Goal: Task Accomplishment & Management: Use online tool/utility

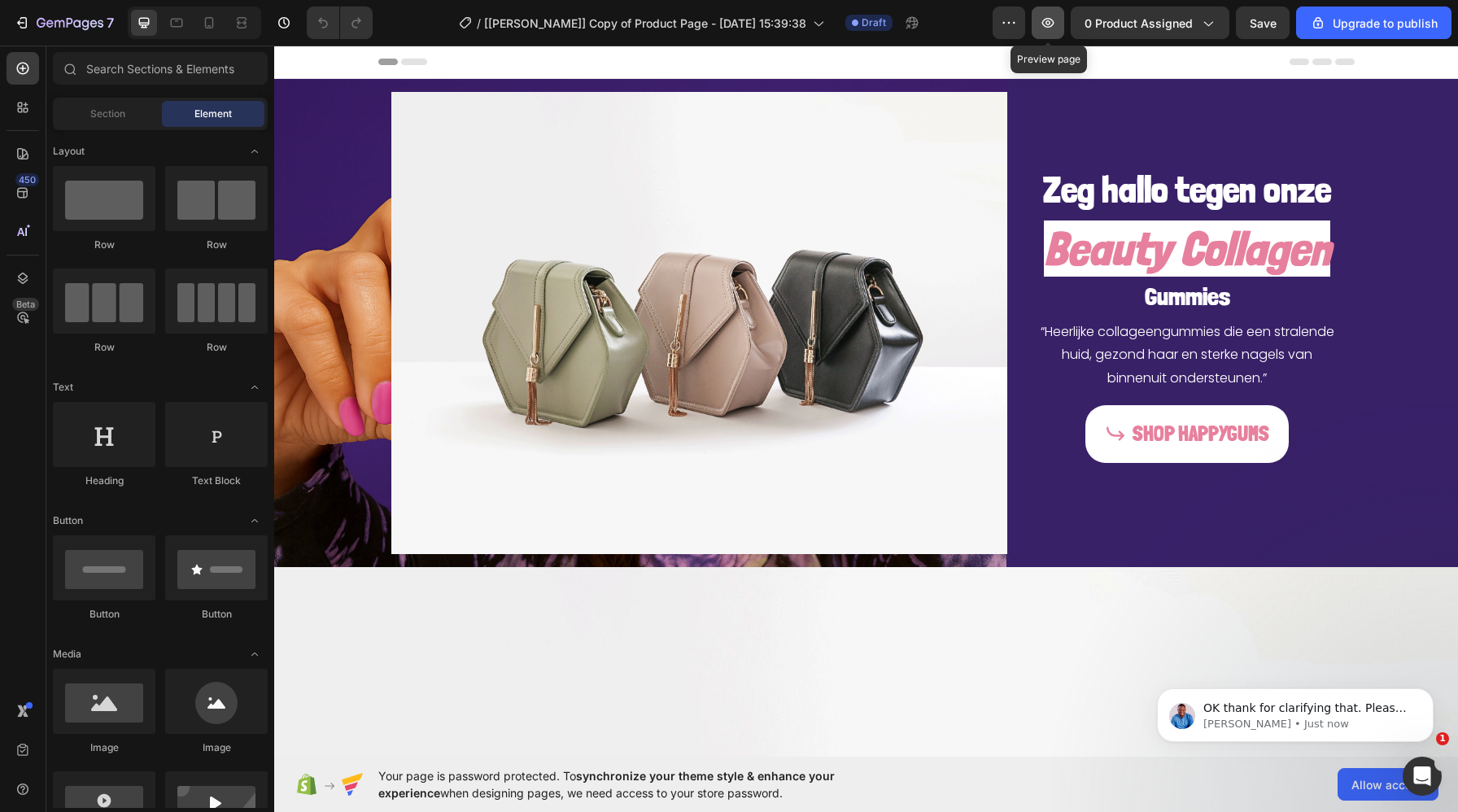
click at [1051, 25] on icon "button" at bounding box center [1048, 22] width 16 height 16
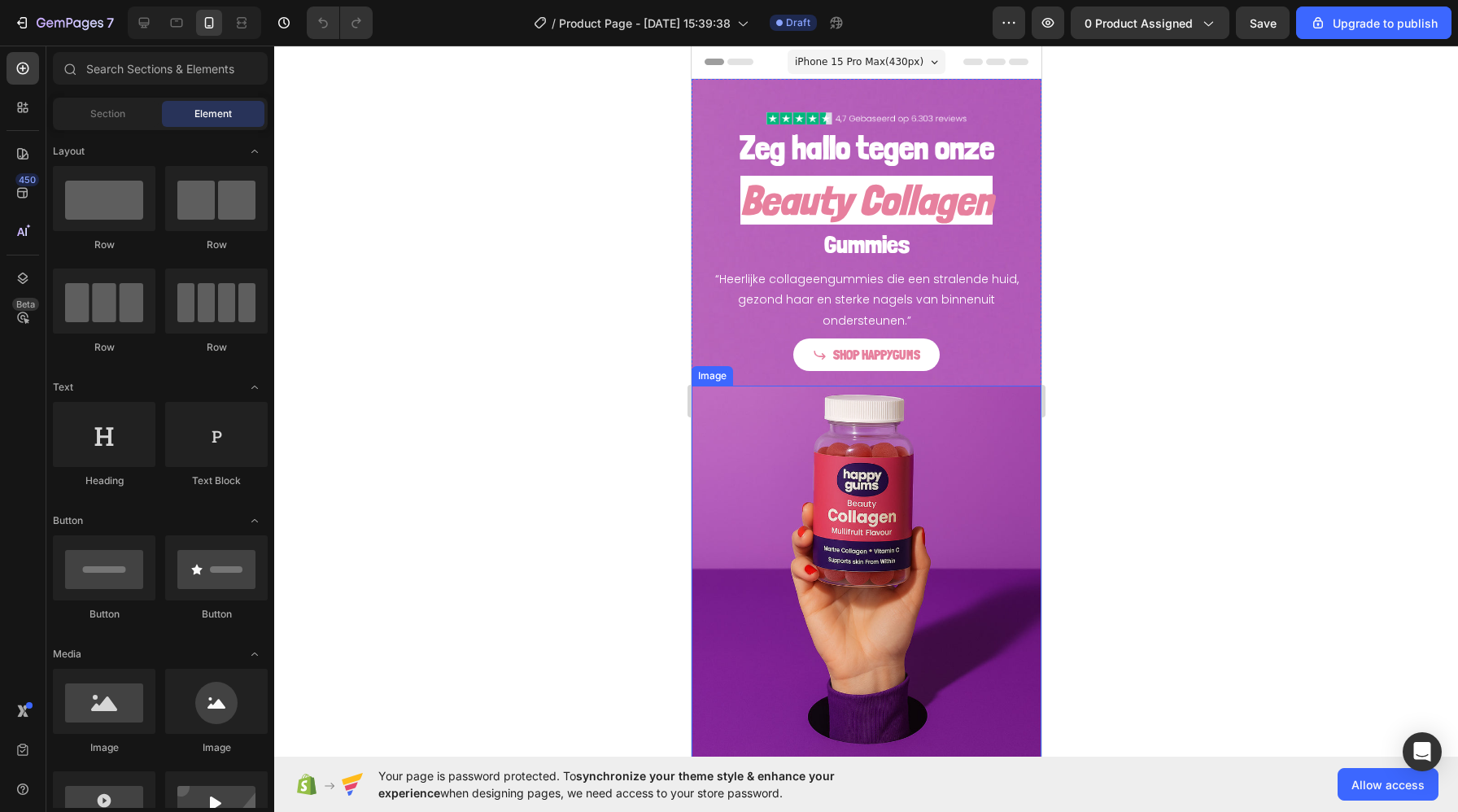
click at [795, 619] on img at bounding box center [865, 576] width 350 height 381
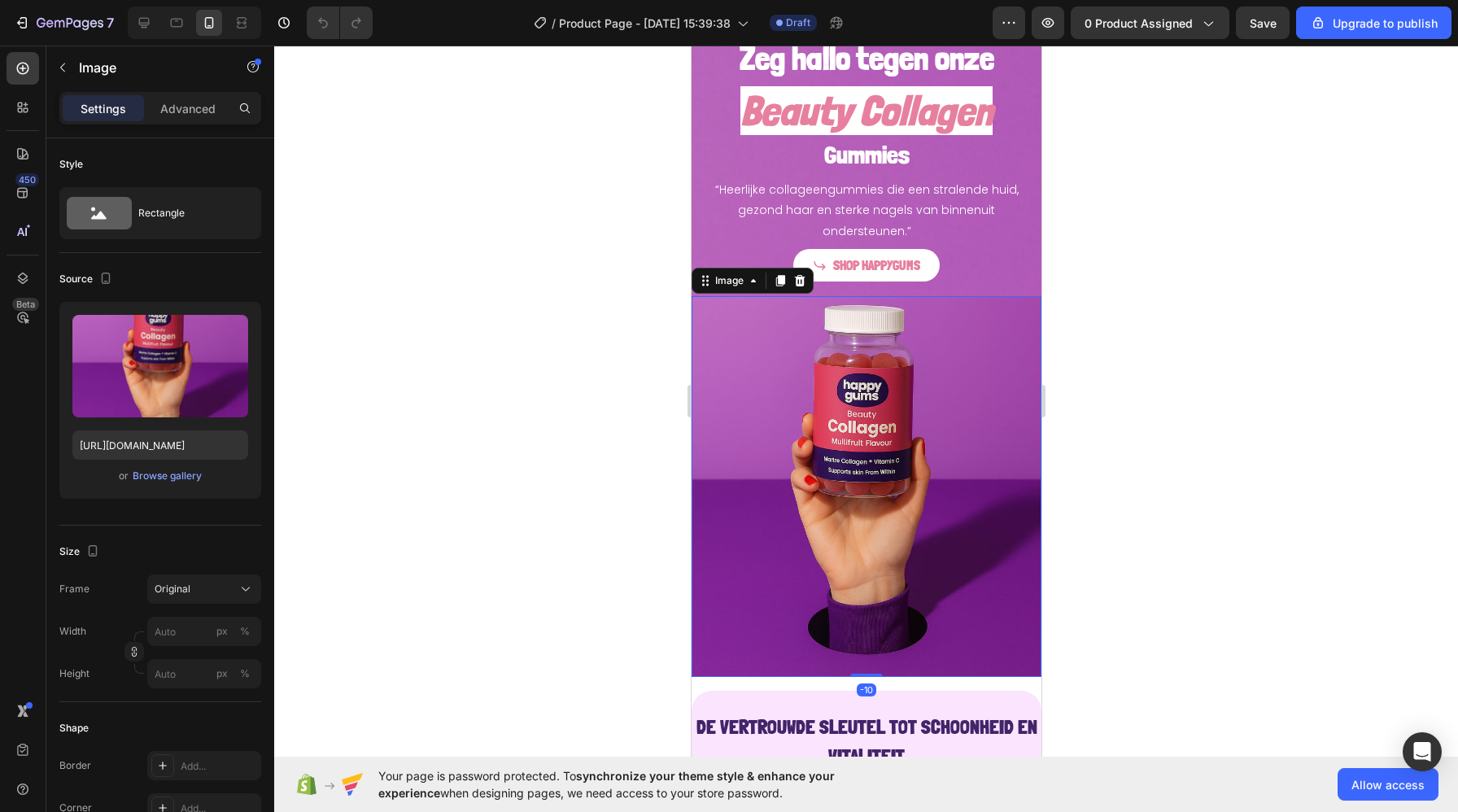
scroll to position [92, 0]
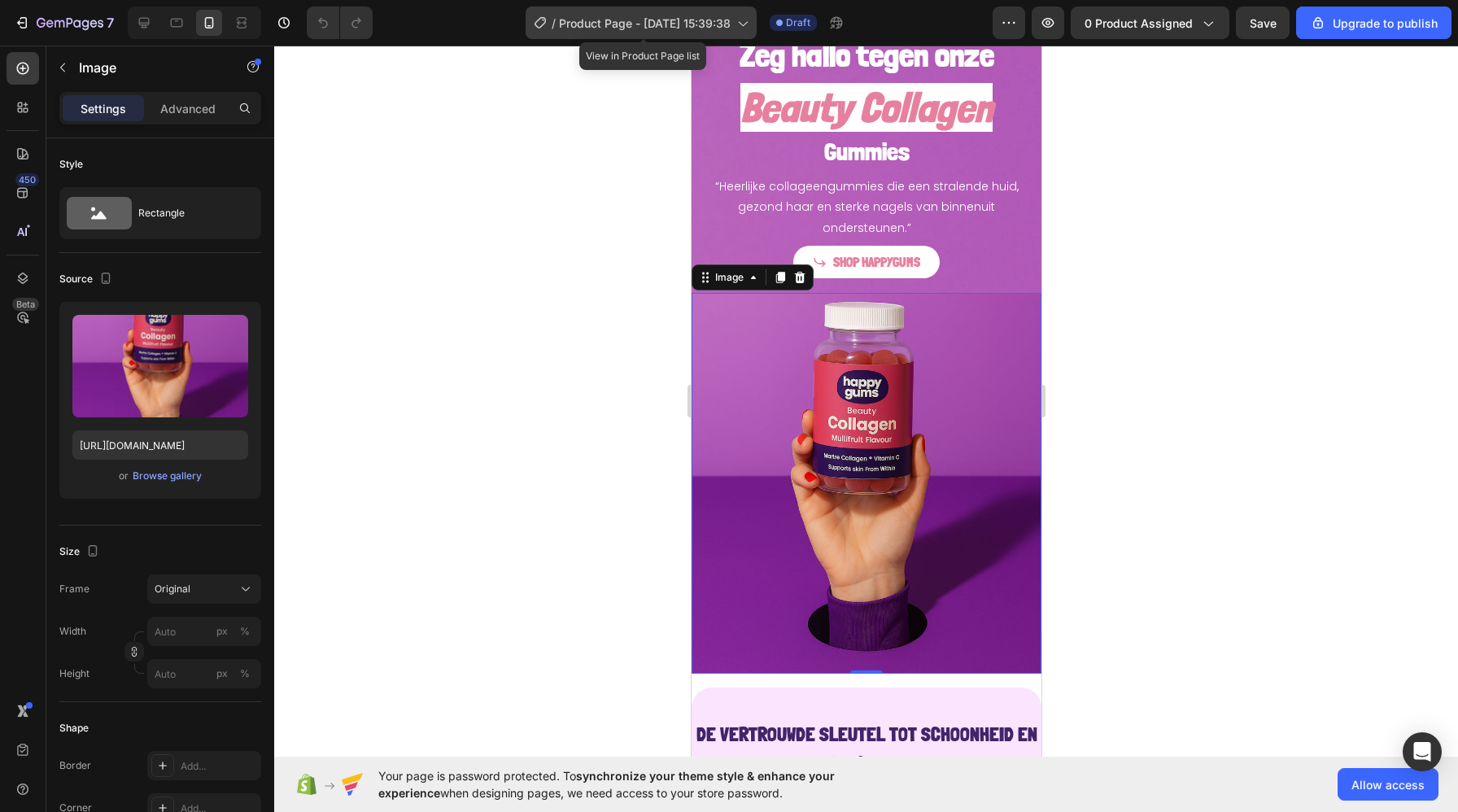
click at [743, 22] on icon at bounding box center [742, 22] width 16 height 16
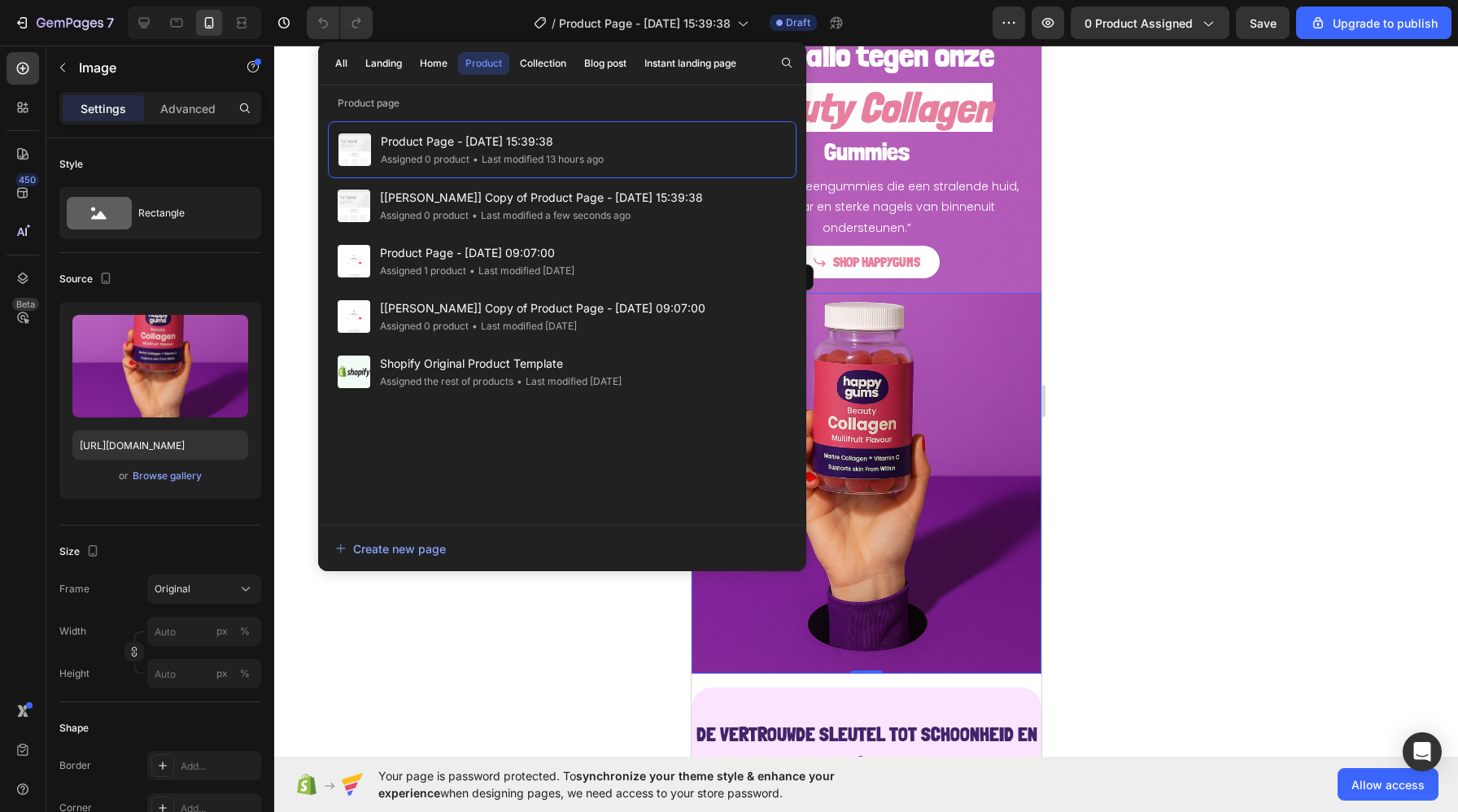
click at [1157, 426] on div at bounding box center [866, 428] width 1183 height 767
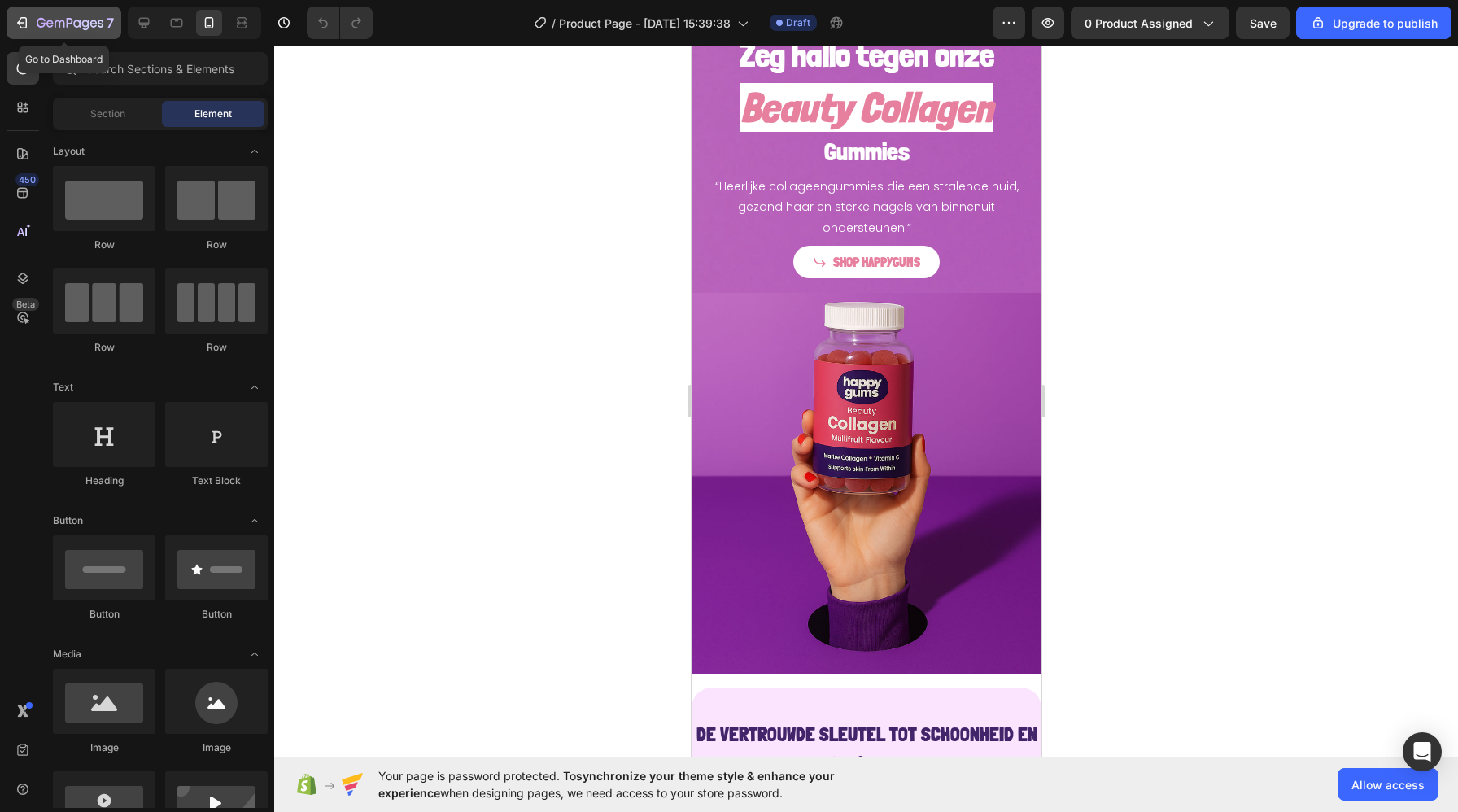
click at [82, 29] on icon "button" at bounding box center [69, 24] width 67 height 14
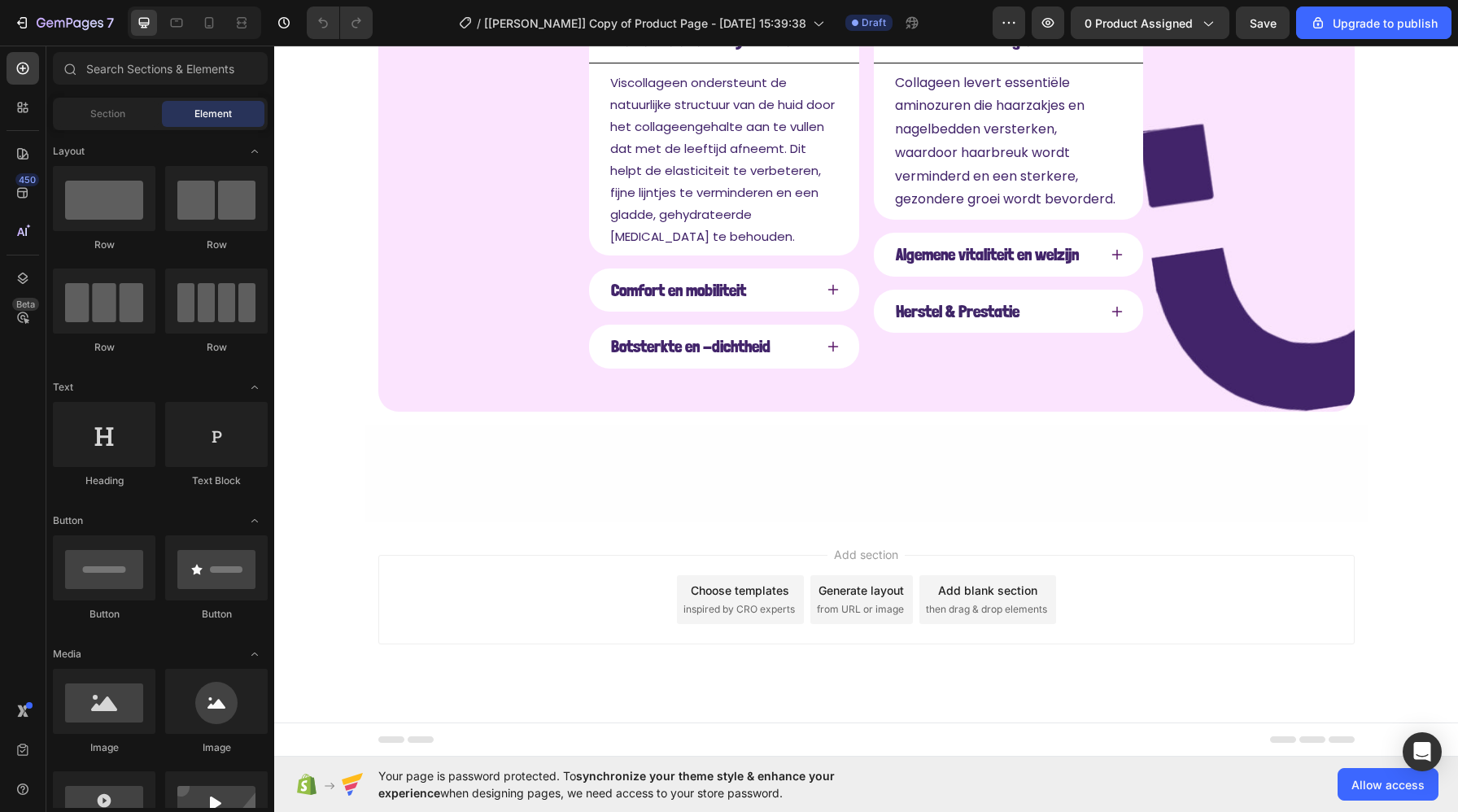
scroll to position [1679, 0]
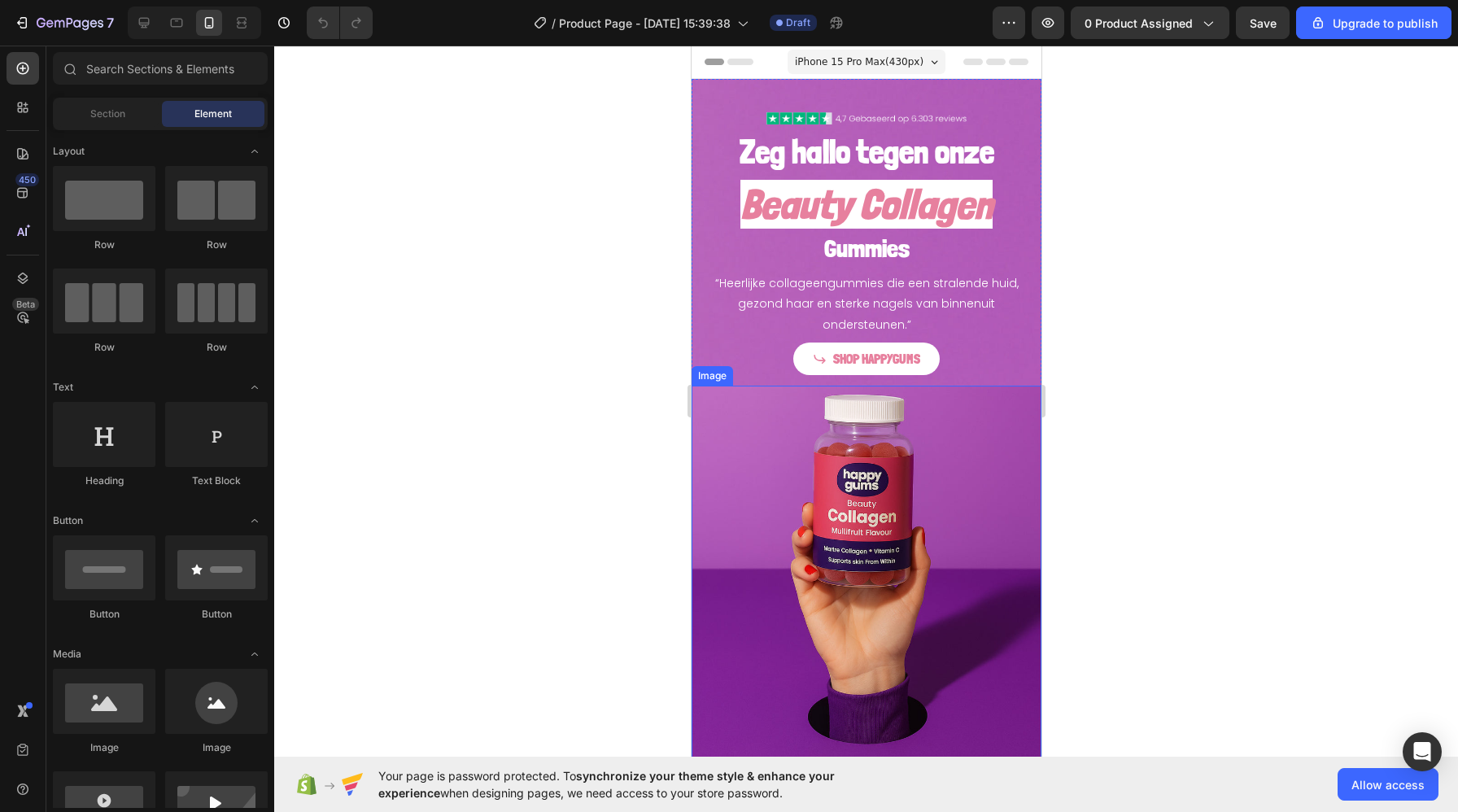
click at [761, 572] on img at bounding box center [865, 576] width 350 height 381
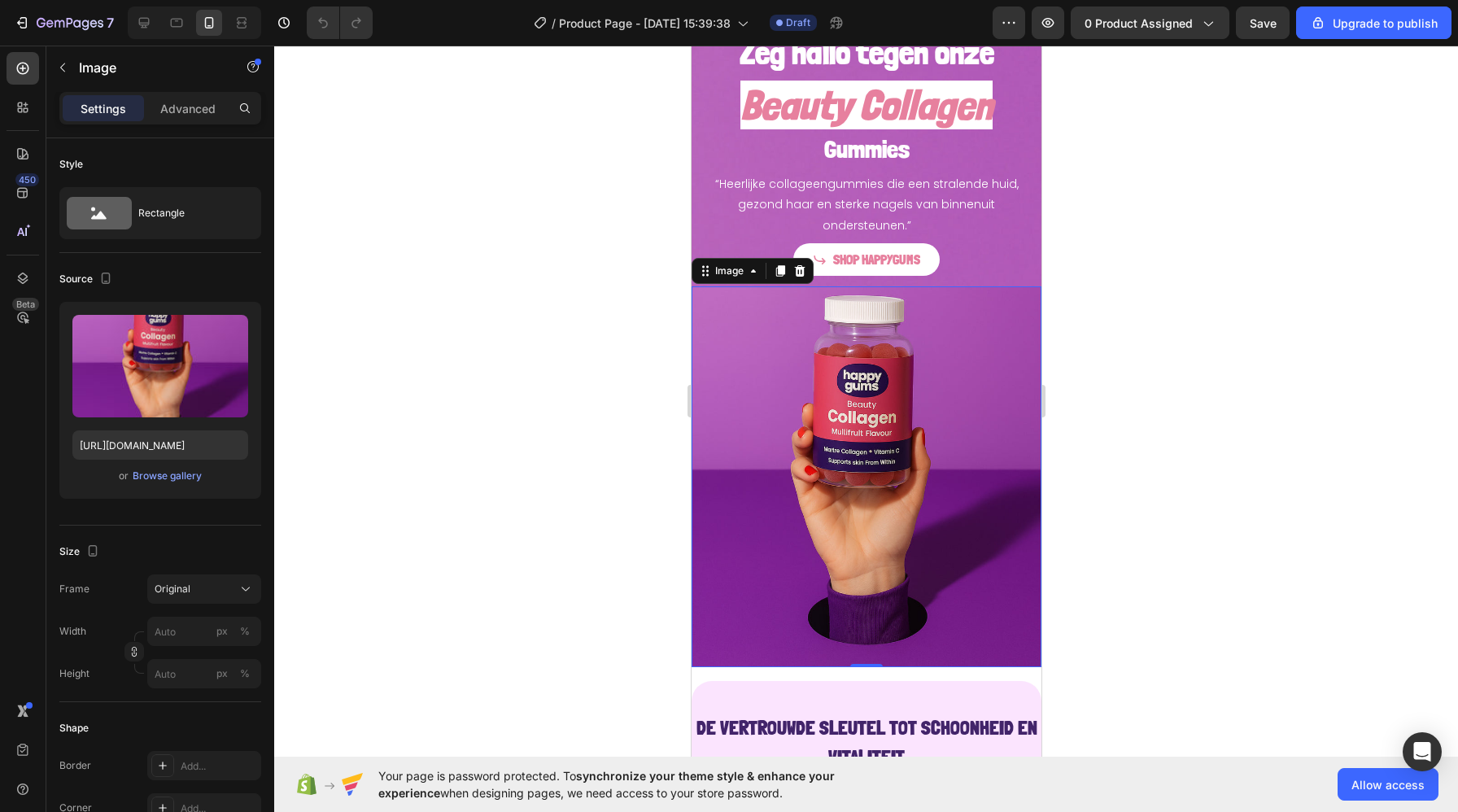
scroll to position [81, 0]
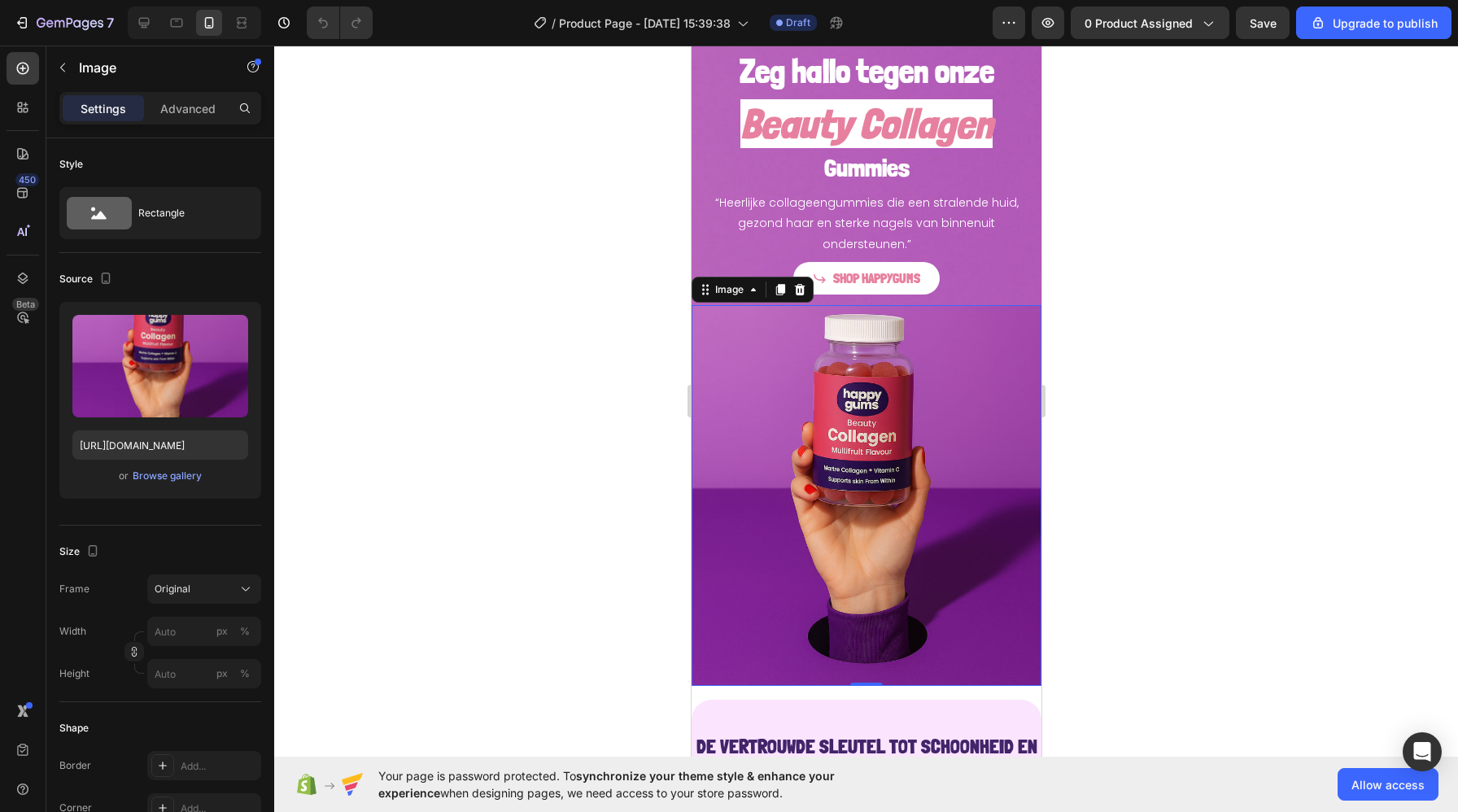
click at [1211, 302] on div at bounding box center [866, 428] width 1183 height 767
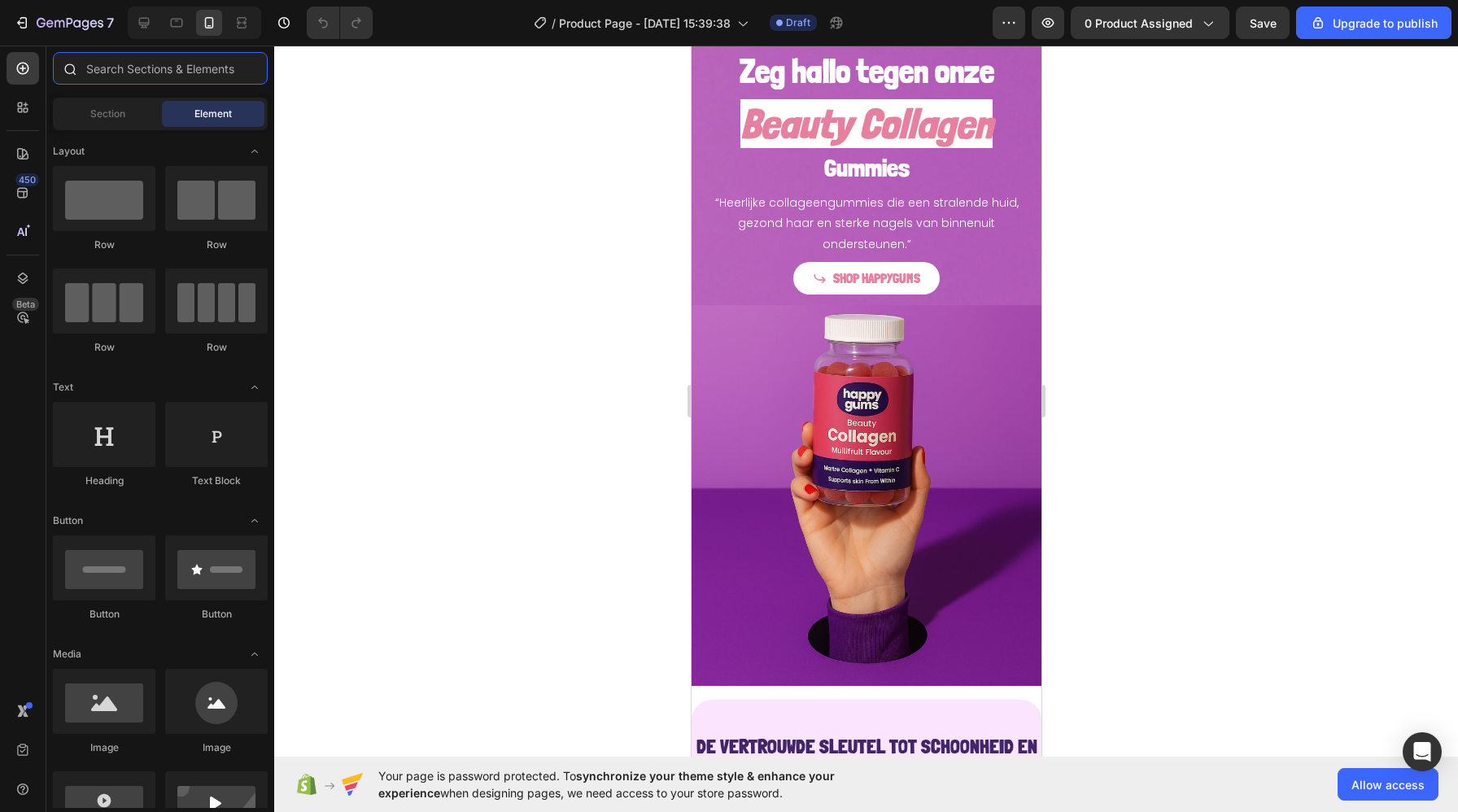
click at [134, 67] on input "text" at bounding box center [161, 68] width 215 height 33
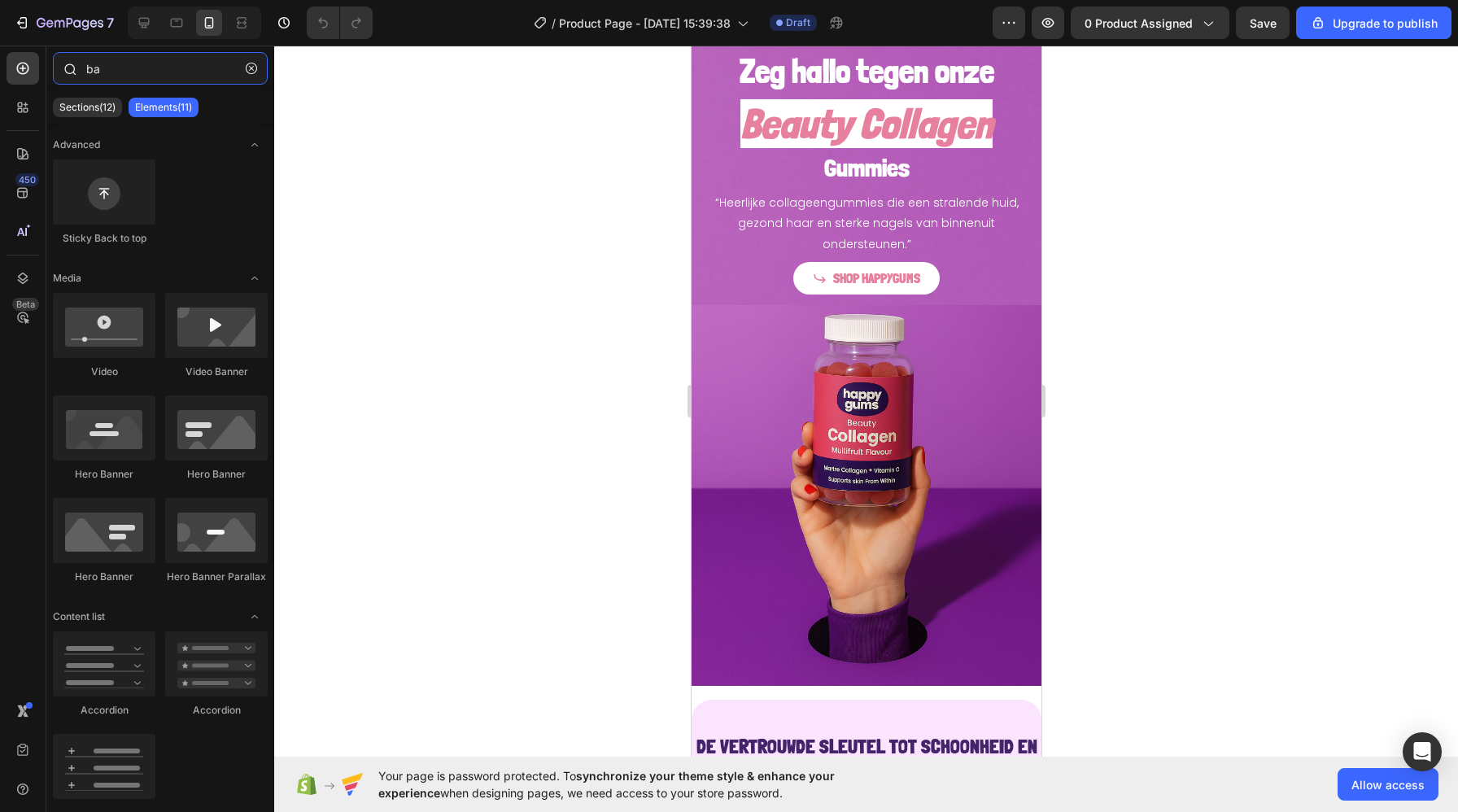
type input "b"
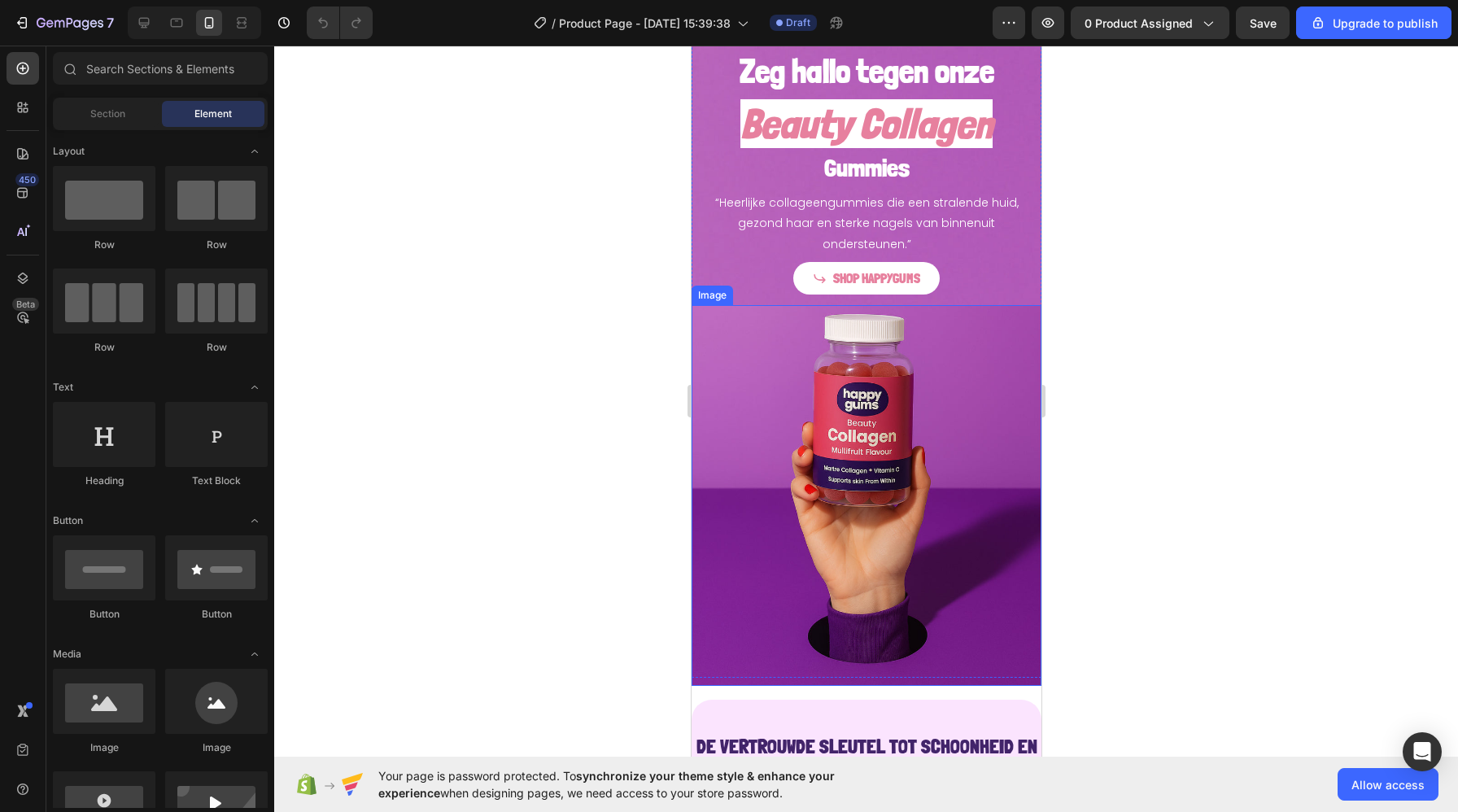
click at [721, 368] on img at bounding box center [865, 495] width 350 height 381
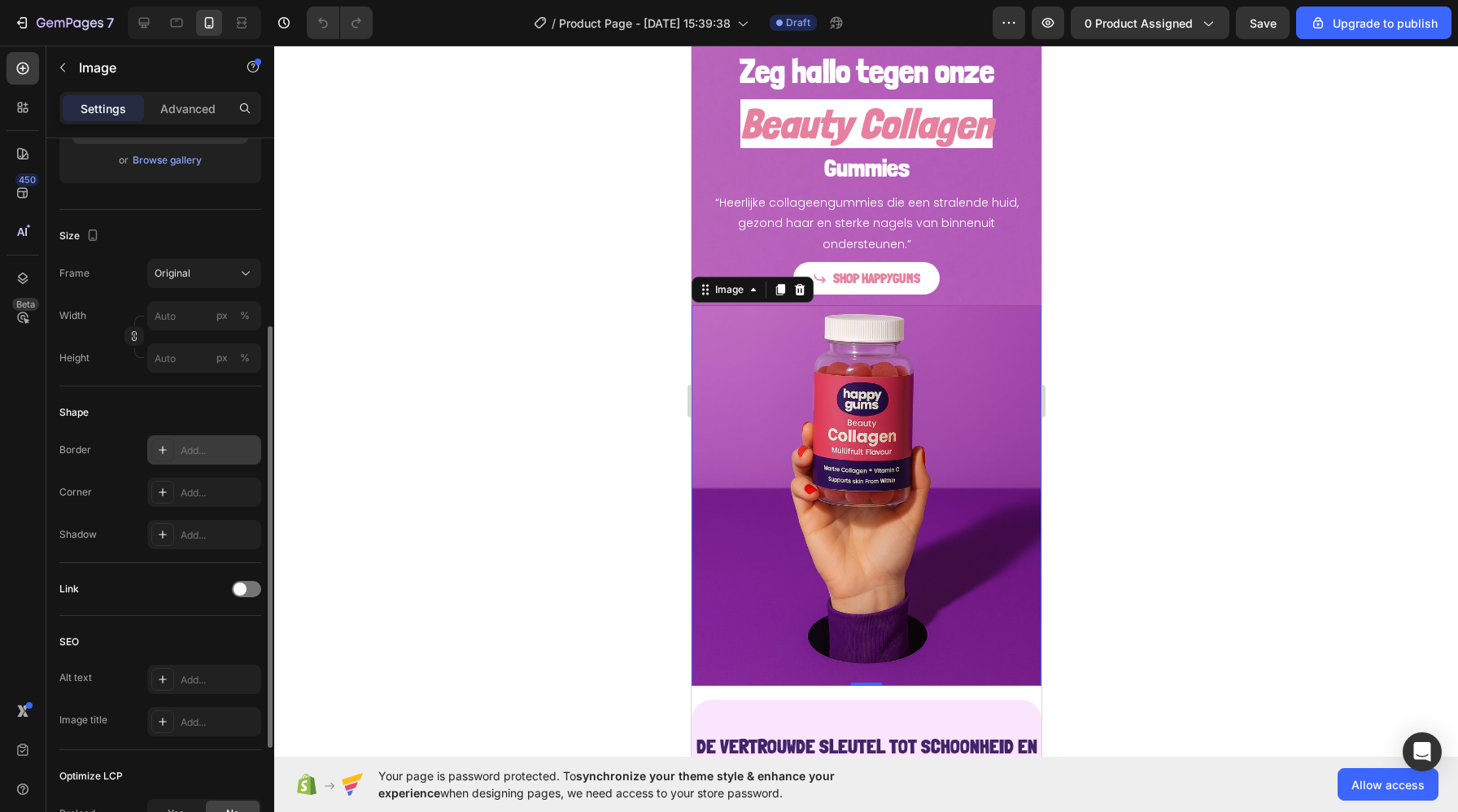
scroll to position [330, 0]
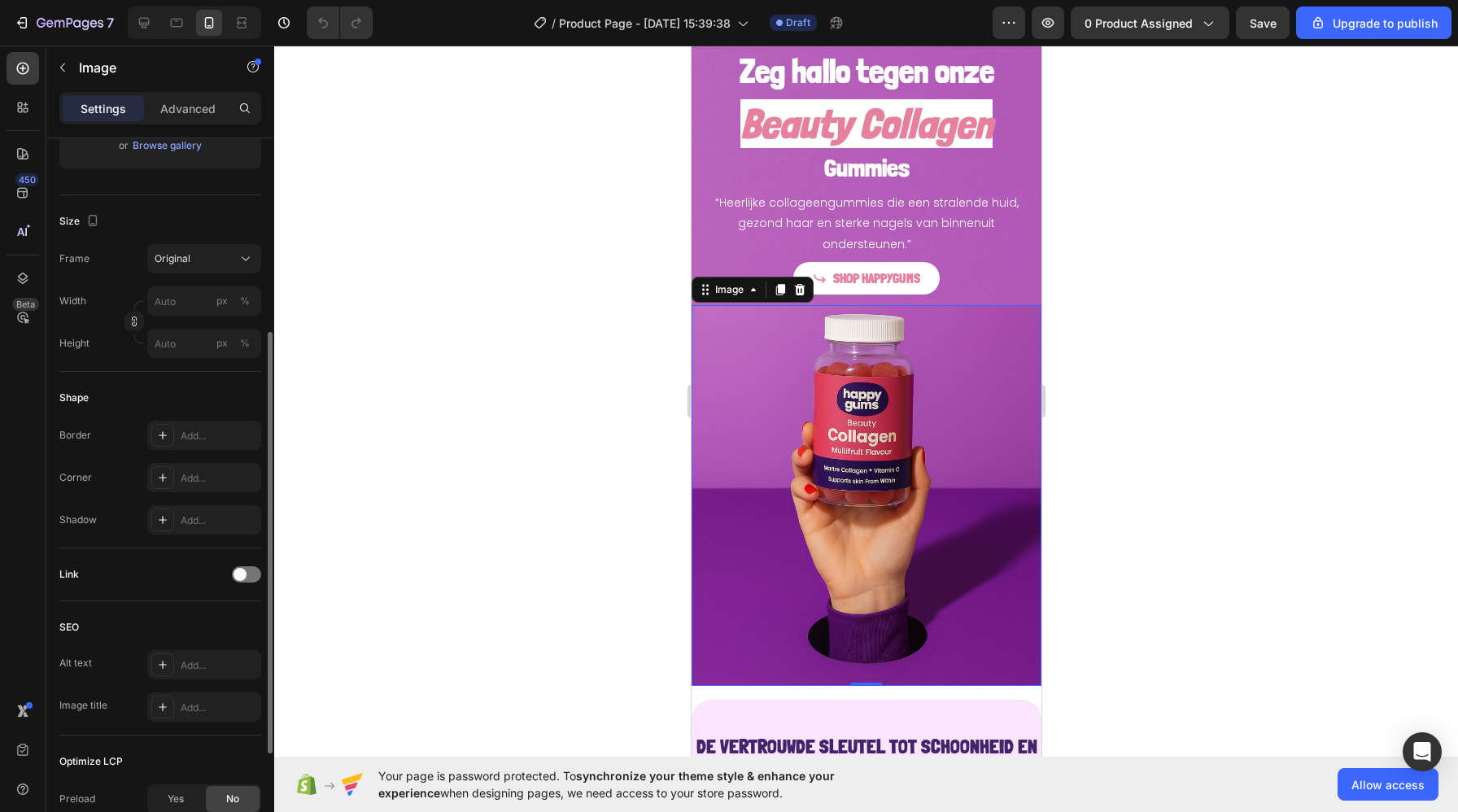
click at [196, 386] on div "Shape" at bounding box center [160, 397] width 202 height 26
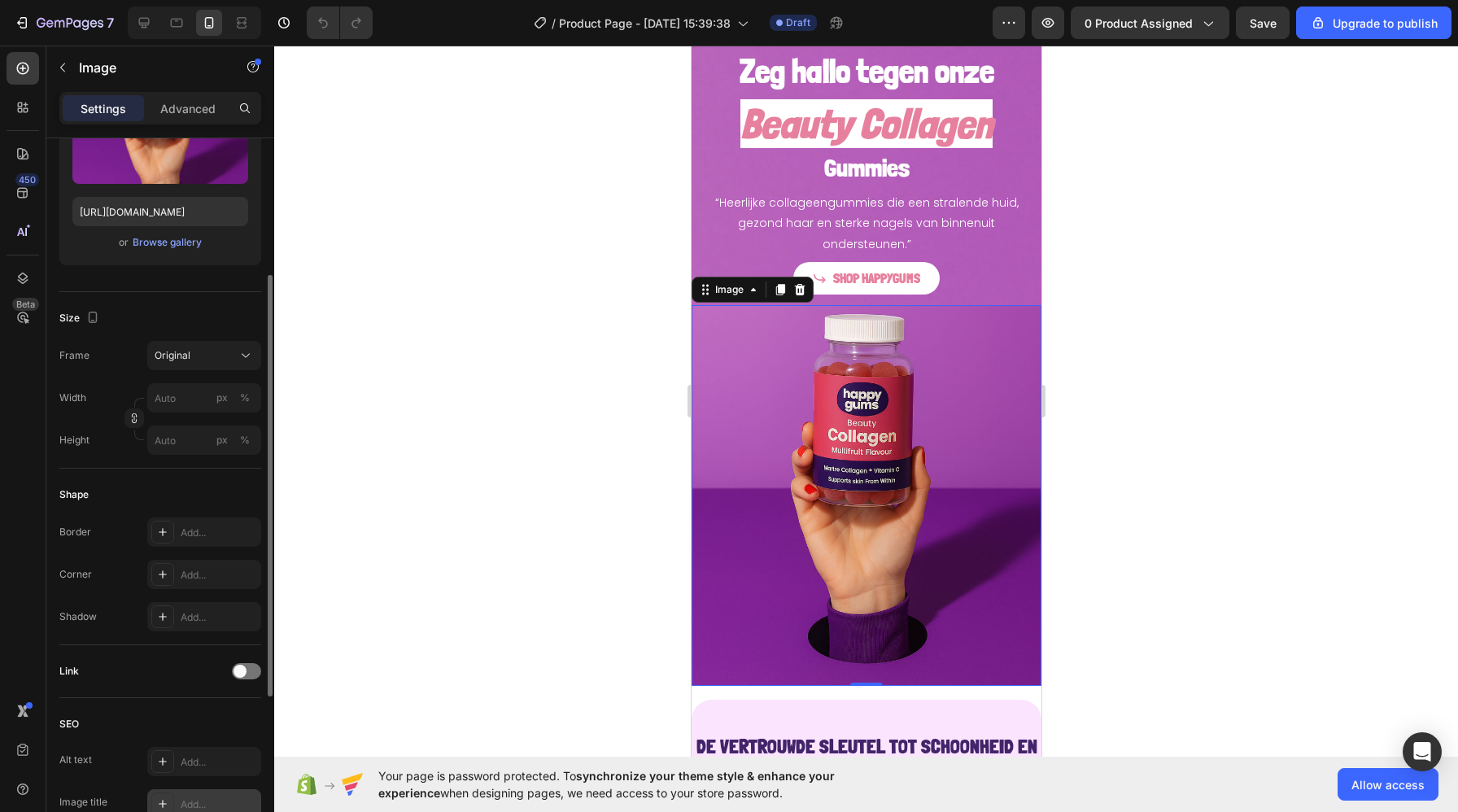
scroll to position [233, 0]
click at [711, 252] on div "Button" at bounding box center [725, 252] width 36 height 14
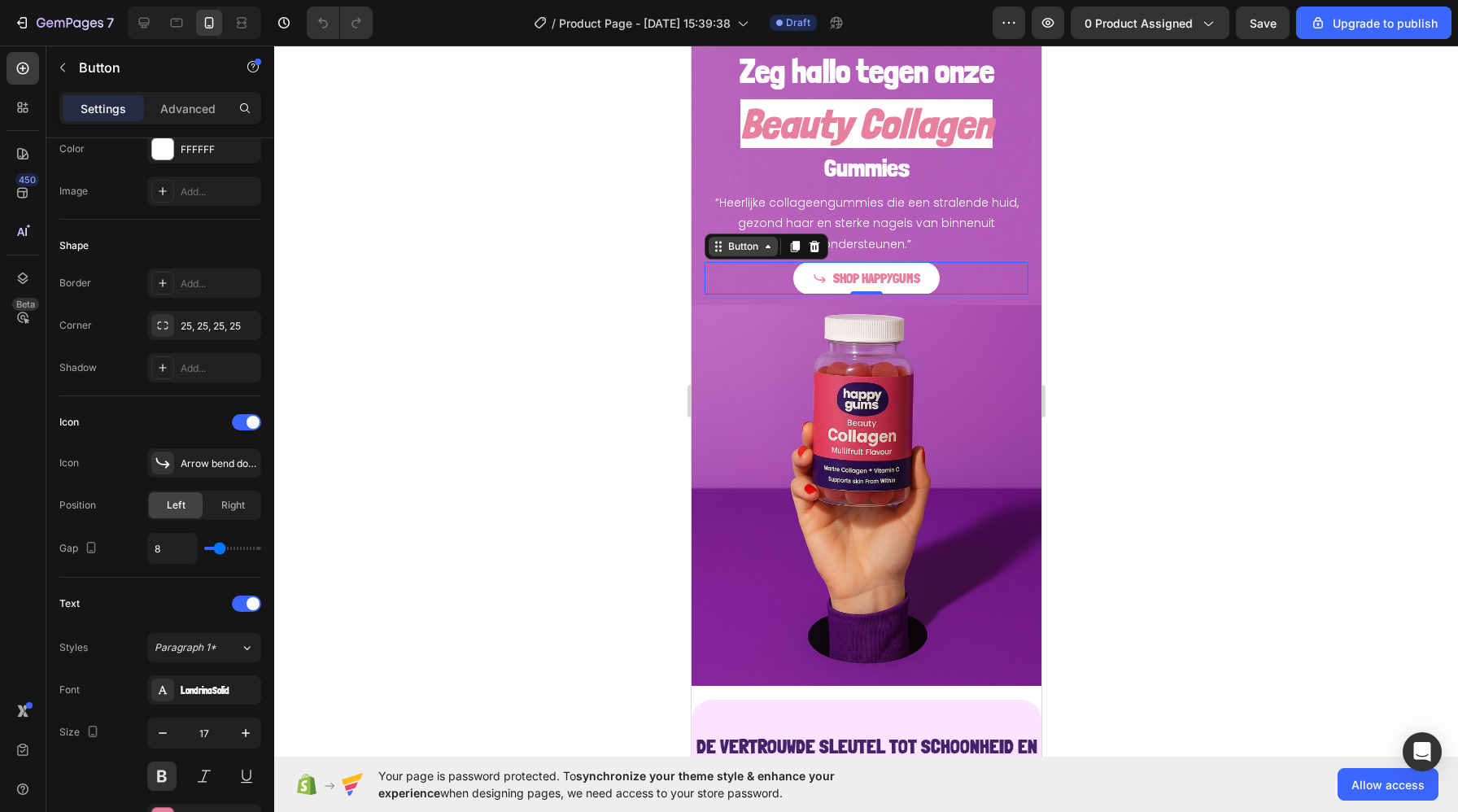
scroll to position [0, 0]
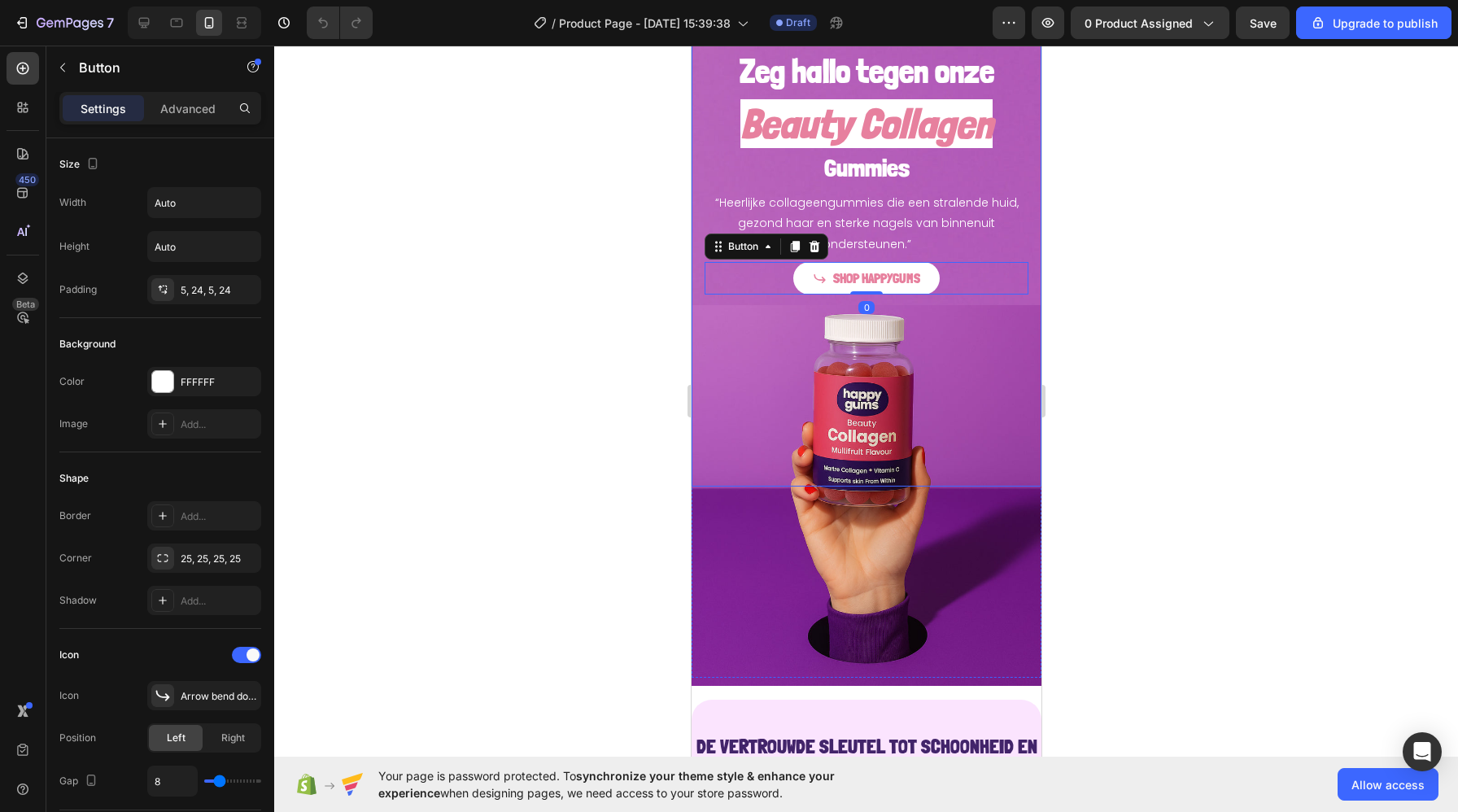
click at [695, 179] on div "Zeg hallo tegen onze Heading Beauty Collagen Heading Gummies Heading “Heerlijke…" at bounding box center [865, 153] width 350 height 309
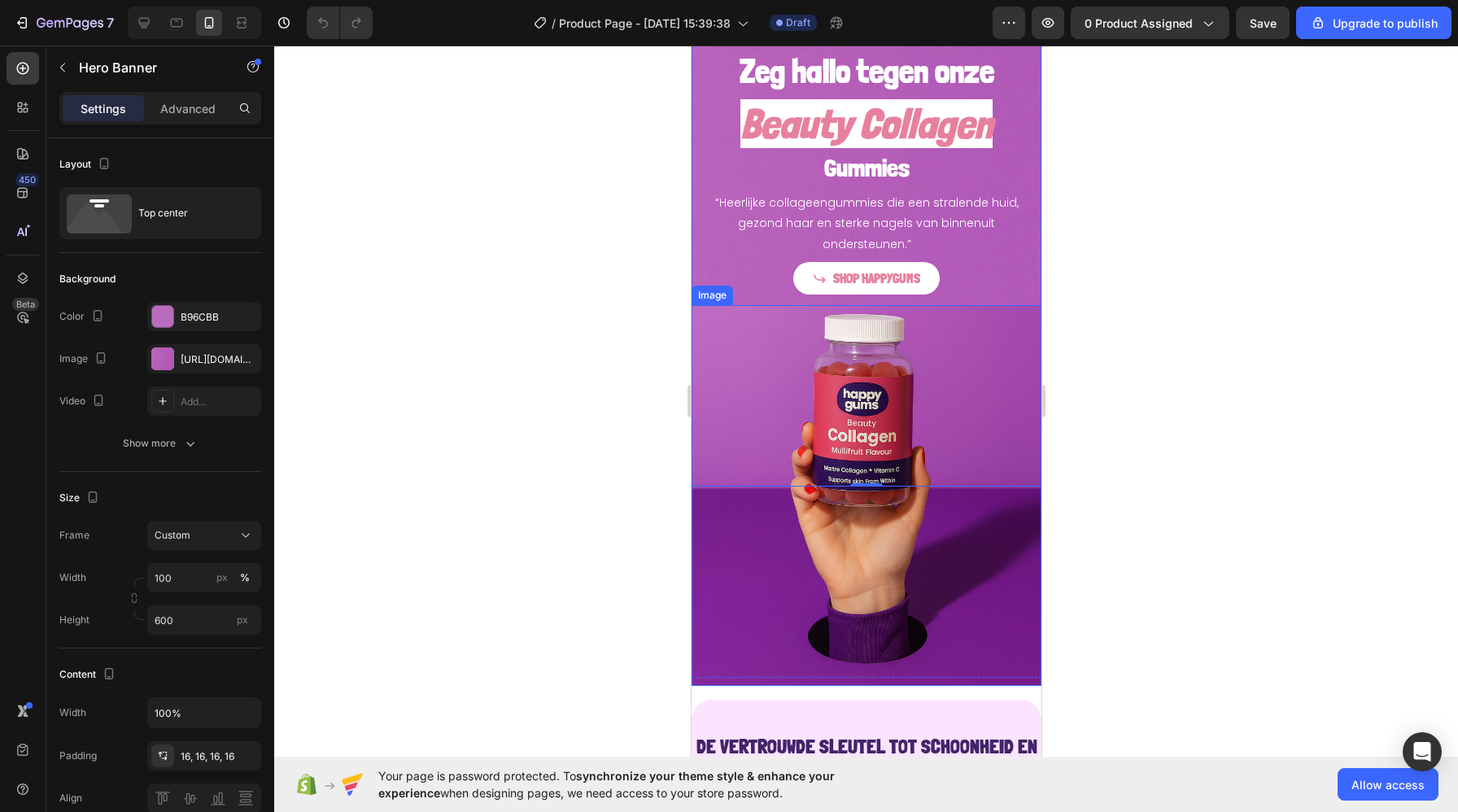
click at [724, 374] on img at bounding box center [865, 495] width 350 height 381
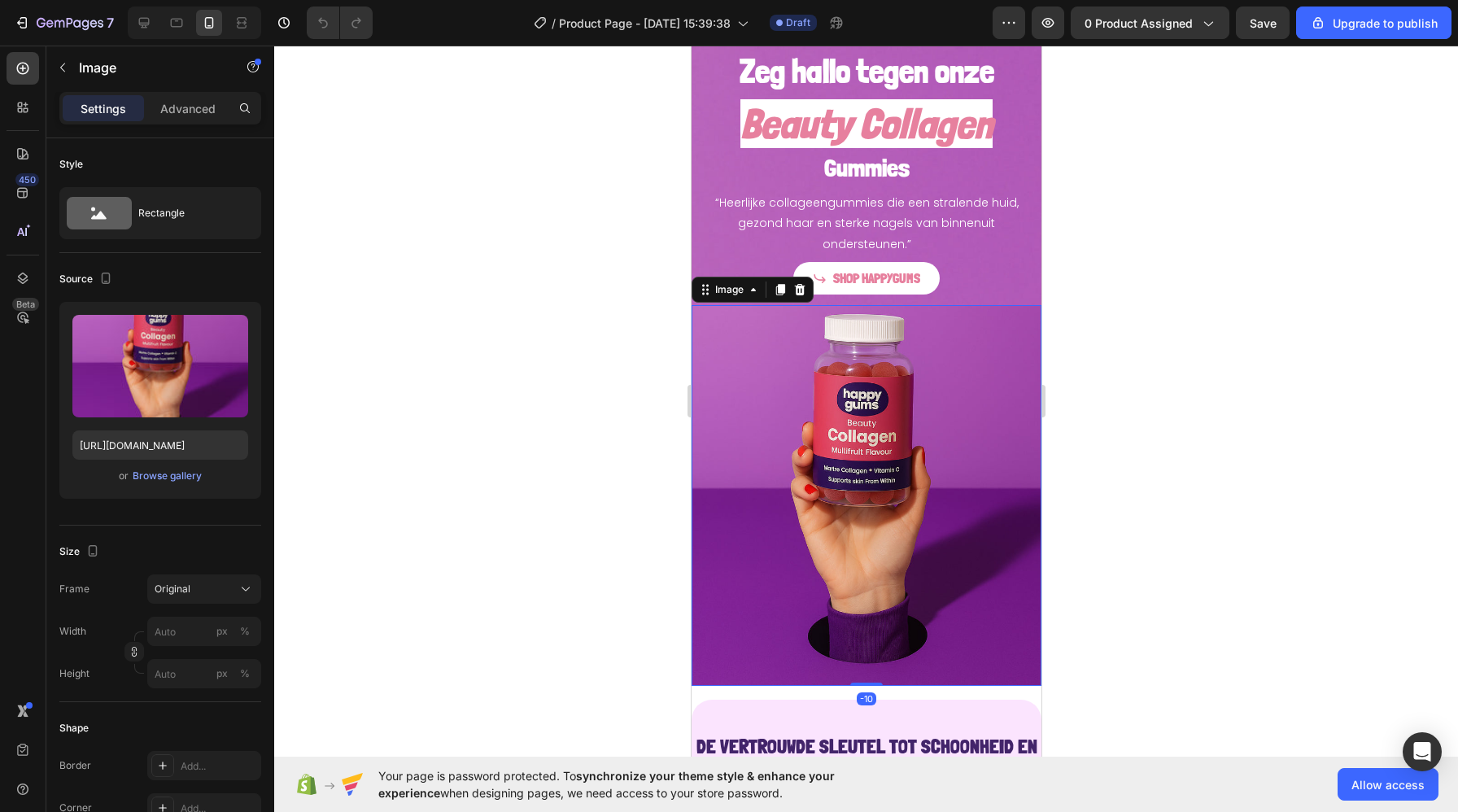
click at [1091, 309] on div at bounding box center [866, 428] width 1183 height 767
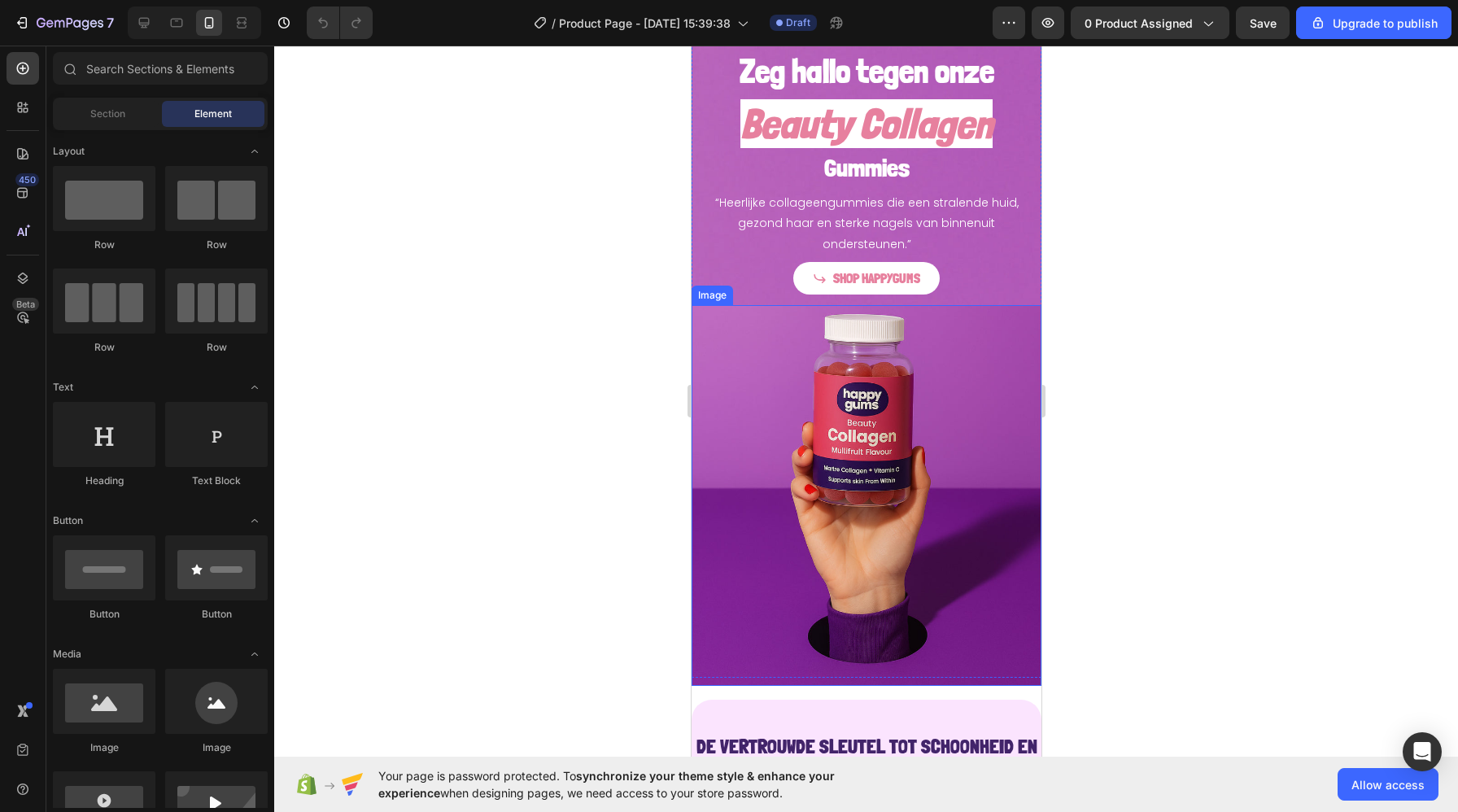
click at [883, 456] on img at bounding box center [865, 495] width 350 height 381
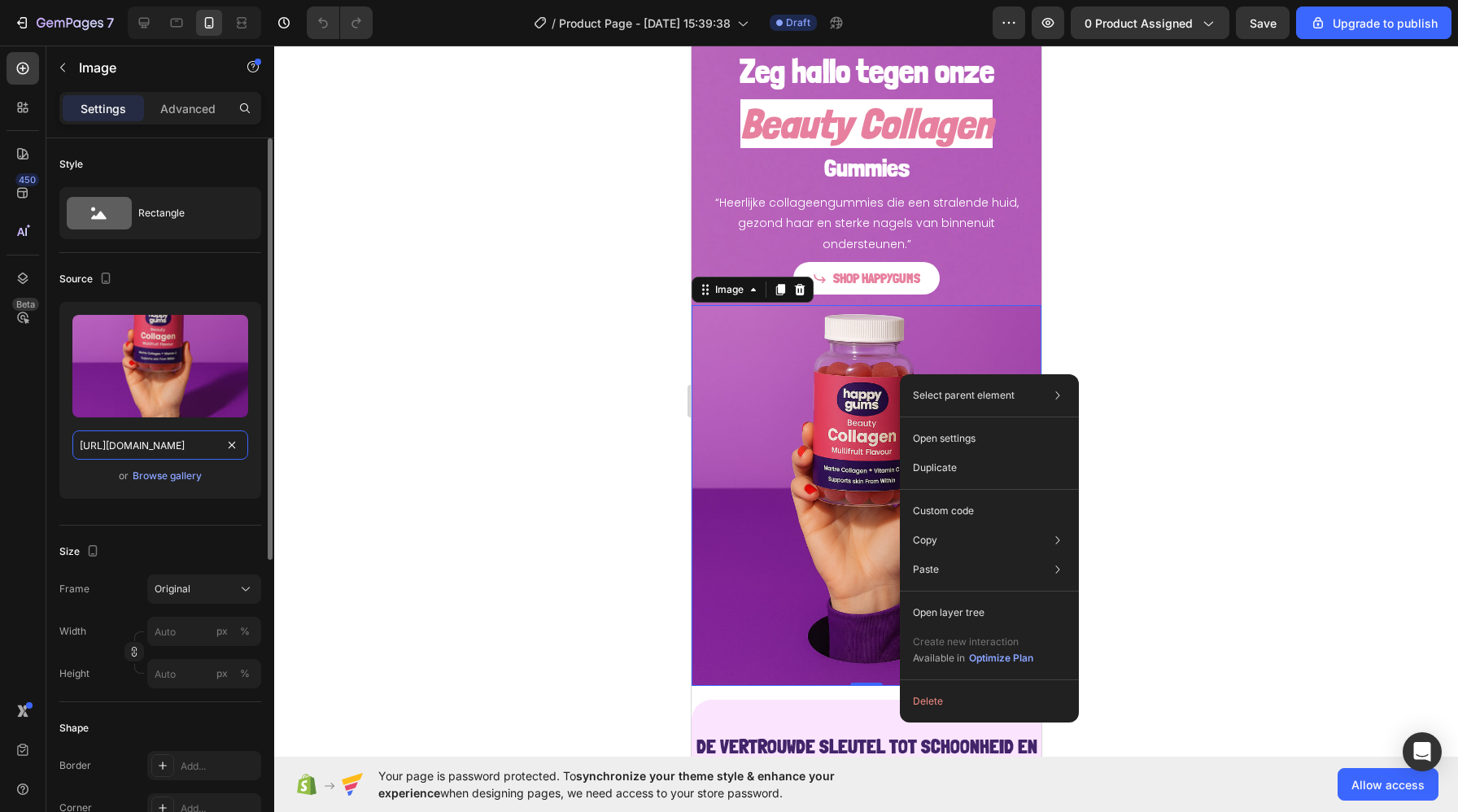
click at [189, 449] on input "https://cdn.shopify.com/s/files/1/0968/2046/1897/files/gempages_584425626782401…" at bounding box center [160, 444] width 176 height 29
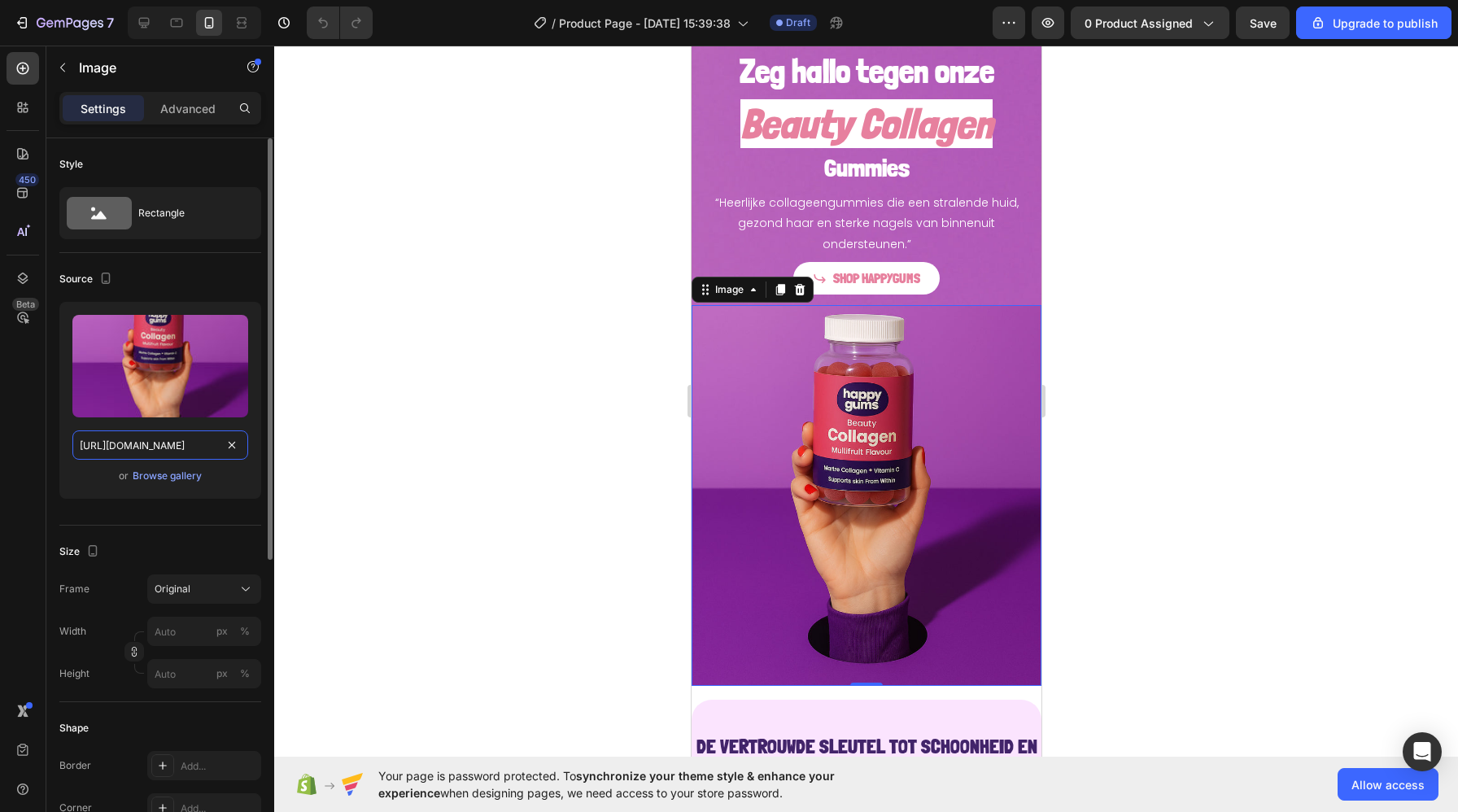
click at [189, 449] on input "https://cdn.shopify.com/s/files/1/0968/2046/1897/files/gempages_584425626782401…" at bounding box center [160, 444] width 176 height 29
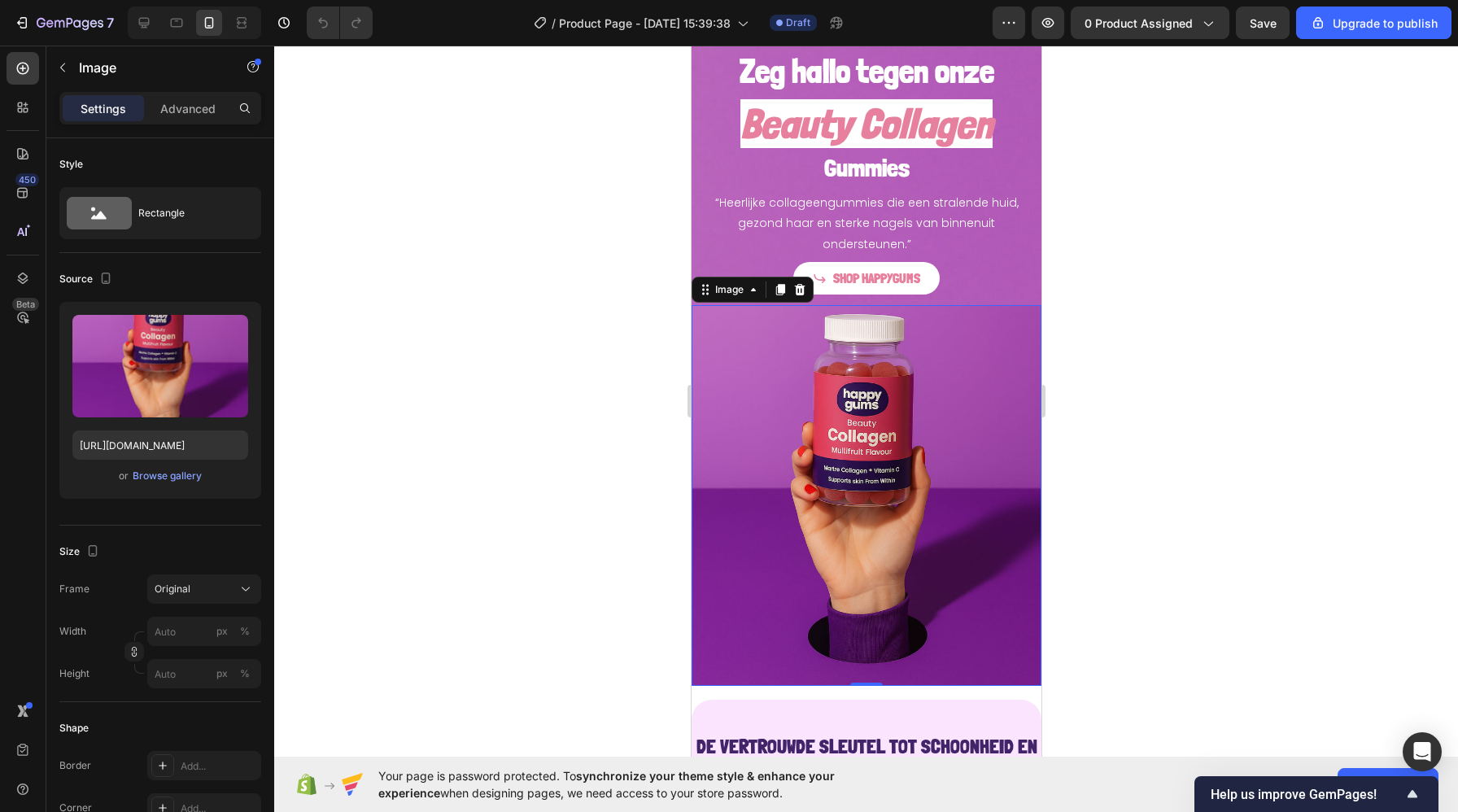
click at [842, 456] on img at bounding box center [865, 495] width 350 height 381
click at [188, 478] on div "Browse gallery" at bounding box center [167, 475] width 69 height 14
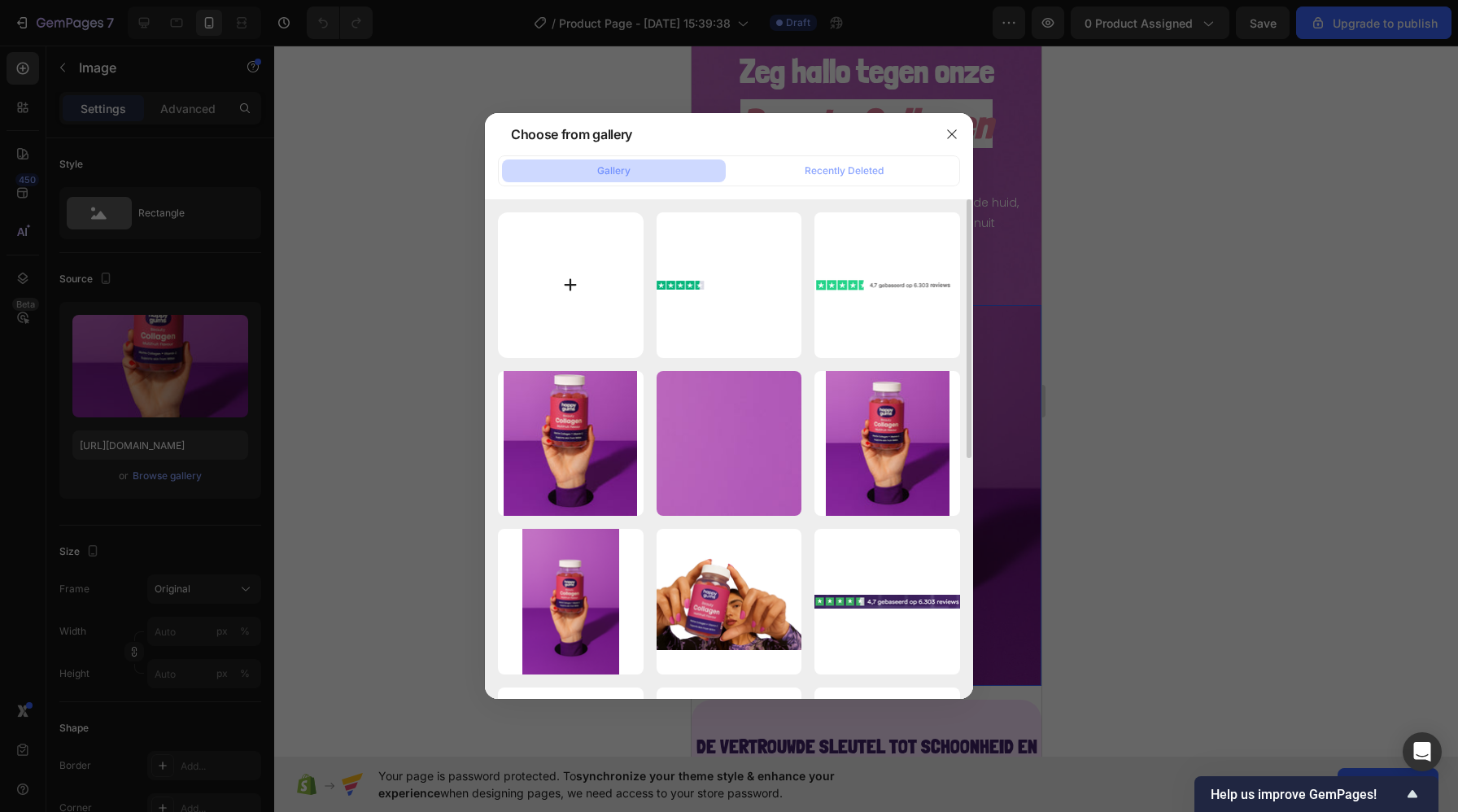
click at [580, 297] on input "file" at bounding box center [570, 285] width 146 height 146
type input "C:\fakepath\remove-bg.png"
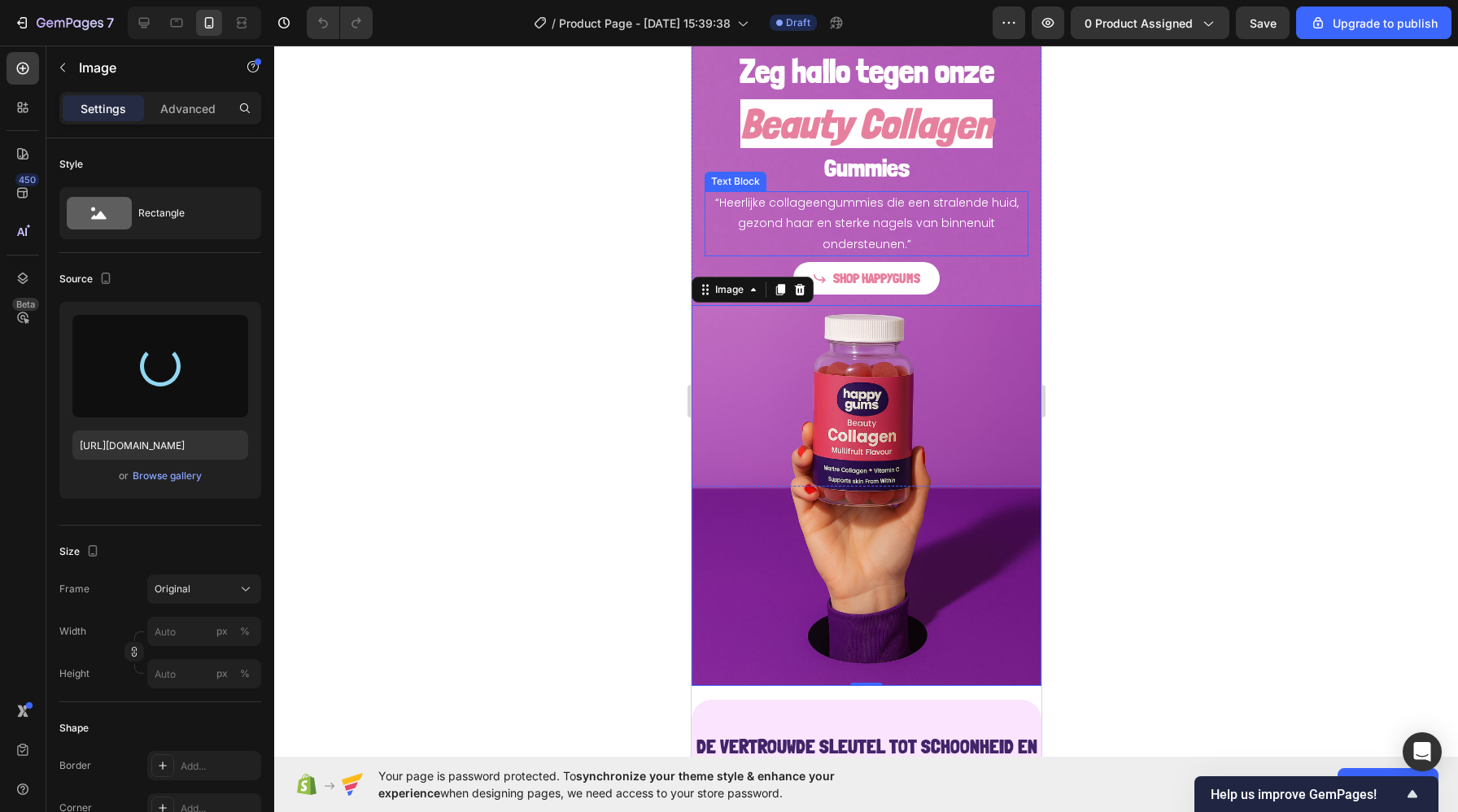
type input "https://cdn.shopify.com/s/files/1/0968/2046/1897/files/gempages_584425626782401…"
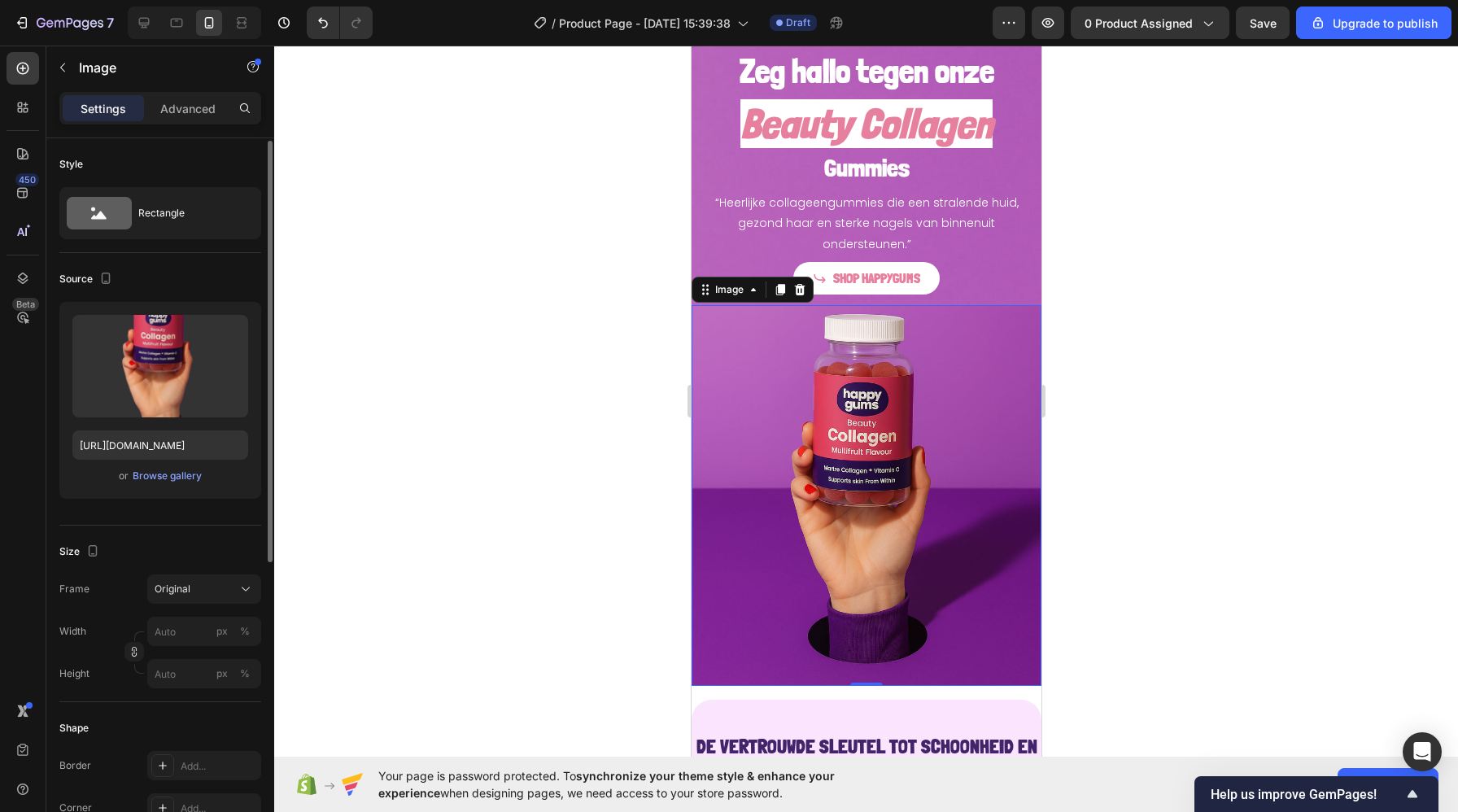
scroll to position [11, 0]
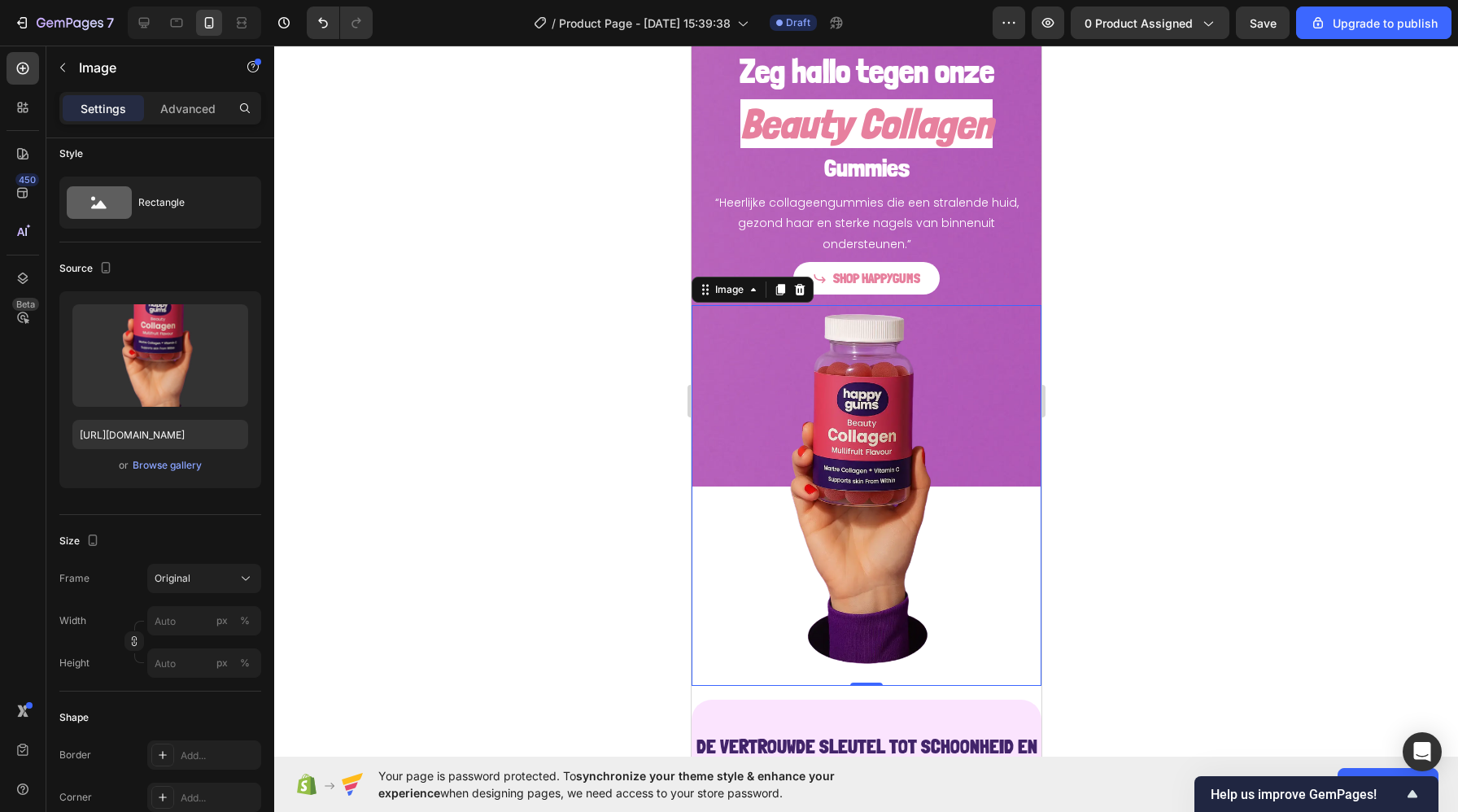
click at [1124, 333] on div at bounding box center [866, 428] width 1183 height 767
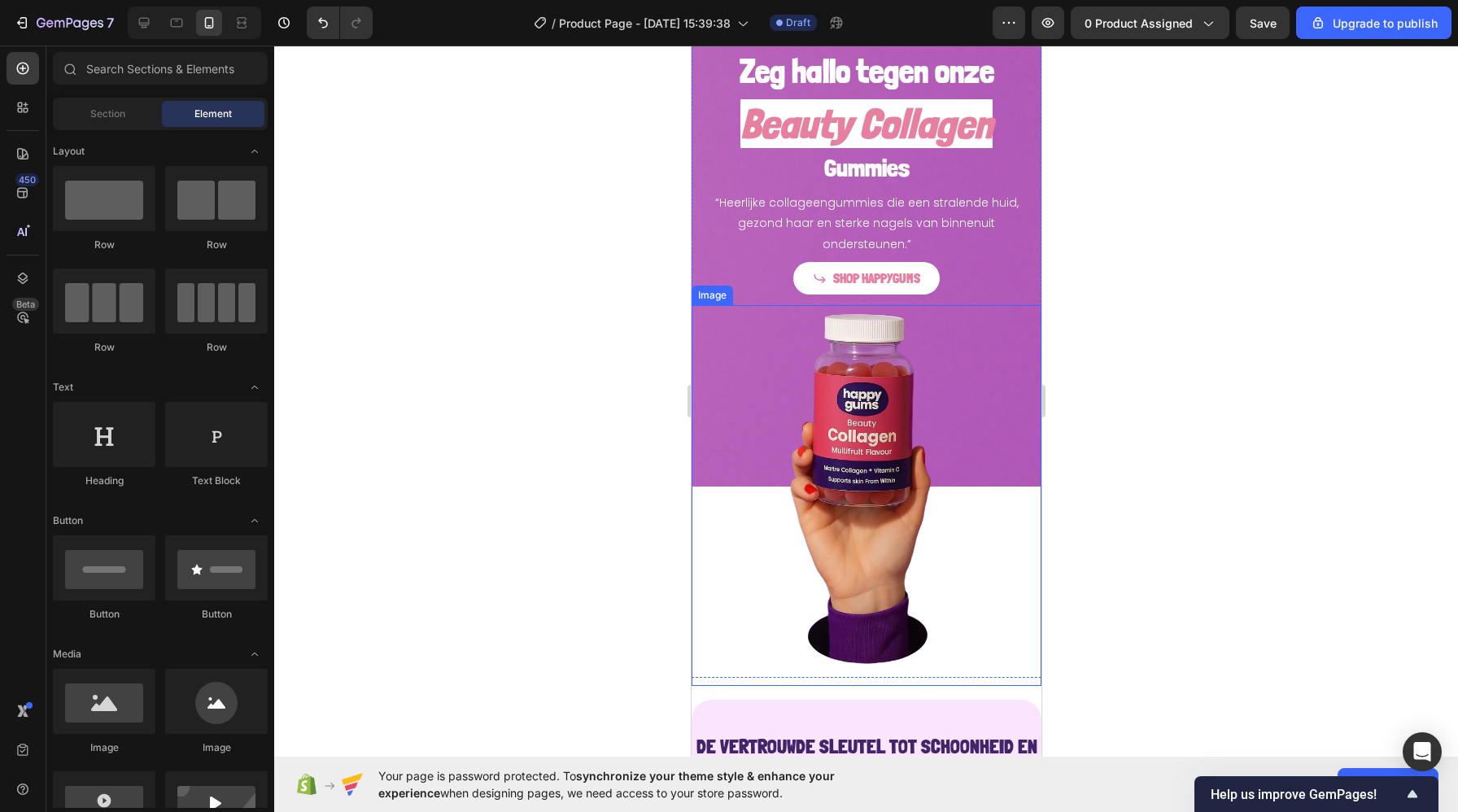
click at [740, 553] on img at bounding box center [865, 495] width 350 height 381
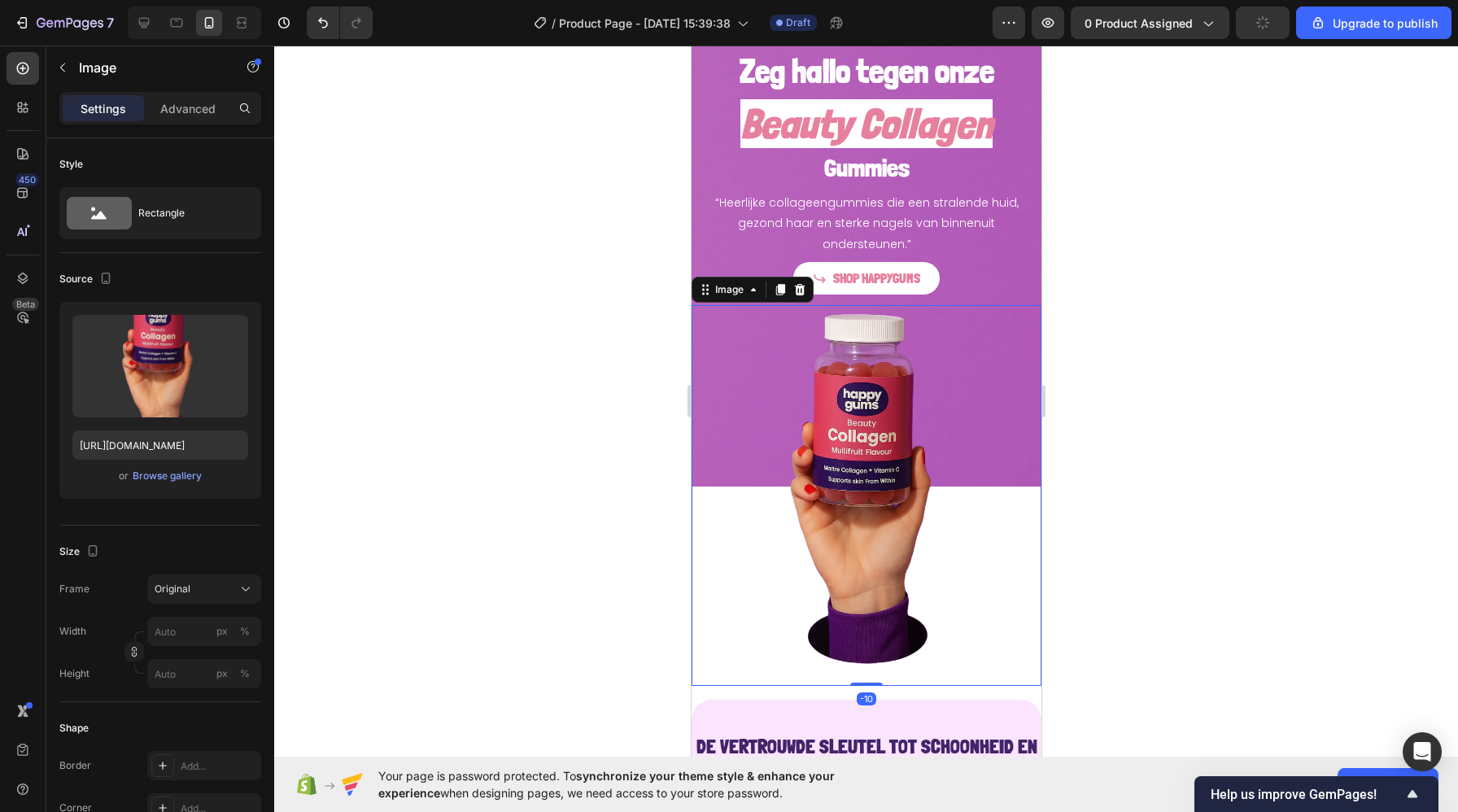
click at [641, 451] on div at bounding box center [866, 428] width 1183 height 767
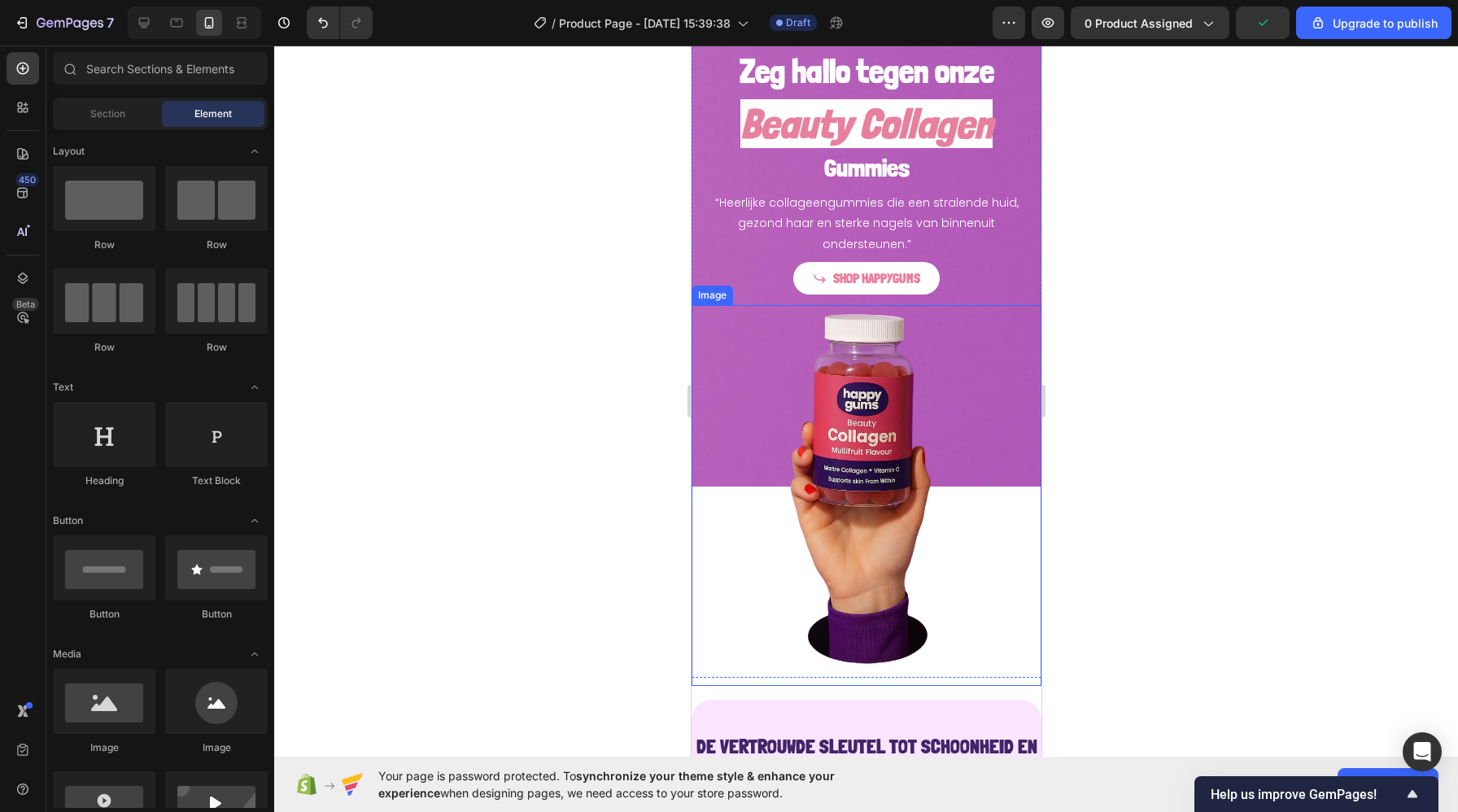
click at [782, 347] on img at bounding box center [865, 495] width 350 height 381
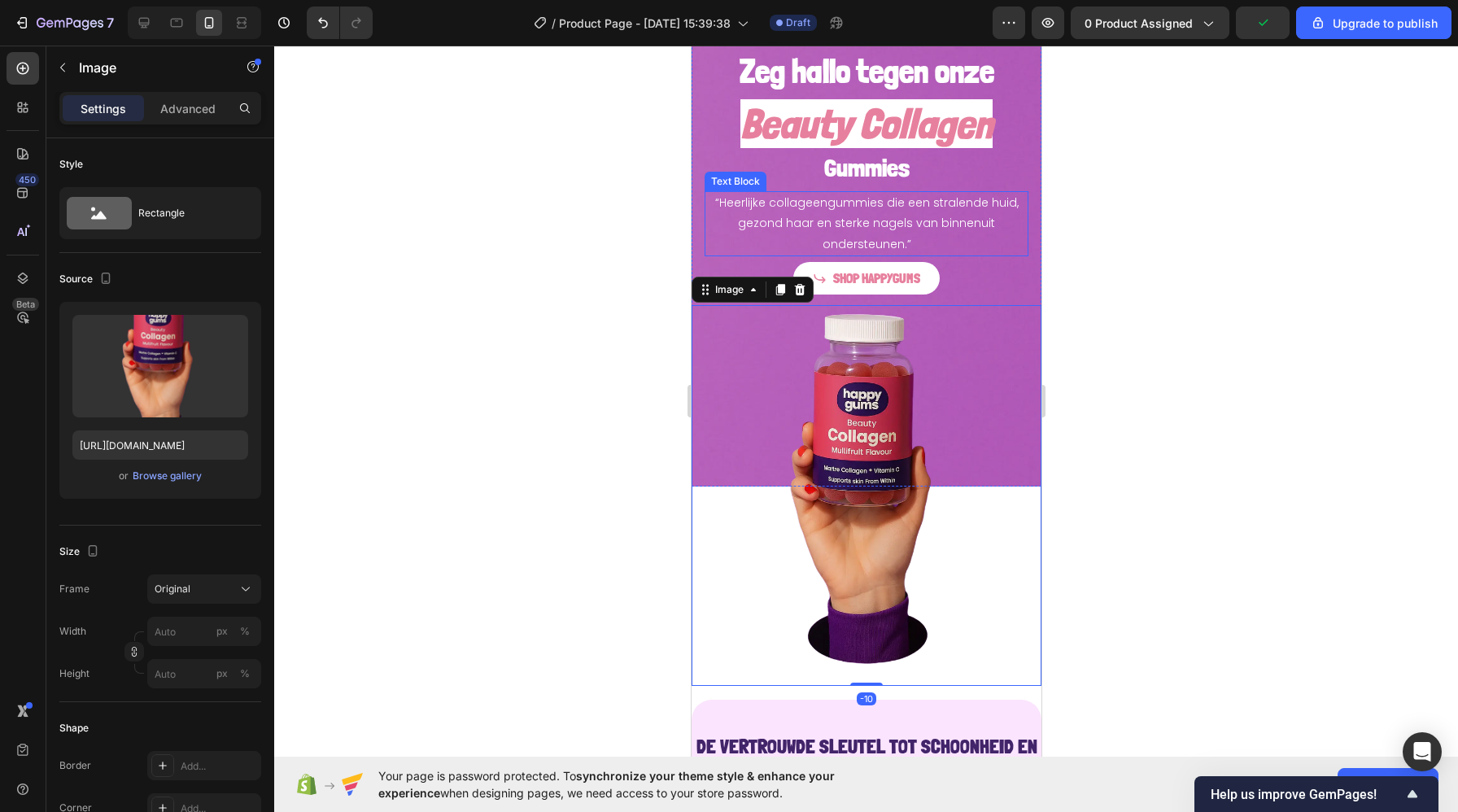
click at [705, 176] on div "Text Block" at bounding box center [735, 181] width 62 height 20
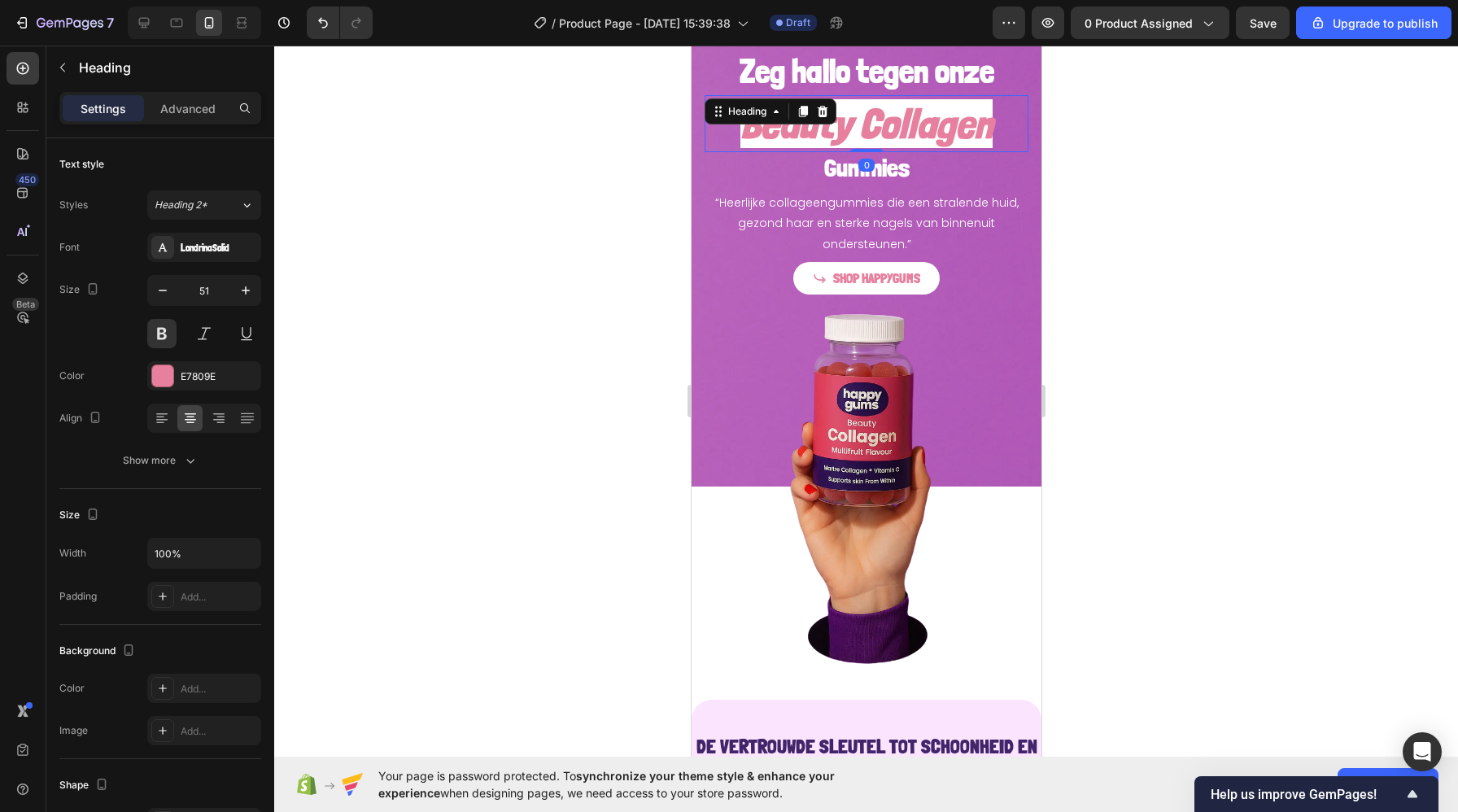
click at [705, 100] on div "Beauty Collagen Heading 0" at bounding box center [865, 123] width 323 height 57
click at [698, 102] on div "Zeg hallo tegen onze Heading Beauty Collagen Heading 0 Gummies Heading “Heerlij…" at bounding box center [865, 153] width 350 height 309
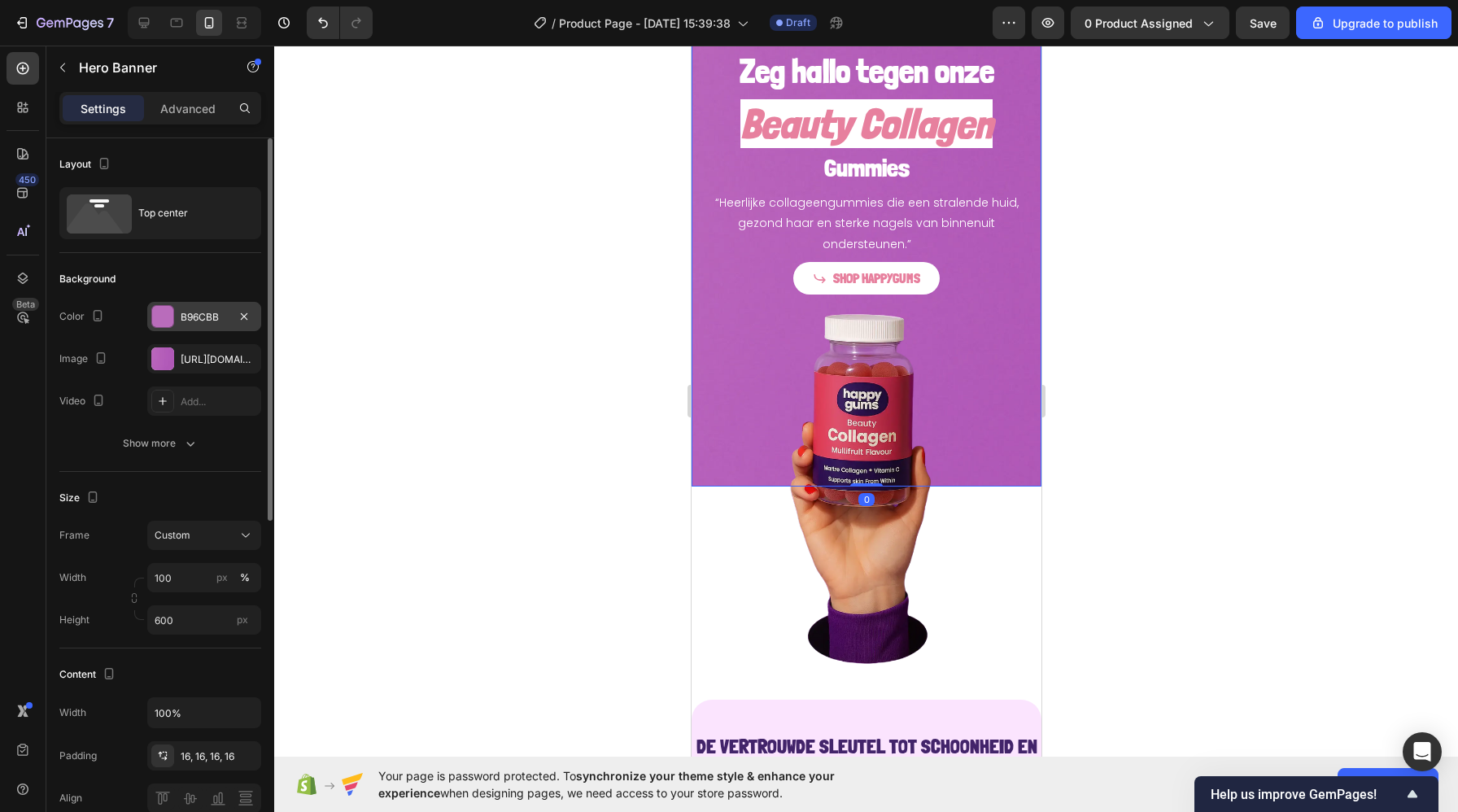
click at [204, 322] on div "B96CBB" at bounding box center [203, 317] width 47 height 14
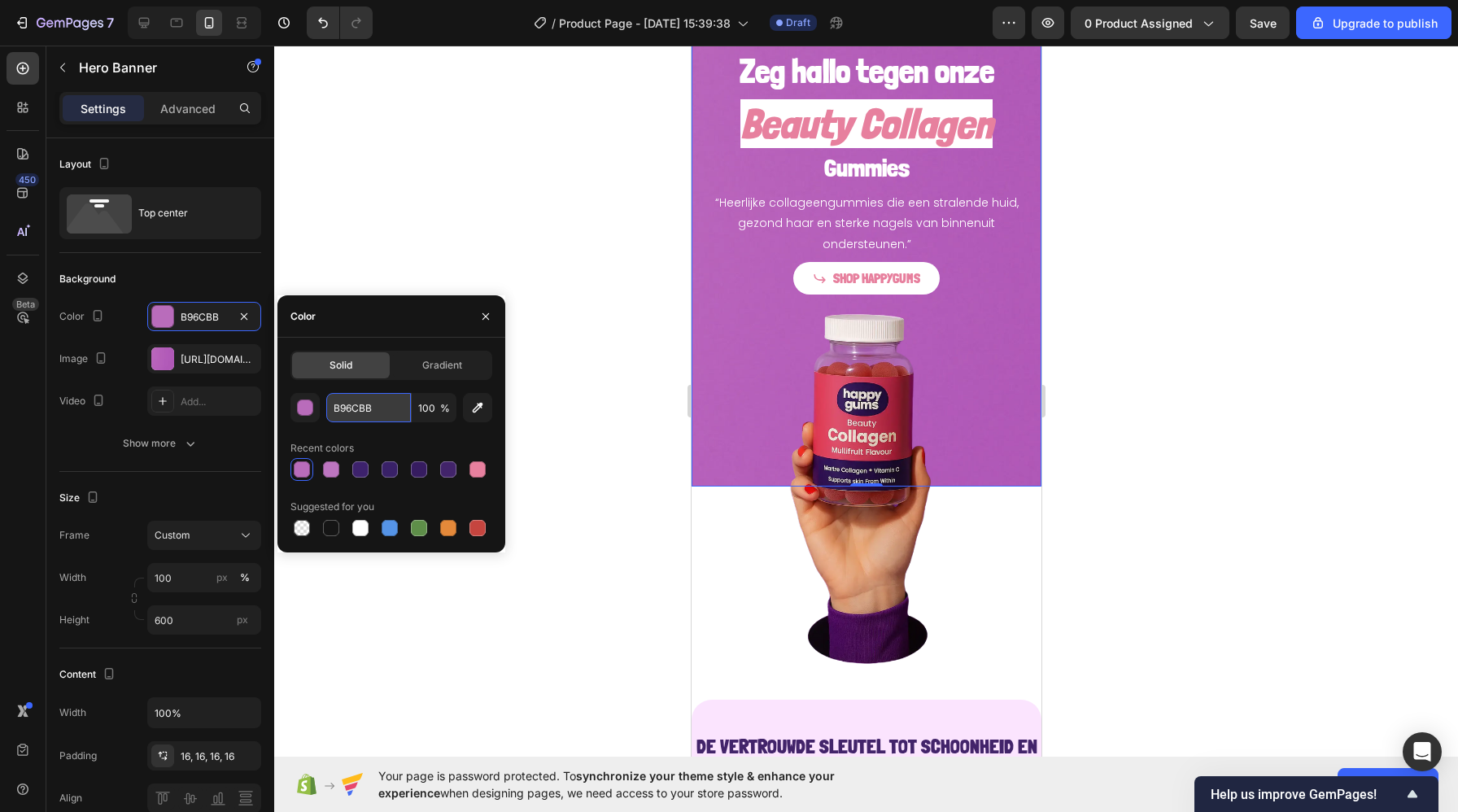
click at [362, 410] on input "B96CBB" at bounding box center [368, 407] width 84 height 29
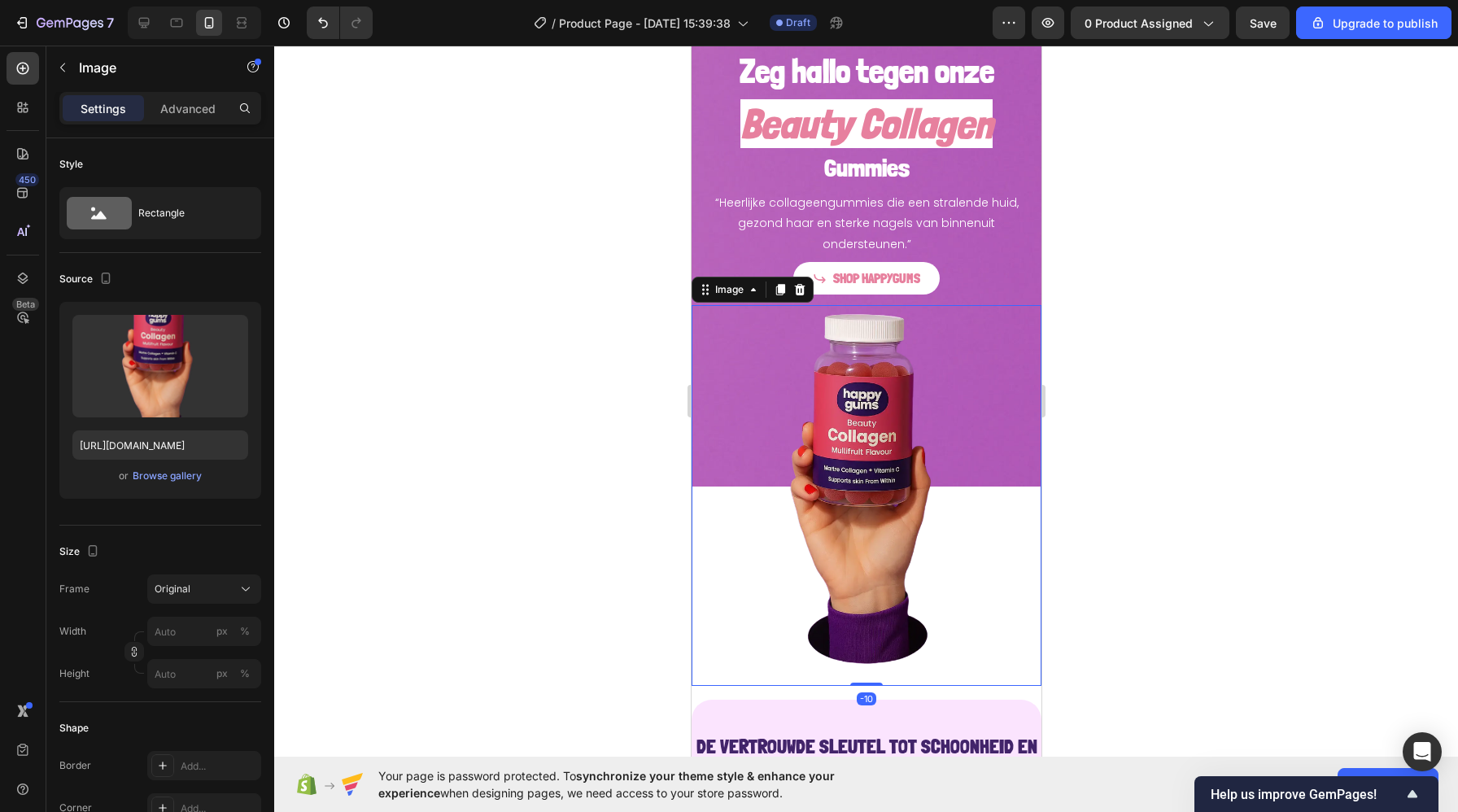
click at [740, 581] on img at bounding box center [865, 495] width 350 height 381
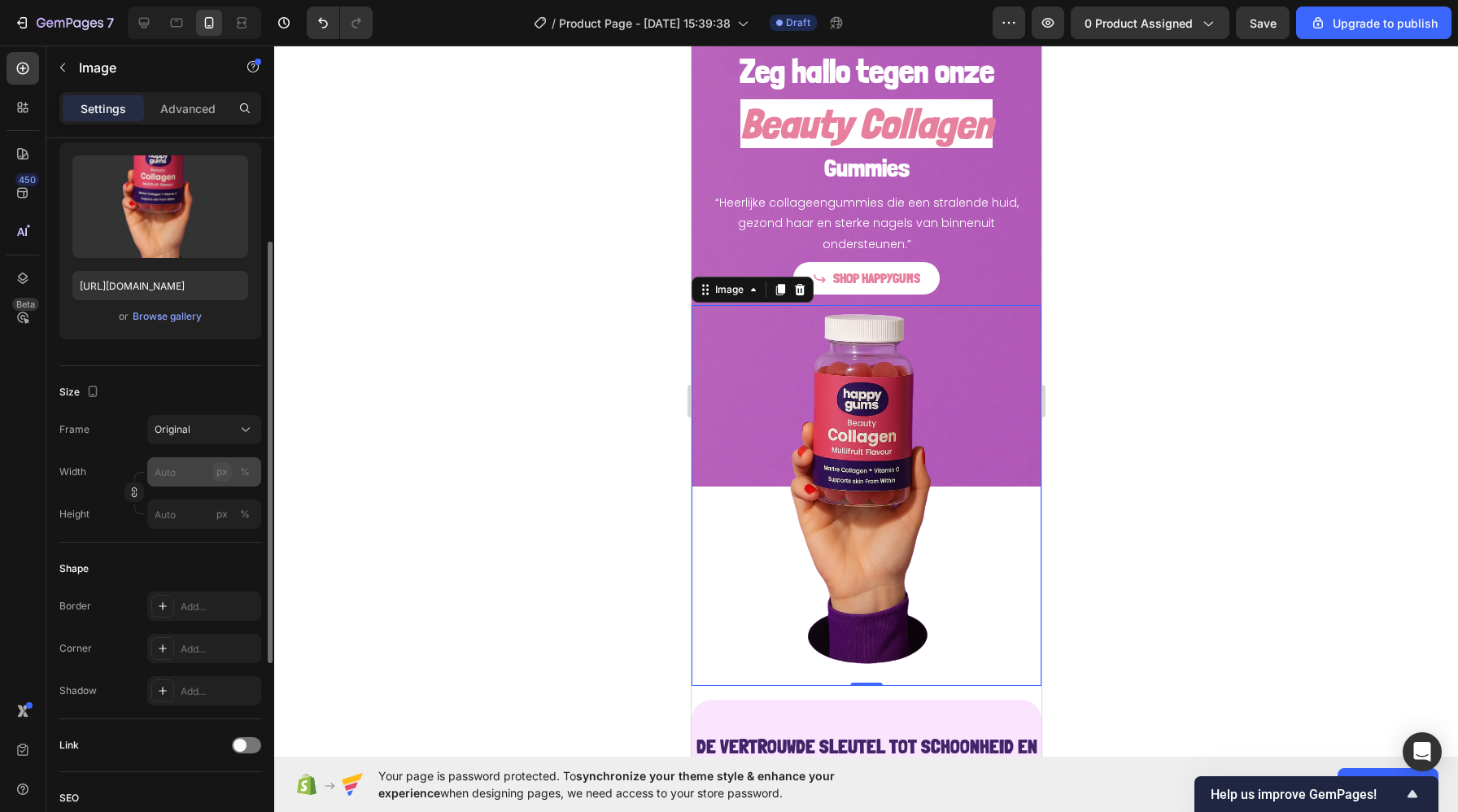
scroll to position [167, 0]
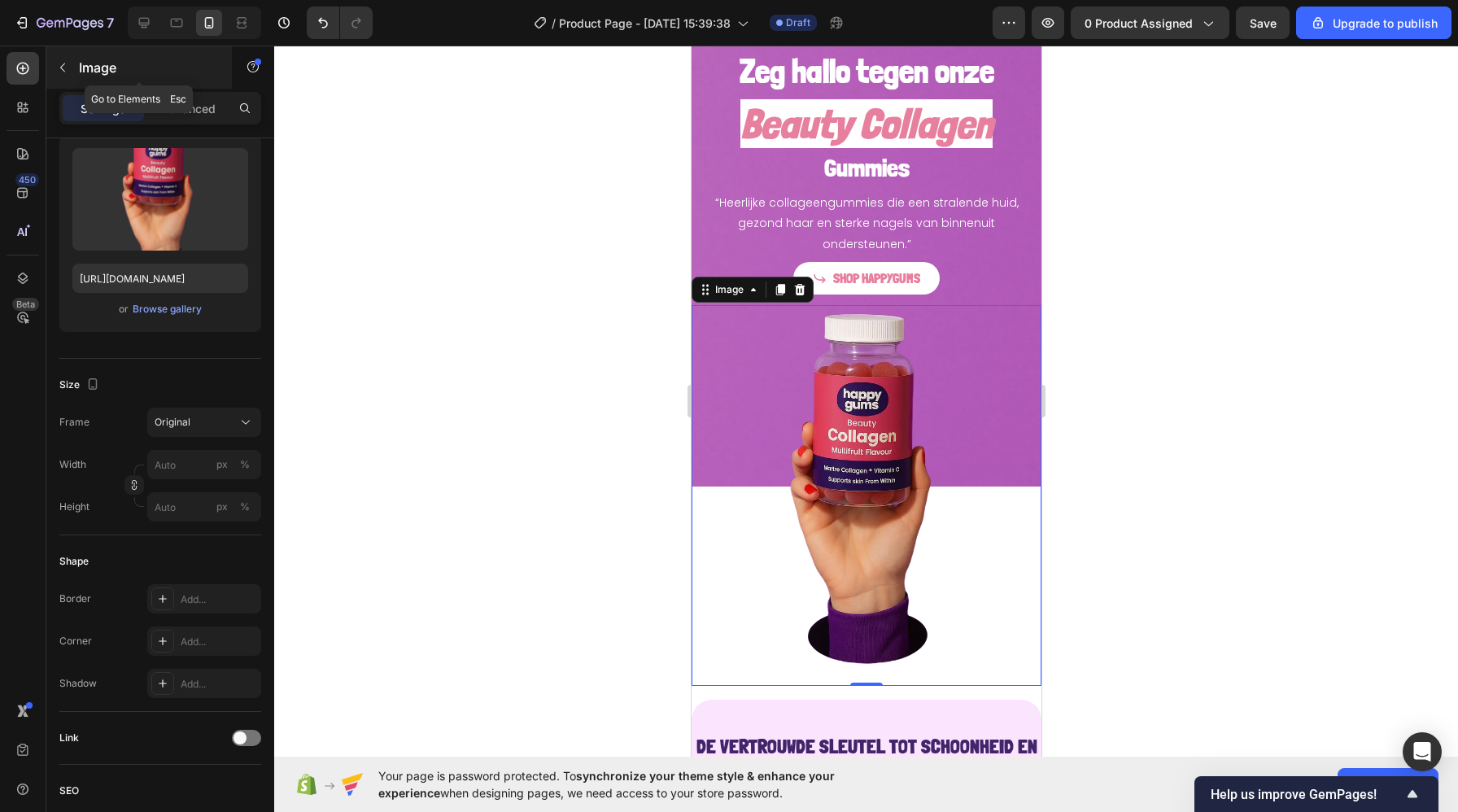
click at [114, 69] on p "Image" at bounding box center [148, 68] width 139 height 20
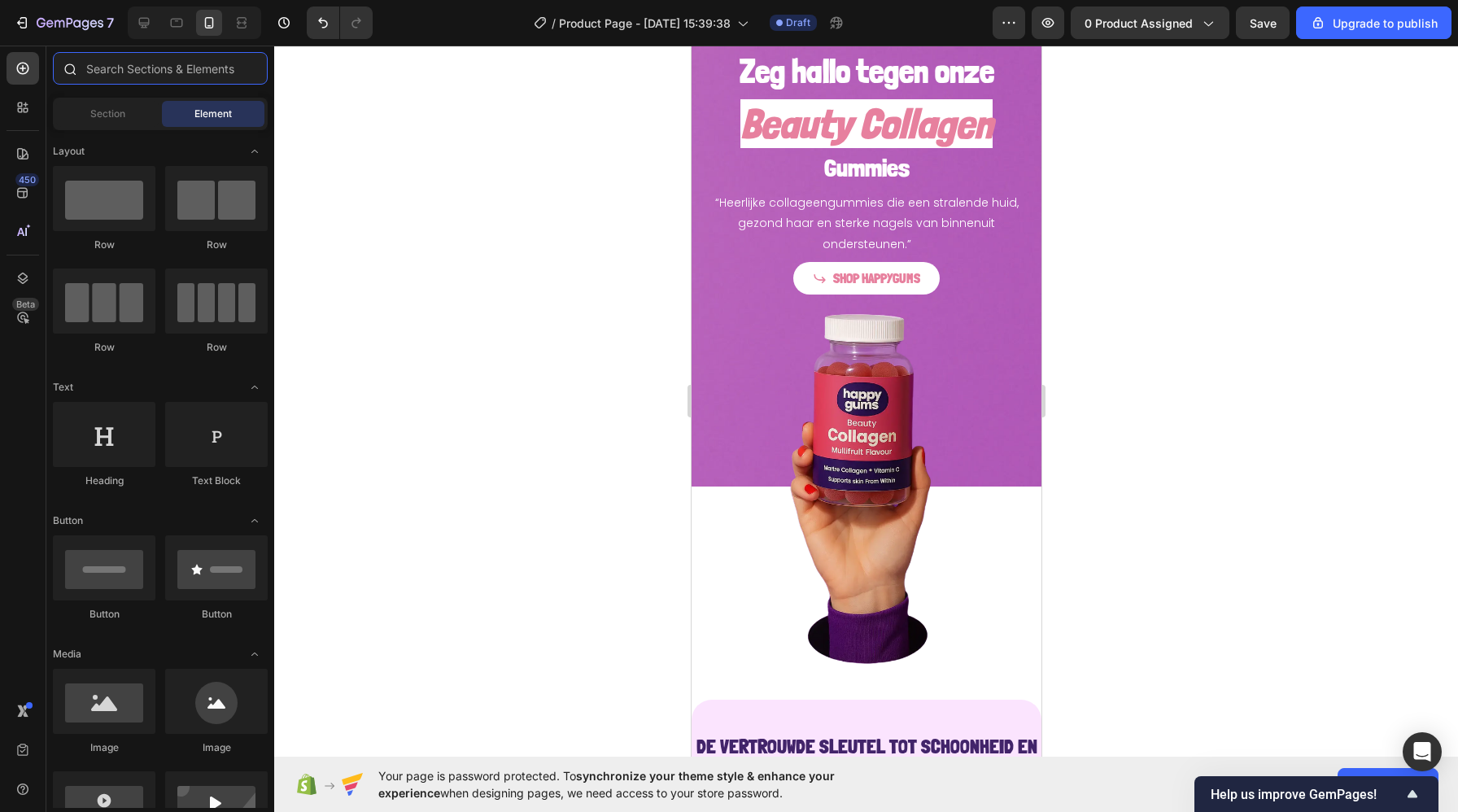
click at [137, 69] on input "text" at bounding box center [161, 68] width 215 height 33
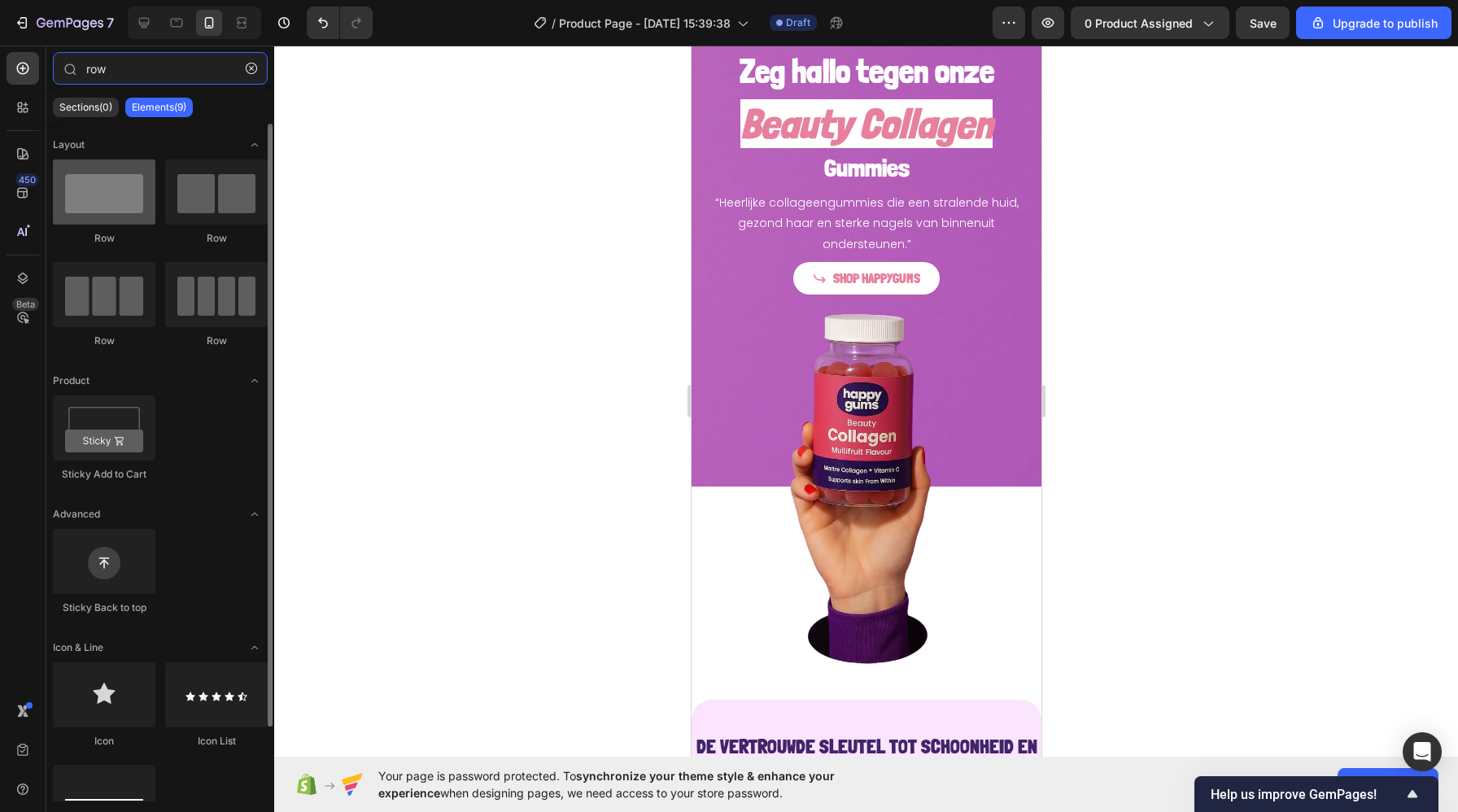
type input "row"
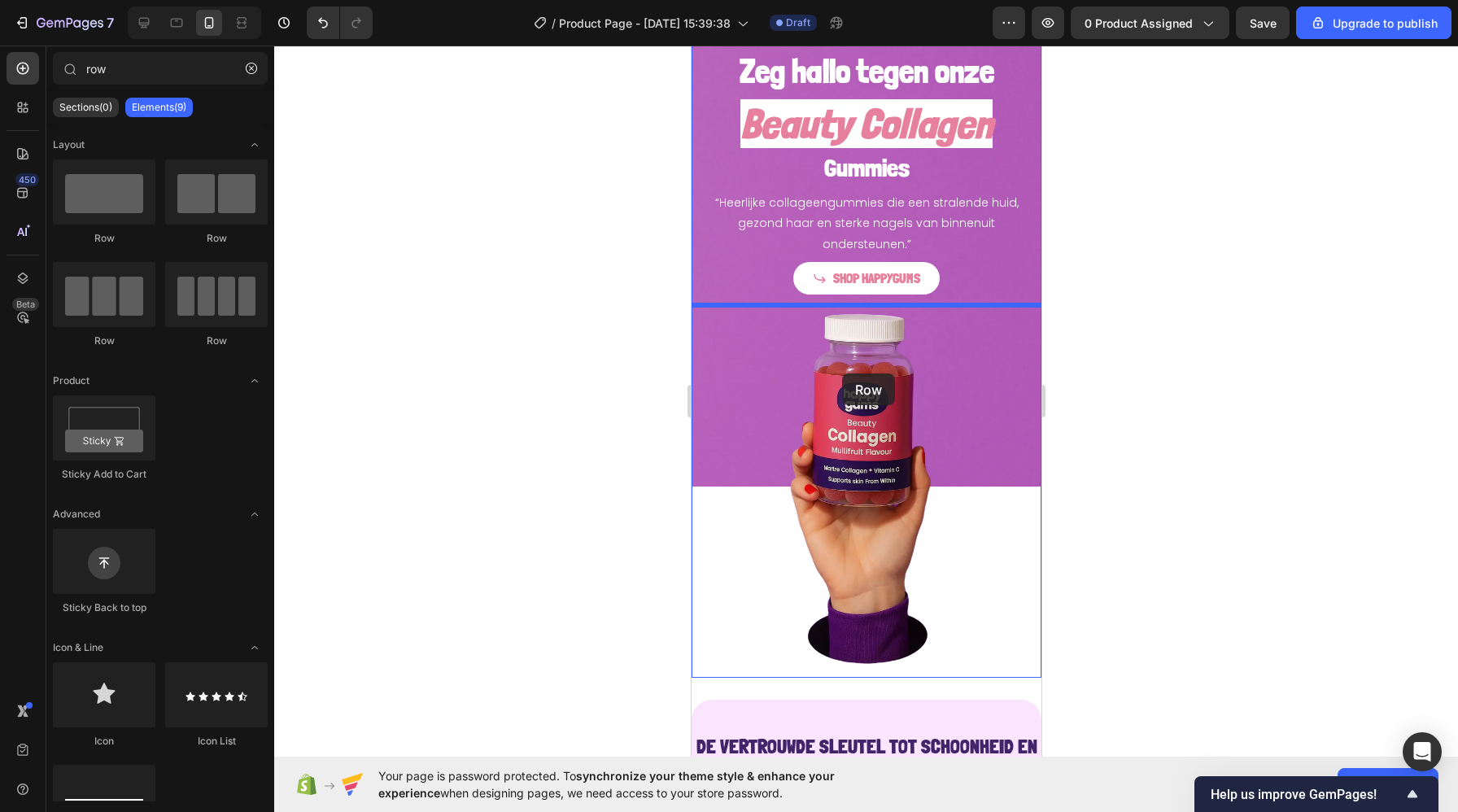
drag, startPoint x: 791, startPoint y: 246, endPoint x: 841, endPoint y: 373, distance: 136.5
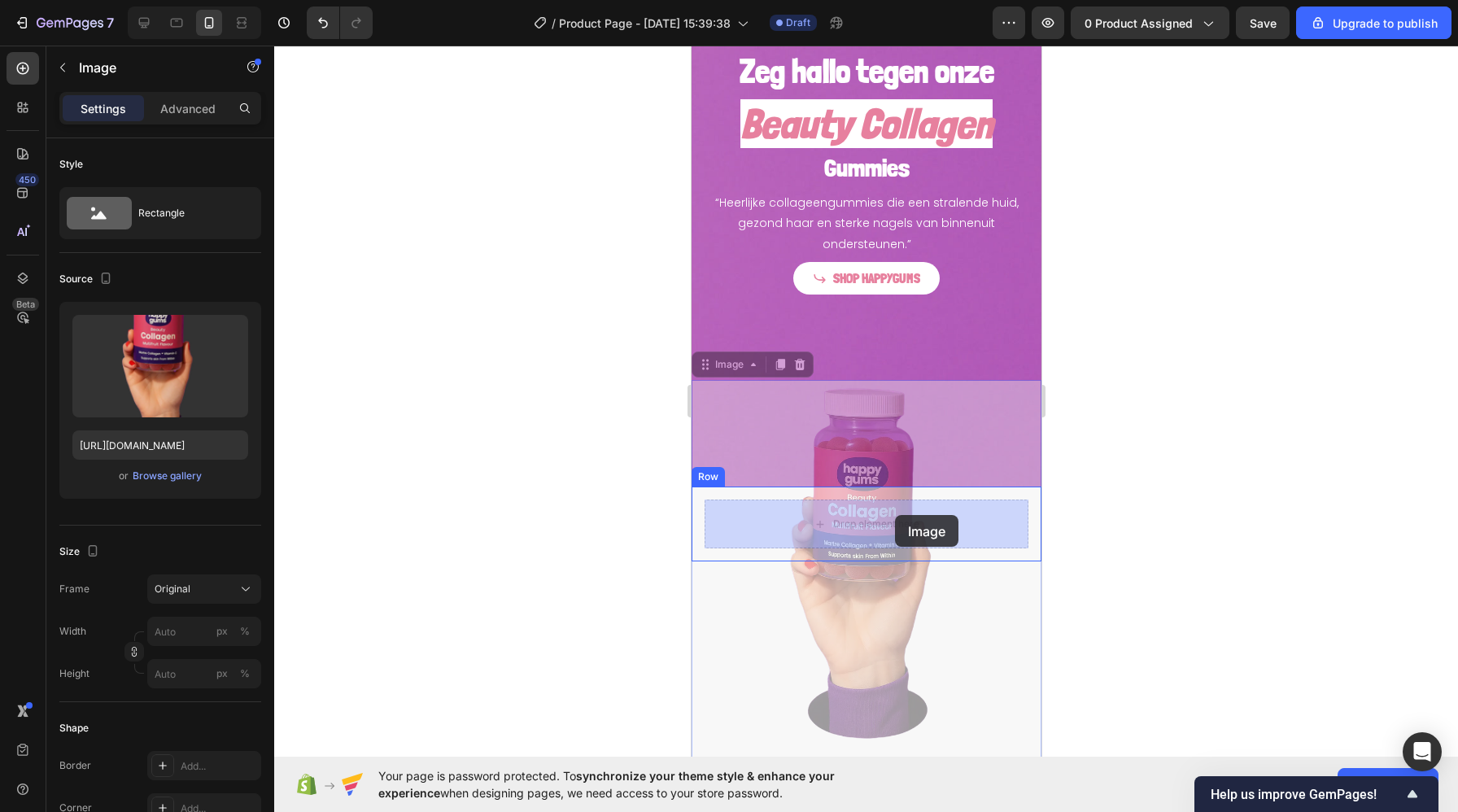
drag, startPoint x: 916, startPoint y: 641, endPoint x: 894, endPoint y: 515, distance: 127.9
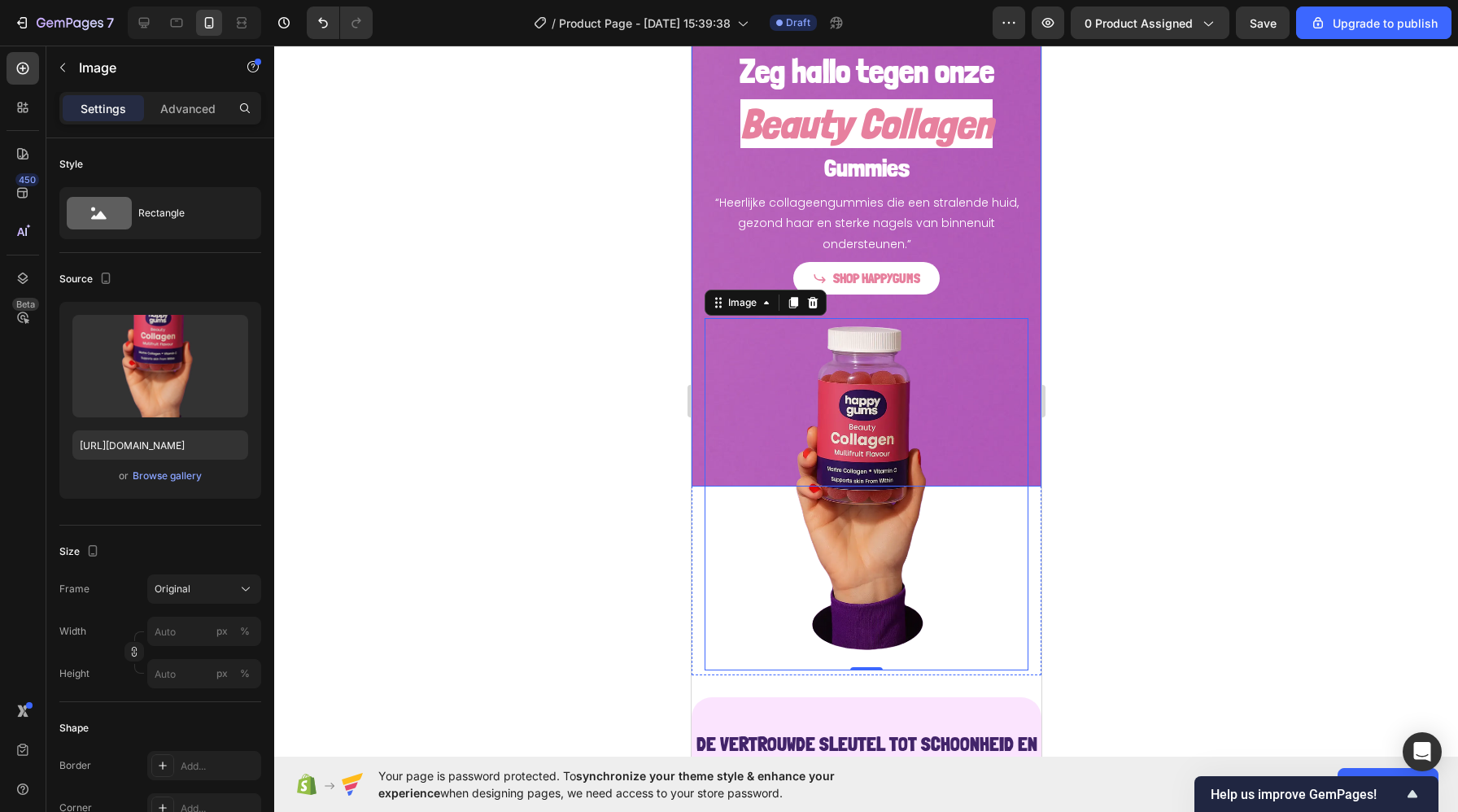
click at [691, 346] on div "Background Image" at bounding box center [865, 242] width 350 height 488
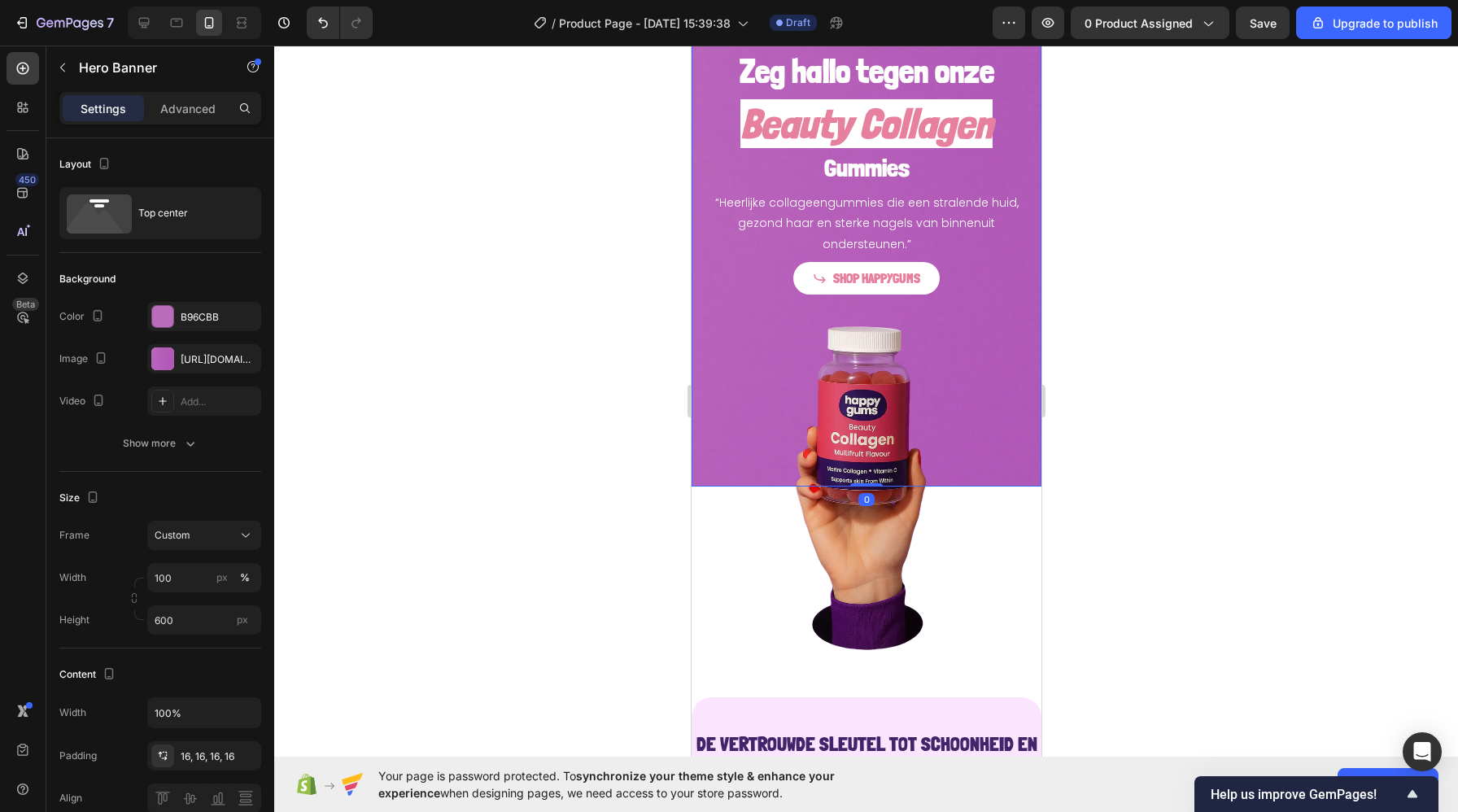
click at [699, 346] on div "Background Image" at bounding box center [865, 242] width 350 height 488
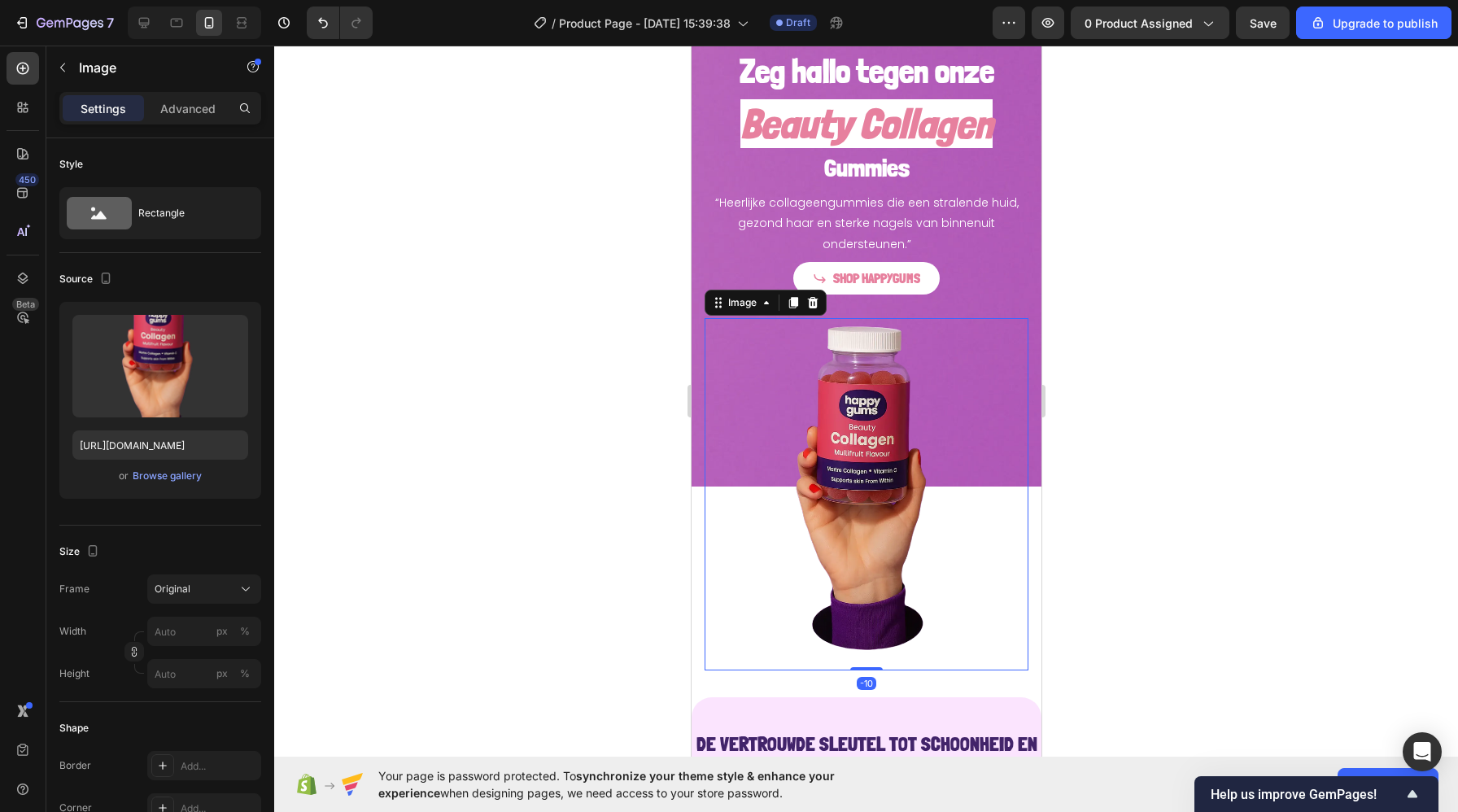
click at [769, 347] on img at bounding box center [865, 494] width 323 height 352
click at [748, 305] on div "Image" at bounding box center [741, 302] width 35 height 14
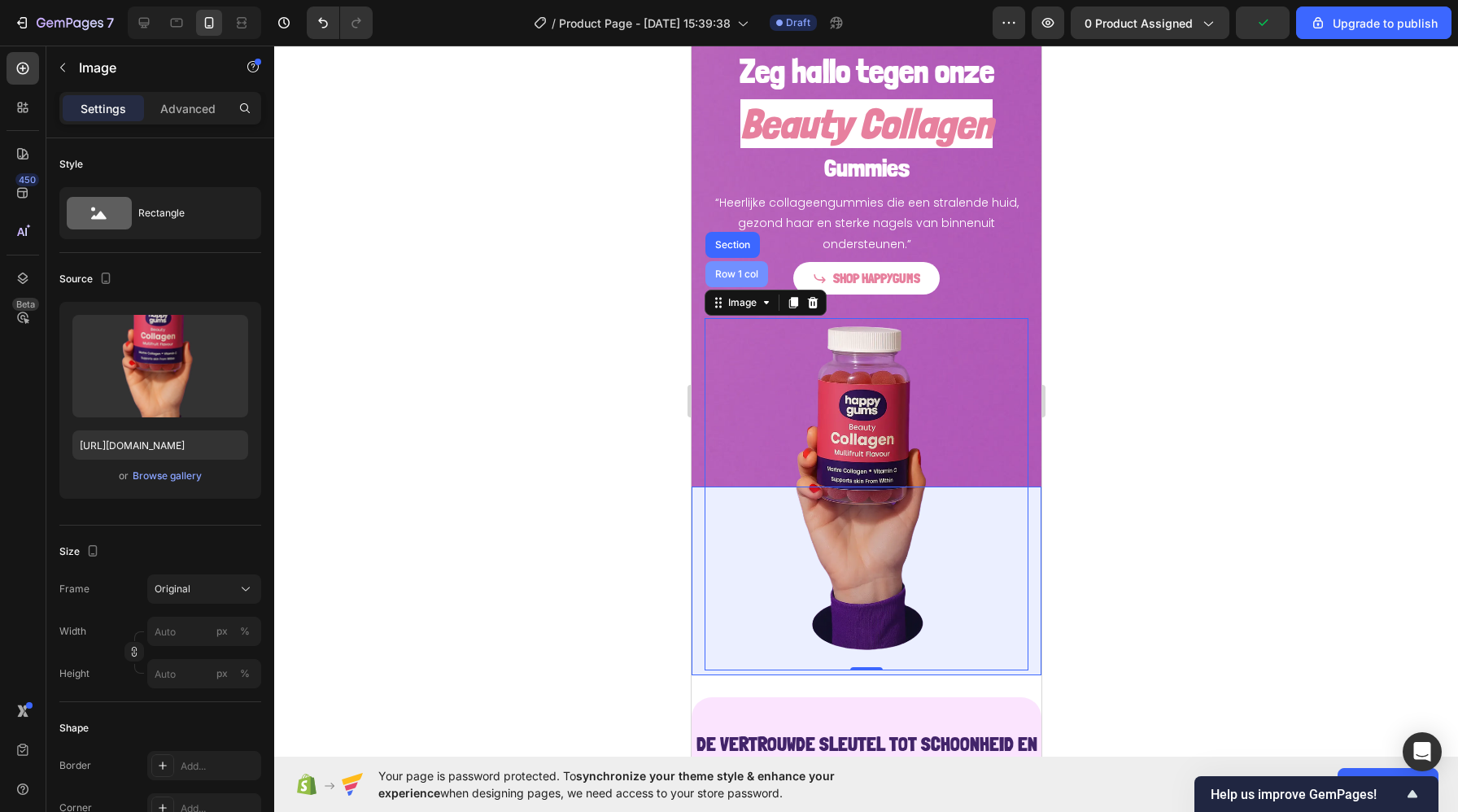
click at [736, 281] on div "Row 1 col" at bounding box center [736, 274] width 63 height 26
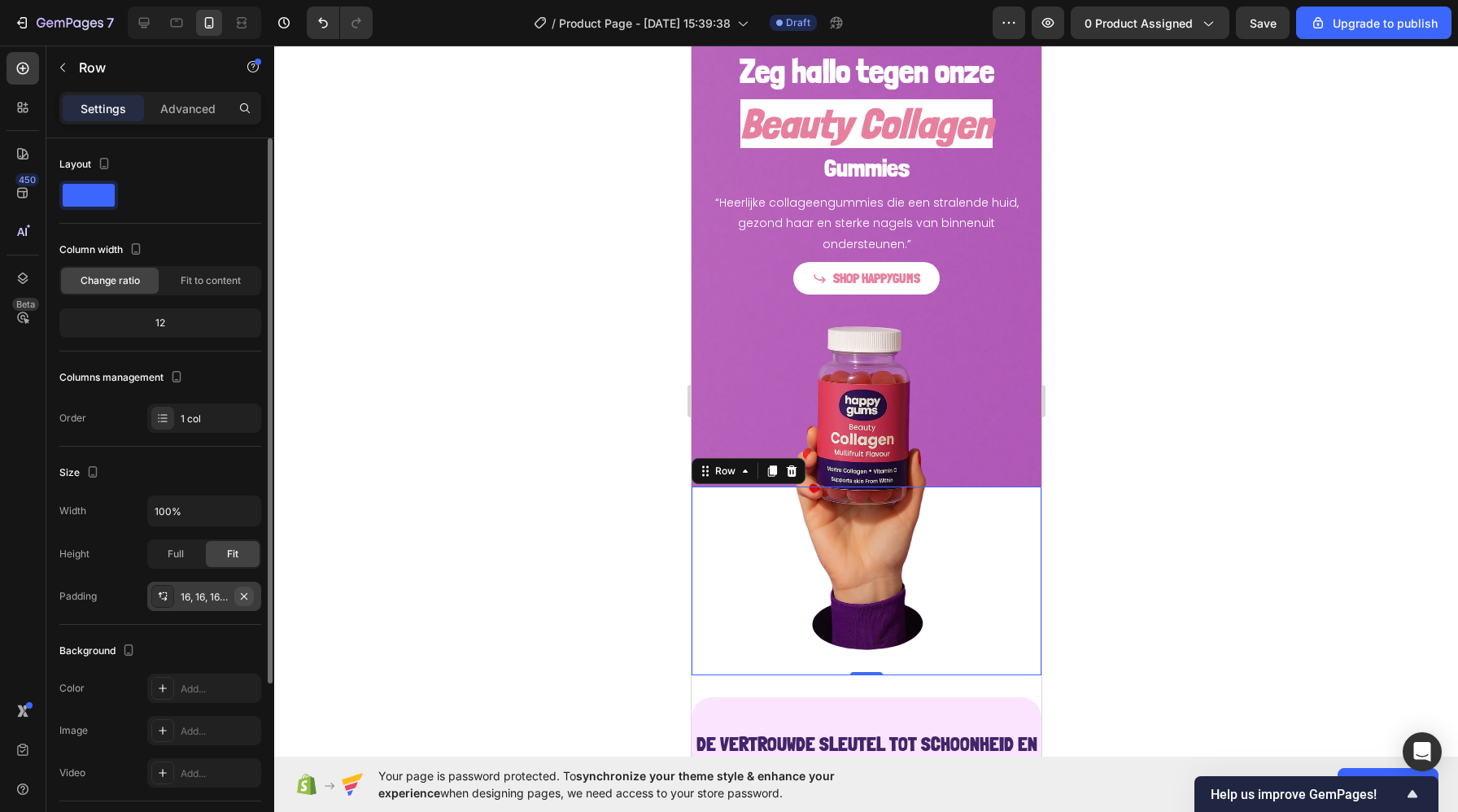
click at [246, 591] on icon "button" at bounding box center [243, 596] width 13 height 13
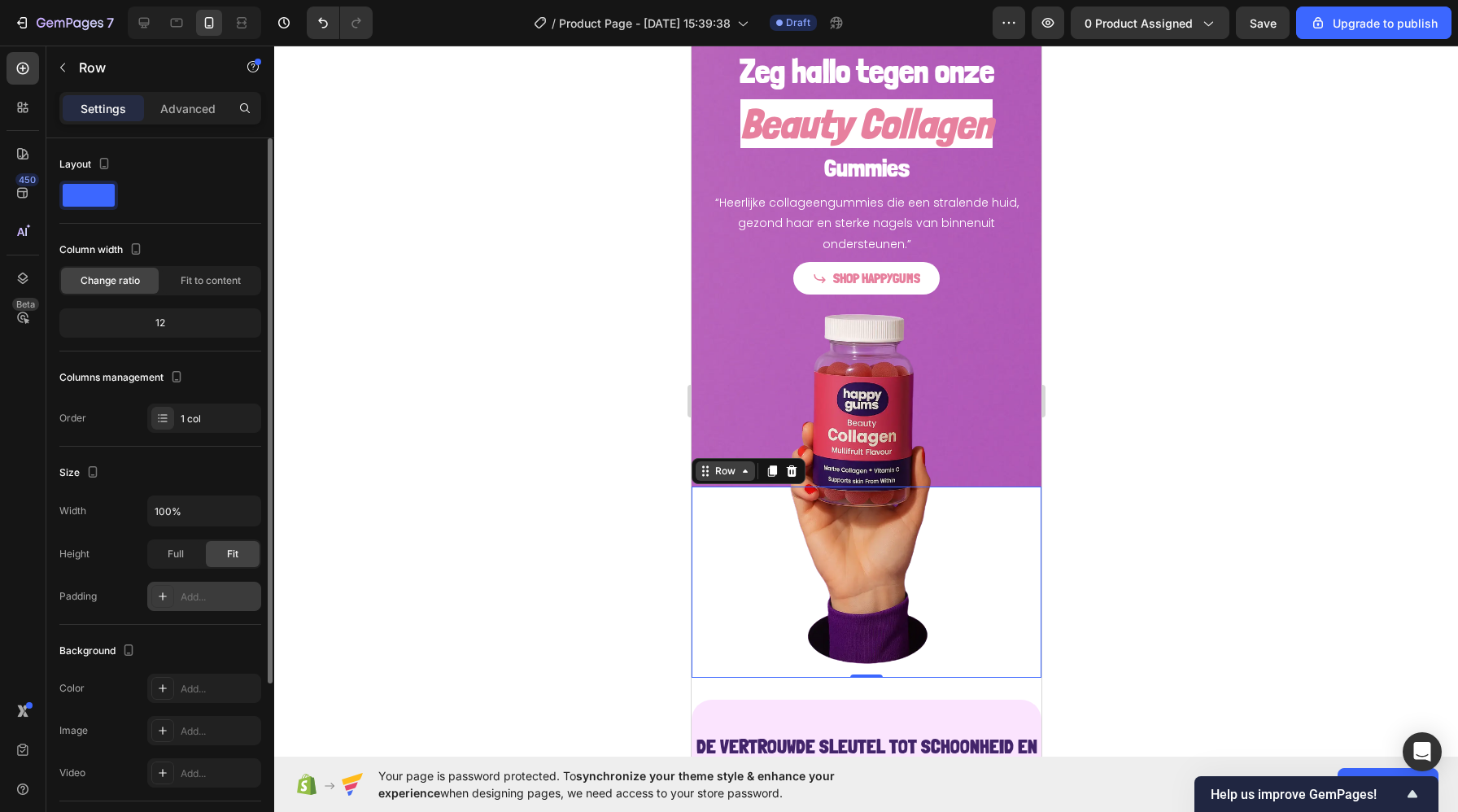
click at [721, 476] on div "Row" at bounding box center [724, 471] width 27 height 14
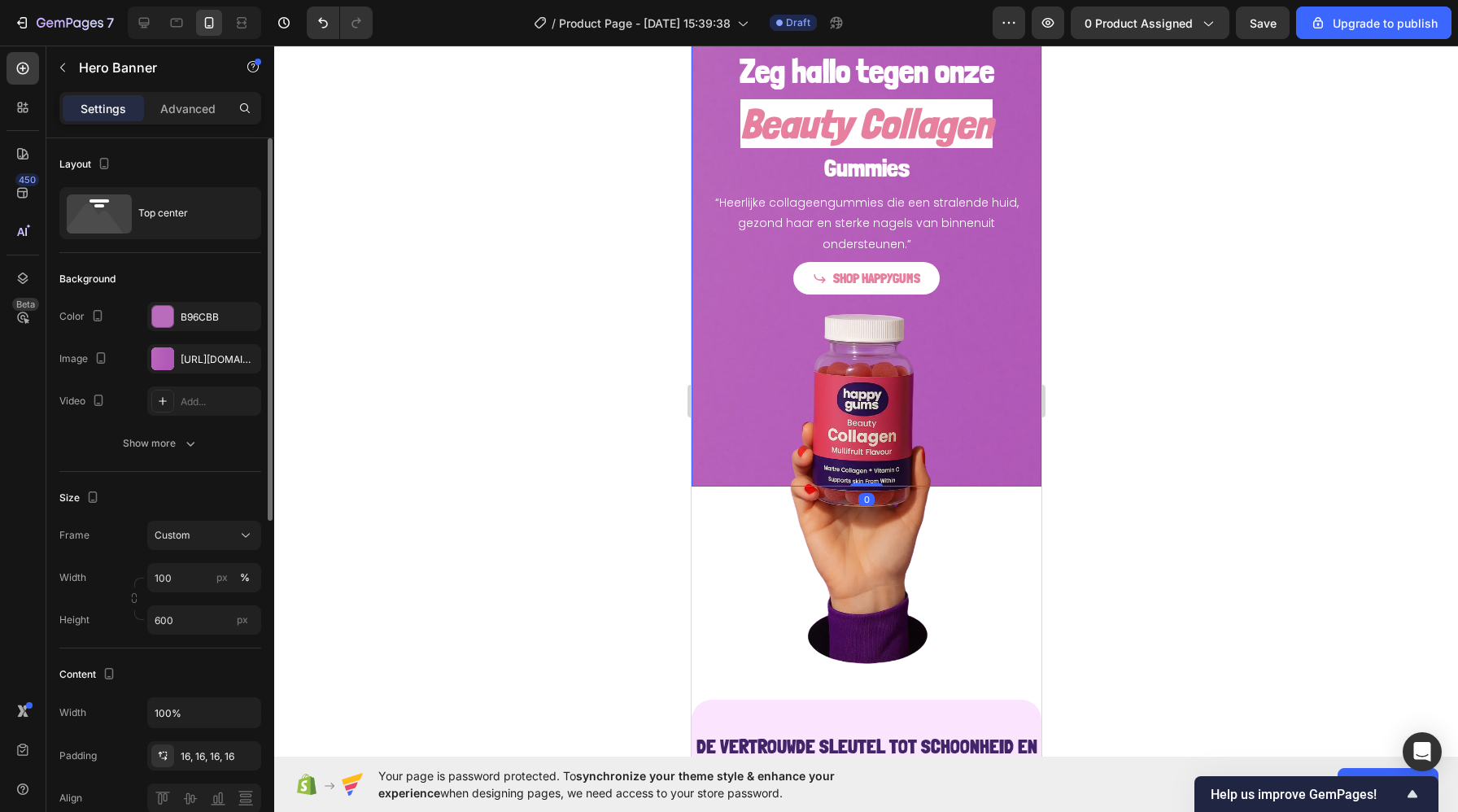
click at [724, 296] on div "Zeg hallo tegen onze Heading Beauty Collagen Heading Gummies Heading “Heerlijke…" at bounding box center [865, 153] width 350 height 309
click at [194, 310] on div "B96CBB" at bounding box center [203, 317] width 47 height 14
click at [197, 313] on div "B96CBB" at bounding box center [203, 317] width 47 height 14
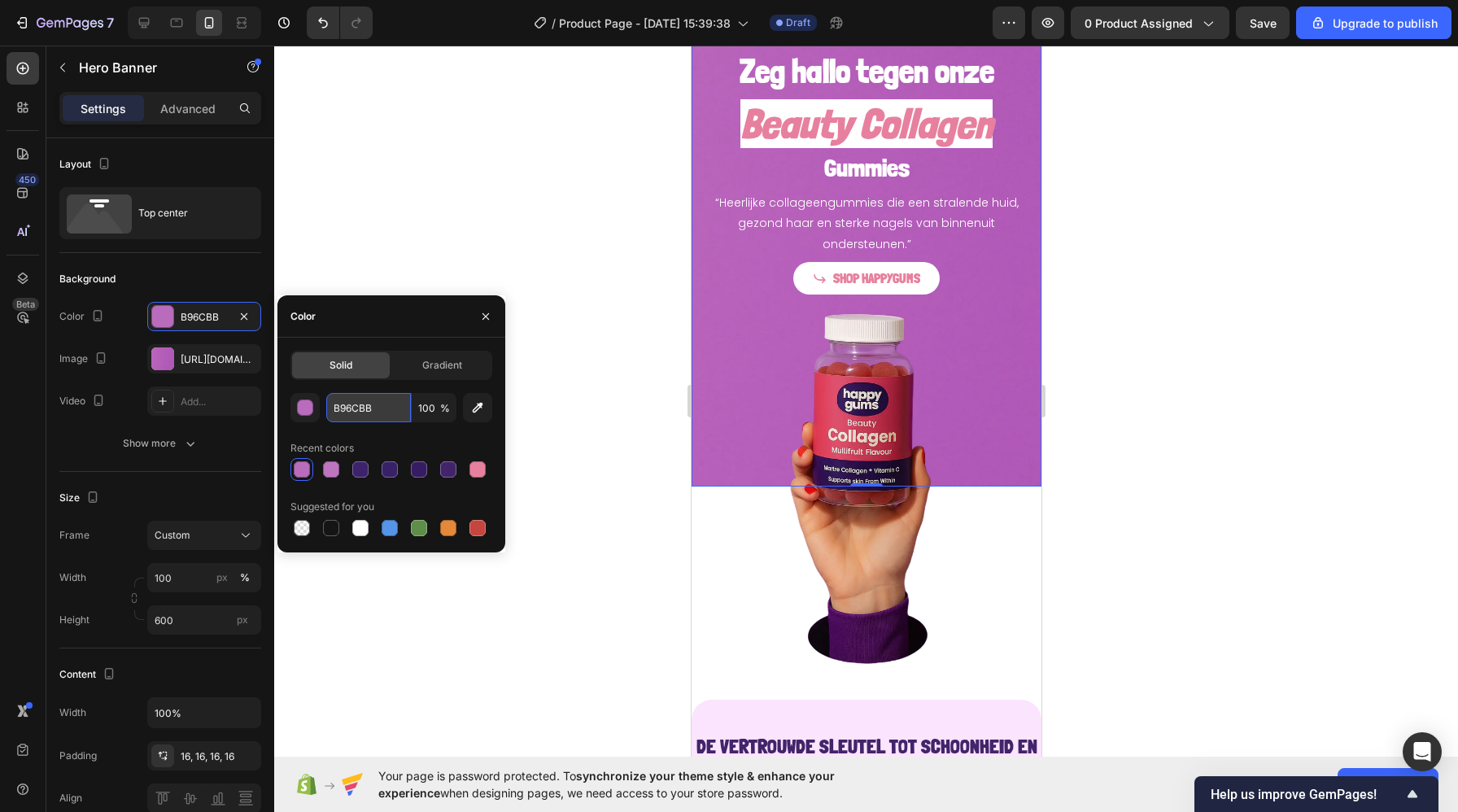
click at [355, 406] on input "B96CBB" at bounding box center [368, 407] width 84 height 29
click at [707, 515] on img at bounding box center [865, 495] width 350 height 381
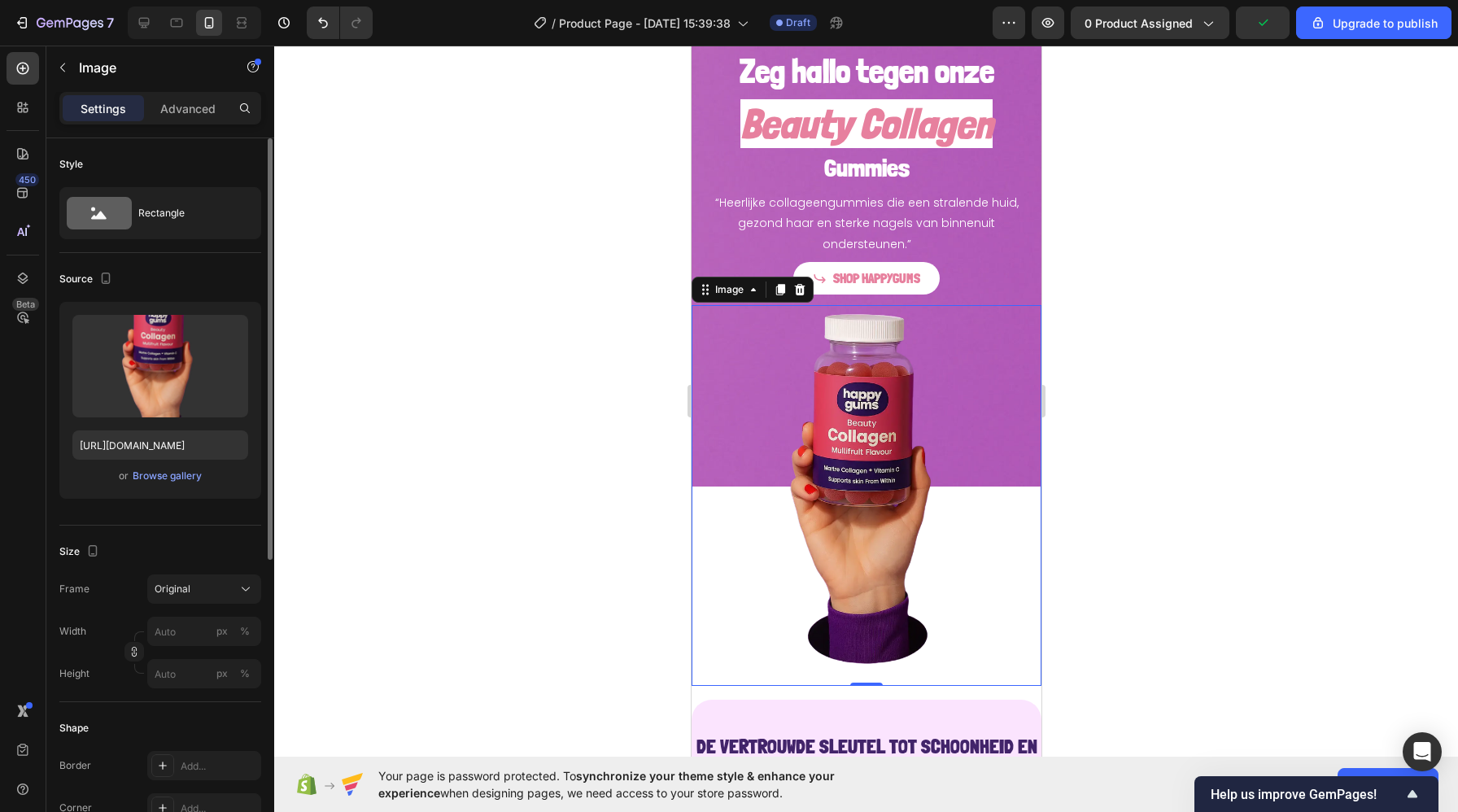
scroll to position [13, 0]
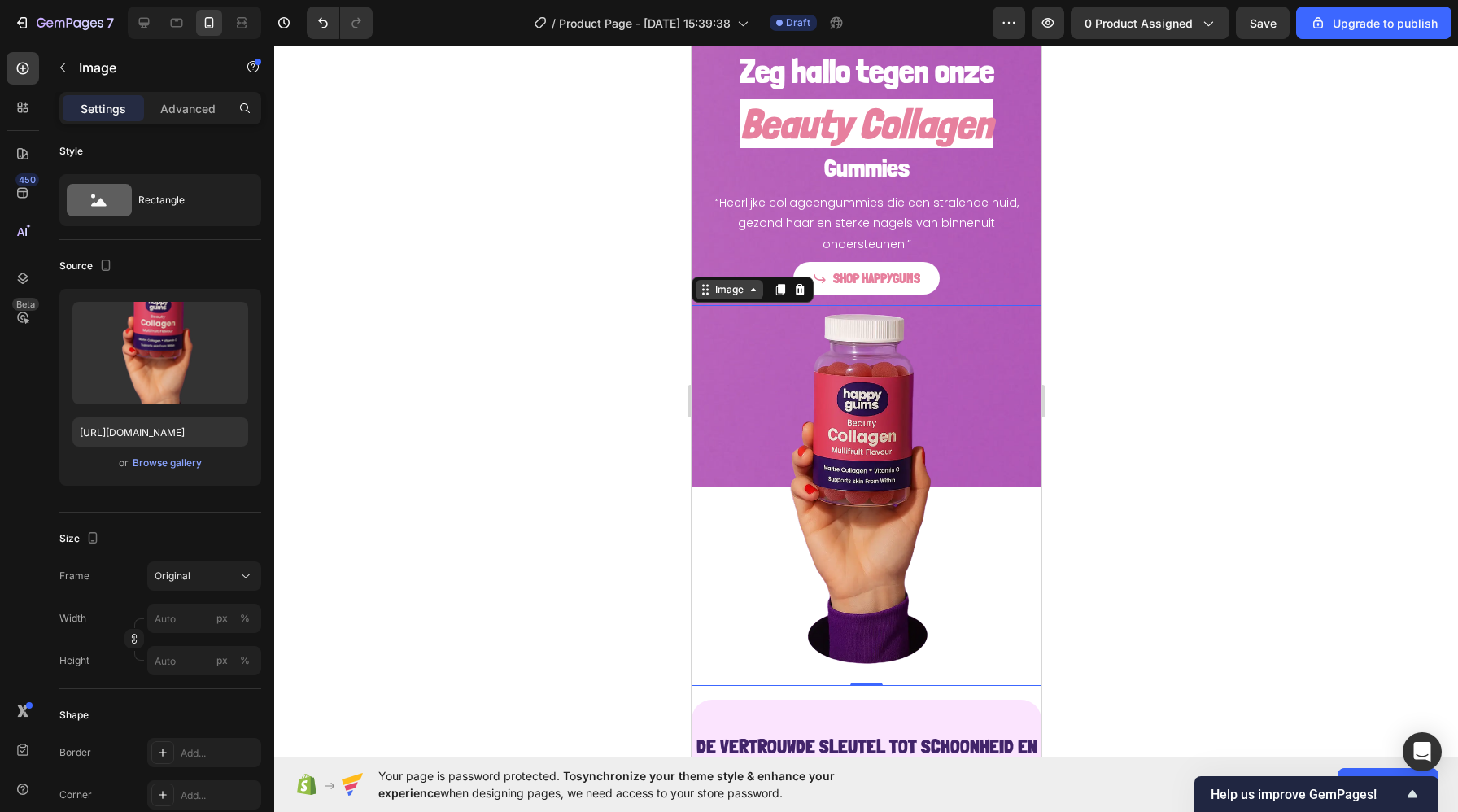
click at [731, 295] on div "Image" at bounding box center [728, 290] width 35 height 14
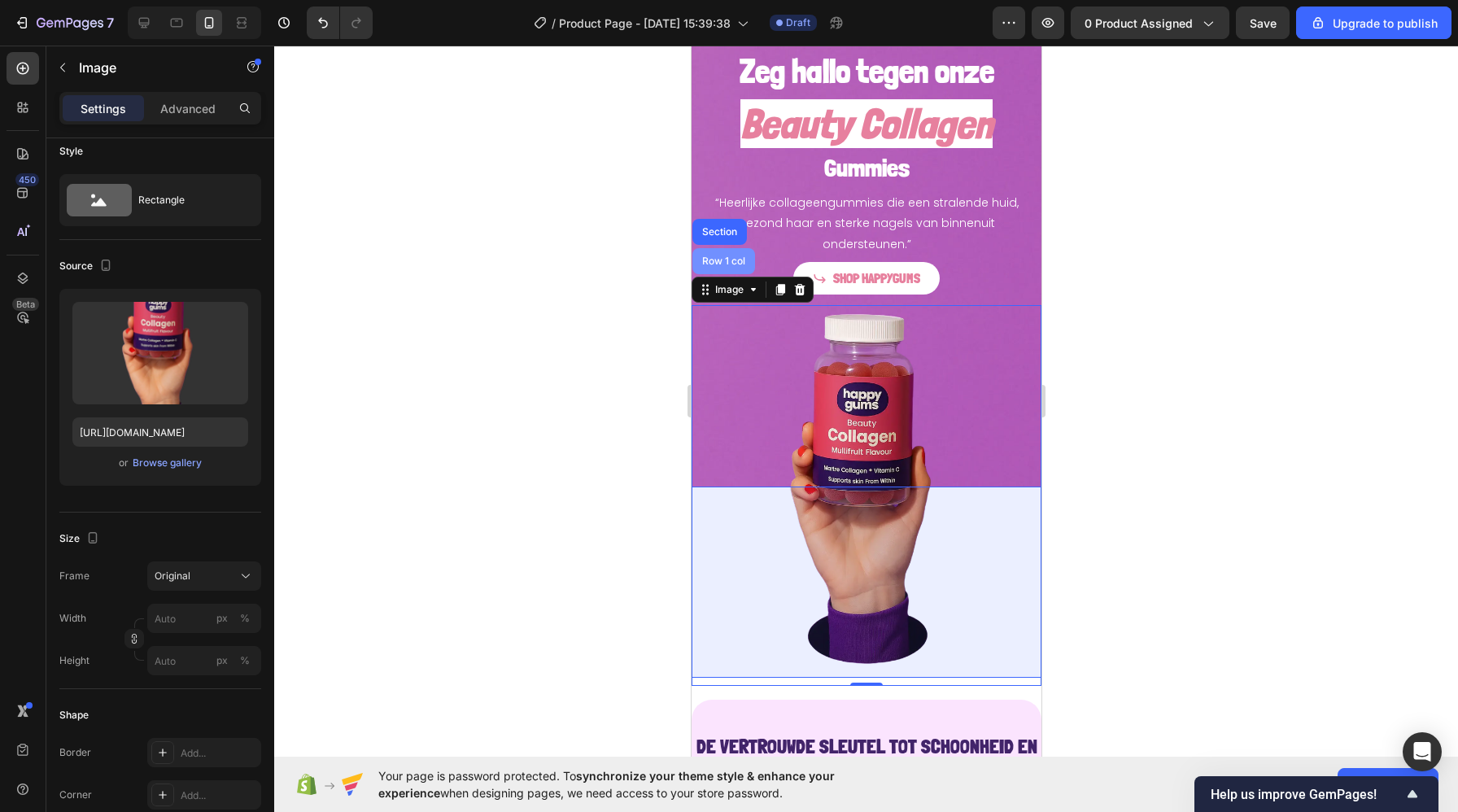
click at [721, 263] on div "Row 1 col" at bounding box center [723, 260] width 50 height 10
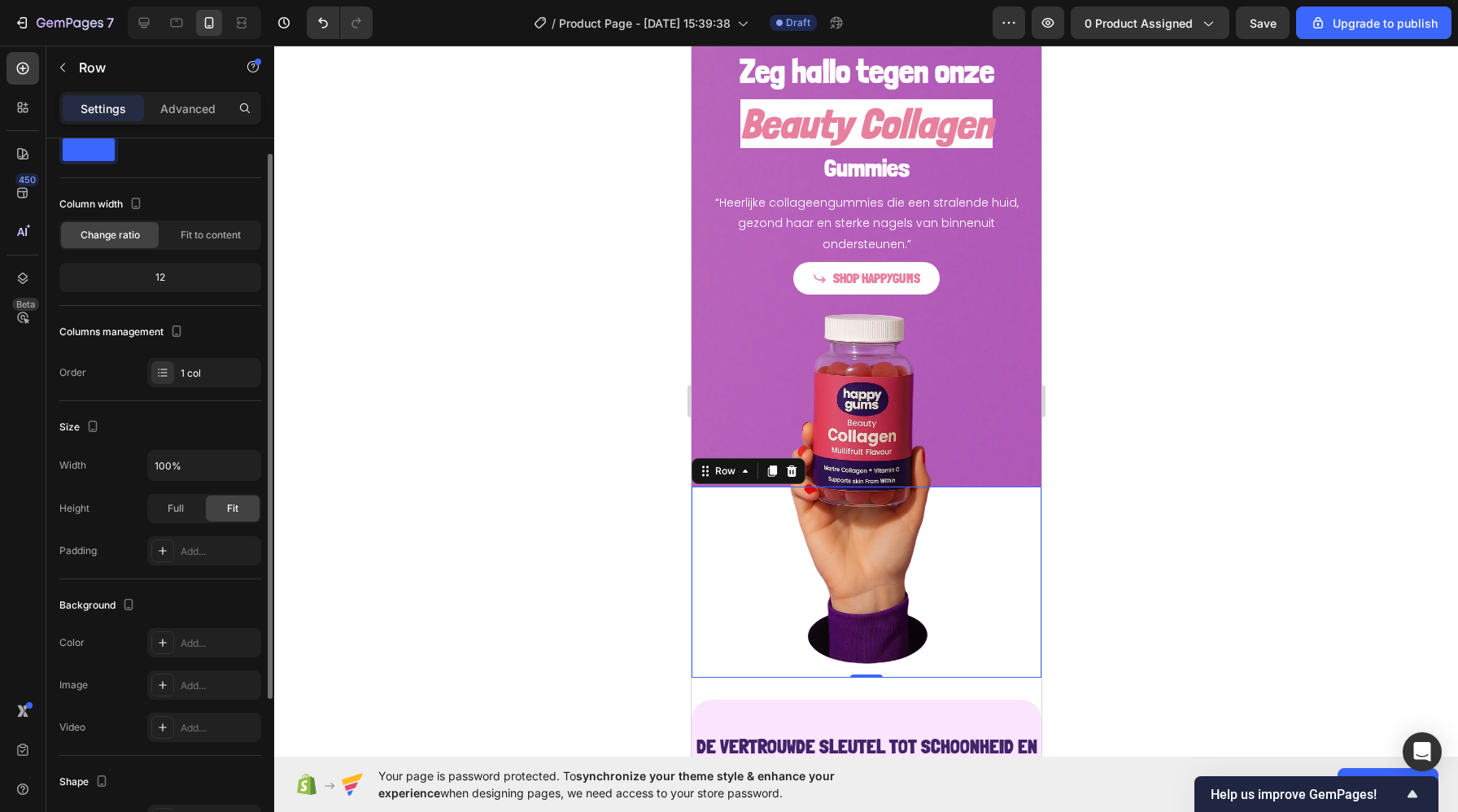
scroll to position [47, 0]
click at [200, 637] on div "Add..." at bounding box center [219, 641] width 76 height 14
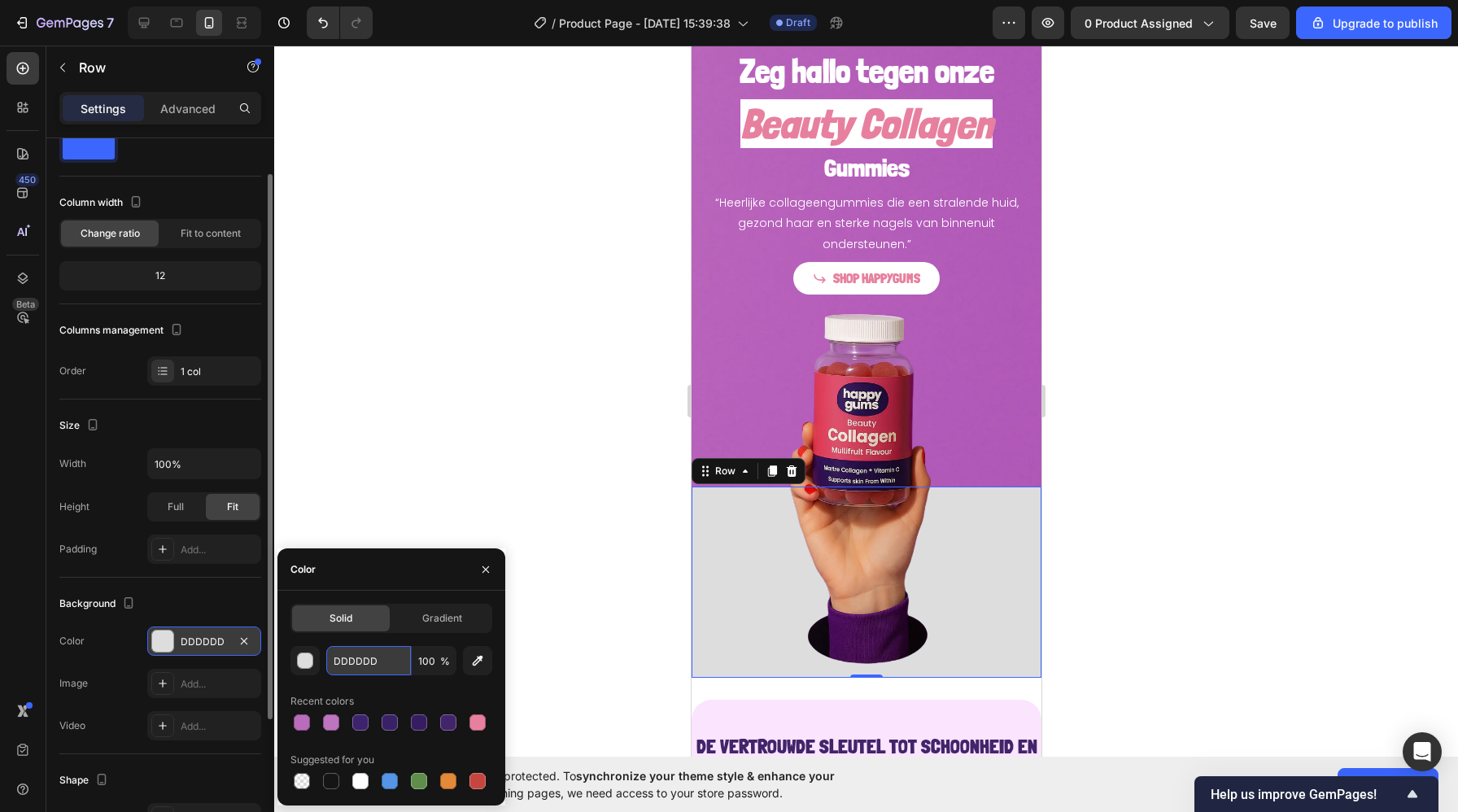
click at [365, 671] on input "DDDDDD" at bounding box center [368, 660] width 84 height 29
paste input "B96CBB"
type input "B96CBB"
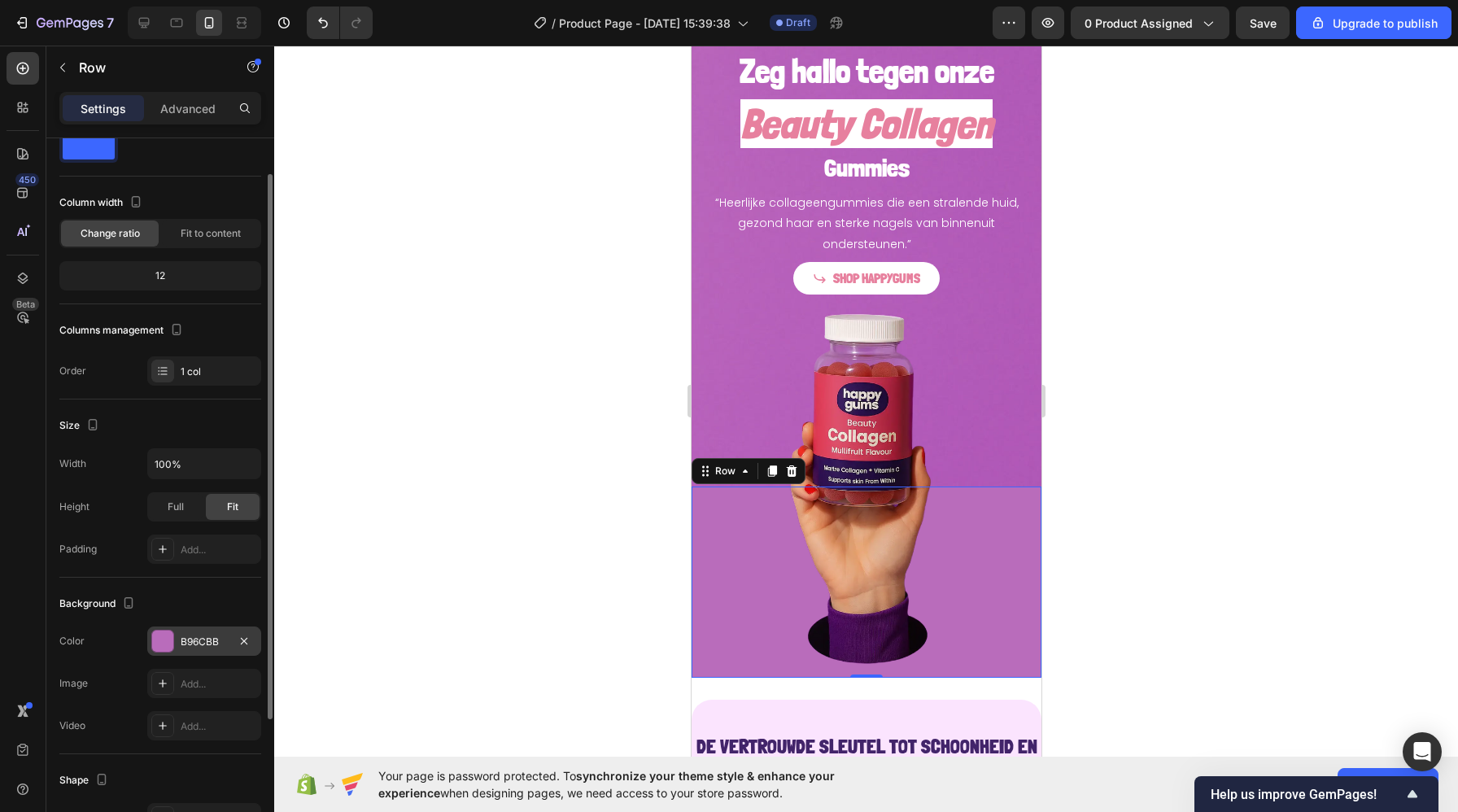
click at [566, 458] on div at bounding box center [866, 428] width 1183 height 767
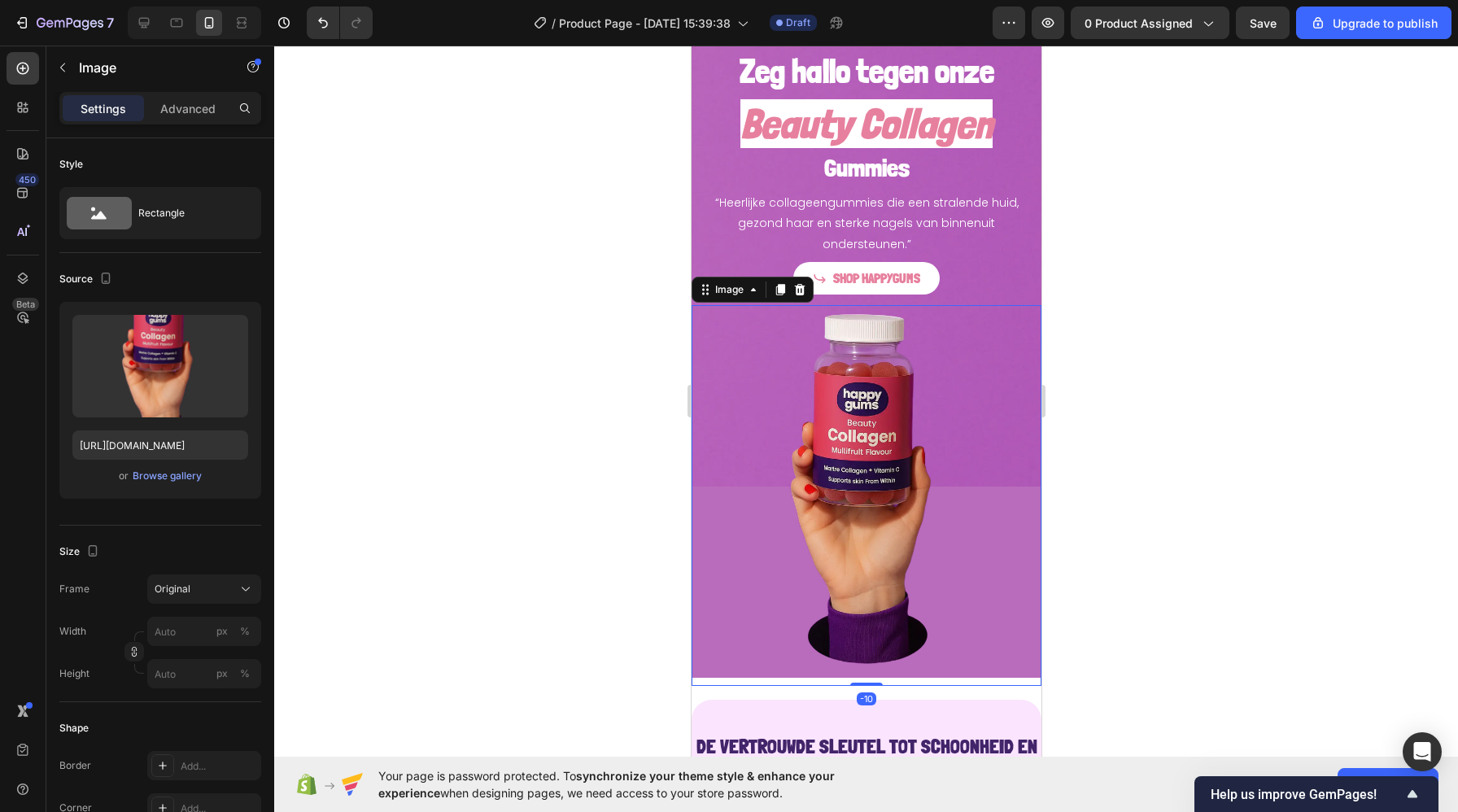
click at [754, 341] on img at bounding box center [865, 495] width 350 height 381
click at [657, 263] on div at bounding box center [866, 428] width 1183 height 767
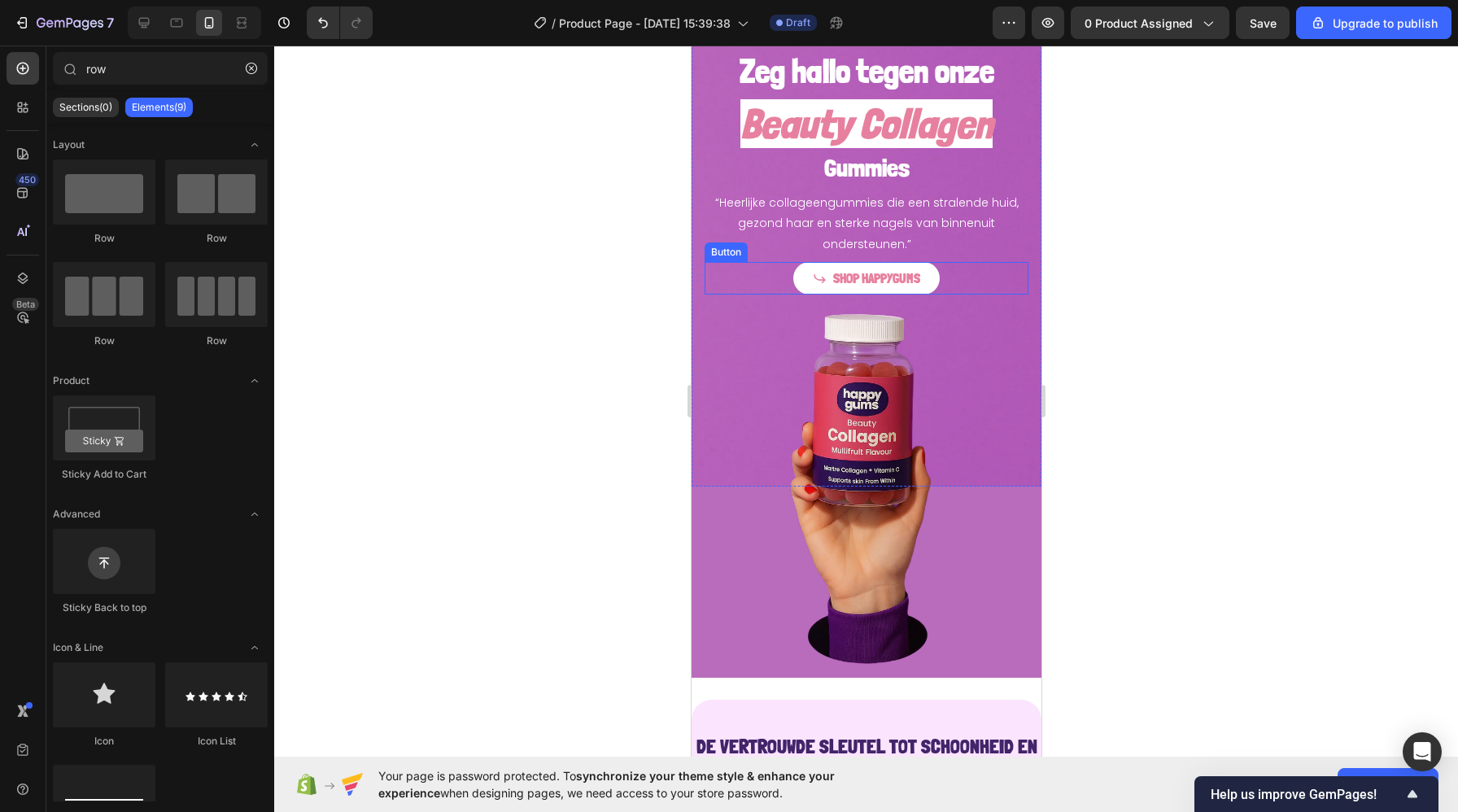
click at [726, 264] on div "SHOP HAPPYGUMS Button" at bounding box center [865, 279] width 323 height 34
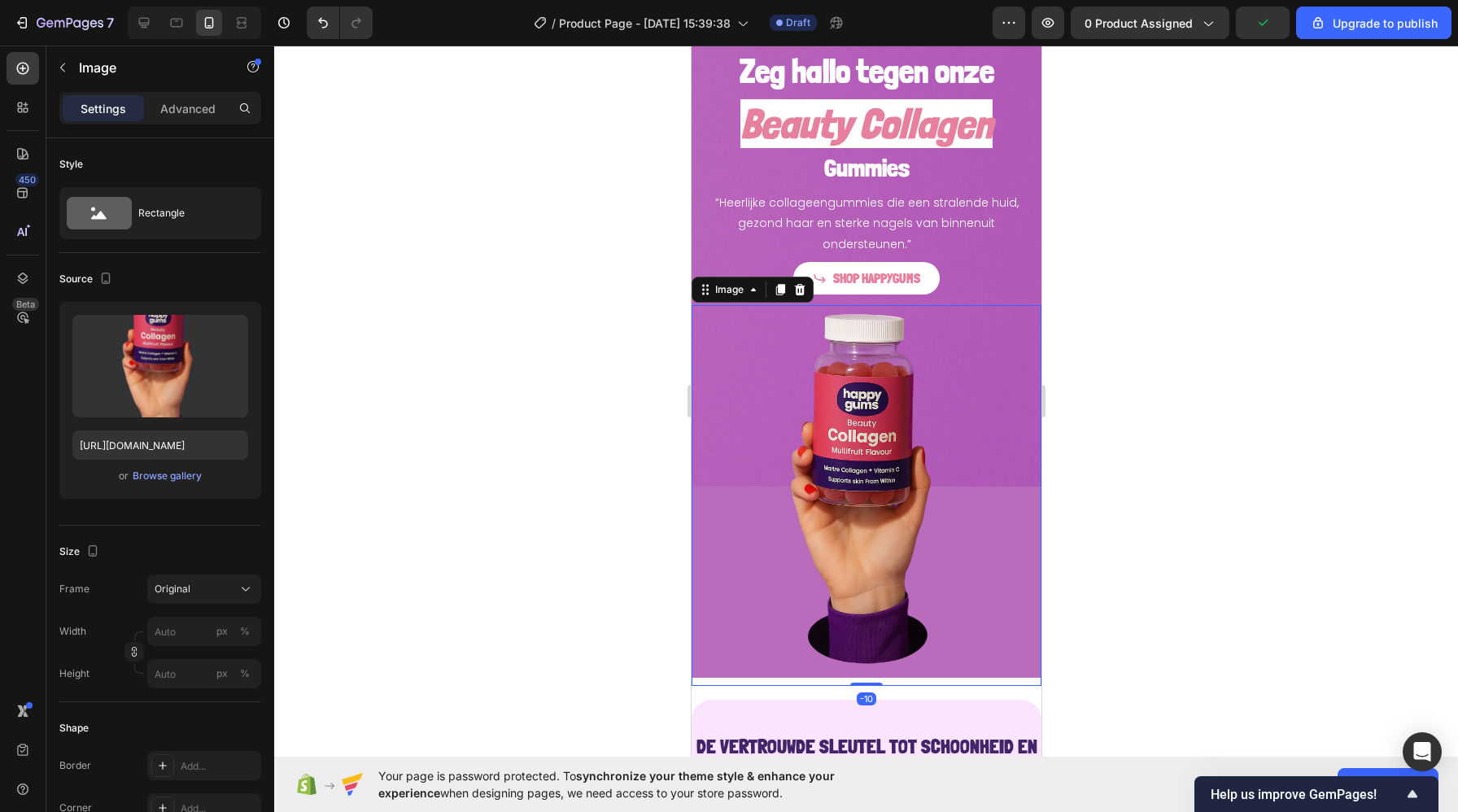
click at [711, 344] on img at bounding box center [865, 495] width 350 height 381
click at [1140, 336] on div at bounding box center [866, 428] width 1183 height 767
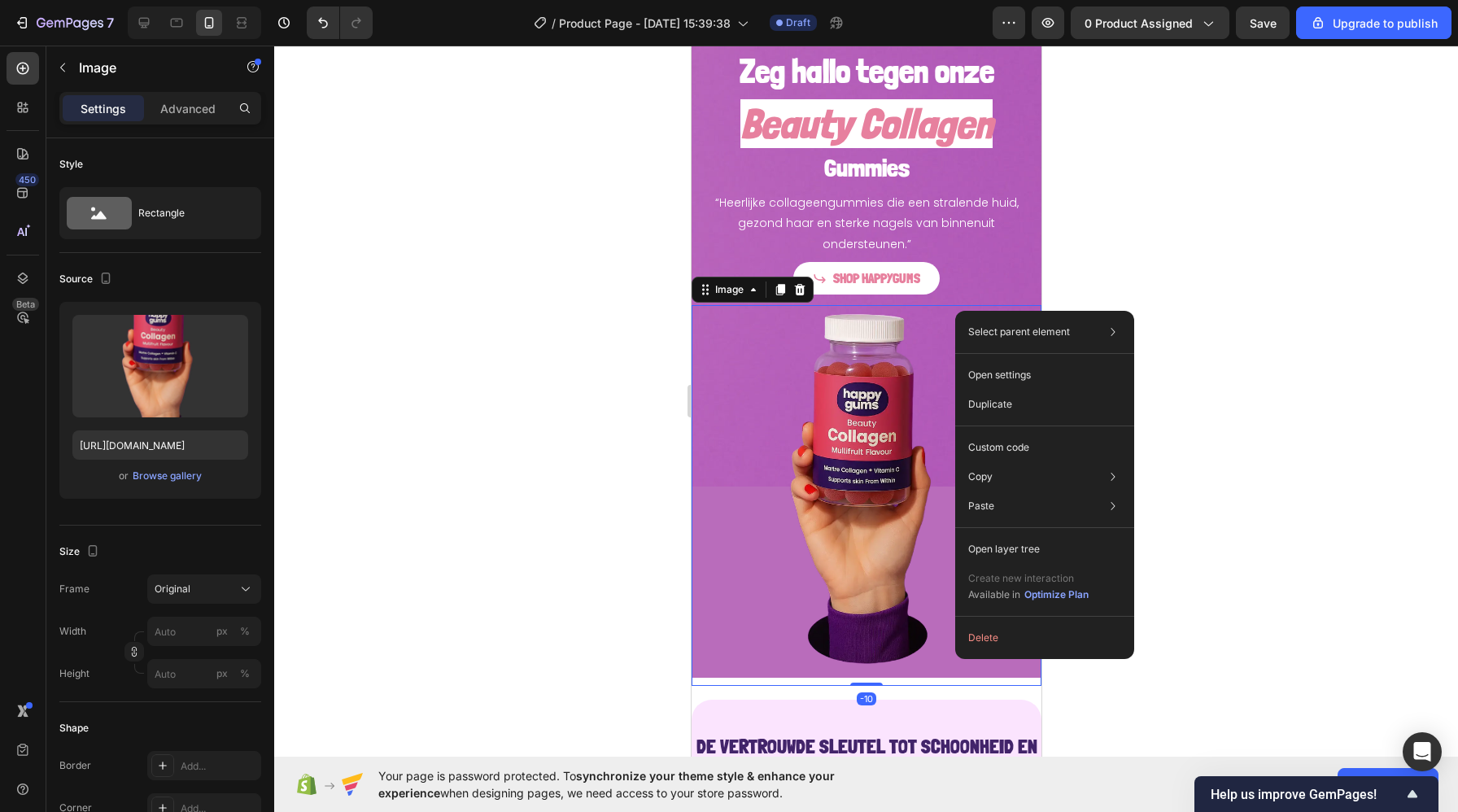
click at [902, 349] on img at bounding box center [865, 495] width 350 height 381
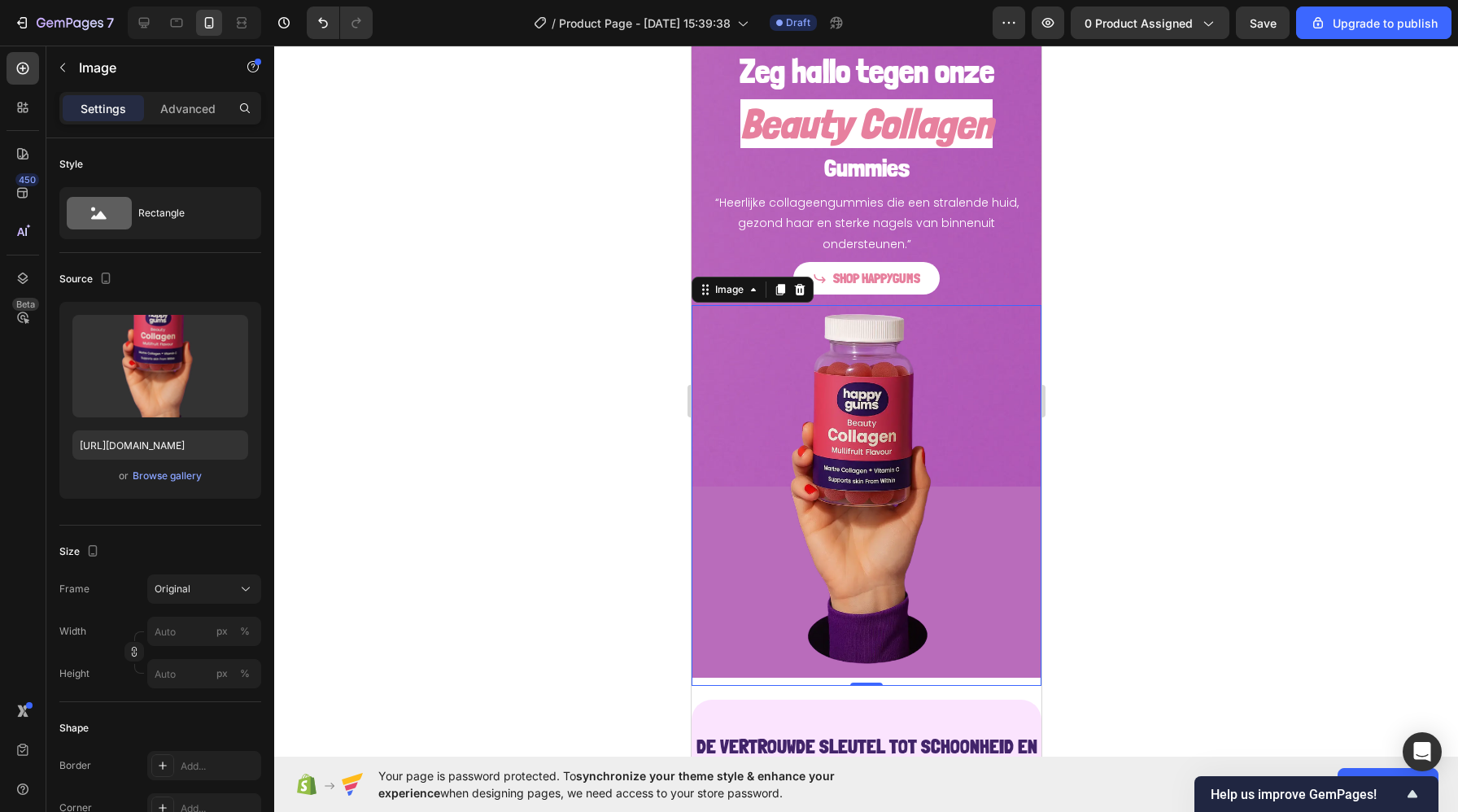
click at [564, 387] on div at bounding box center [866, 428] width 1183 height 767
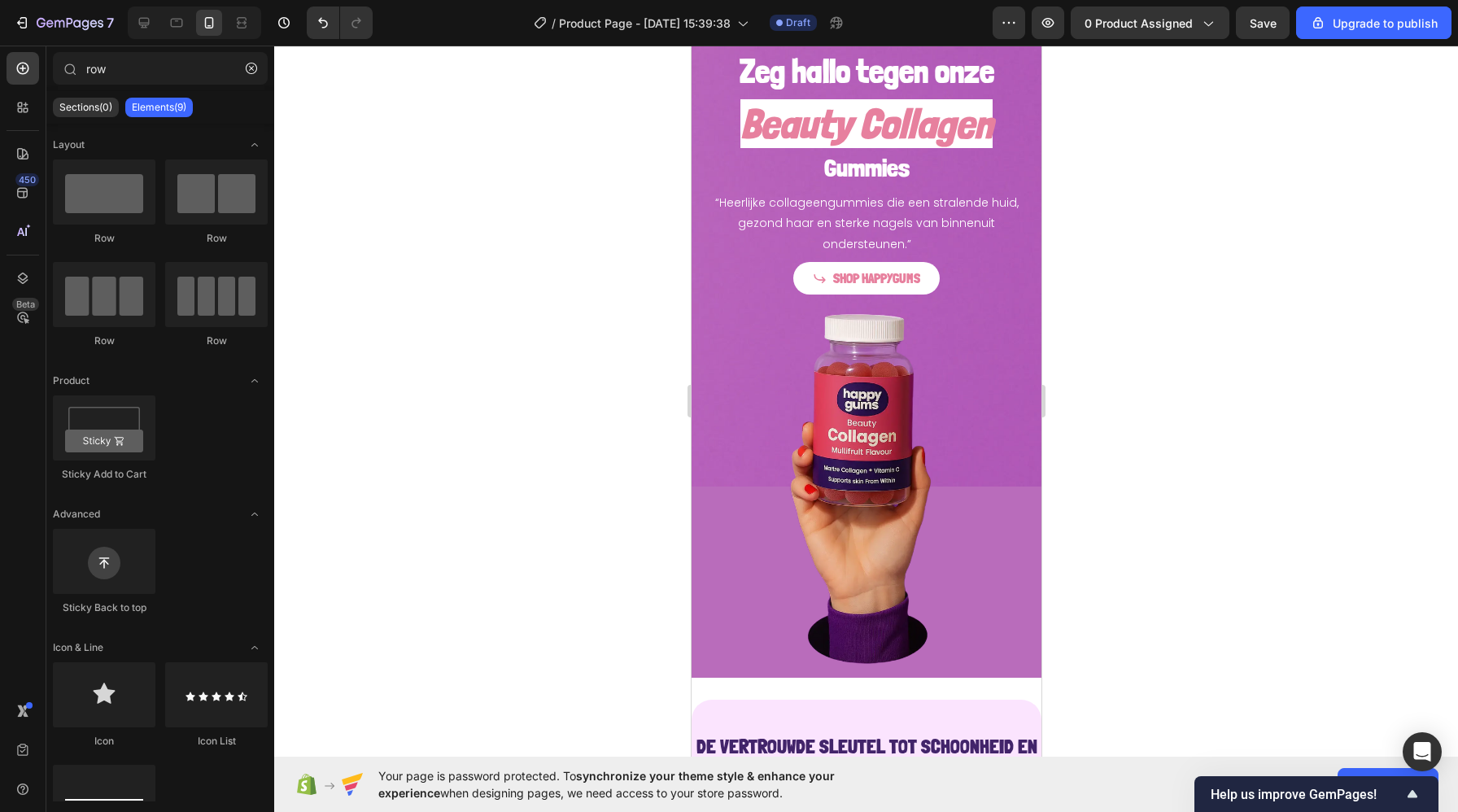
click at [564, 387] on div at bounding box center [866, 428] width 1183 height 767
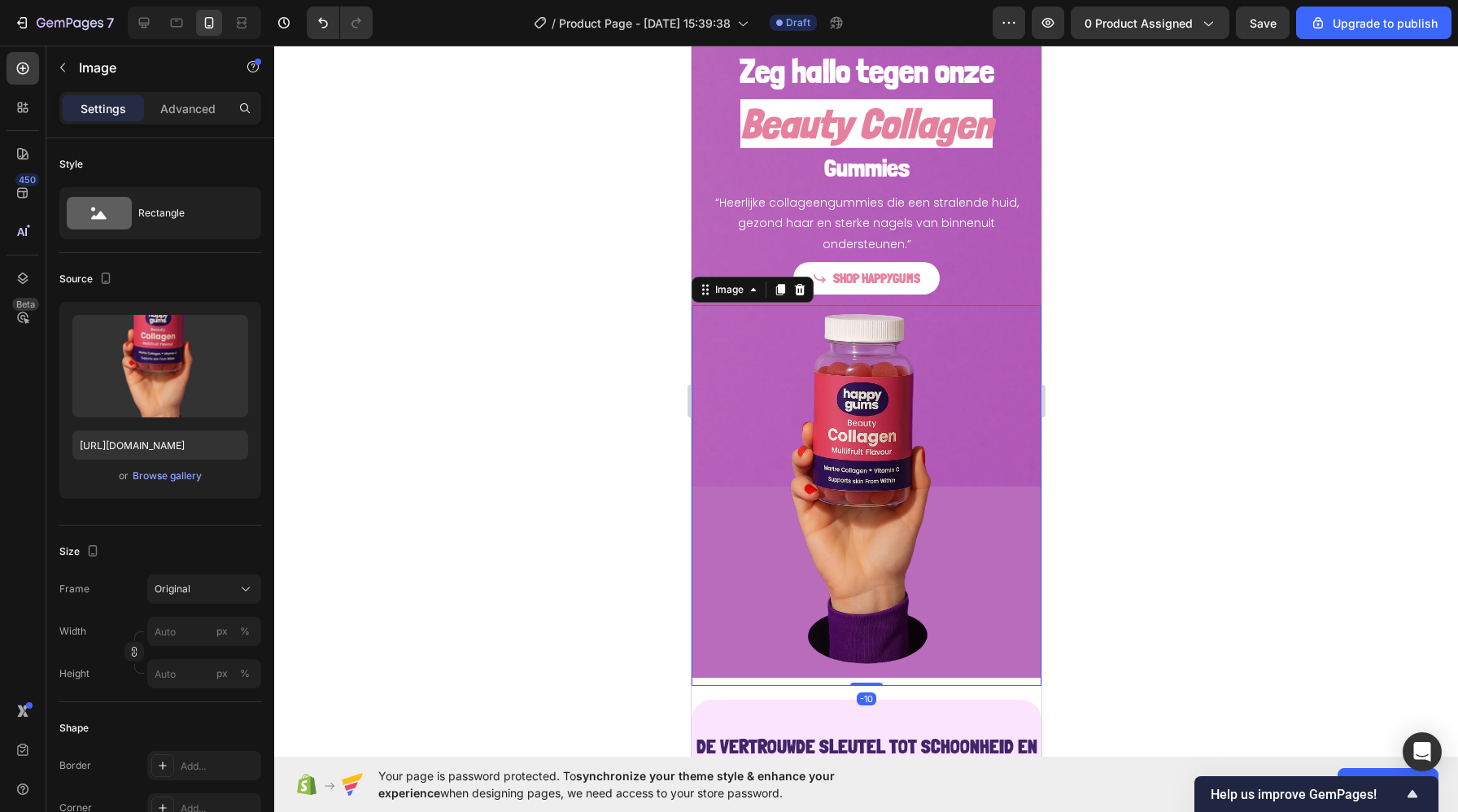
click at [800, 423] on img at bounding box center [865, 495] width 350 height 381
click at [169, 452] on input "https://cdn.shopify.com/s/files/1/0968/2046/1897/files/gempages_584425626782401…" at bounding box center [160, 444] width 176 height 29
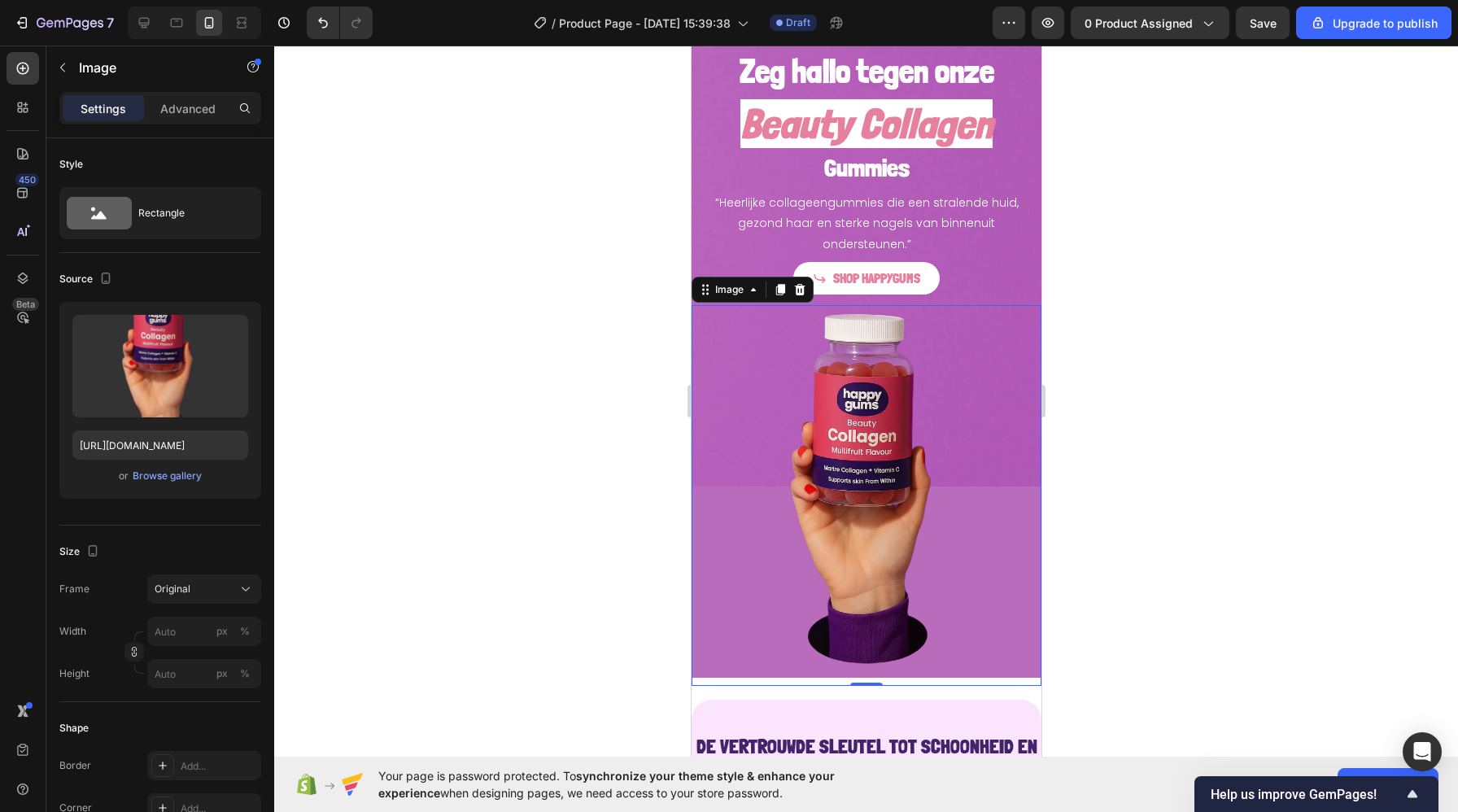
click at [741, 529] on img at bounding box center [865, 495] width 350 height 381
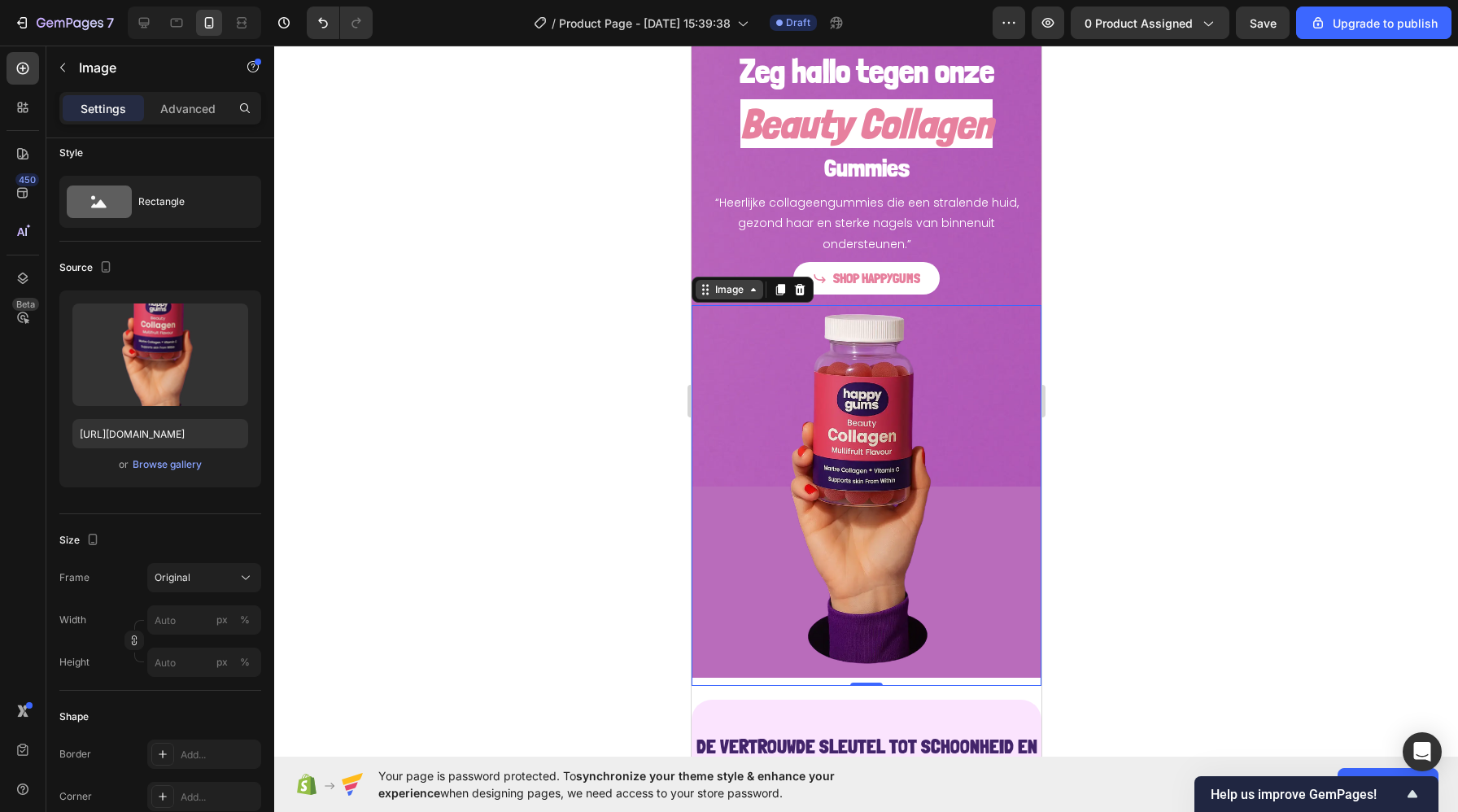
click at [711, 291] on div "Image" at bounding box center [728, 290] width 35 height 14
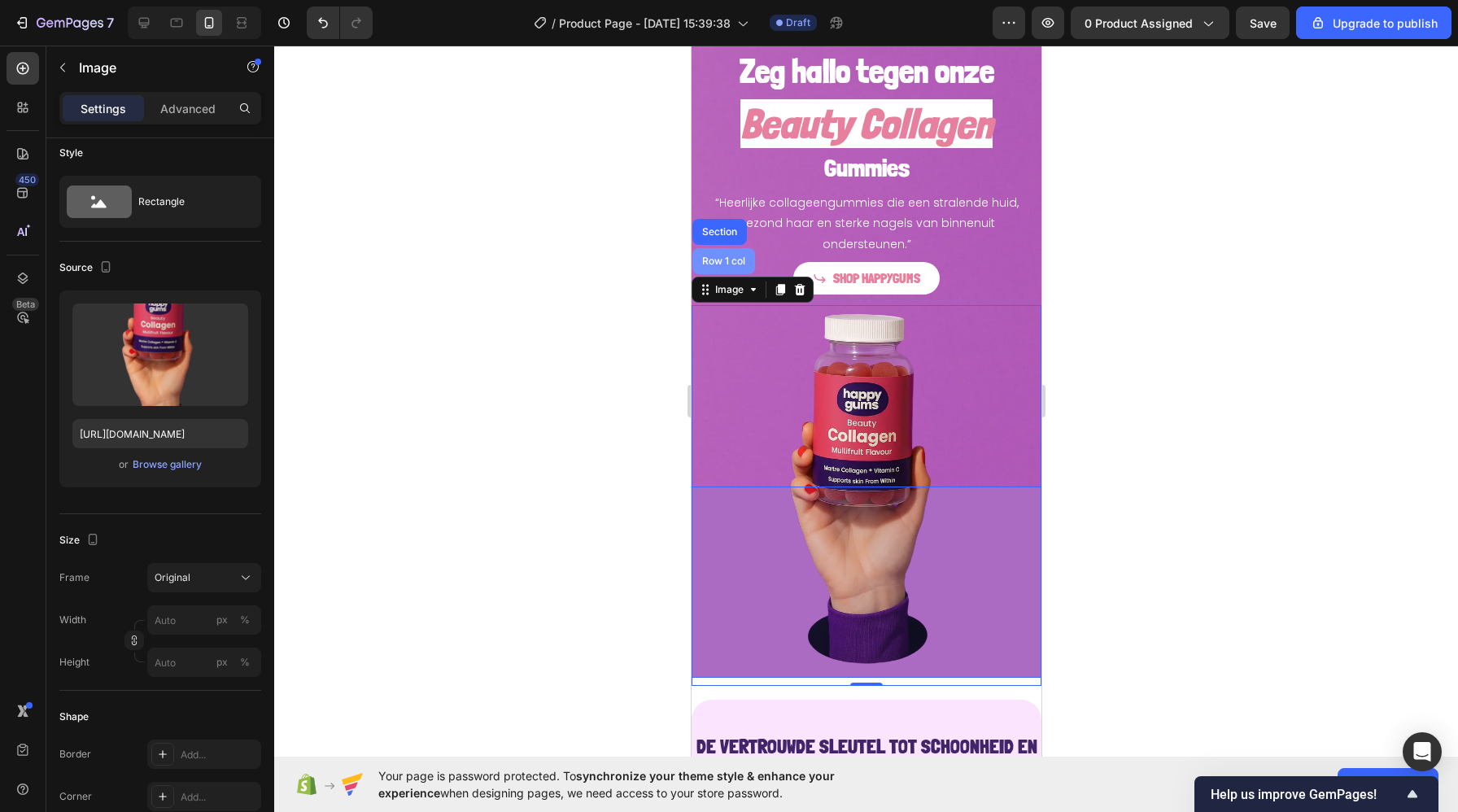
click at [721, 257] on div "Row 1 col" at bounding box center [723, 260] width 50 height 10
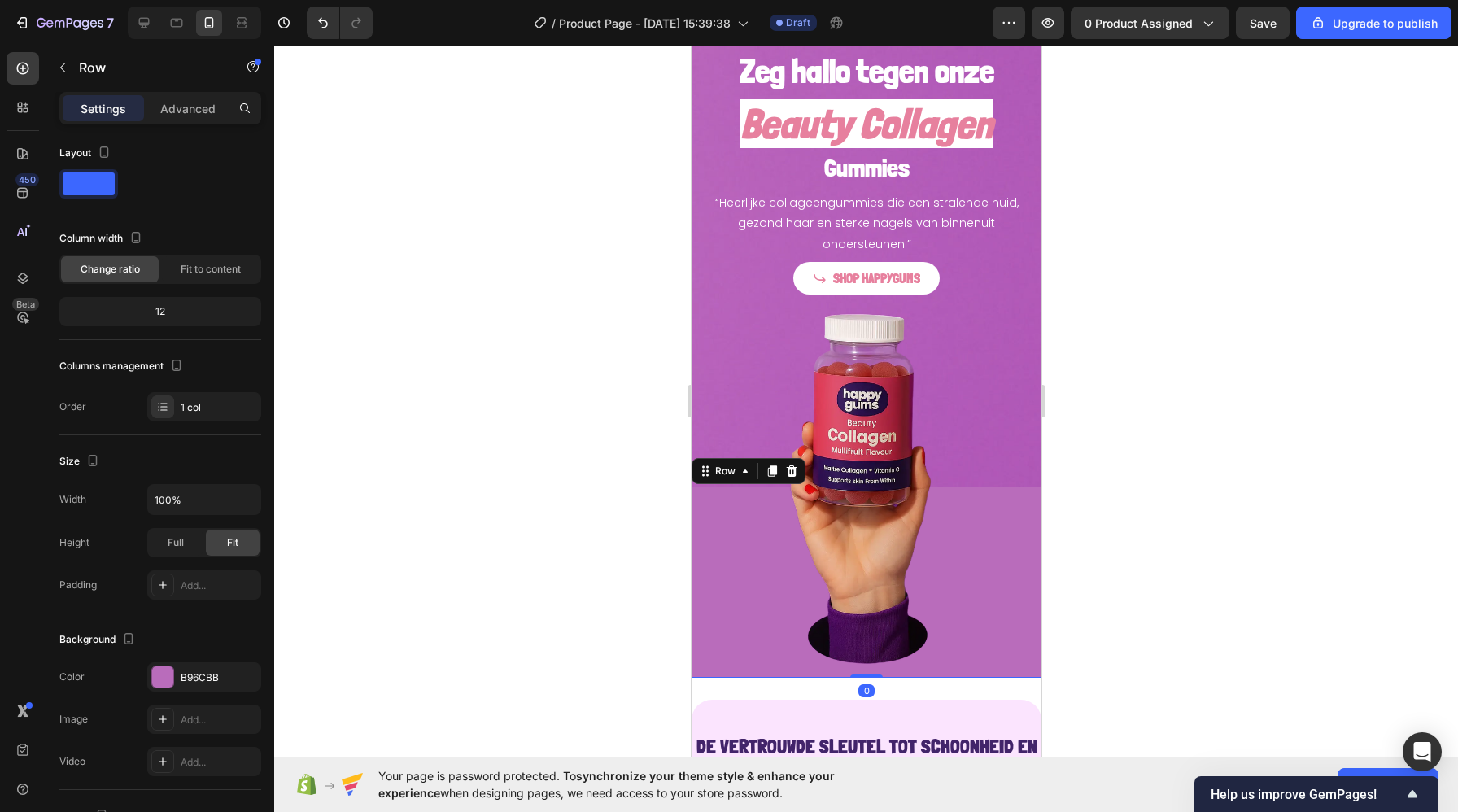
scroll to position [0, 0]
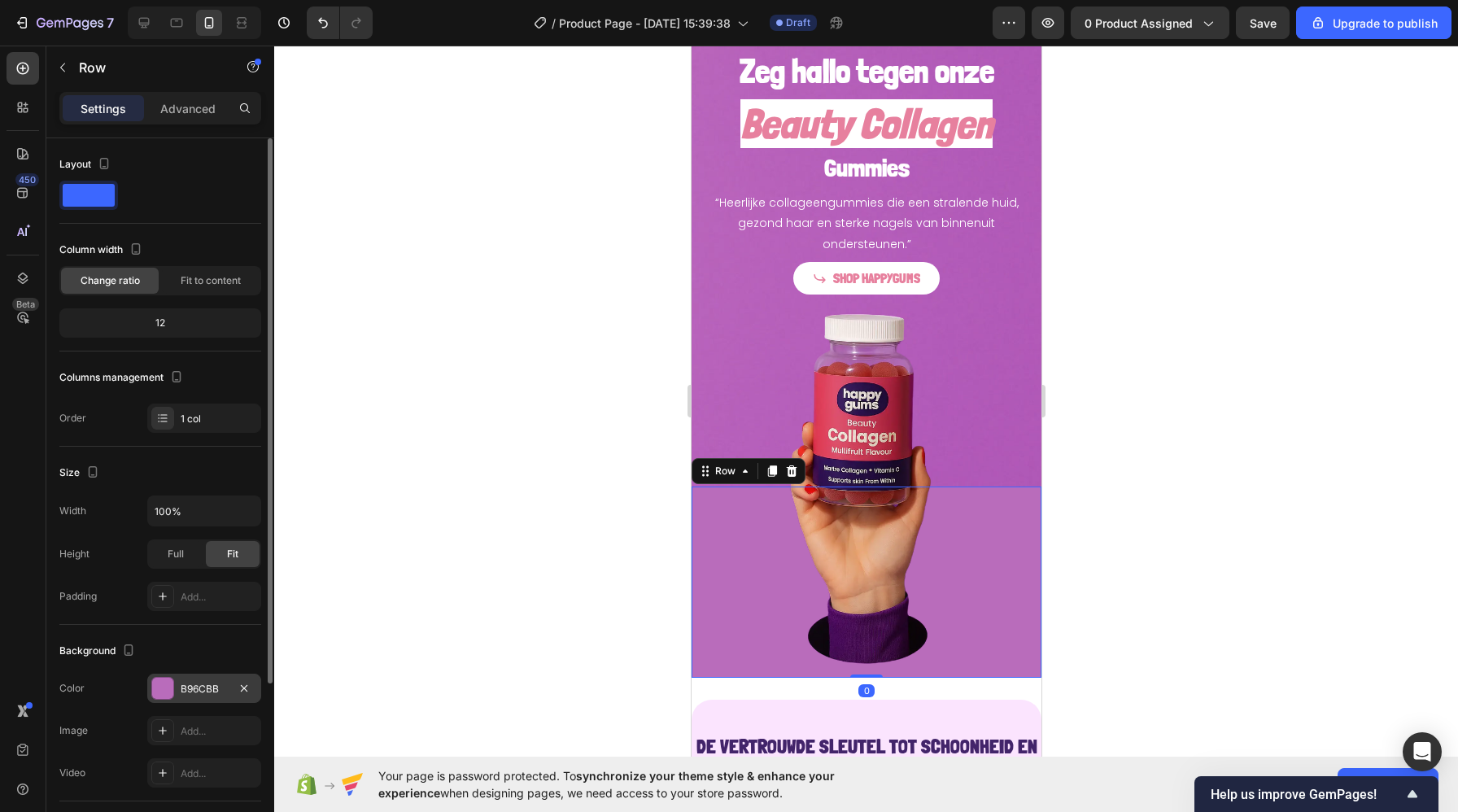
click at [204, 689] on div "B96CBB" at bounding box center [203, 689] width 47 height 14
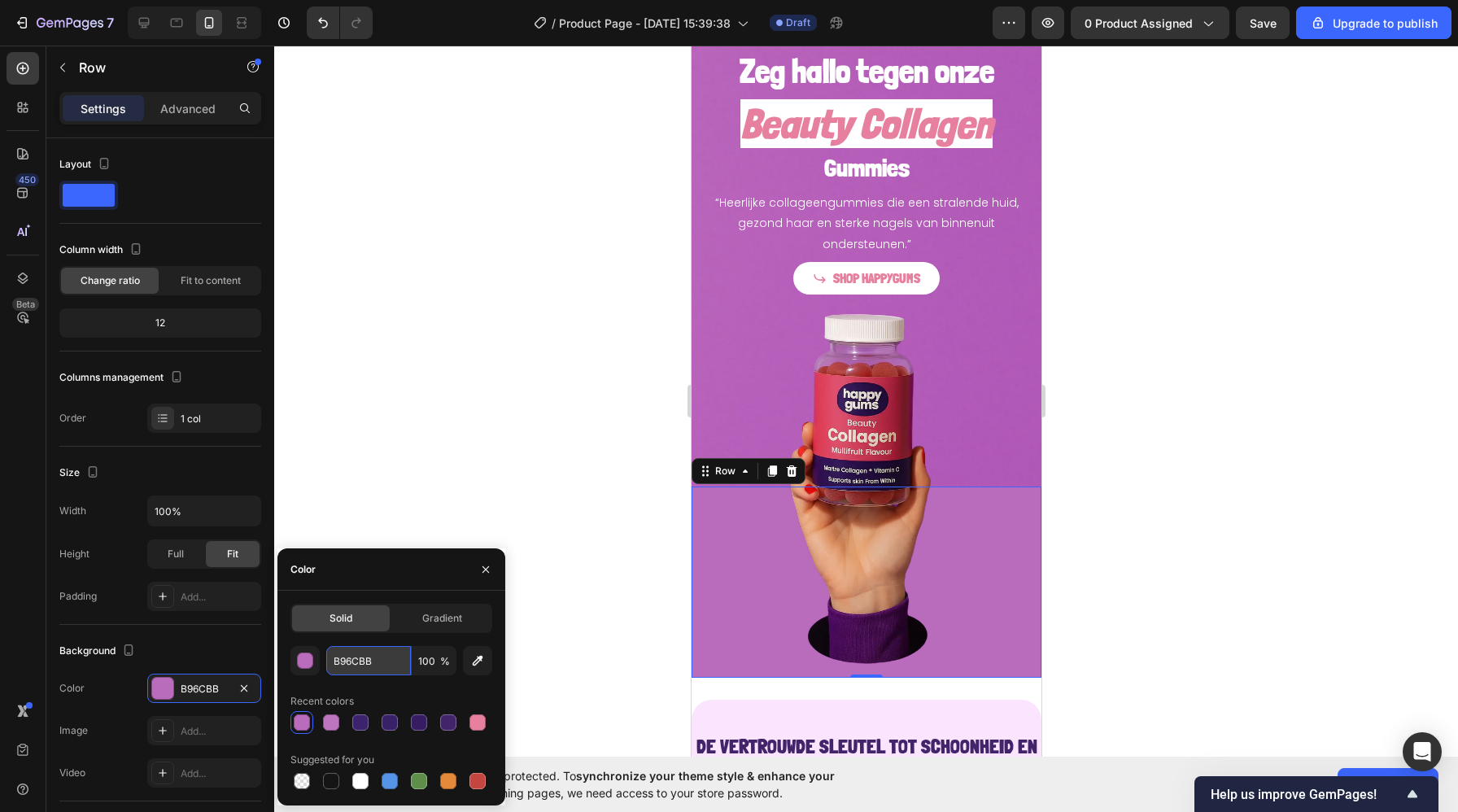
click at [362, 652] on input "B96CBB" at bounding box center [368, 660] width 84 height 29
paste input "#A850AF"
type input "#A850AF"
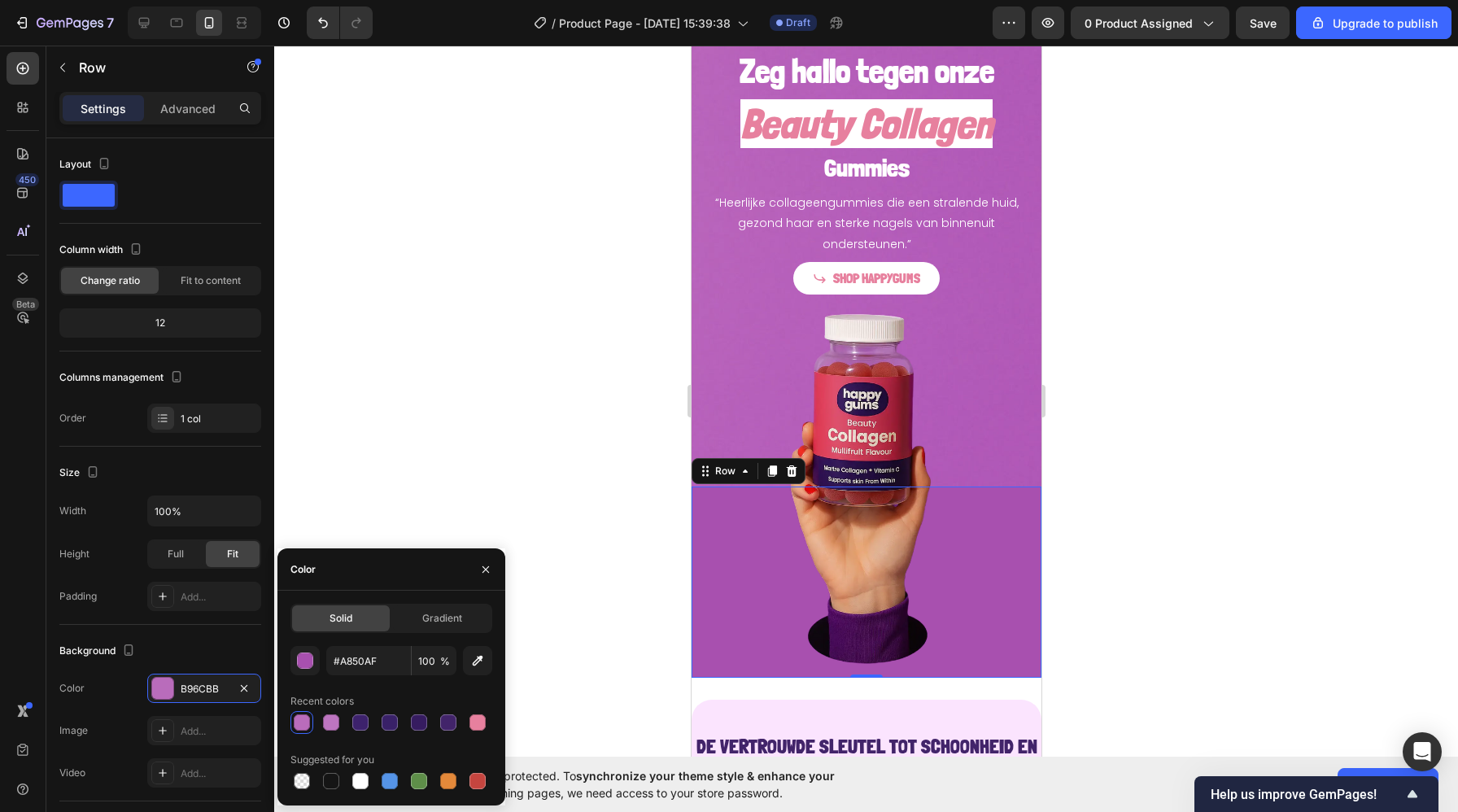
click at [468, 426] on div at bounding box center [866, 428] width 1183 height 767
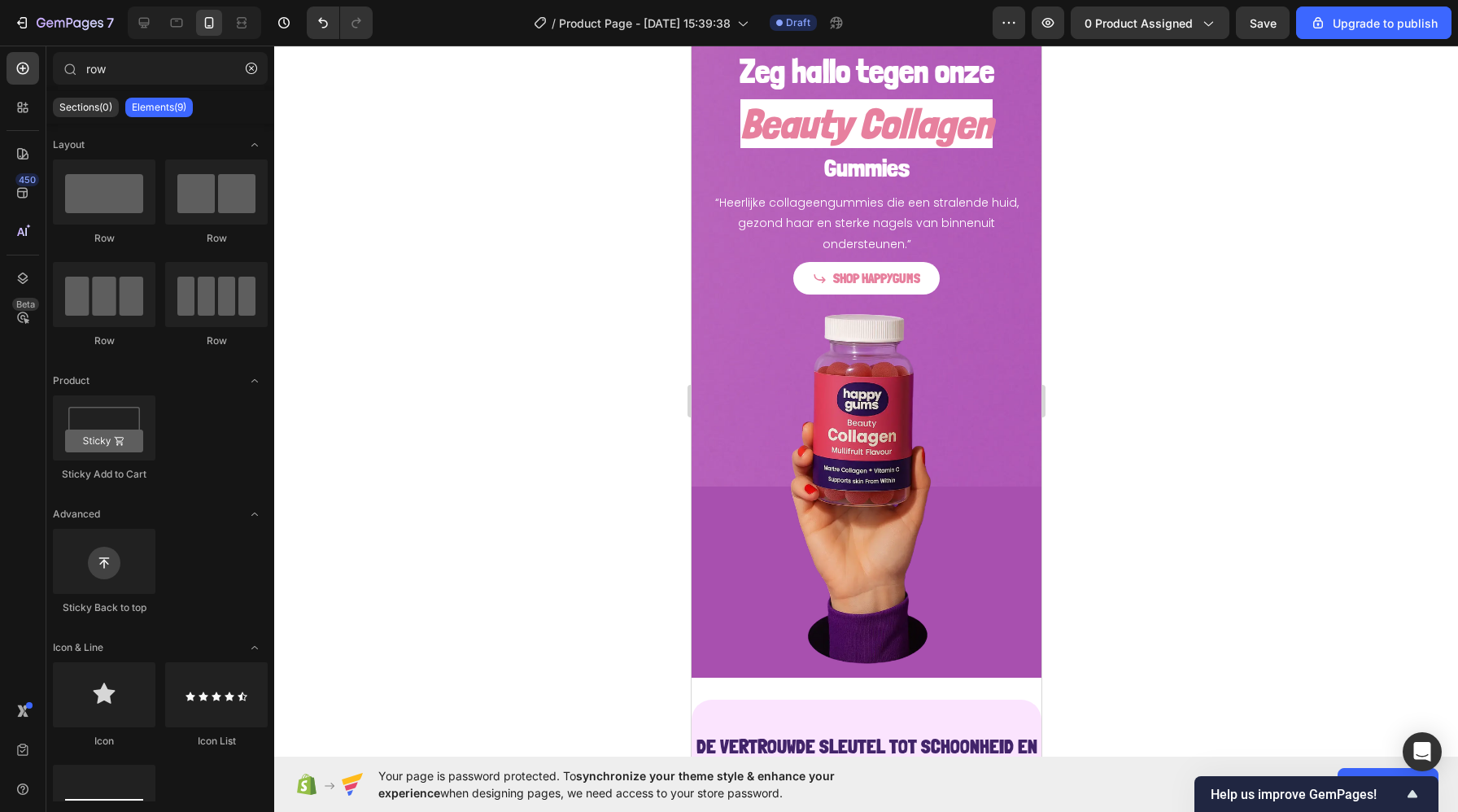
click at [1235, 408] on div at bounding box center [866, 428] width 1183 height 767
click at [725, 410] on img at bounding box center [865, 495] width 350 height 381
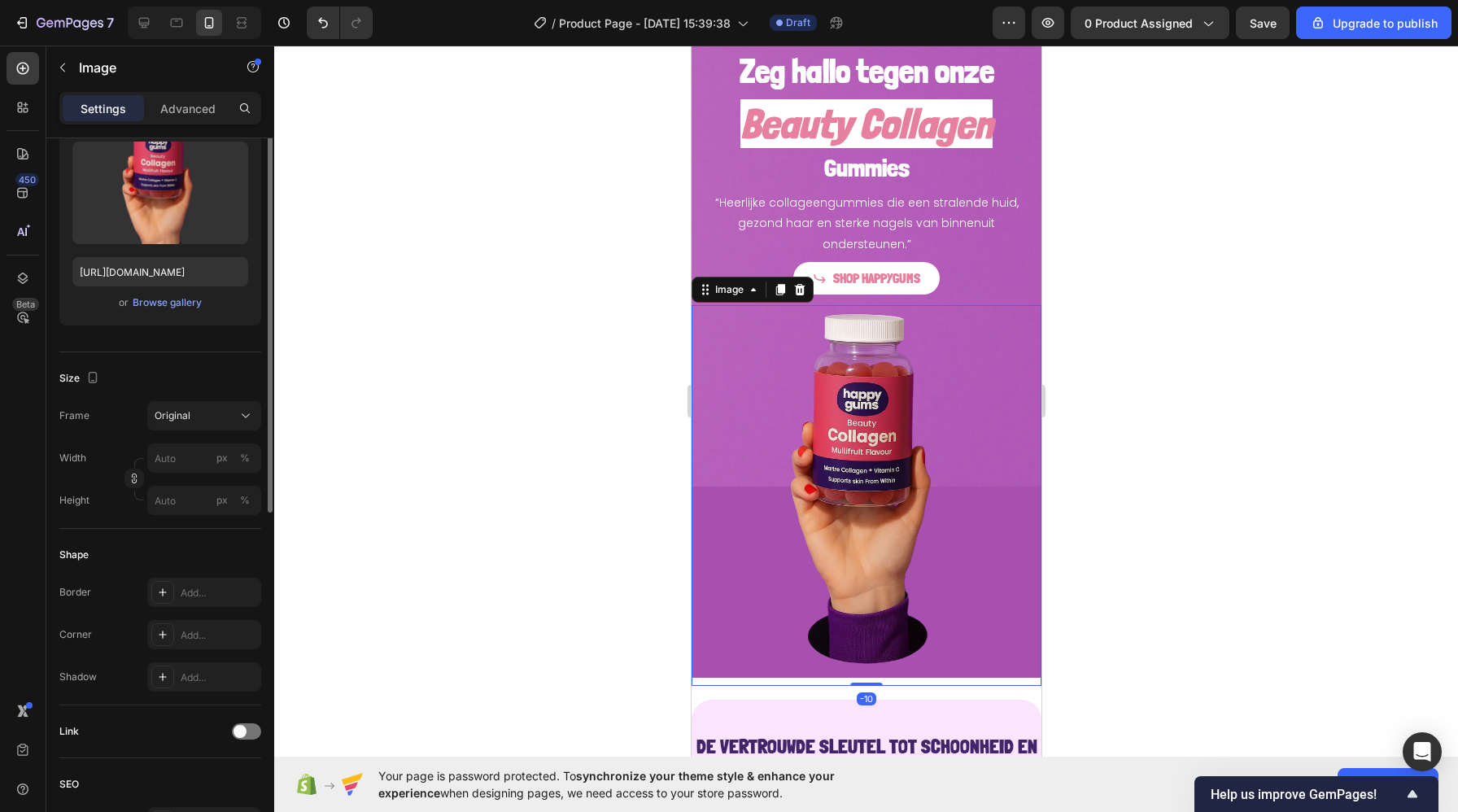
scroll to position [201, 0]
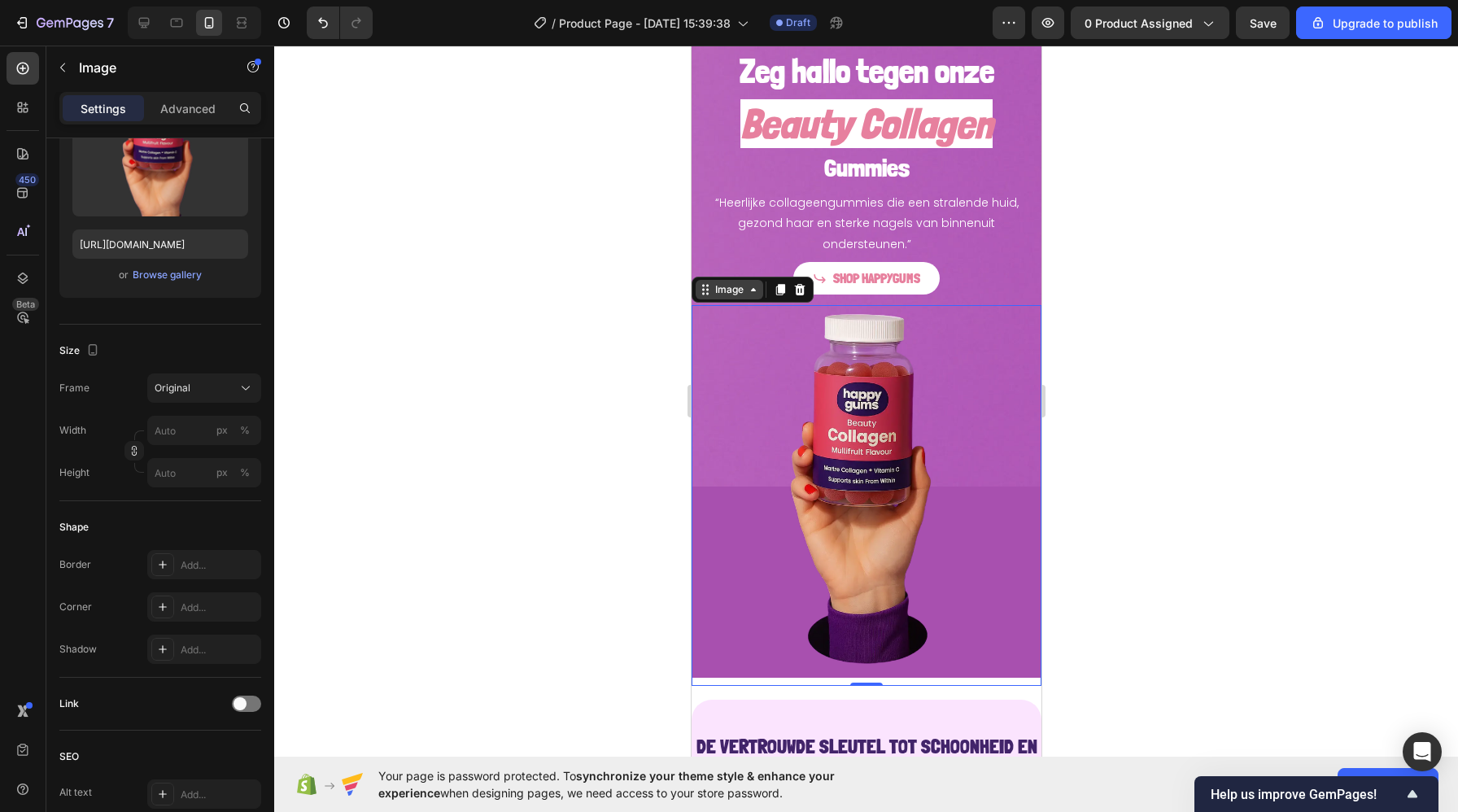
click at [715, 289] on div "Image" at bounding box center [728, 290] width 35 height 14
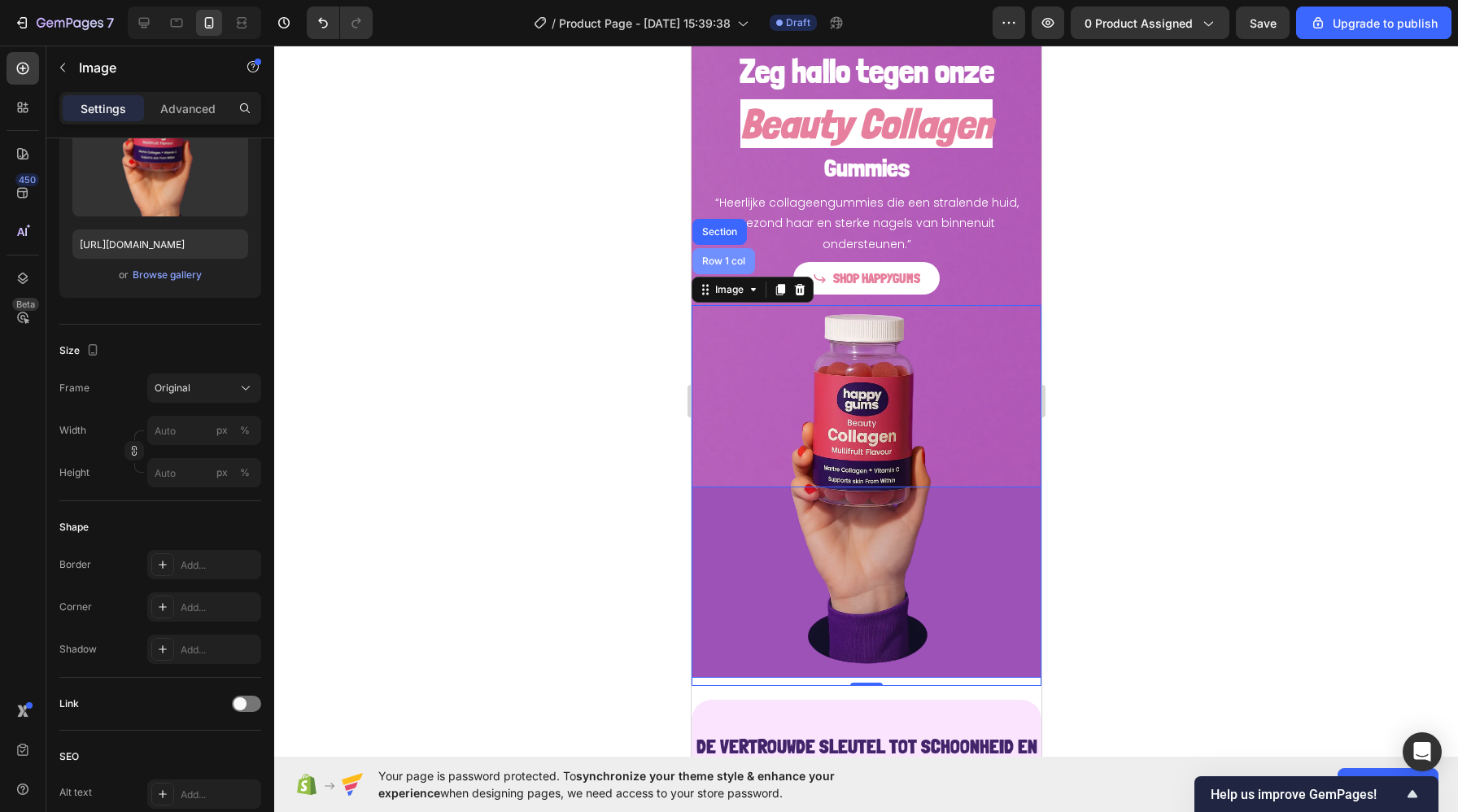
click at [720, 257] on div "Row 1 col" at bounding box center [723, 260] width 50 height 10
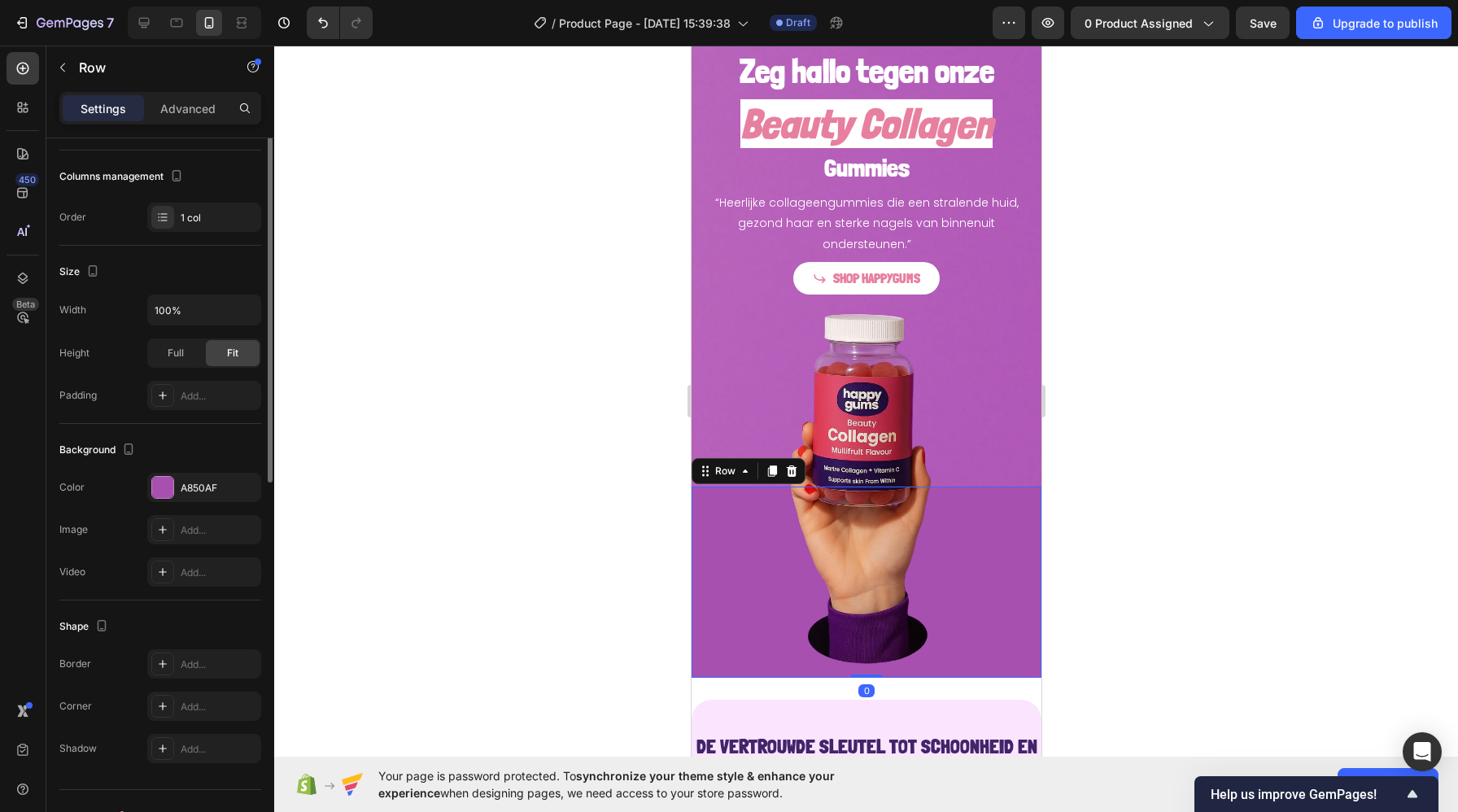
scroll to position [0, 0]
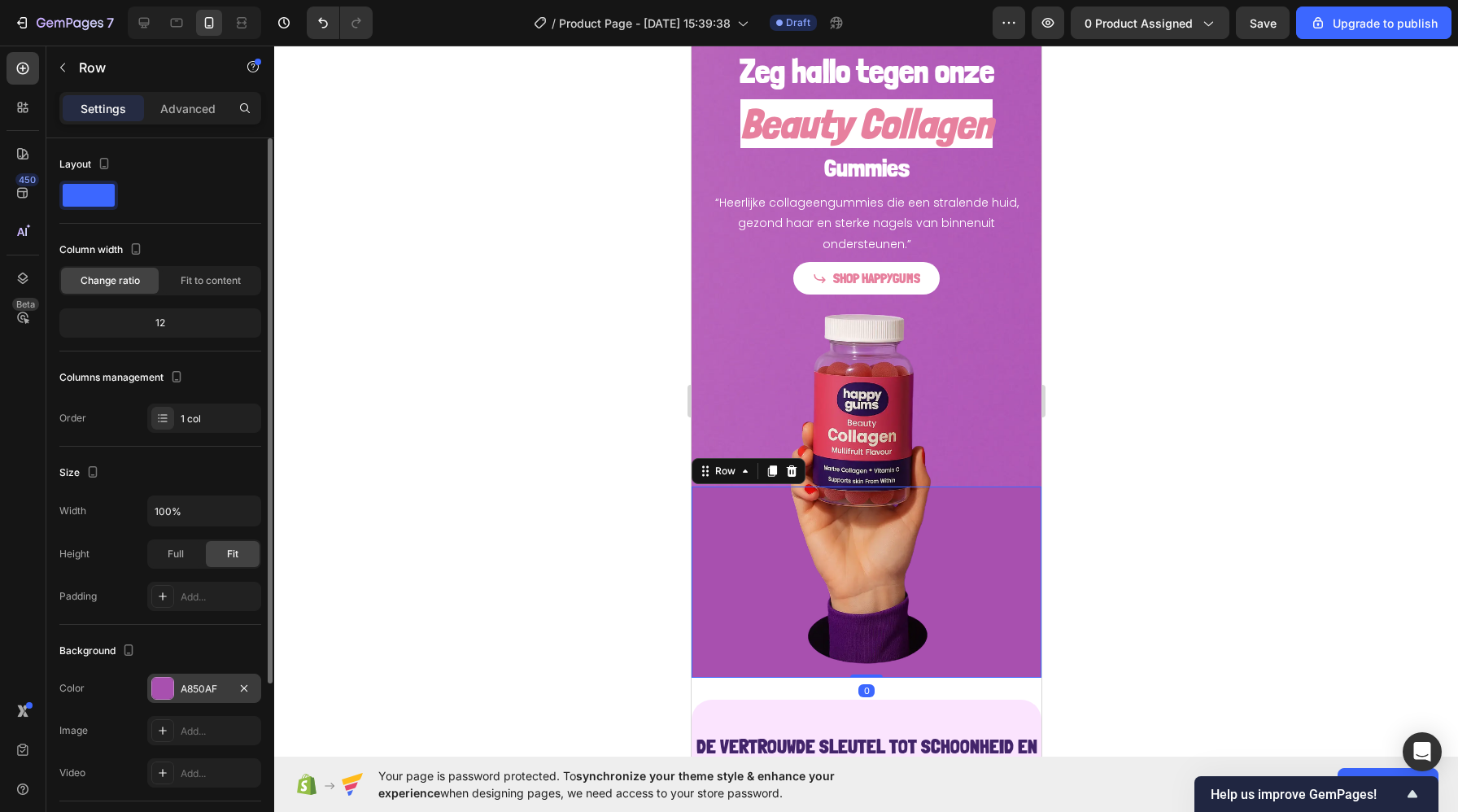
click at [198, 690] on div "A850AF" at bounding box center [203, 689] width 47 height 14
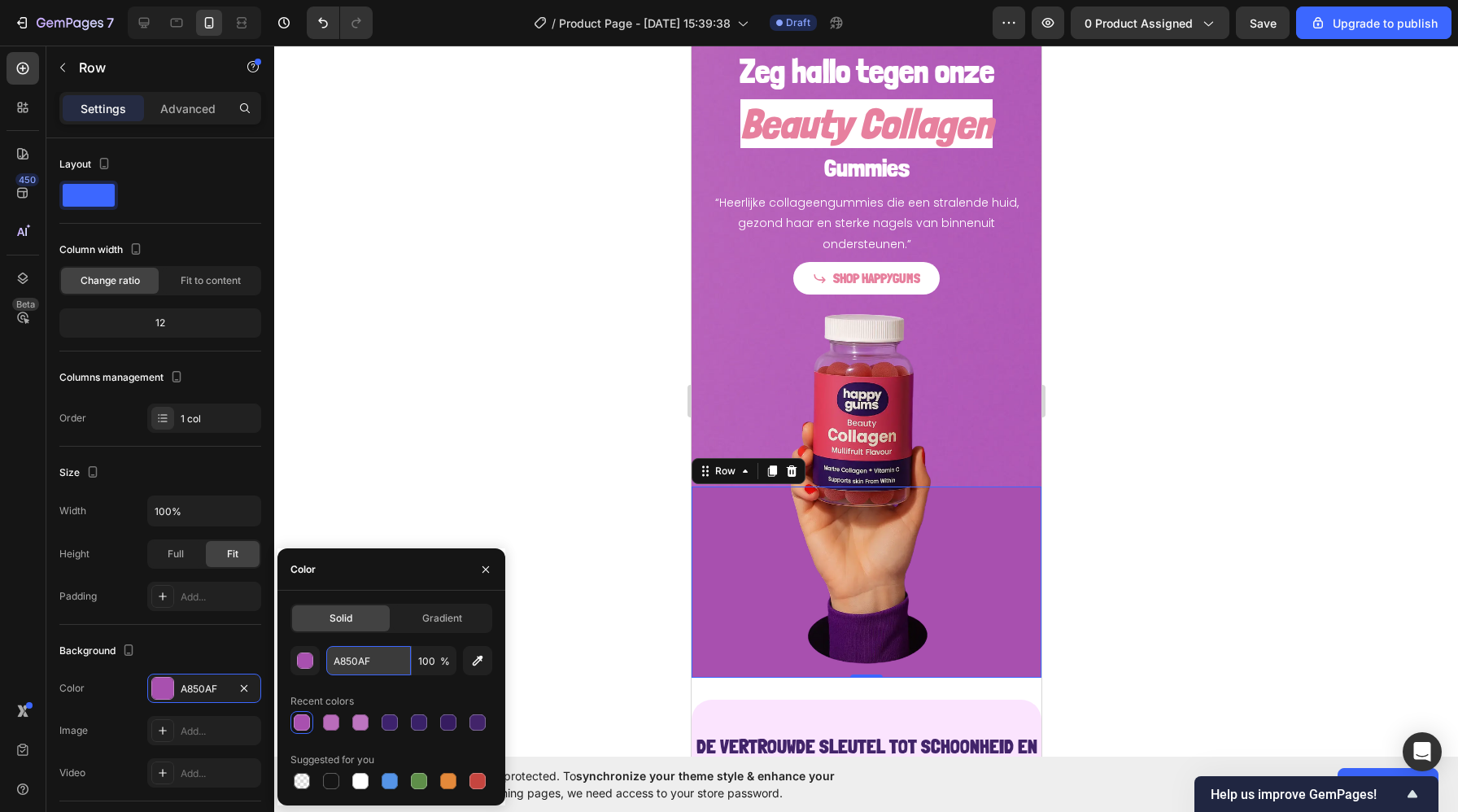
click at [355, 664] on input "A850AF" at bounding box center [368, 660] width 84 height 29
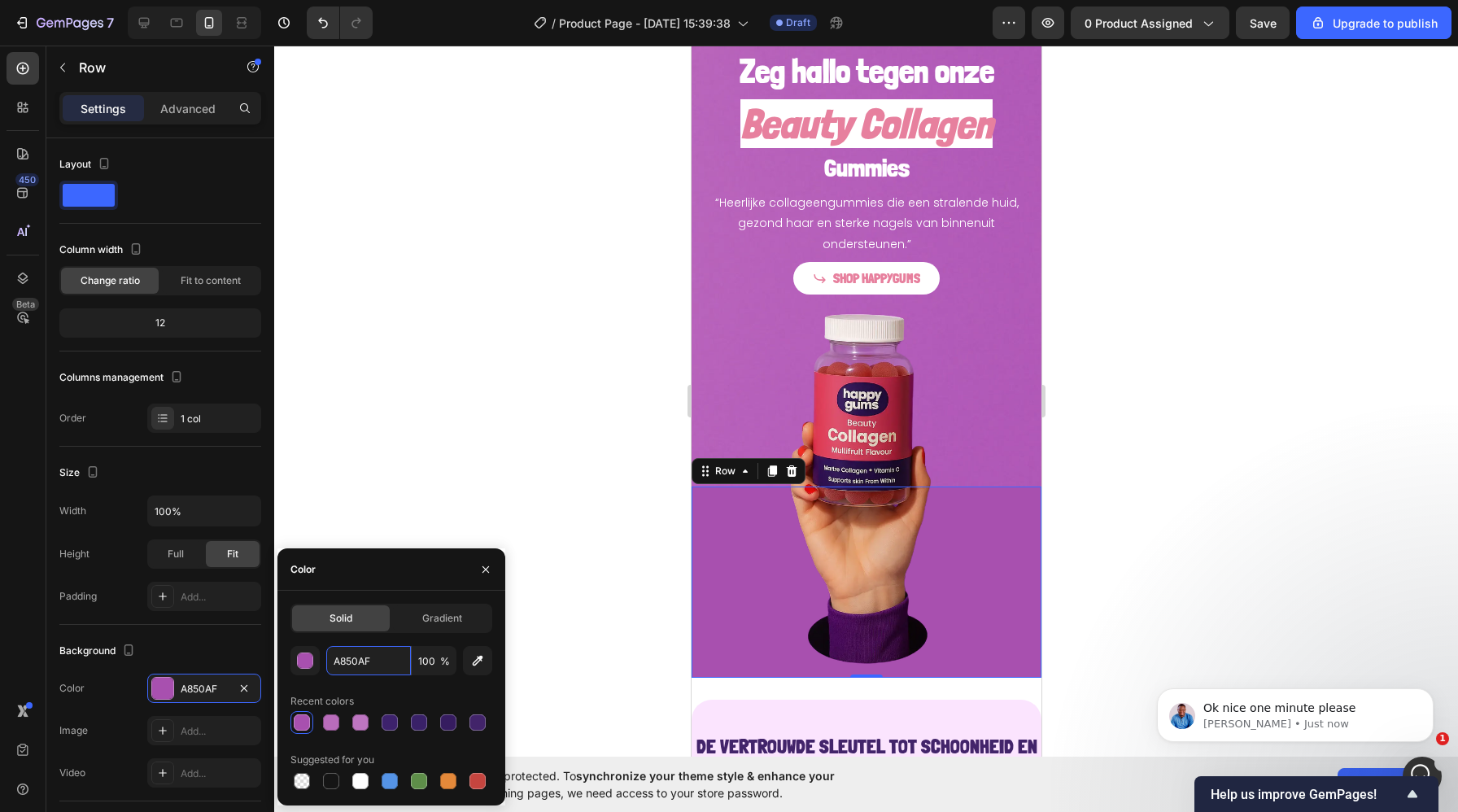
paste input "#B47259"
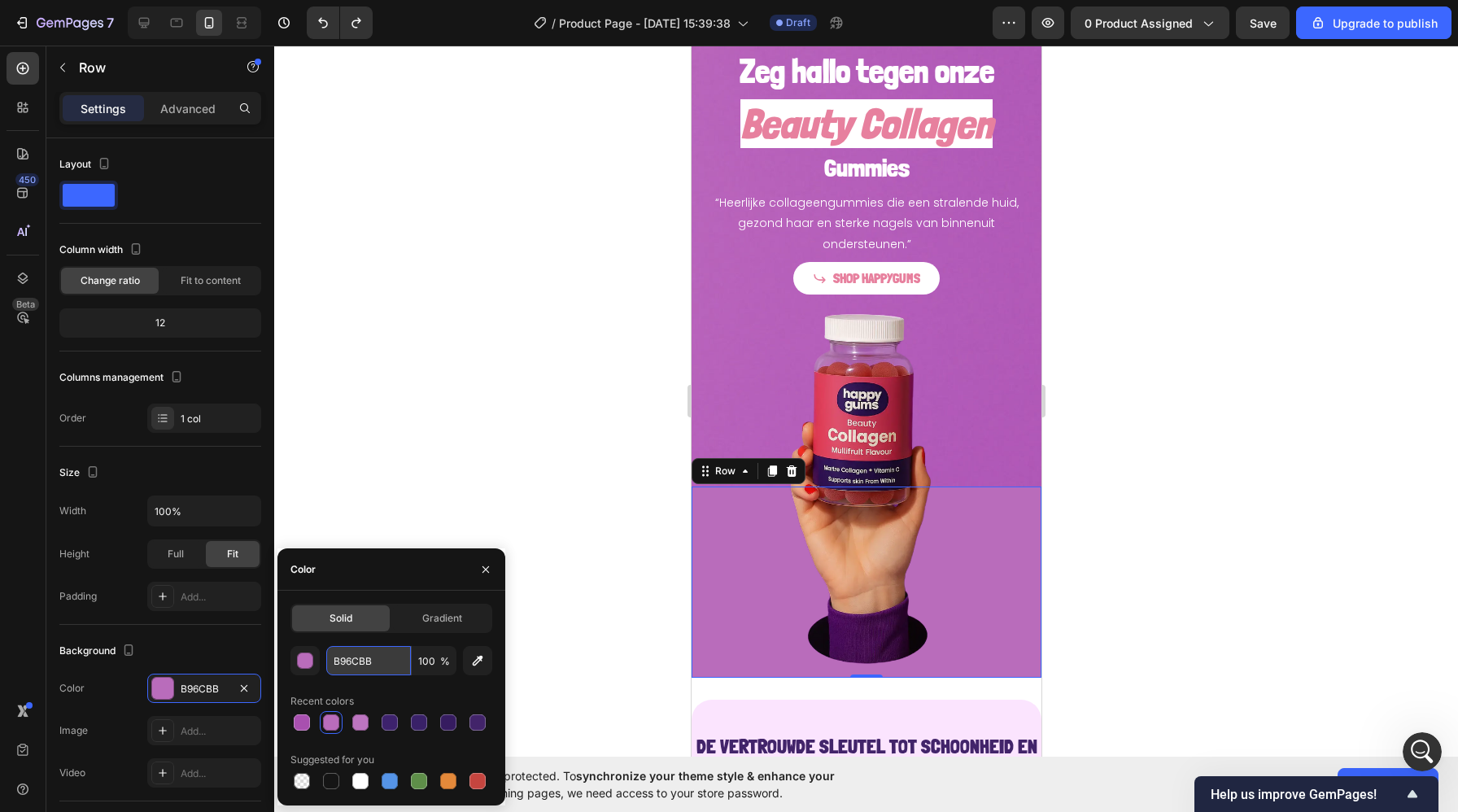
click at [360, 669] on input "B96CBB" at bounding box center [368, 660] width 84 height 29
click at [355, 666] on input "B96CBB" at bounding box center [368, 660] width 84 height 29
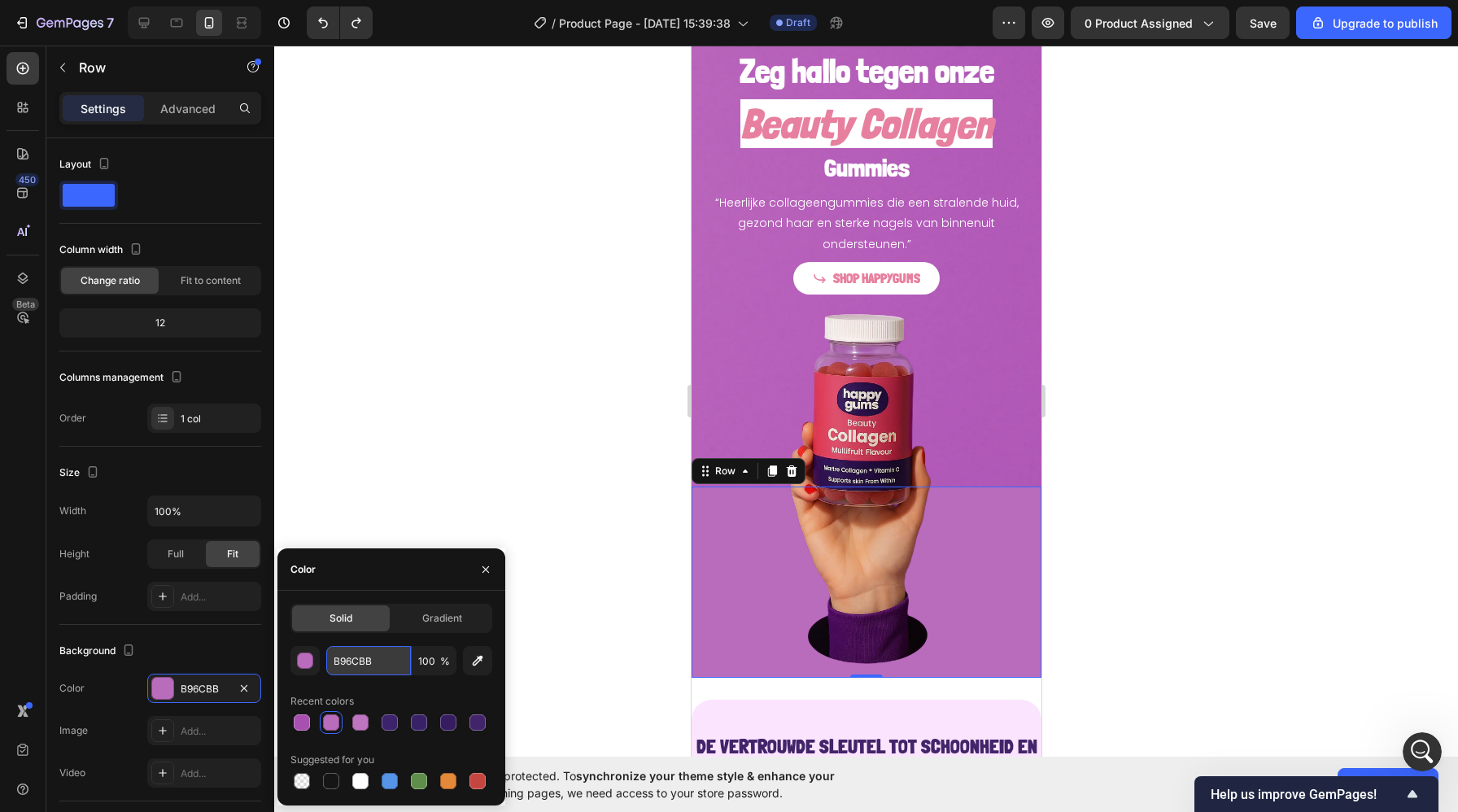
click at [355, 666] on input "B96CBB" at bounding box center [368, 660] width 84 height 29
paste input "#7D2092"
type input "#7D2092"
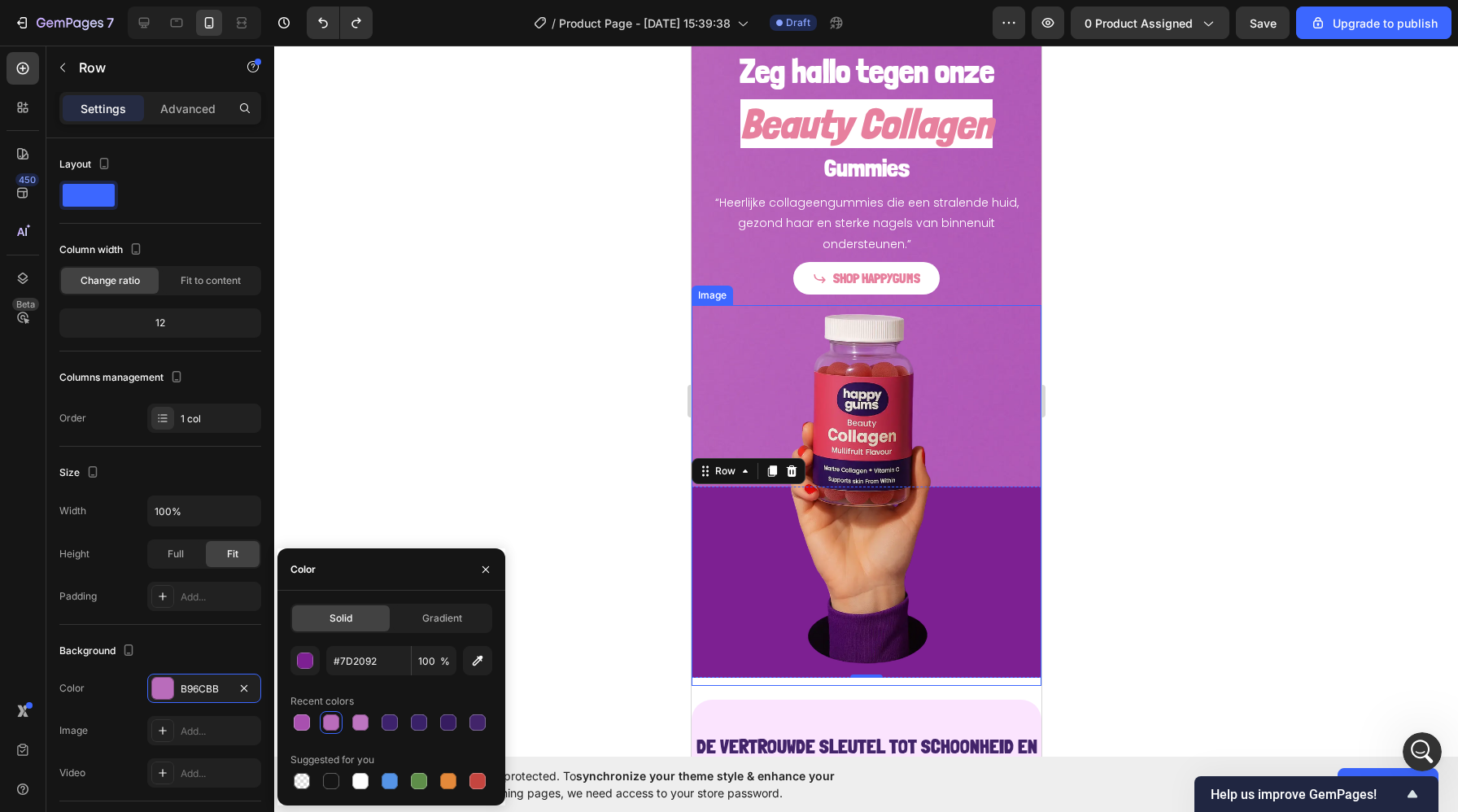
click at [1022, 415] on img at bounding box center [865, 495] width 350 height 381
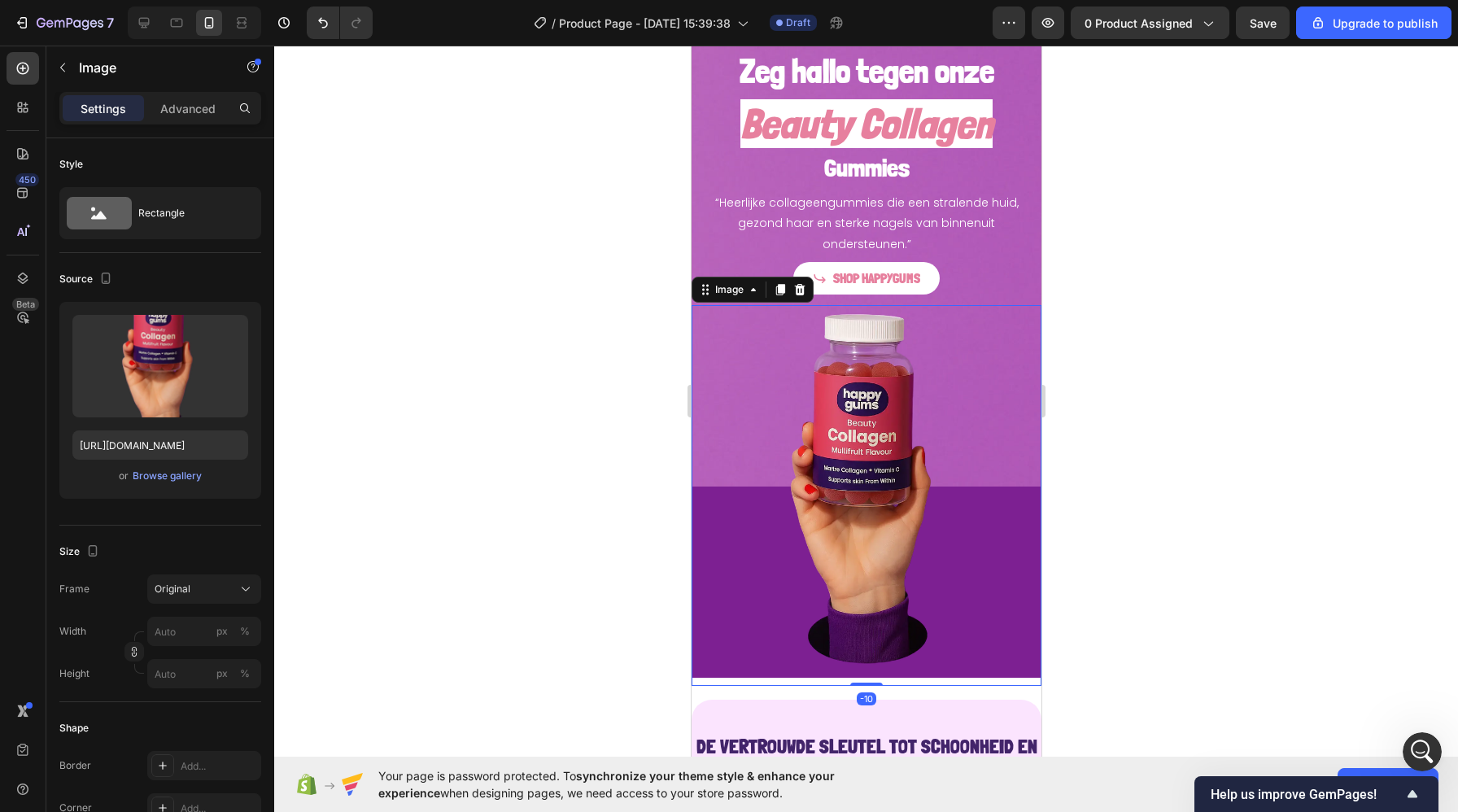
click at [1074, 268] on div at bounding box center [866, 428] width 1183 height 767
click at [745, 516] on img at bounding box center [865, 495] width 350 height 381
click at [744, 468] on img at bounding box center [865, 495] width 350 height 381
click at [718, 283] on div "Image" at bounding box center [728, 290] width 35 height 14
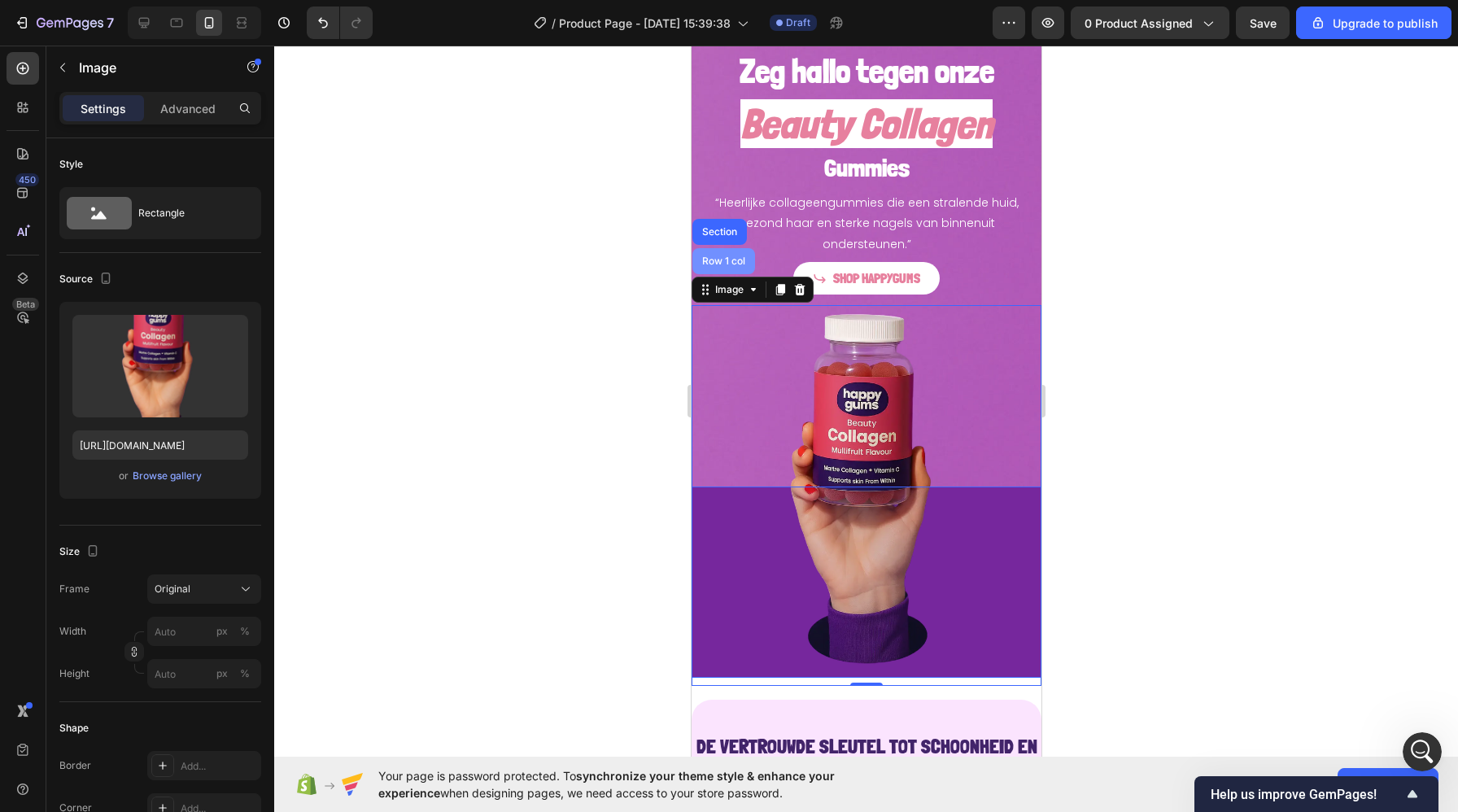
click at [713, 251] on div "Row 1 col" at bounding box center [722, 260] width 63 height 26
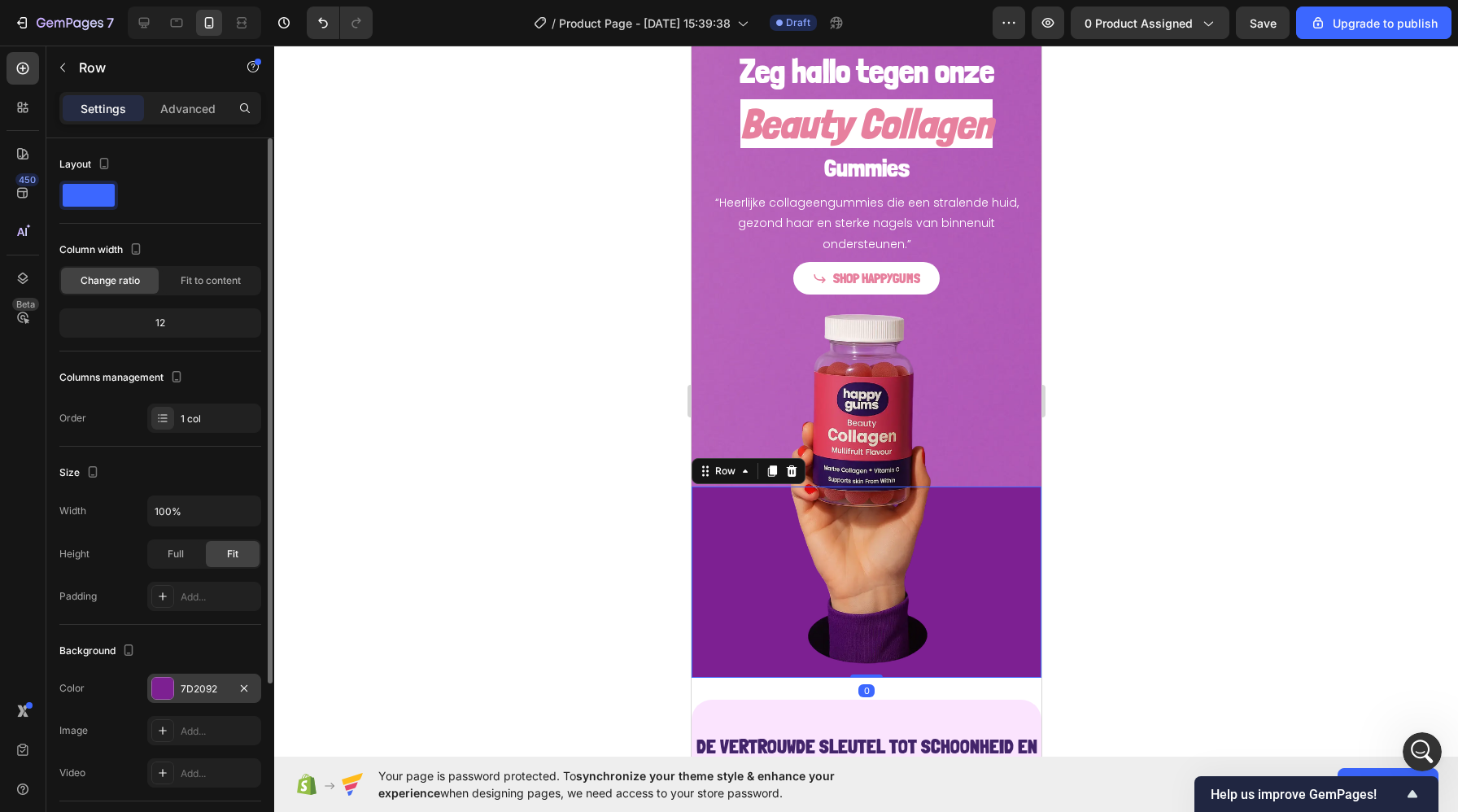
click at [204, 690] on div "7D2092" at bounding box center [203, 689] width 47 height 14
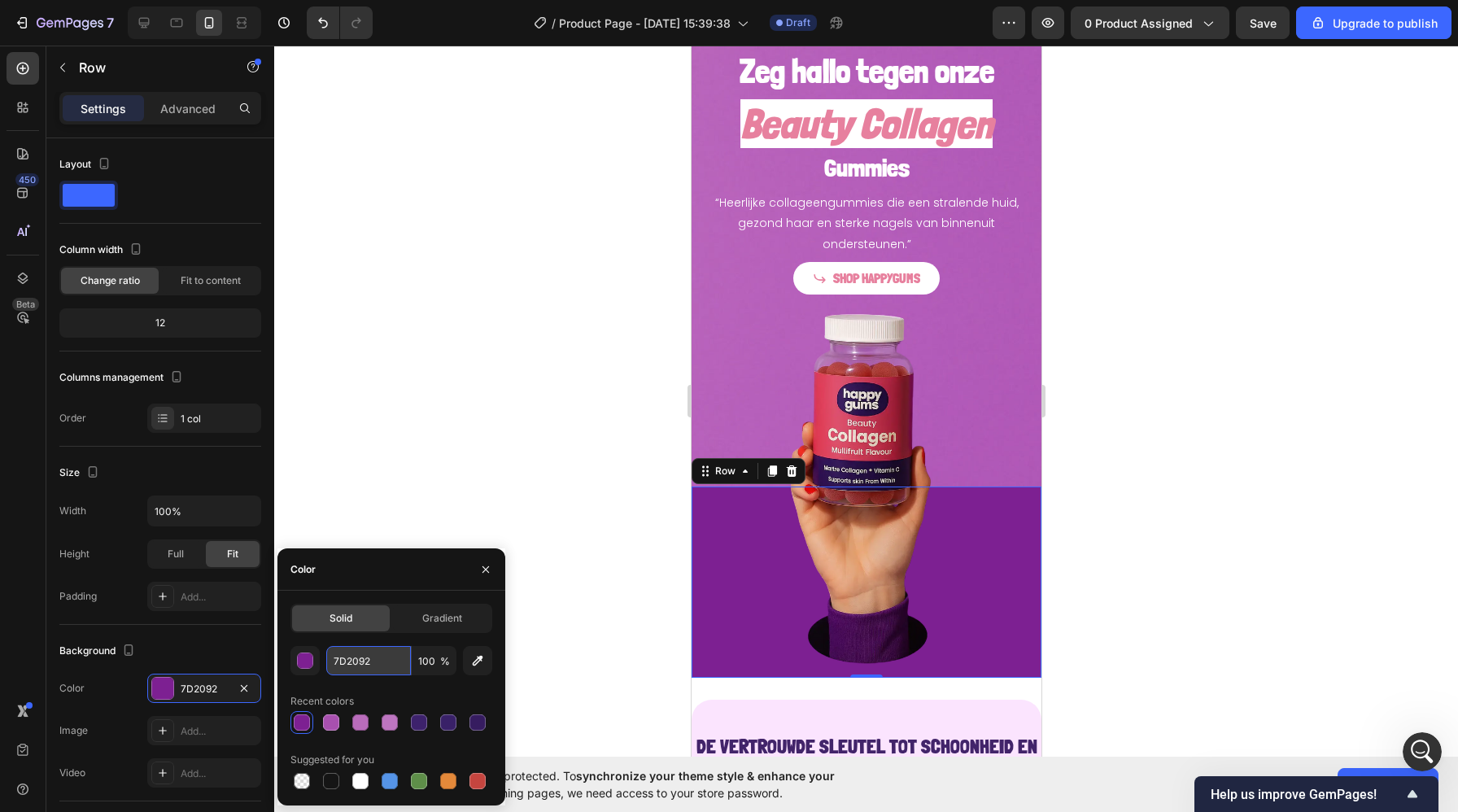
click at [363, 664] on input "7D2092" at bounding box center [368, 660] width 84 height 29
click at [450, 321] on div at bounding box center [866, 428] width 1183 height 767
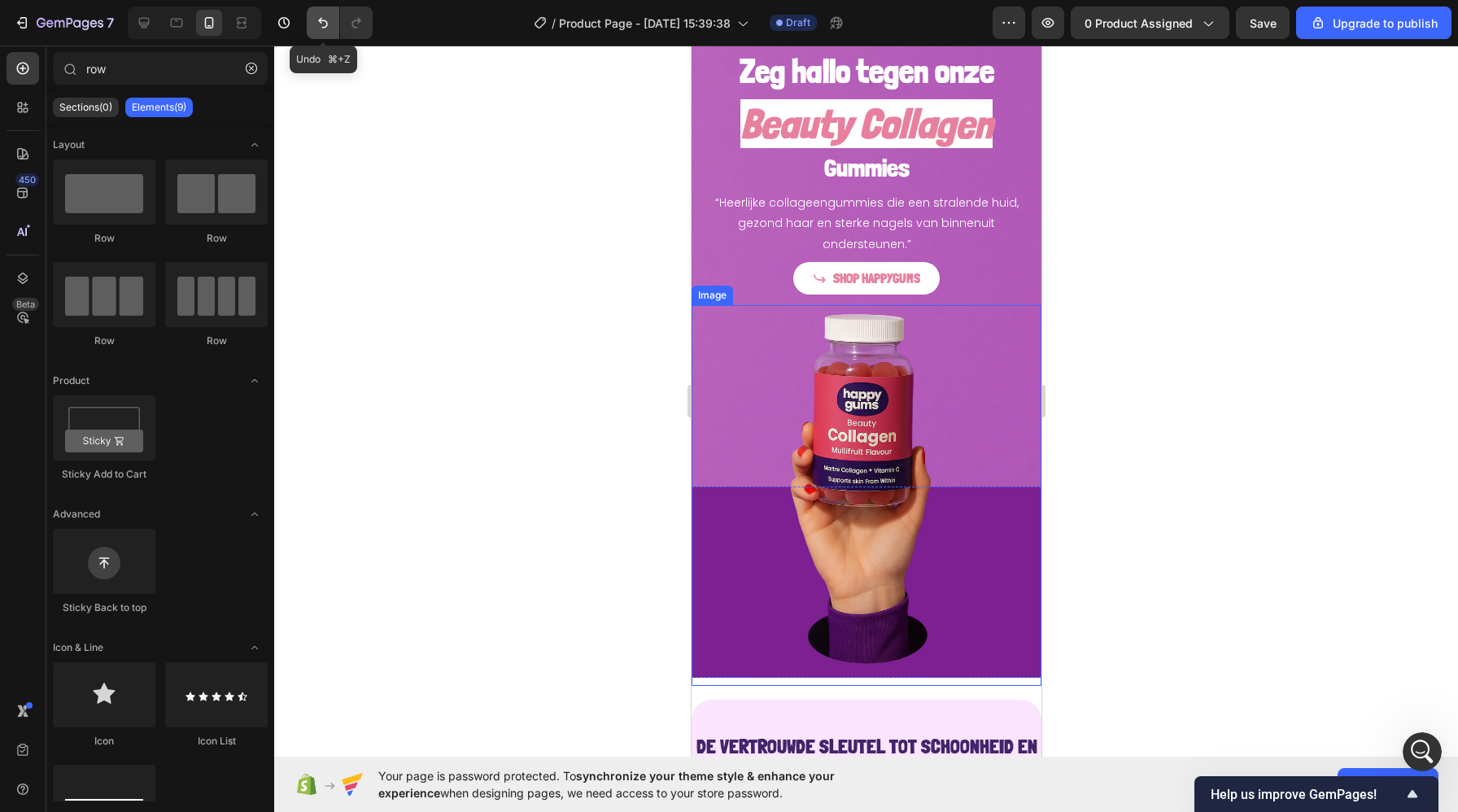
click at [319, 28] on icon "Undo/Redo" at bounding box center [323, 22] width 16 height 16
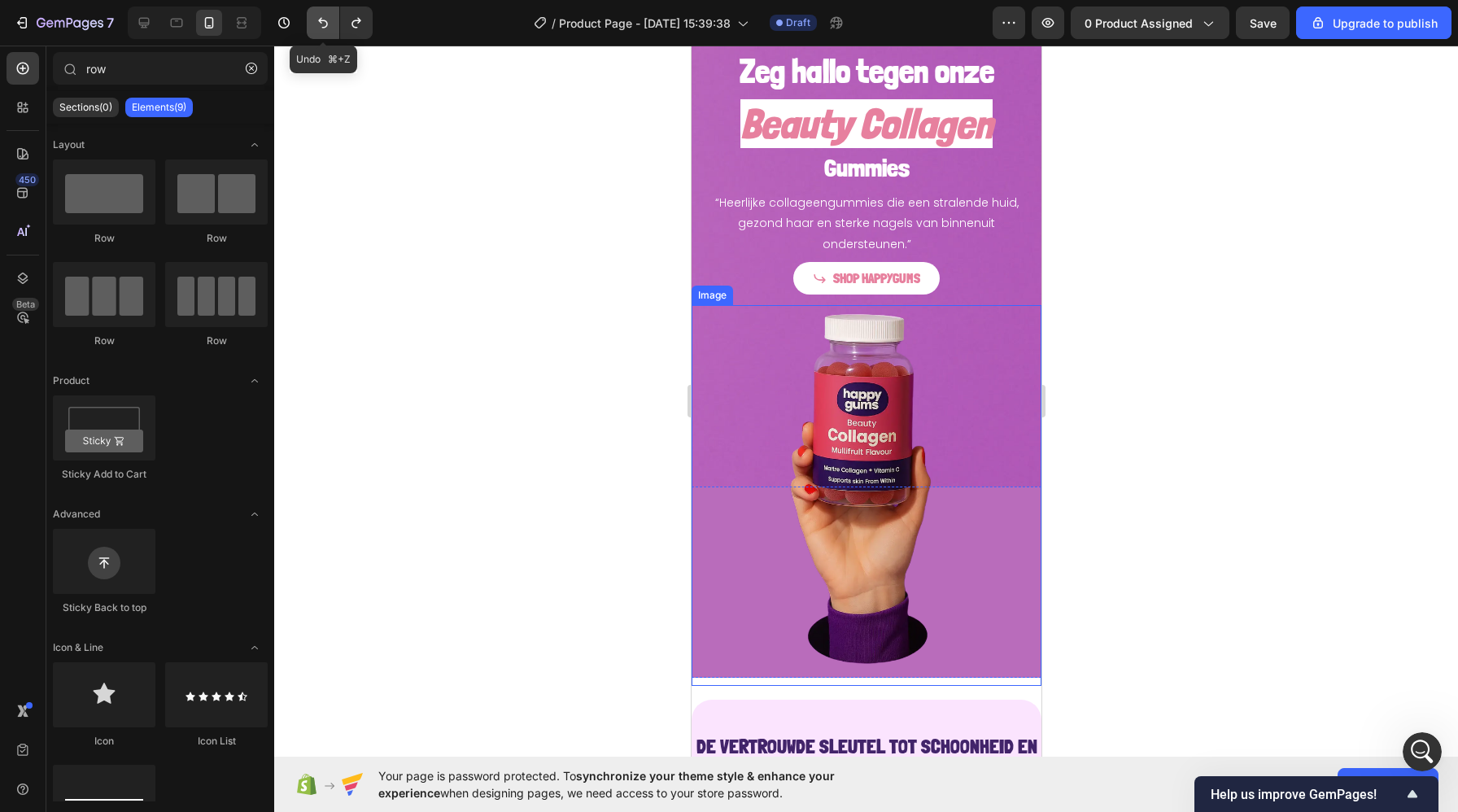
click at [319, 28] on icon "Undo/Redo" at bounding box center [323, 22] width 16 height 16
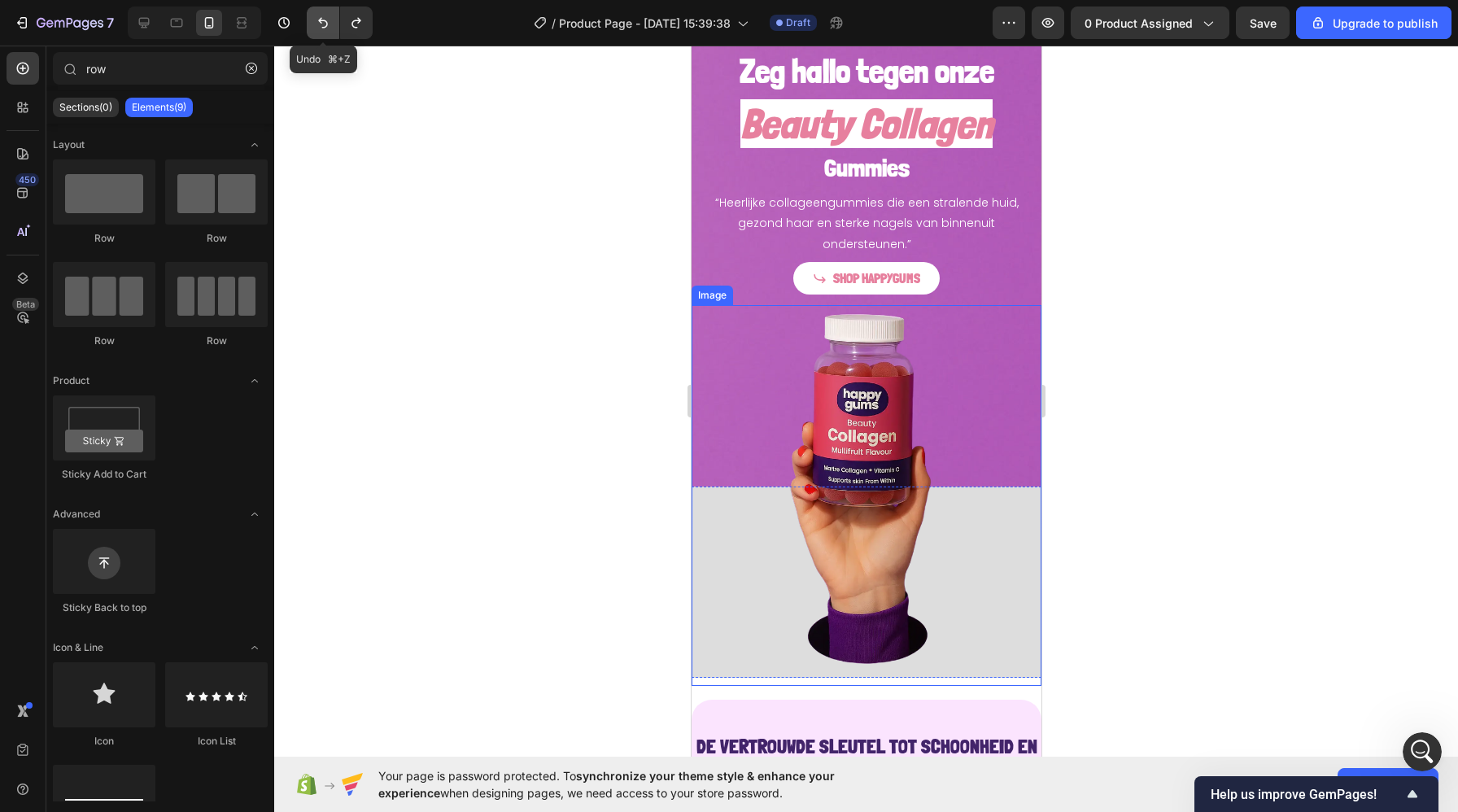
click at [319, 28] on icon "Undo/Redo" at bounding box center [323, 22] width 16 height 16
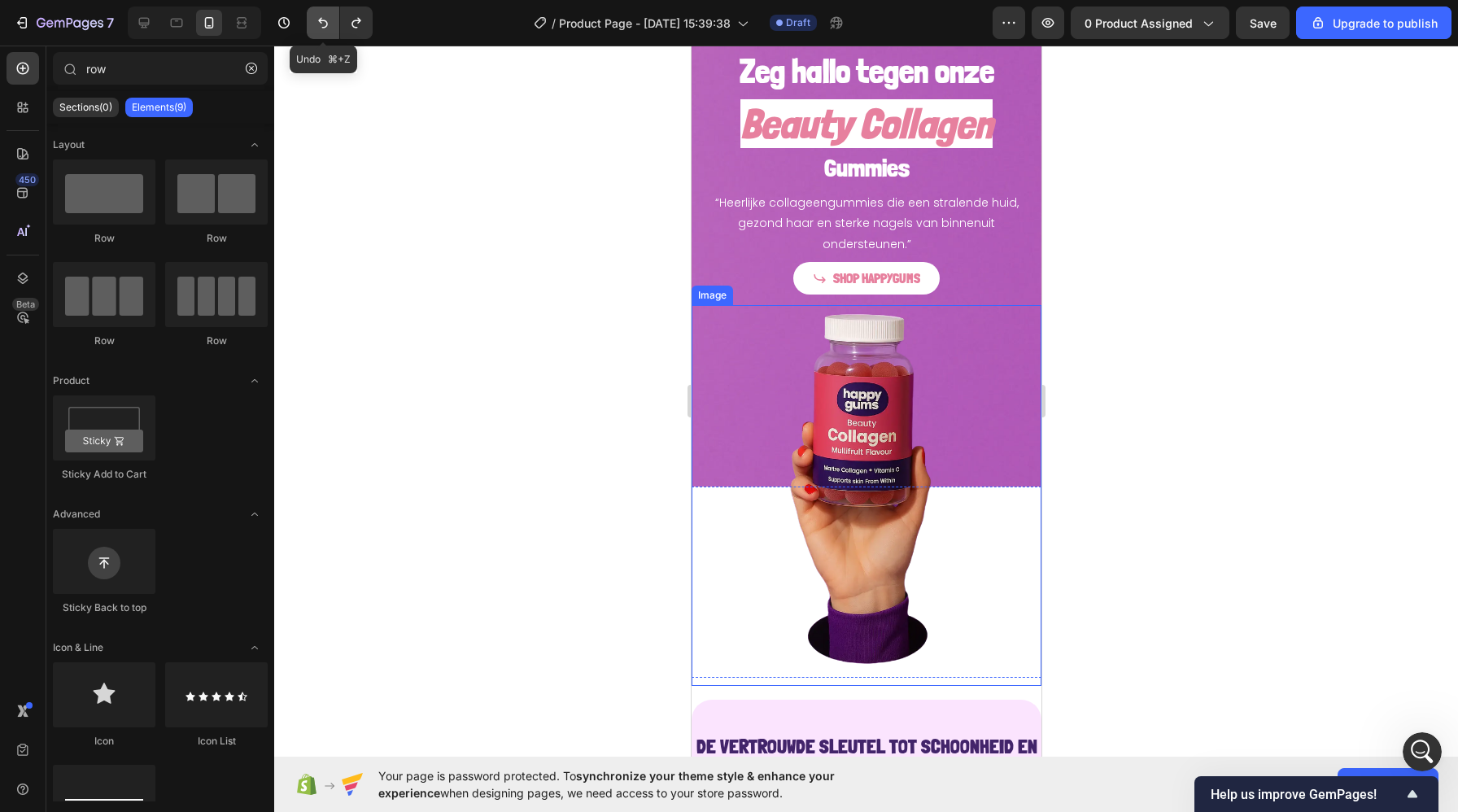
click at [319, 28] on icon "Undo/Redo" at bounding box center [323, 22] width 16 height 16
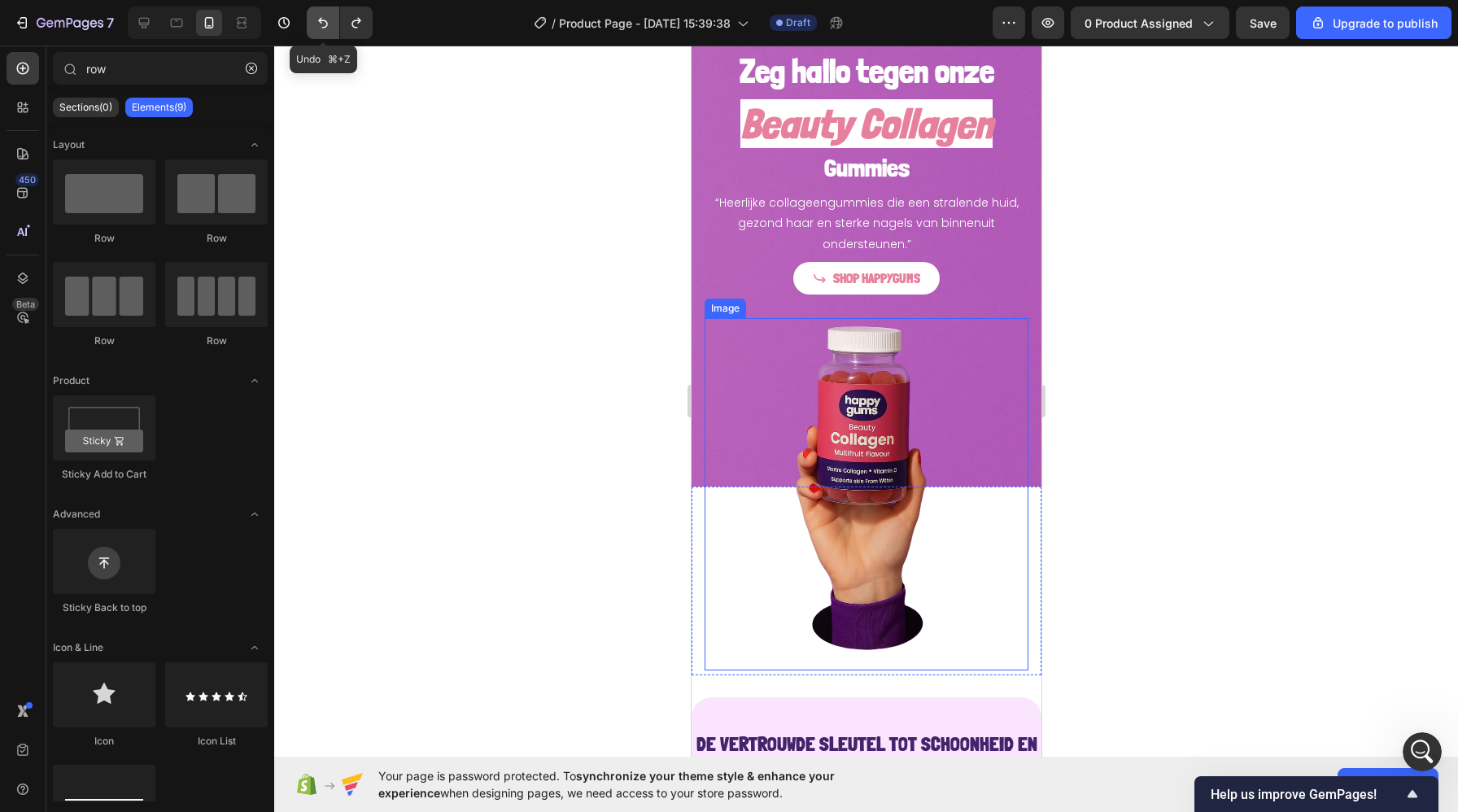
click at [319, 28] on icon "Undo/Redo" at bounding box center [323, 22] width 16 height 16
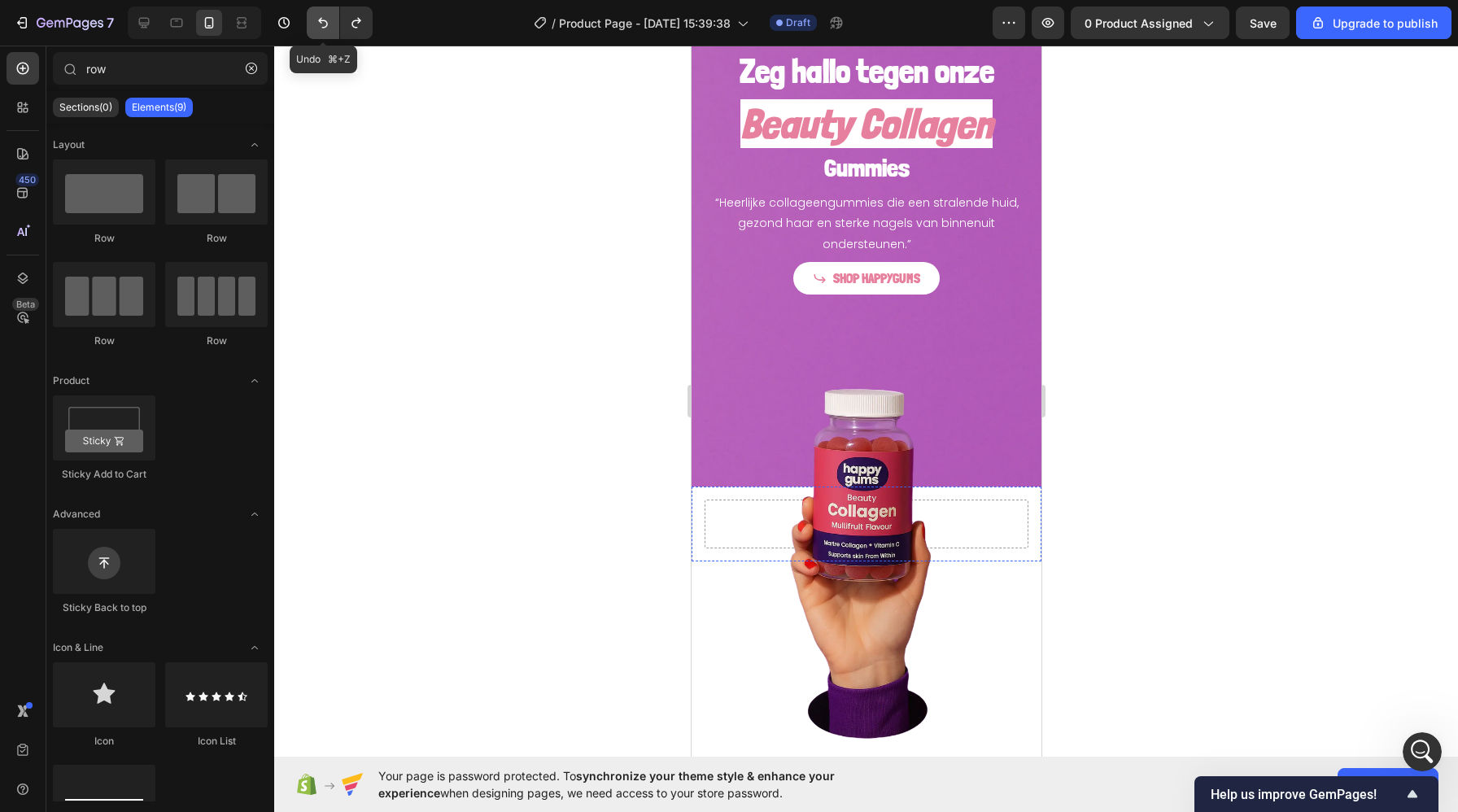
click at [319, 28] on icon "Undo/Redo" at bounding box center [323, 22] width 16 height 16
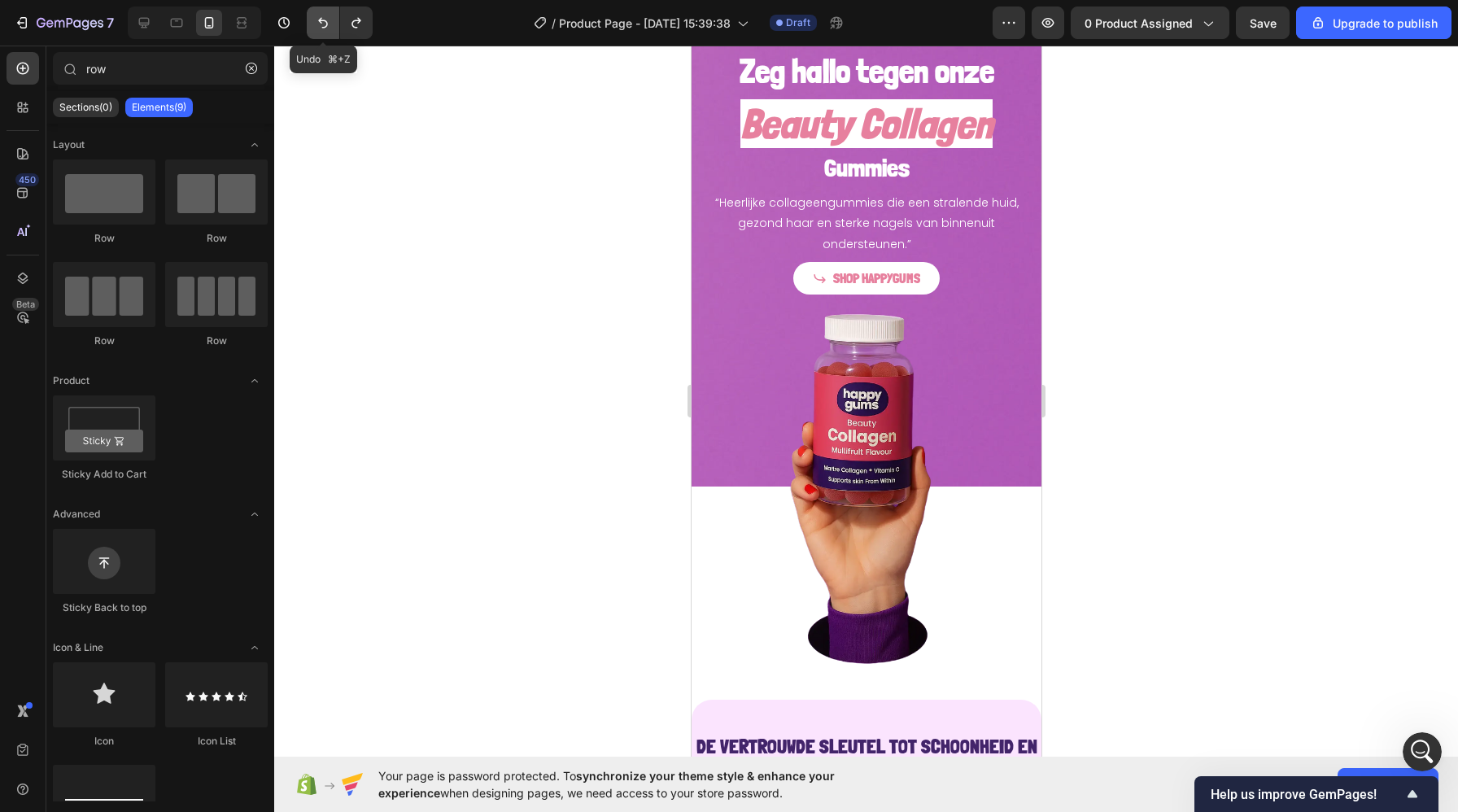
click at [319, 28] on icon "Undo/Redo" at bounding box center [323, 22] width 16 height 16
click at [319, 28] on icon "Undo/Redo" at bounding box center [323, 22] width 16 height 16
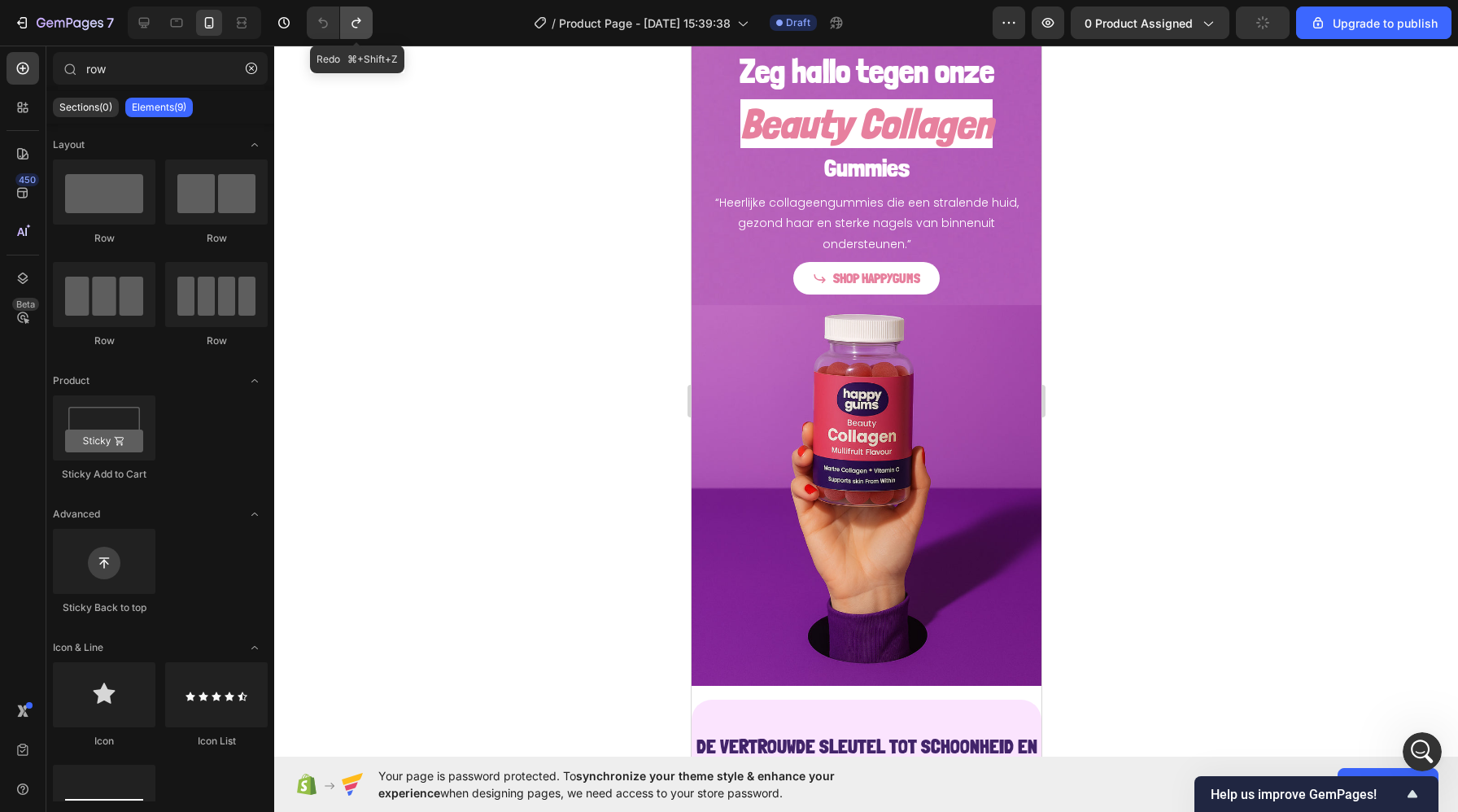
click at [359, 20] on icon "Undo/Redo" at bounding box center [356, 23] width 9 height 11
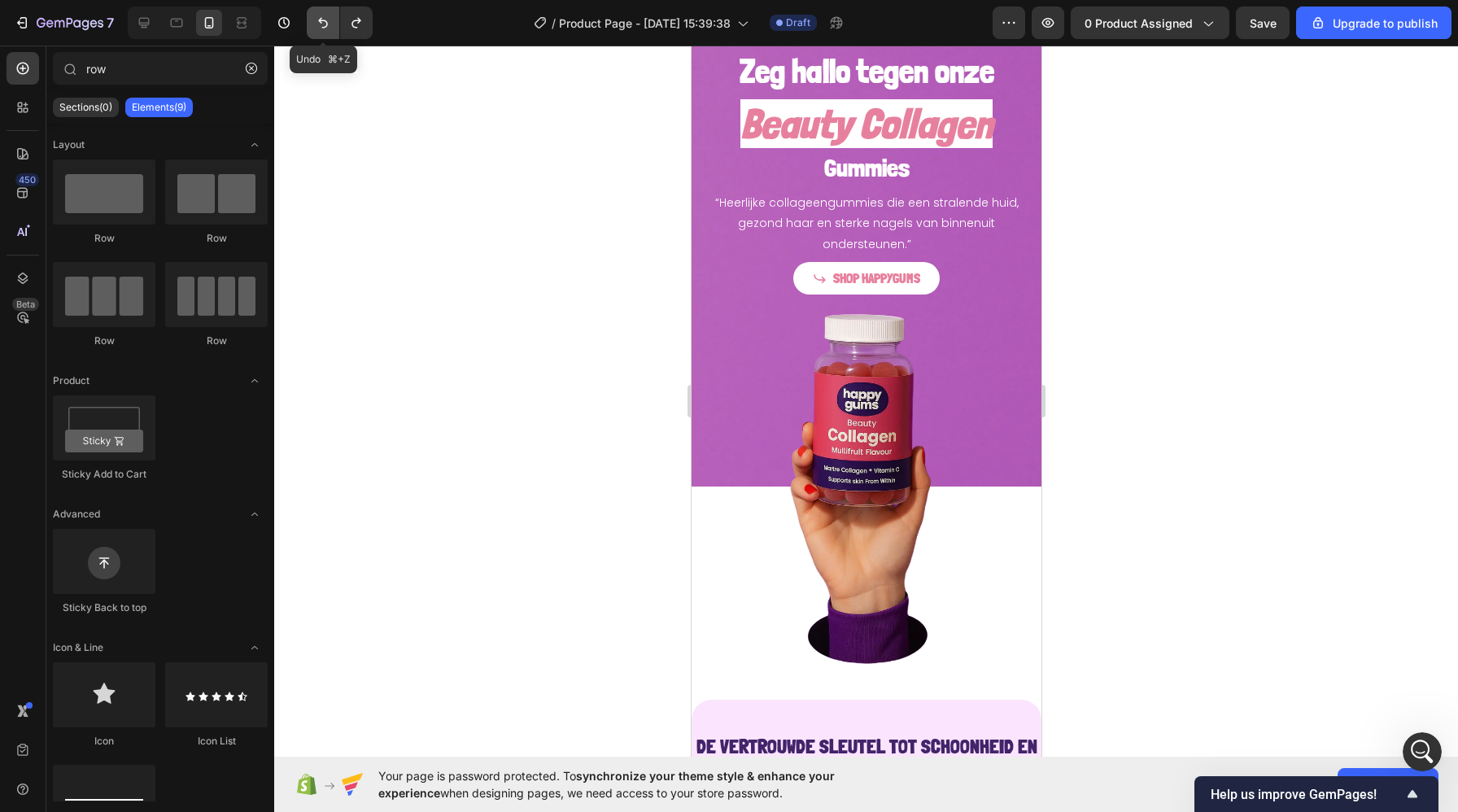
click at [320, 24] on icon "Undo/Redo" at bounding box center [323, 22] width 16 height 16
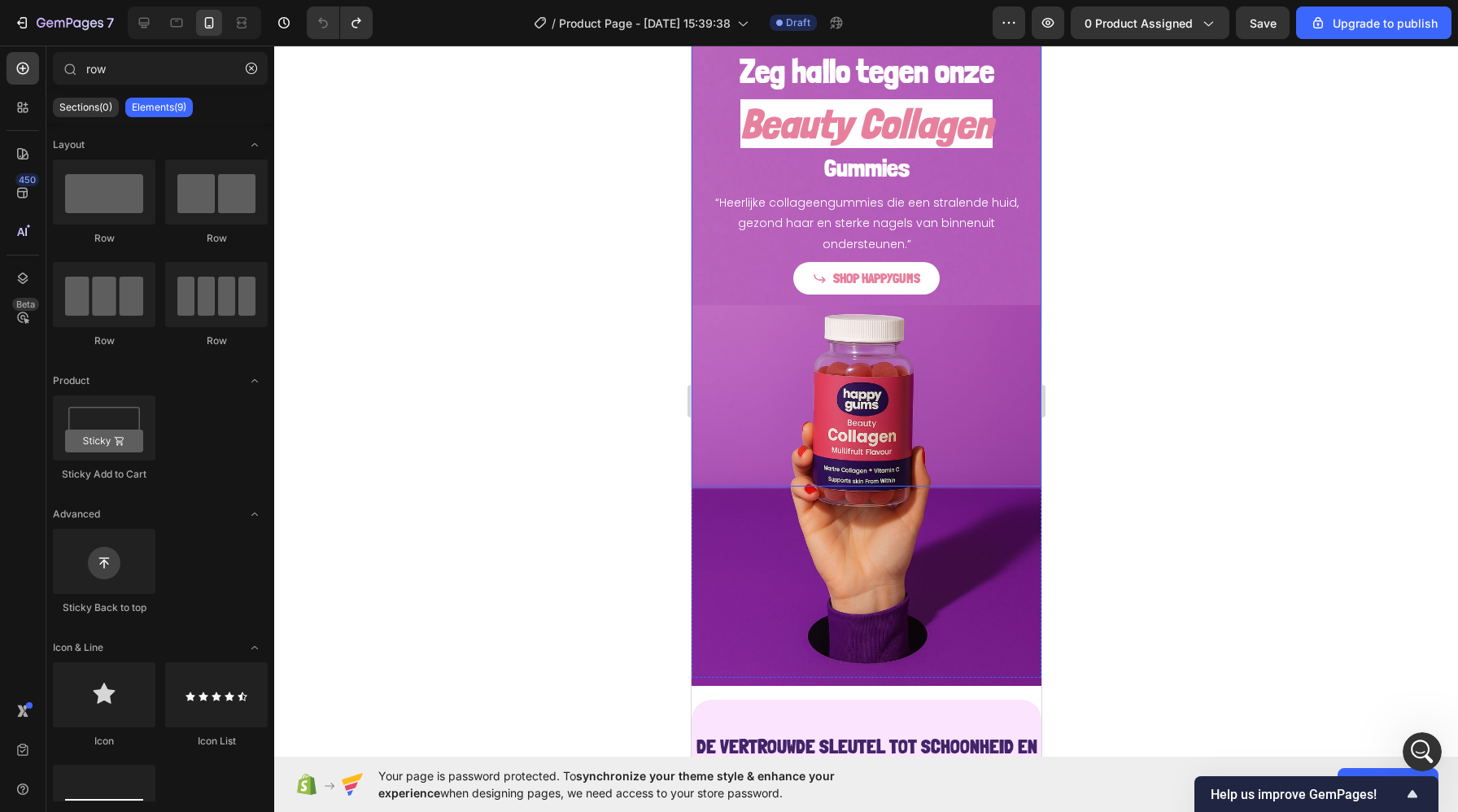
click at [699, 231] on div "Zeg hallo tegen onze Heading Beauty Collagen Heading Gummies Heading “Heerlijke…" at bounding box center [865, 153] width 350 height 309
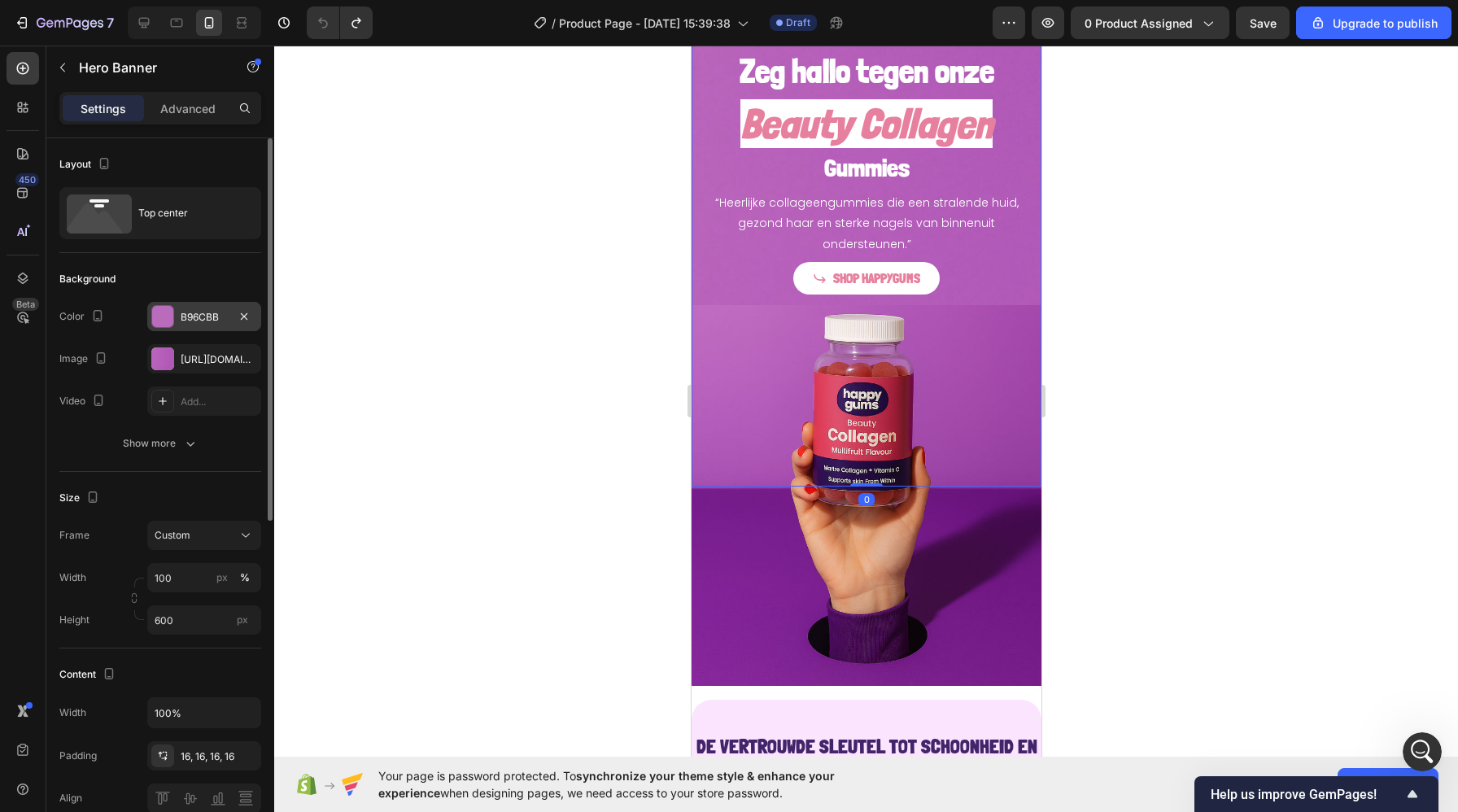
click at [203, 314] on div "B96CBB" at bounding box center [203, 317] width 47 height 14
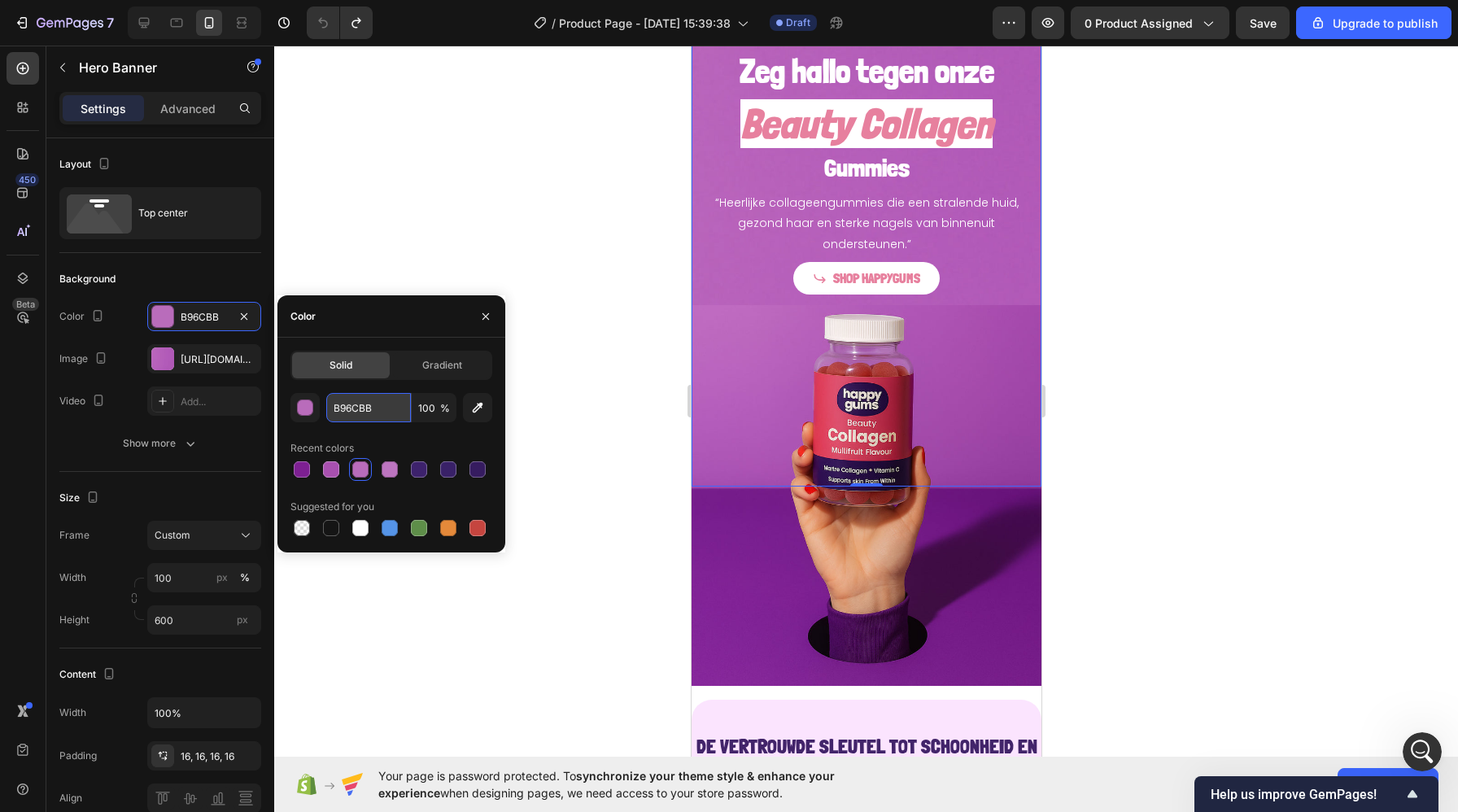
click at [347, 404] on input "B96CBB" at bounding box center [368, 407] width 84 height 29
paste input "A850AF"
type input "A850AF"
click at [617, 258] on div at bounding box center [866, 428] width 1183 height 767
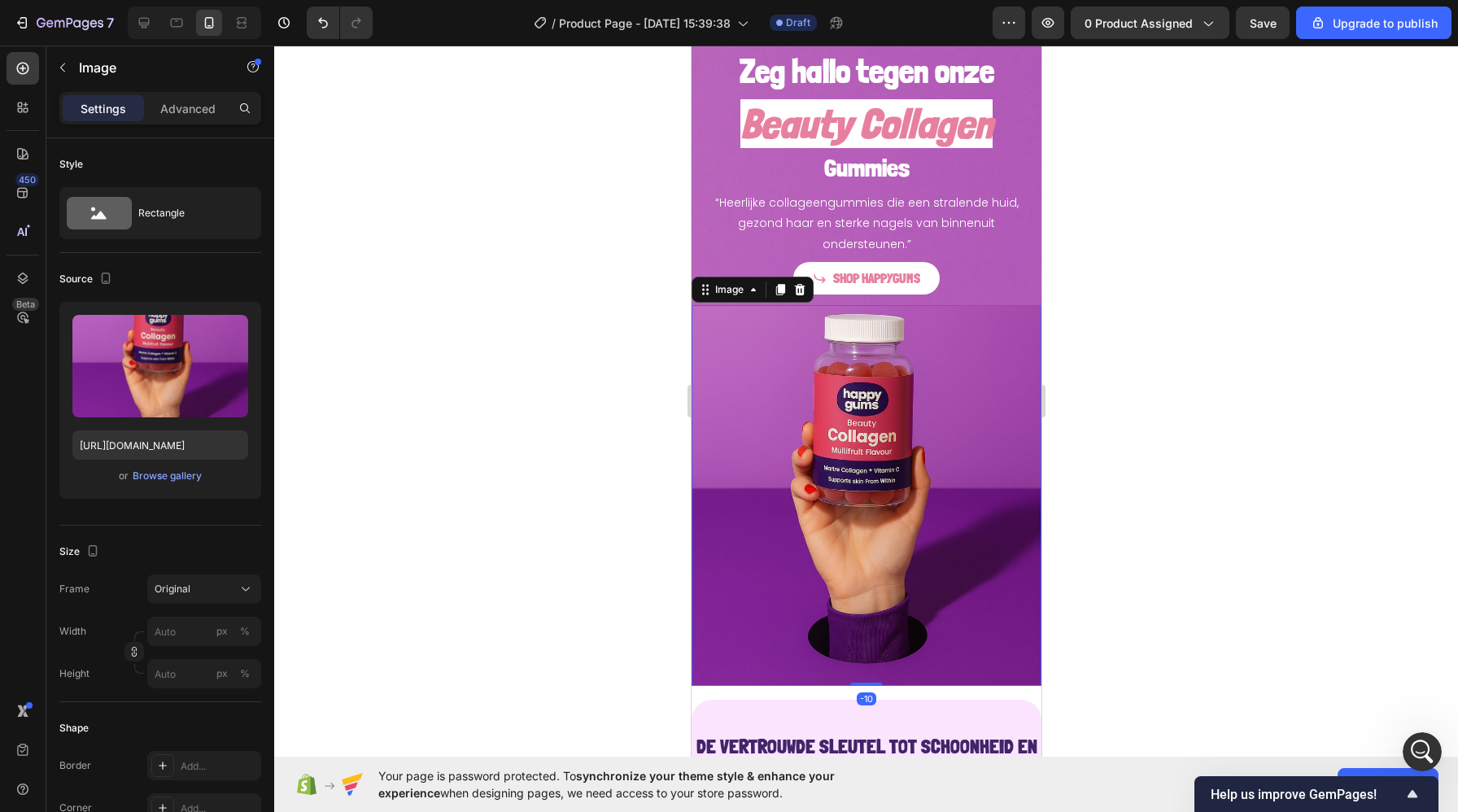
click at [712, 319] on img at bounding box center [865, 495] width 350 height 381
click at [702, 232] on div "Zeg hallo tegen onze Heading Beauty Collagen Heading Gummies Heading “Heerlijke…" at bounding box center [865, 153] width 350 height 309
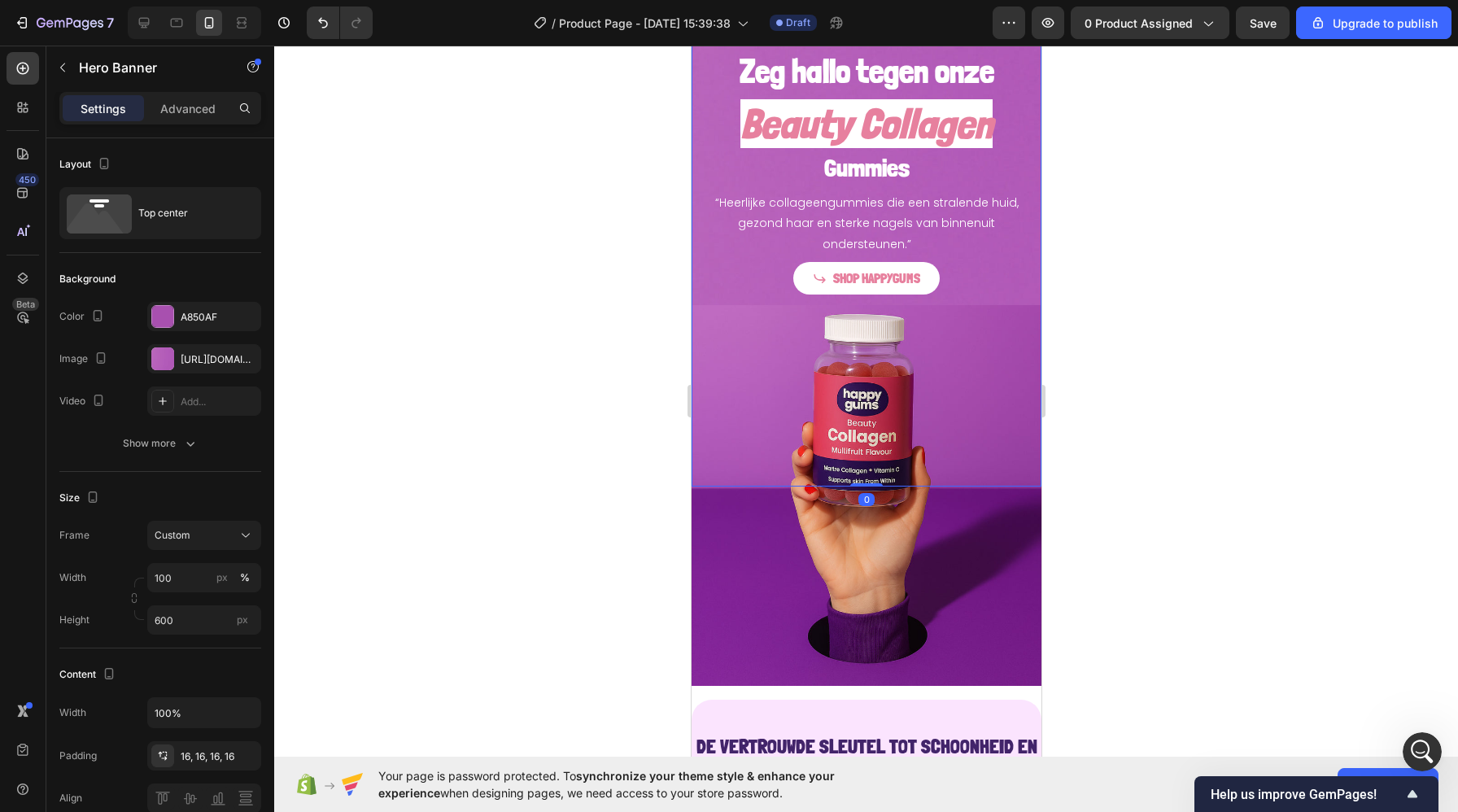
click at [643, 258] on div at bounding box center [866, 428] width 1183 height 767
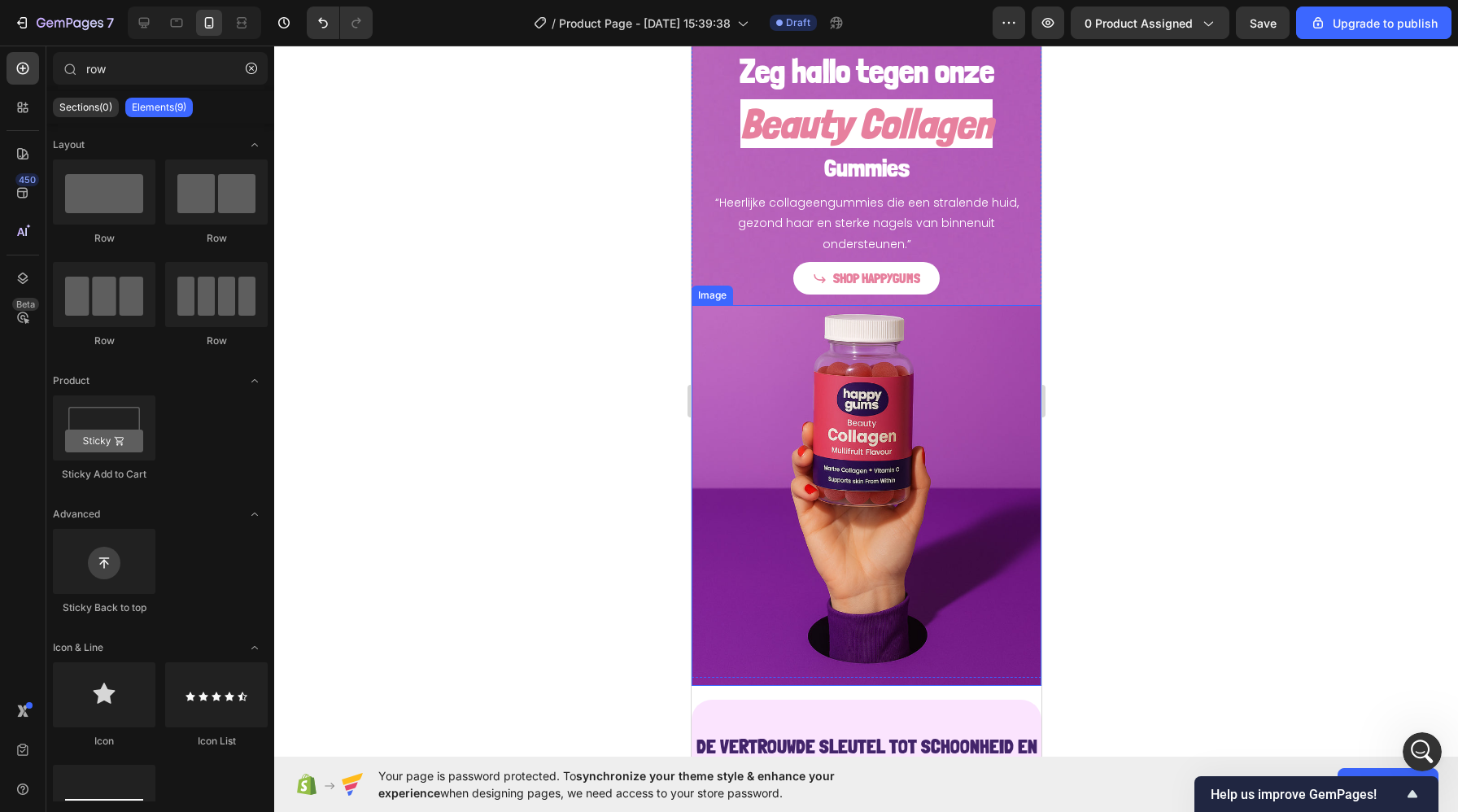
click at [745, 362] on img at bounding box center [865, 495] width 350 height 381
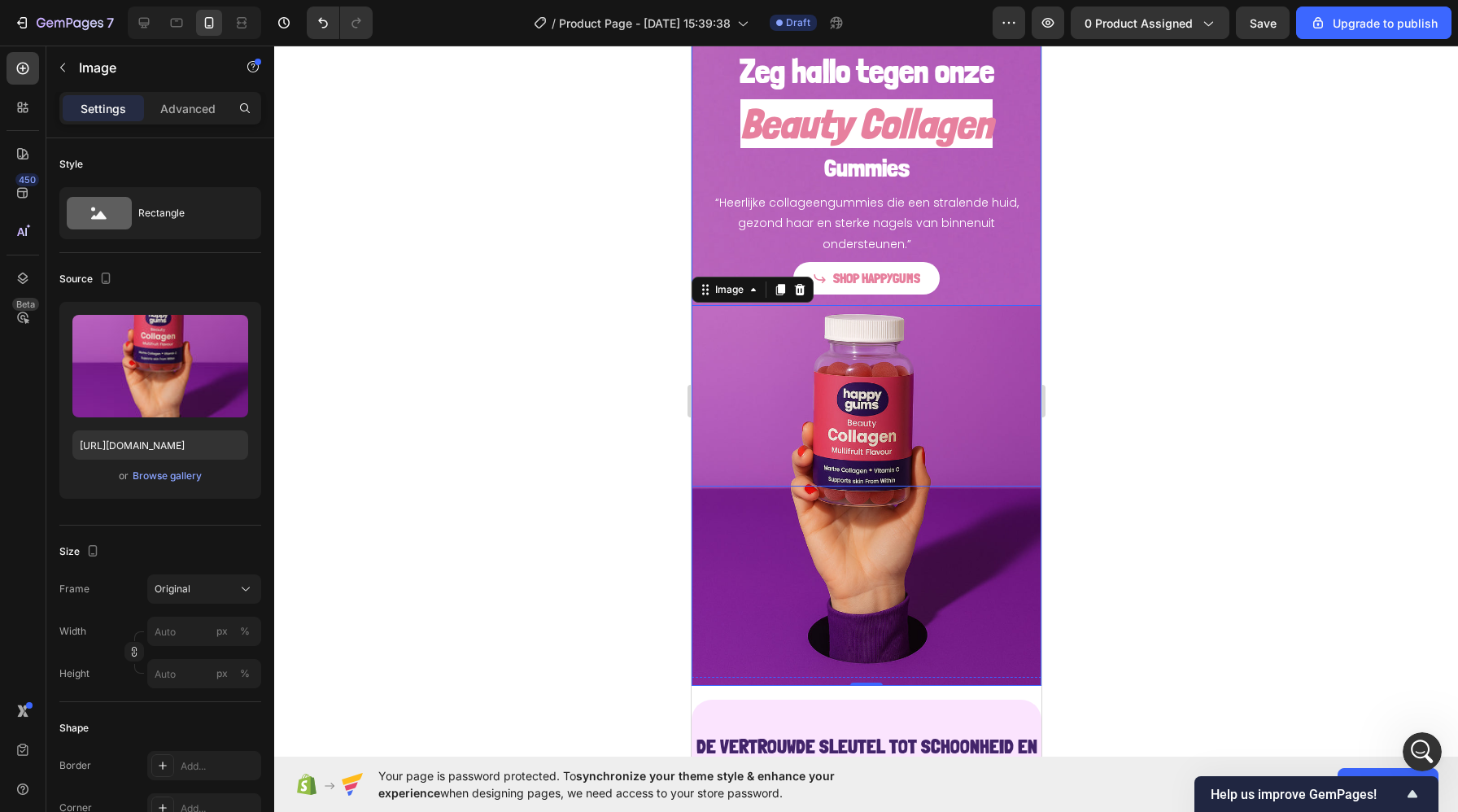
click at [697, 248] on div "Zeg hallo tegen onze Heading Beauty Collagen Heading Gummies Heading “Heerlijke…" at bounding box center [865, 153] width 350 height 309
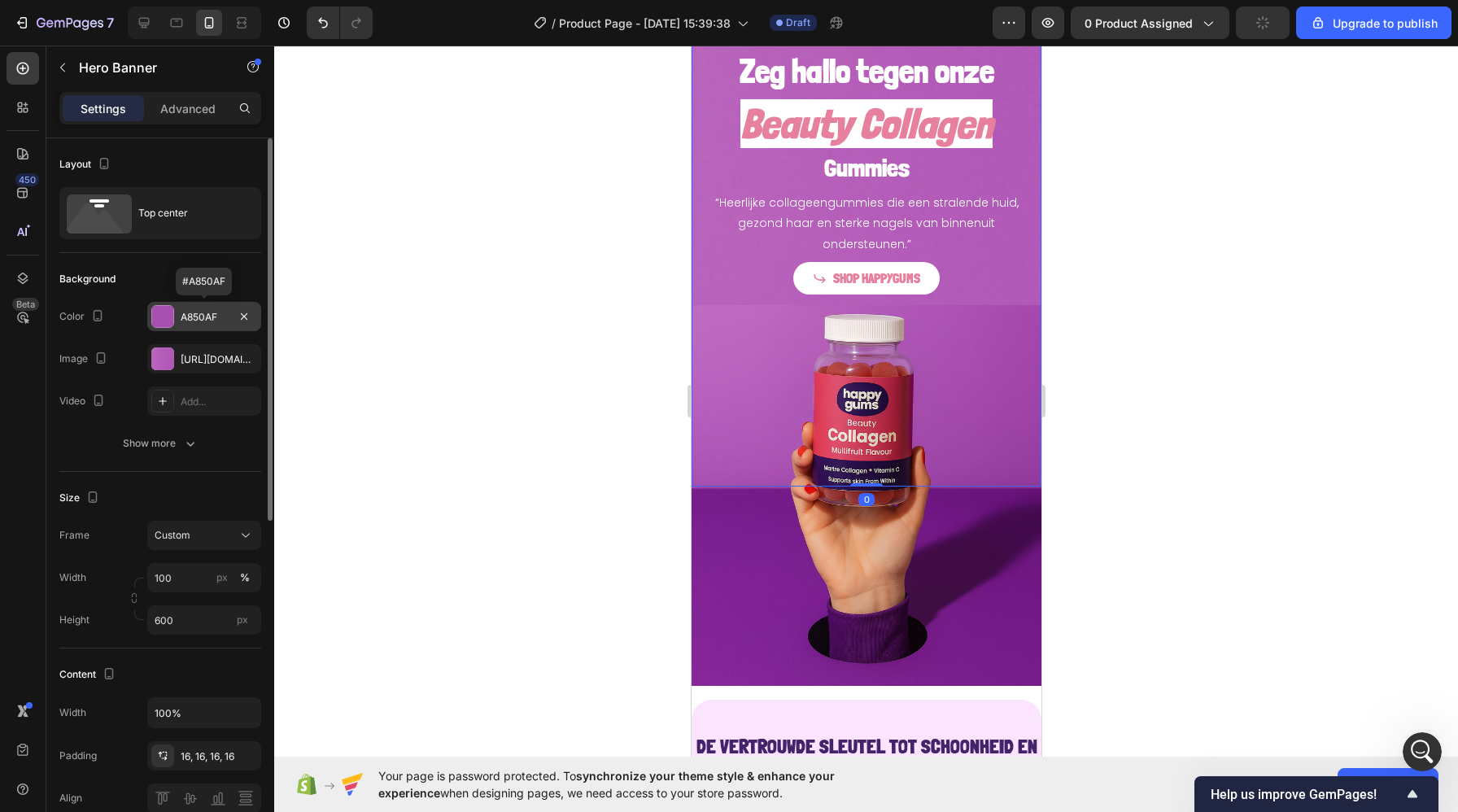
click at [194, 308] on div "A850AF" at bounding box center [204, 316] width 114 height 29
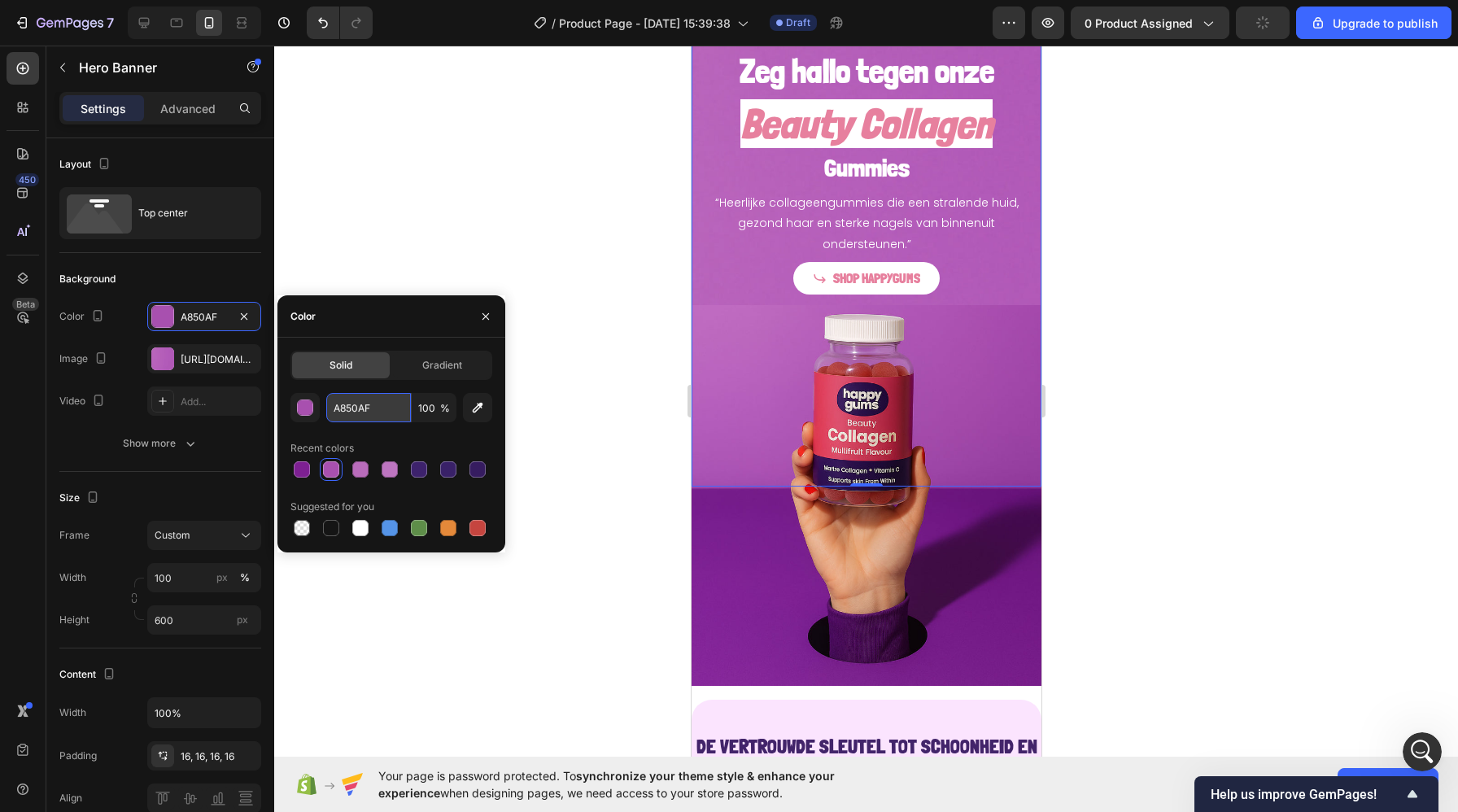
click at [354, 409] on input "A850AF" at bounding box center [368, 407] width 84 height 29
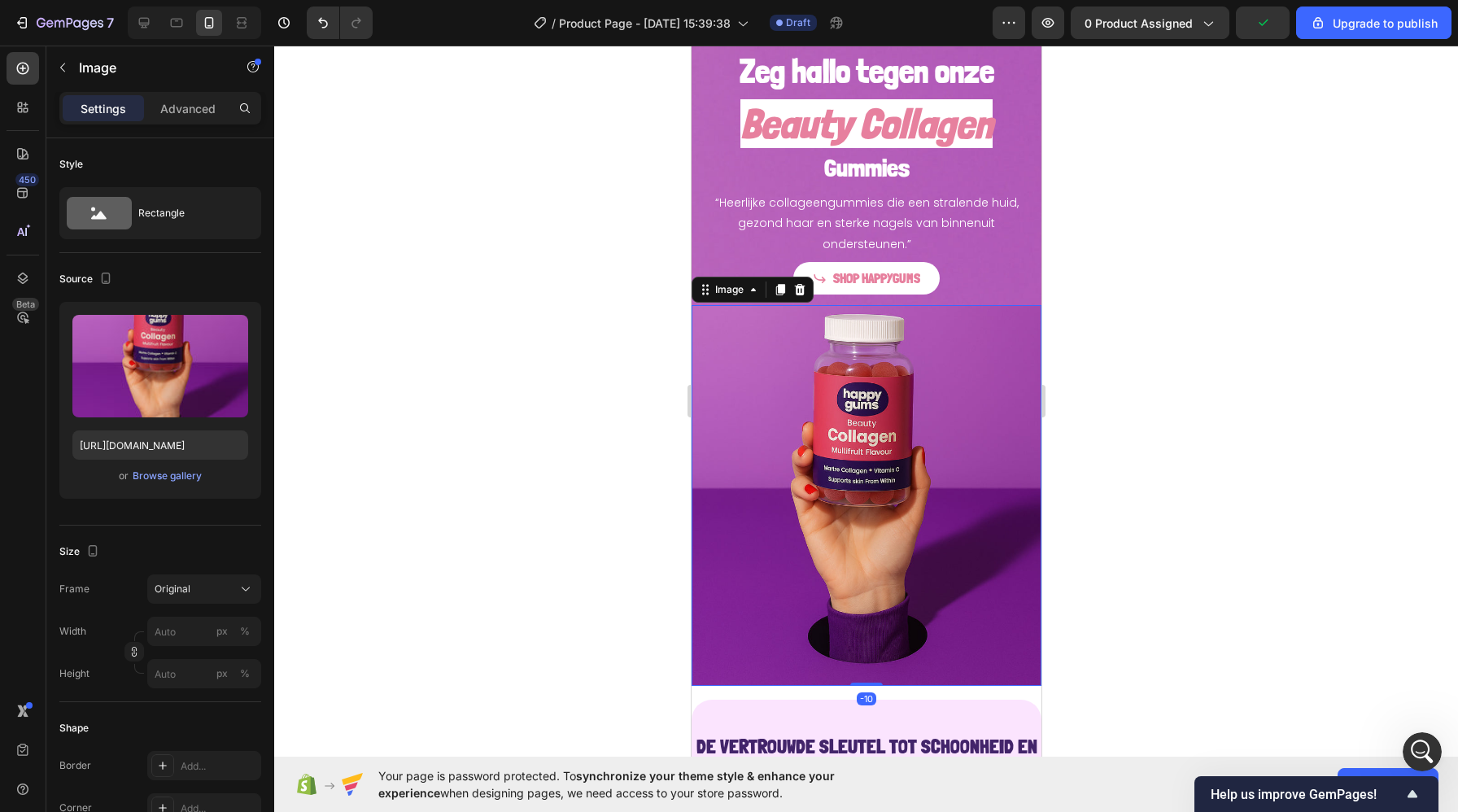
click at [703, 410] on img at bounding box center [865, 495] width 350 height 381
click at [1186, 304] on div at bounding box center [866, 428] width 1183 height 767
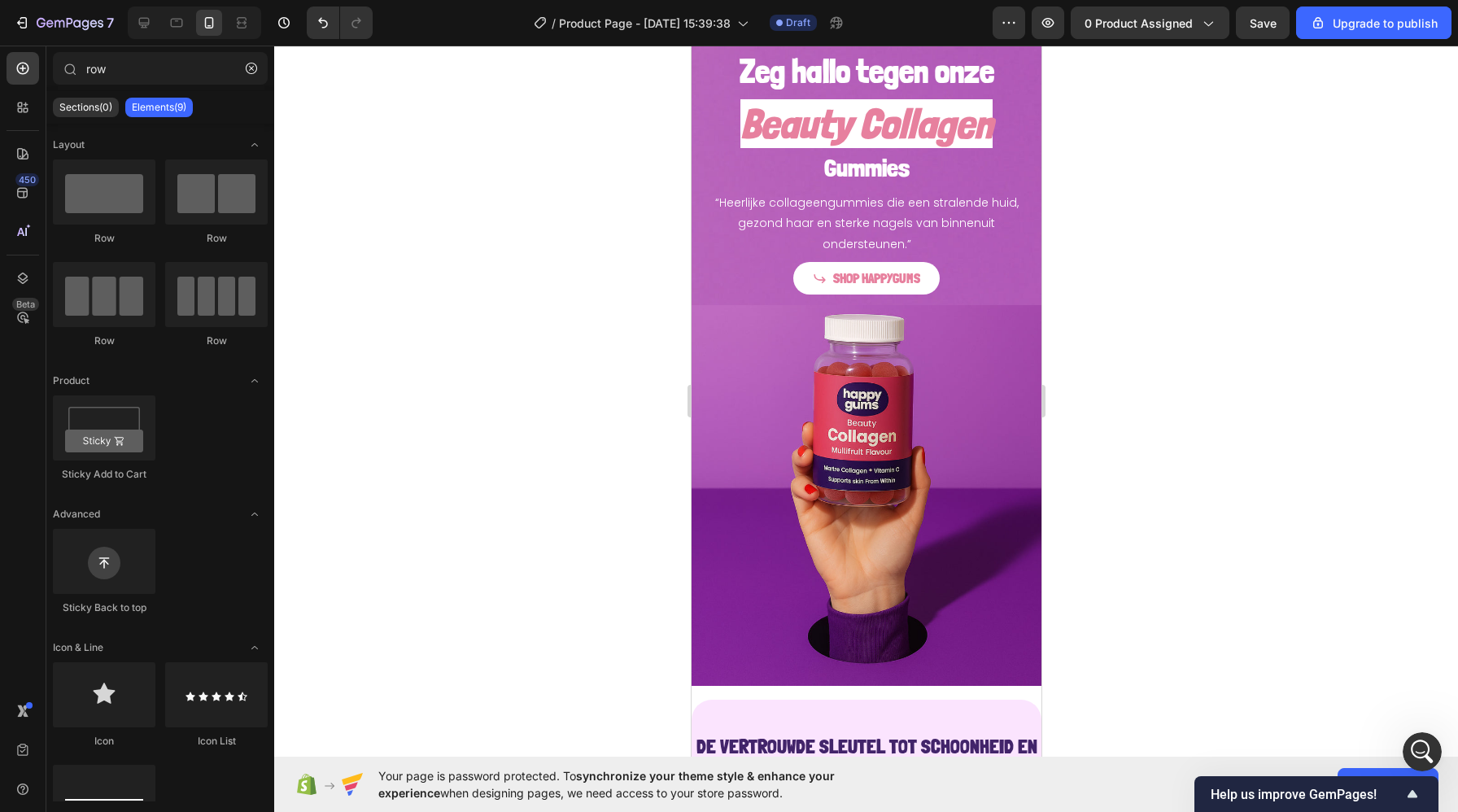
click at [1167, 304] on div at bounding box center [866, 428] width 1183 height 767
click at [696, 206] on div "Zeg hallo tegen onze Heading Beauty Collagen Heading Gummies Heading “Heerlijke…" at bounding box center [865, 153] width 350 height 309
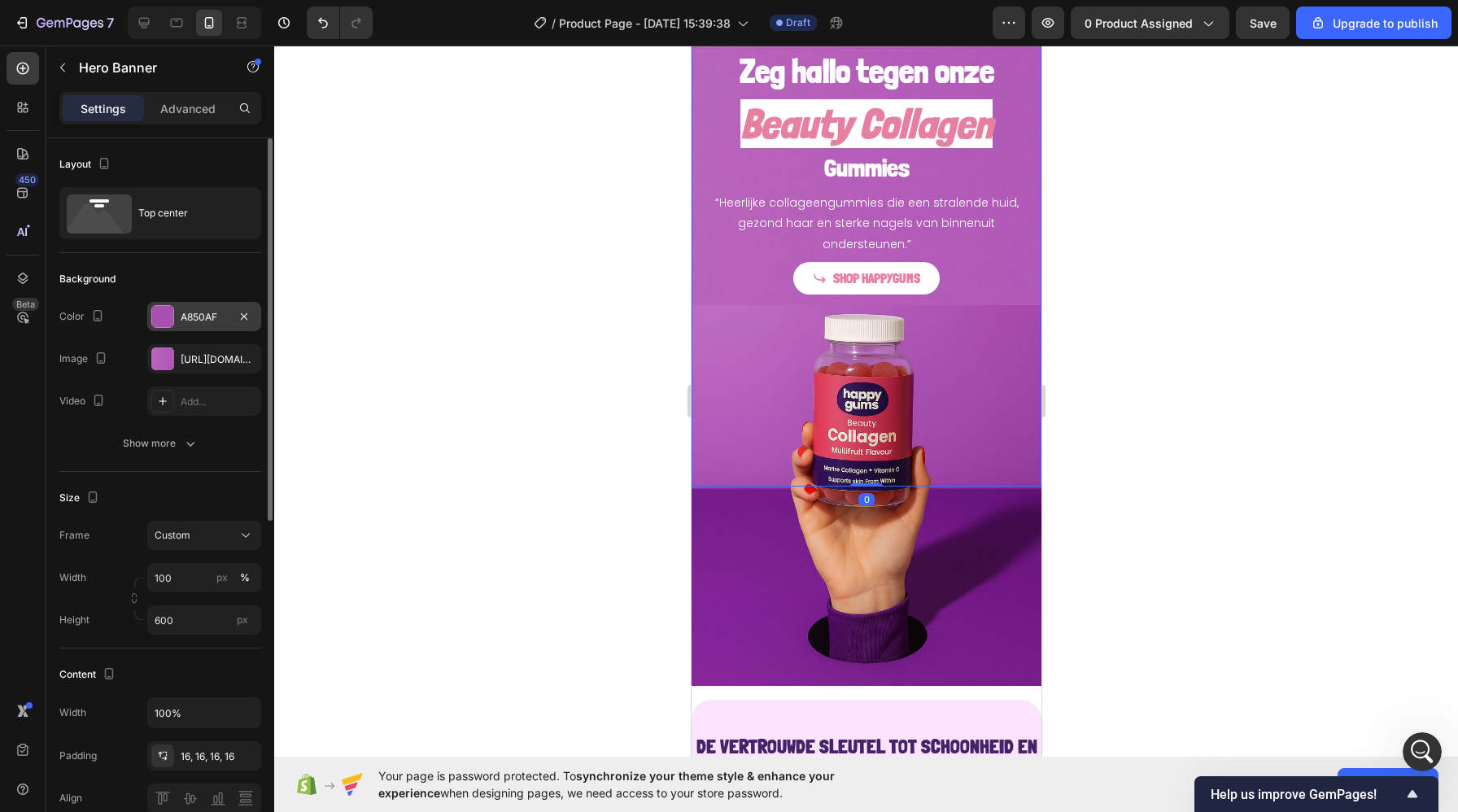
click at [206, 310] on div "A850AF" at bounding box center [203, 317] width 47 height 14
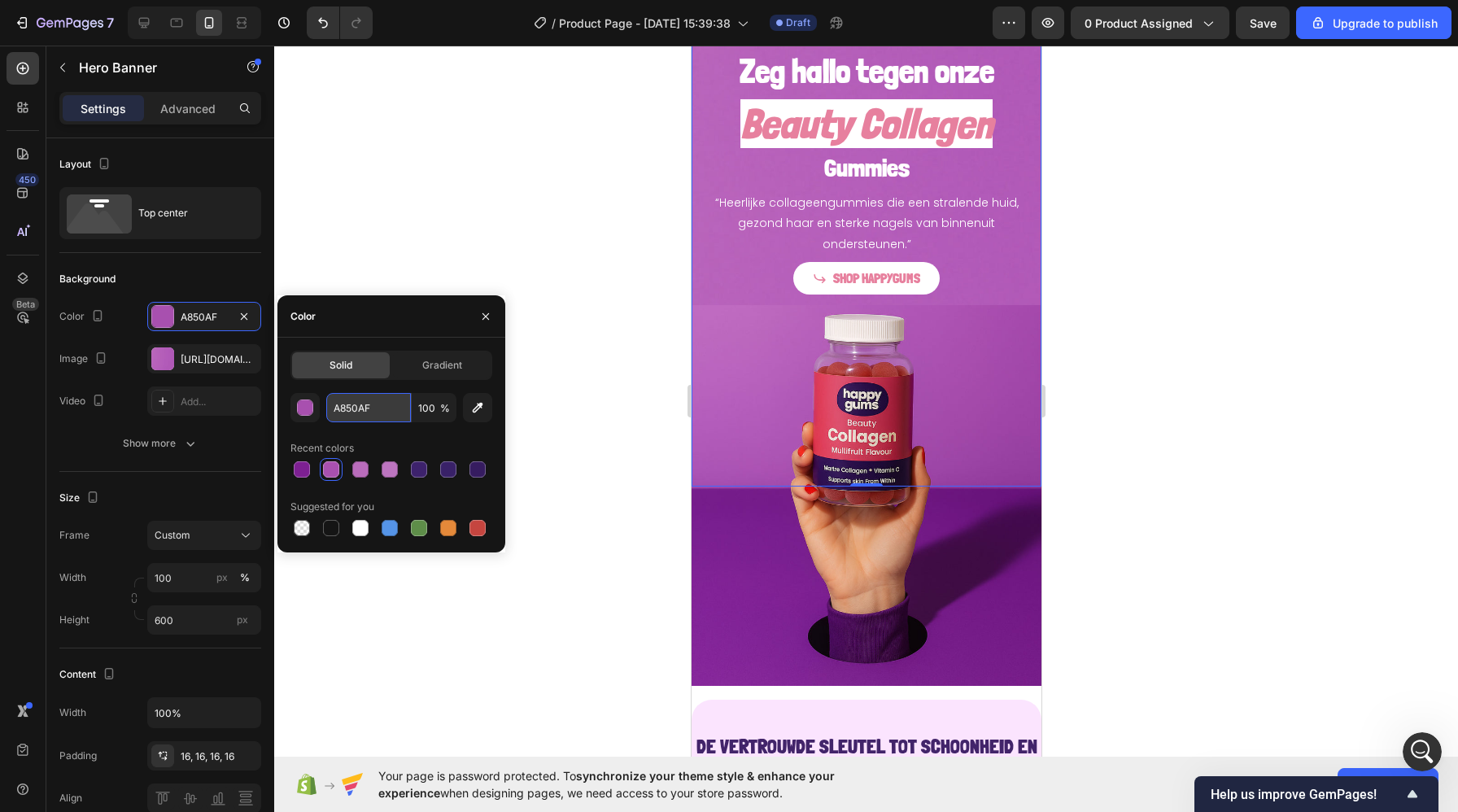
click at [365, 406] on input "A850AF" at bounding box center [368, 407] width 84 height 29
paste input "#AB52B1"
type input "#AB52B1"
click at [984, 393] on img at bounding box center [865, 495] width 350 height 381
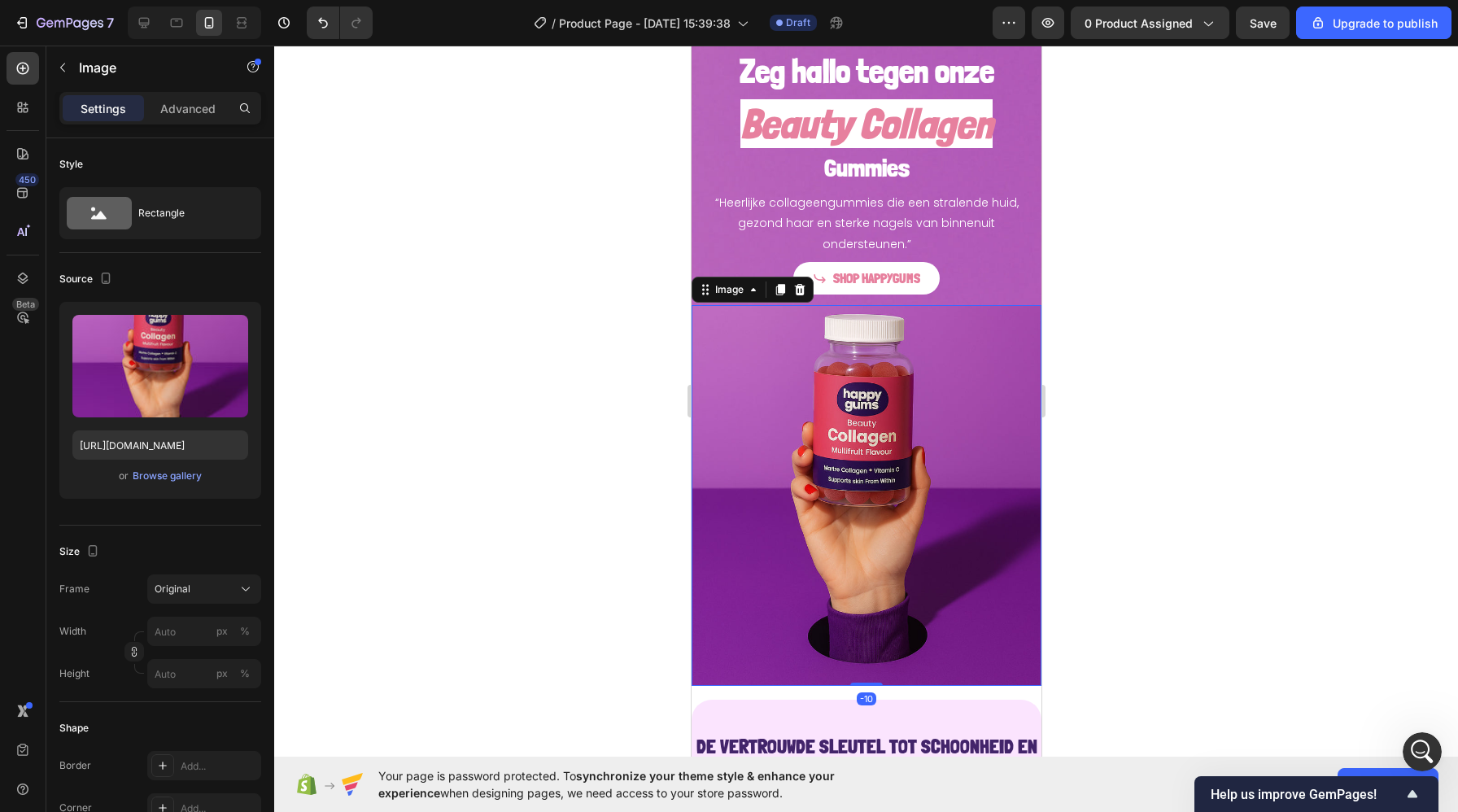
click at [1131, 294] on div at bounding box center [866, 428] width 1183 height 767
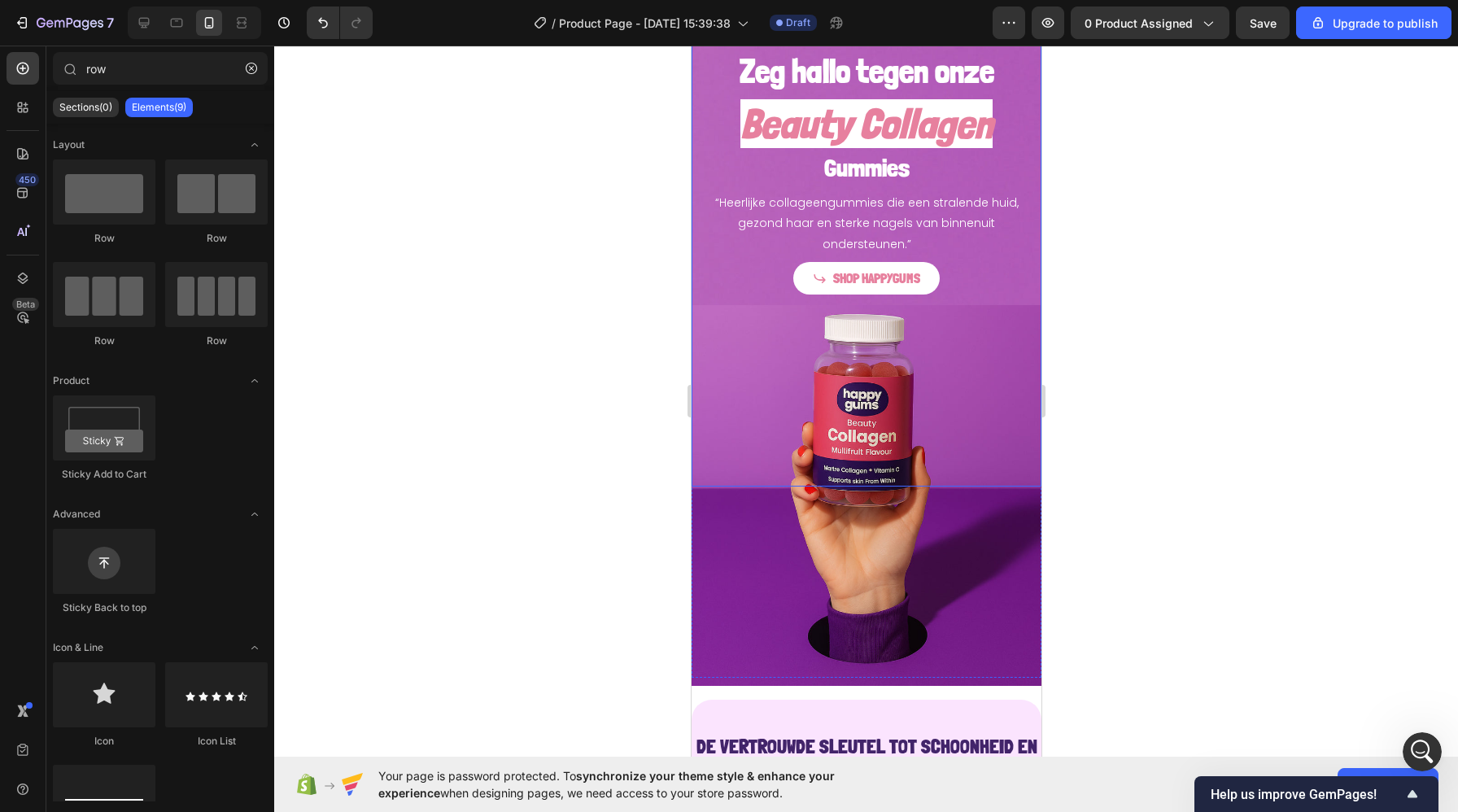
click at [696, 266] on div "Zeg hallo tegen onze Heading Beauty Collagen Heading Gummies Heading “Heerlijke…" at bounding box center [865, 153] width 350 height 309
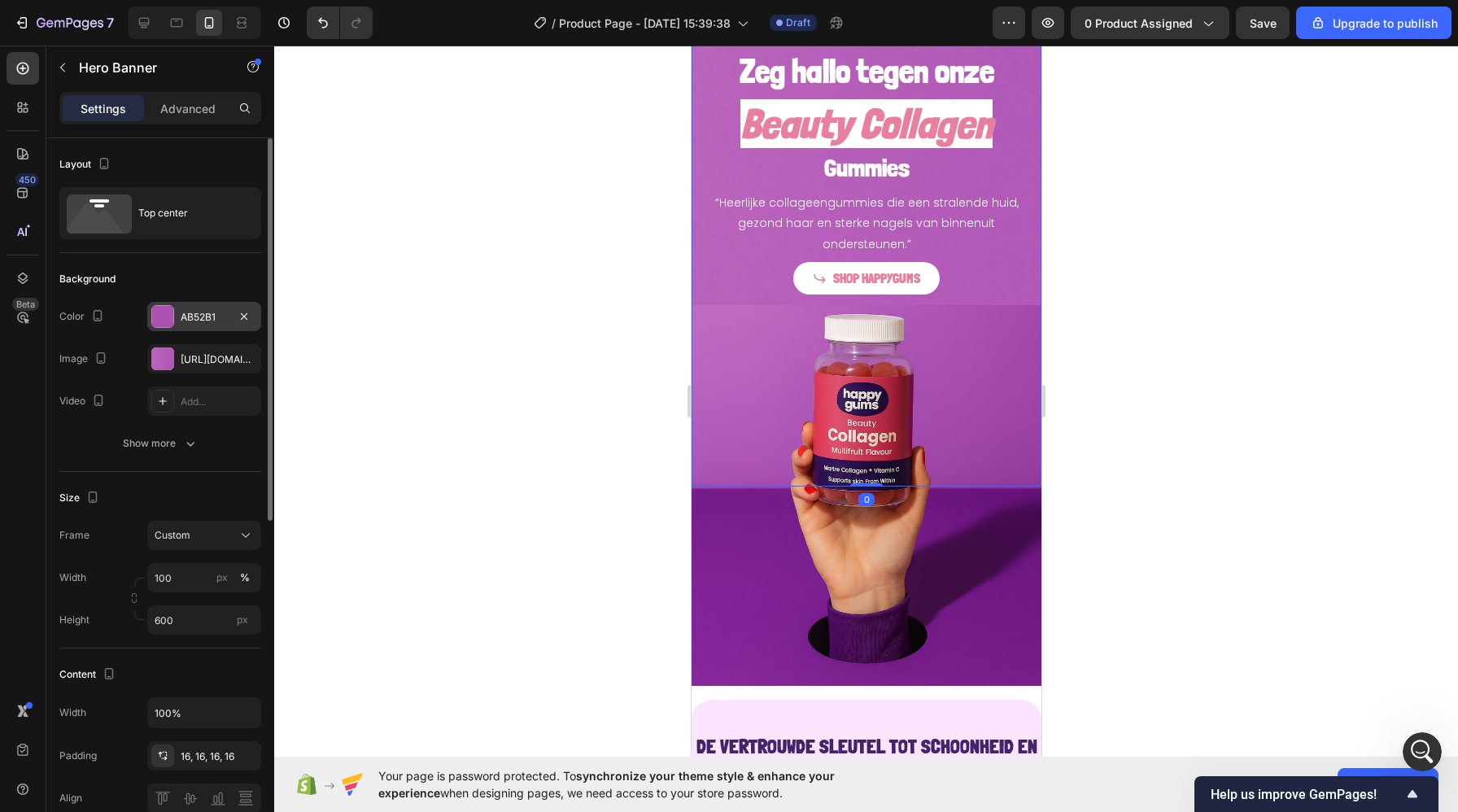
click at [187, 318] on div "AB52B1" at bounding box center [203, 317] width 47 height 14
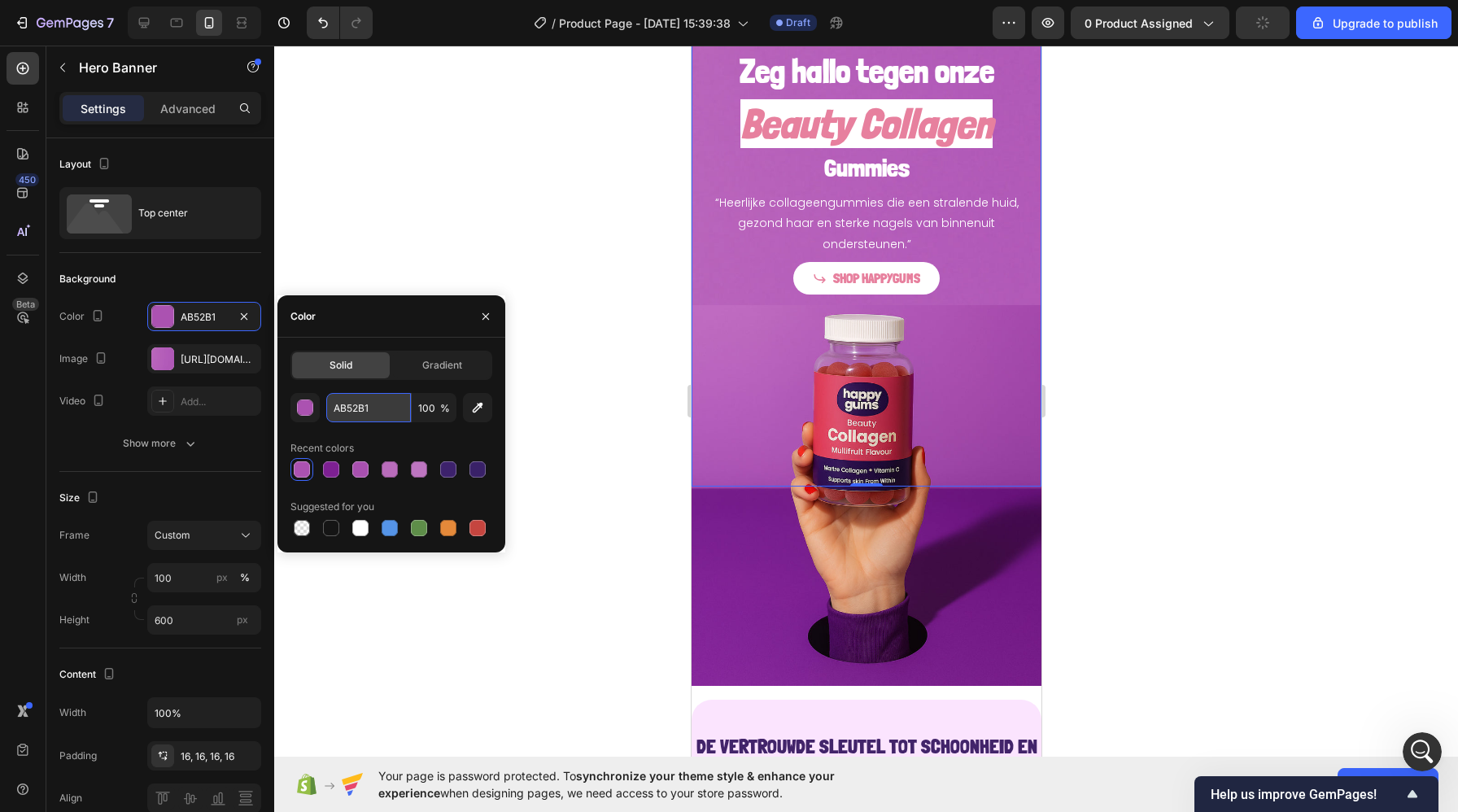
click at [356, 421] on input "AB52B1" at bounding box center [368, 407] width 84 height 29
click at [375, 416] on input "AB52B1" at bounding box center [368, 407] width 84 height 29
click at [378, 402] on input "AB52B1" at bounding box center [368, 407] width 84 height 29
click at [487, 412] on button "button" at bounding box center [477, 407] width 29 height 29
click at [364, 404] on input "BA61BC" at bounding box center [368, 407] width 84 height 29
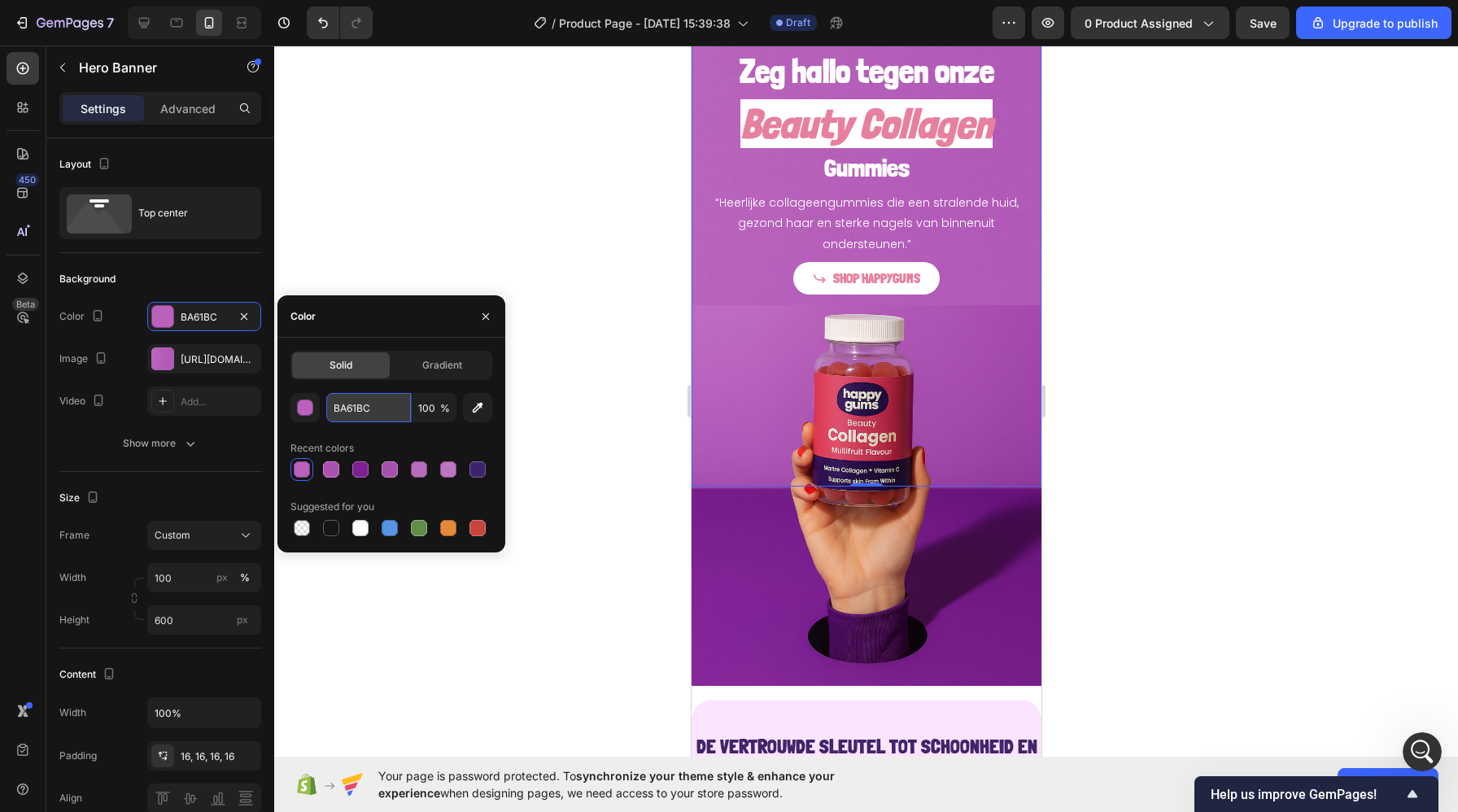
click at [364, 404] on input "BA61BC" at bounding box center [368, 407] width 84 height 29
paste input "#AB52B1"
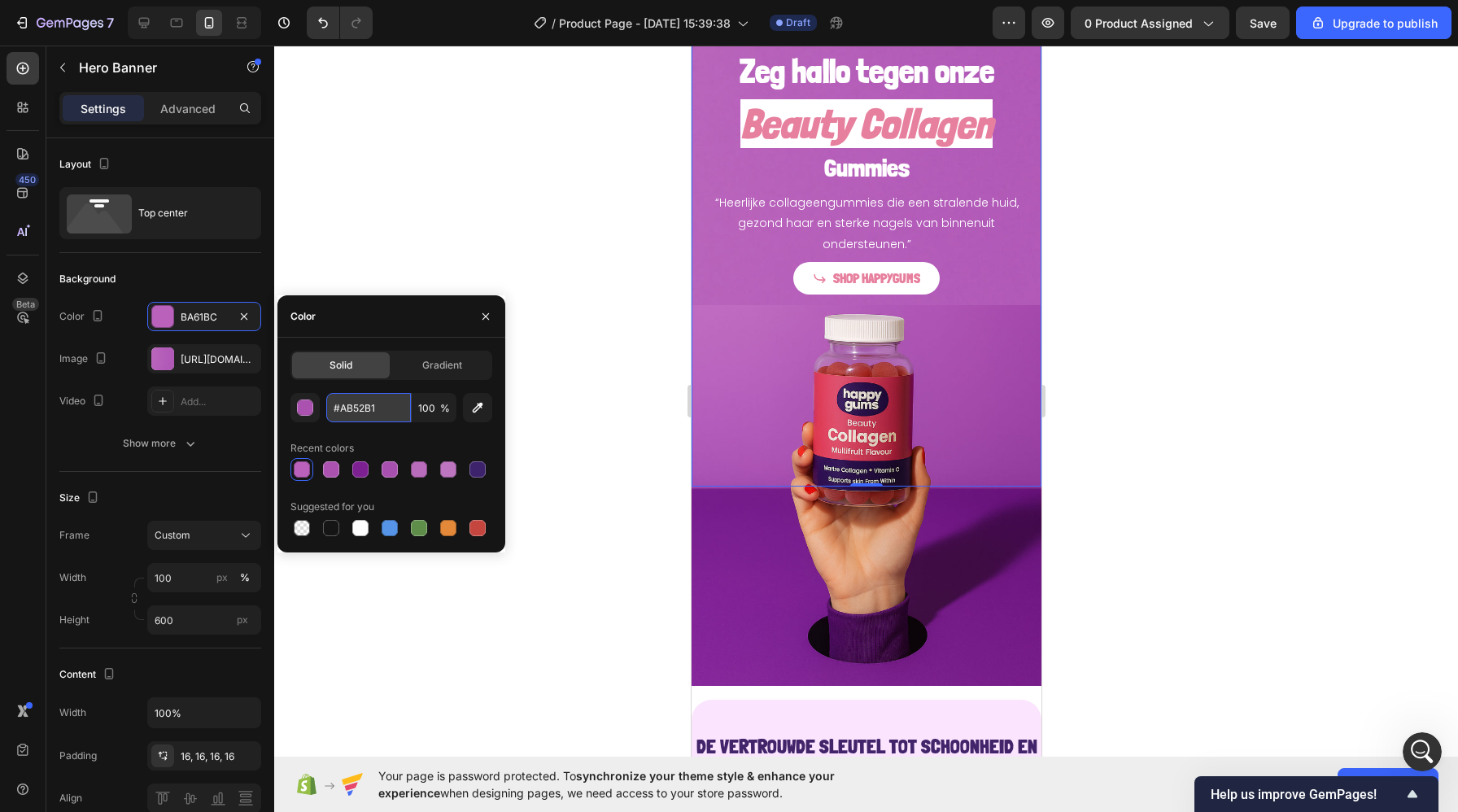
type input "AB52B1"
click at [704, 228] on div "“Heerlijke collageengummies die een stralende huid, gezond haar en sterke nagel…" at bounding box center [865, 223] width 323 height 65
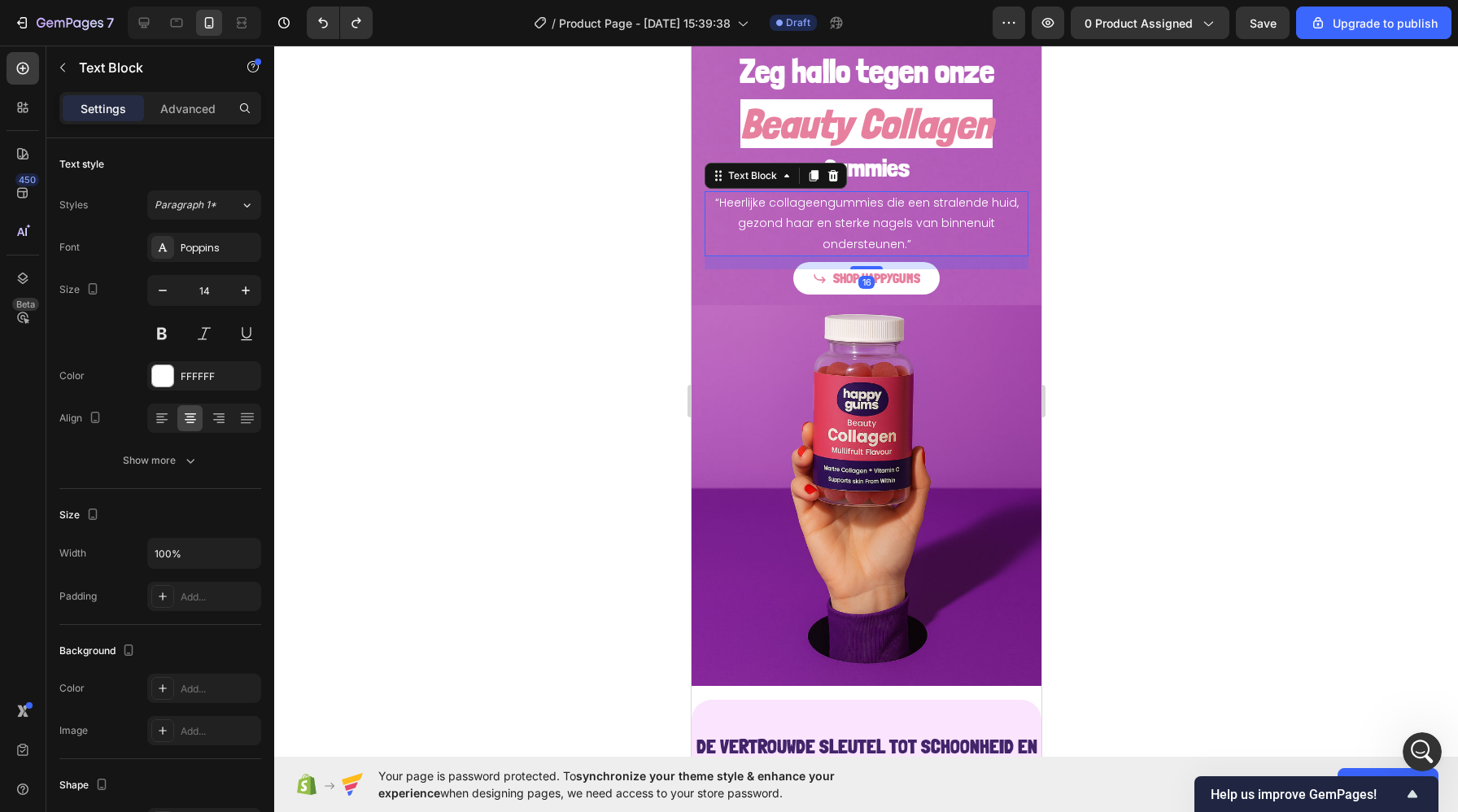
click at [635, 285] on div at bounding box center [866, 428] width 1183 height 767
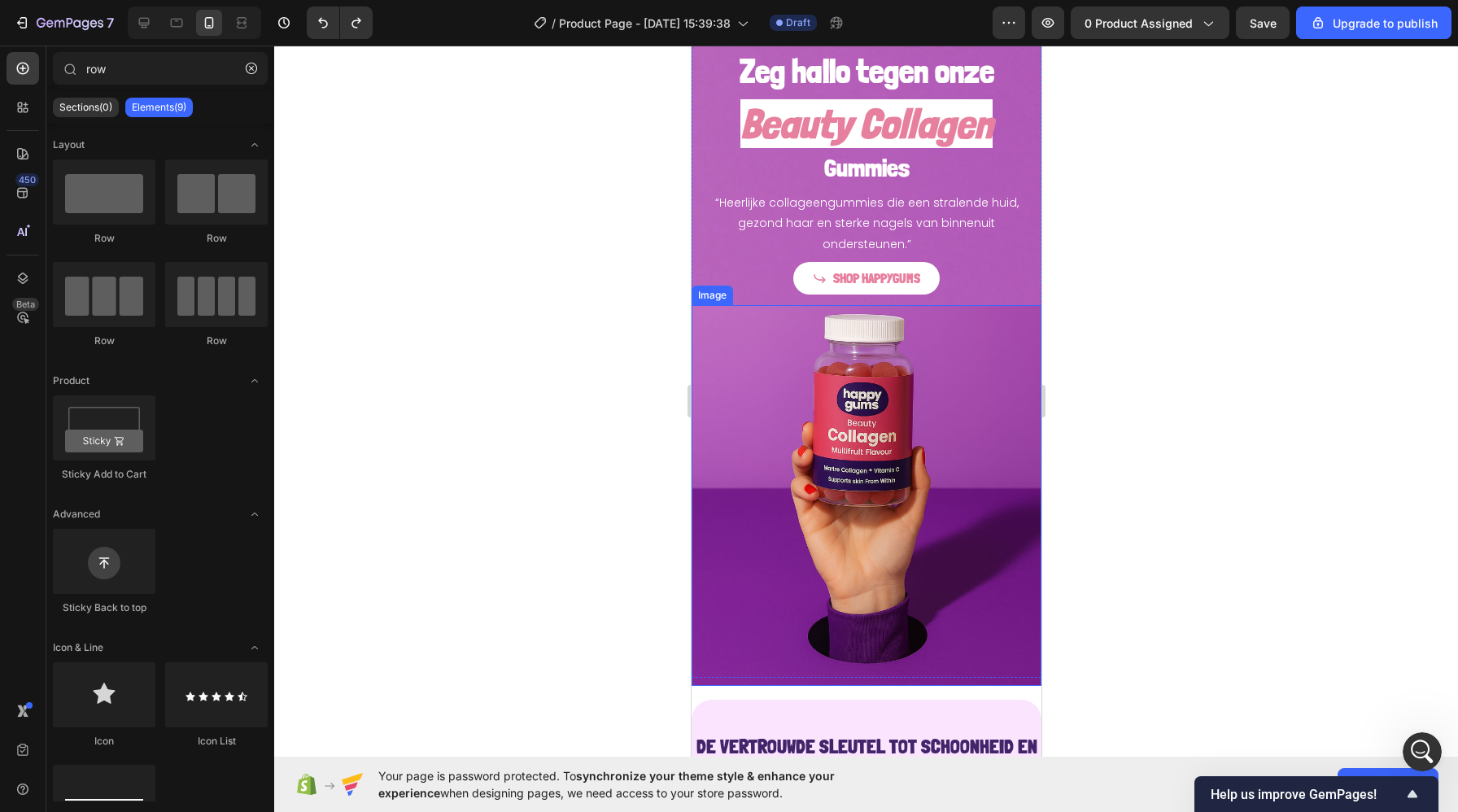
click at [722, 346] on img at bounding box center [865, 495] width 350 height 381
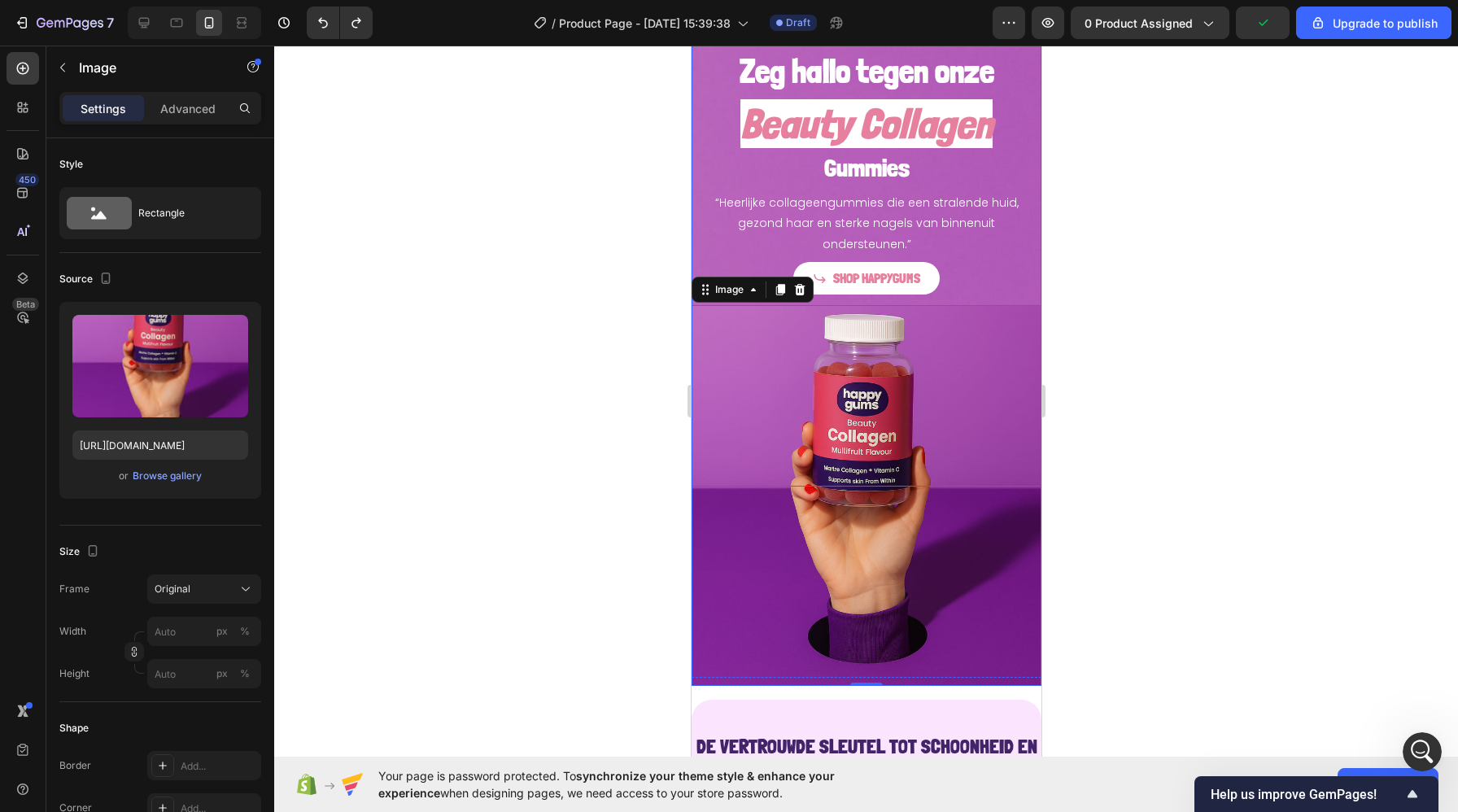
click at [694, 245] on div "Zeg hallo tegen onze Heading Beauty Collagen Heading Gummies Heading “Heerlijke…" at bounding box center [865, 153] width 350 height 309
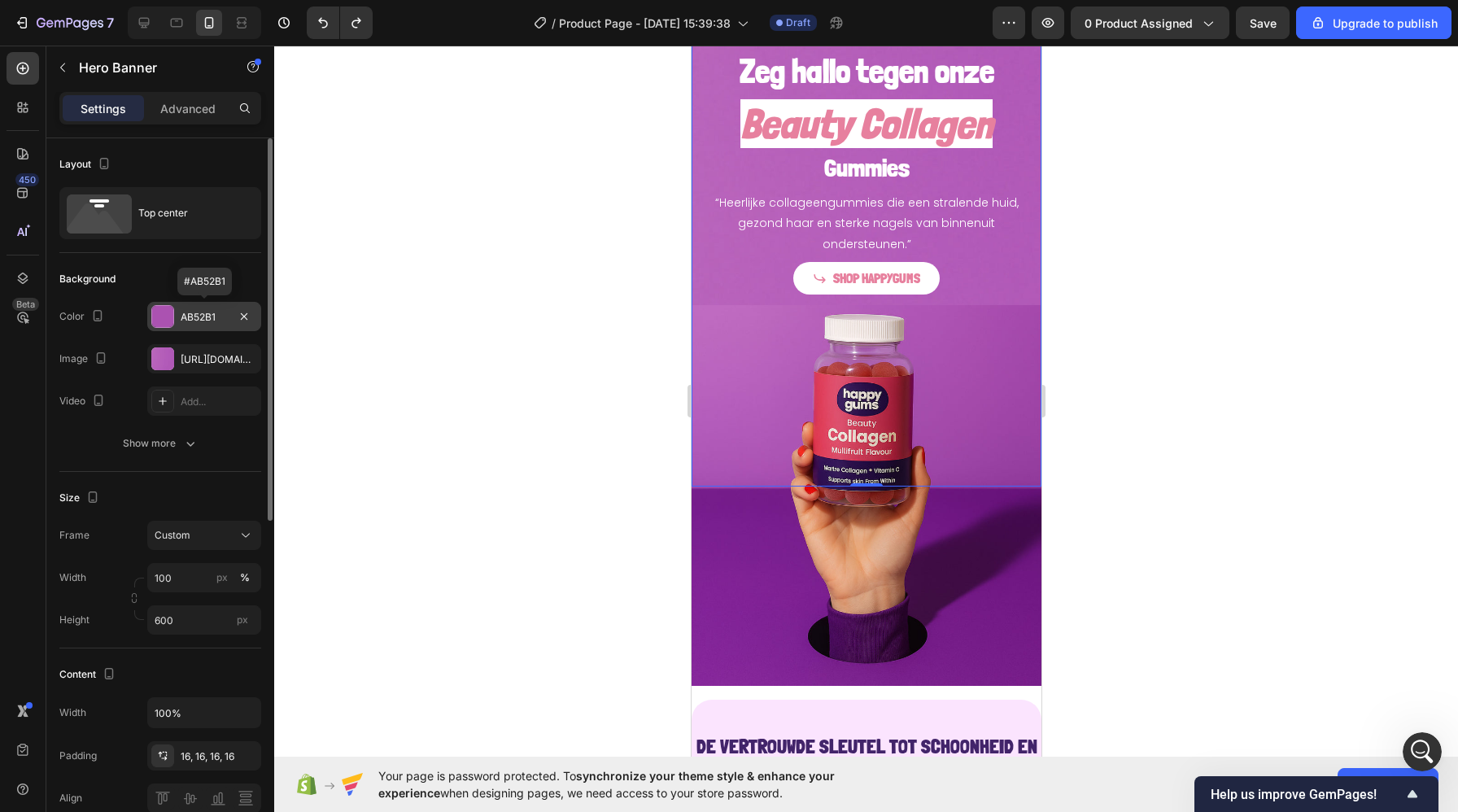
click at [217, 321] on div "AB52B1" at bounding box center [203, 317] width 47 height 14
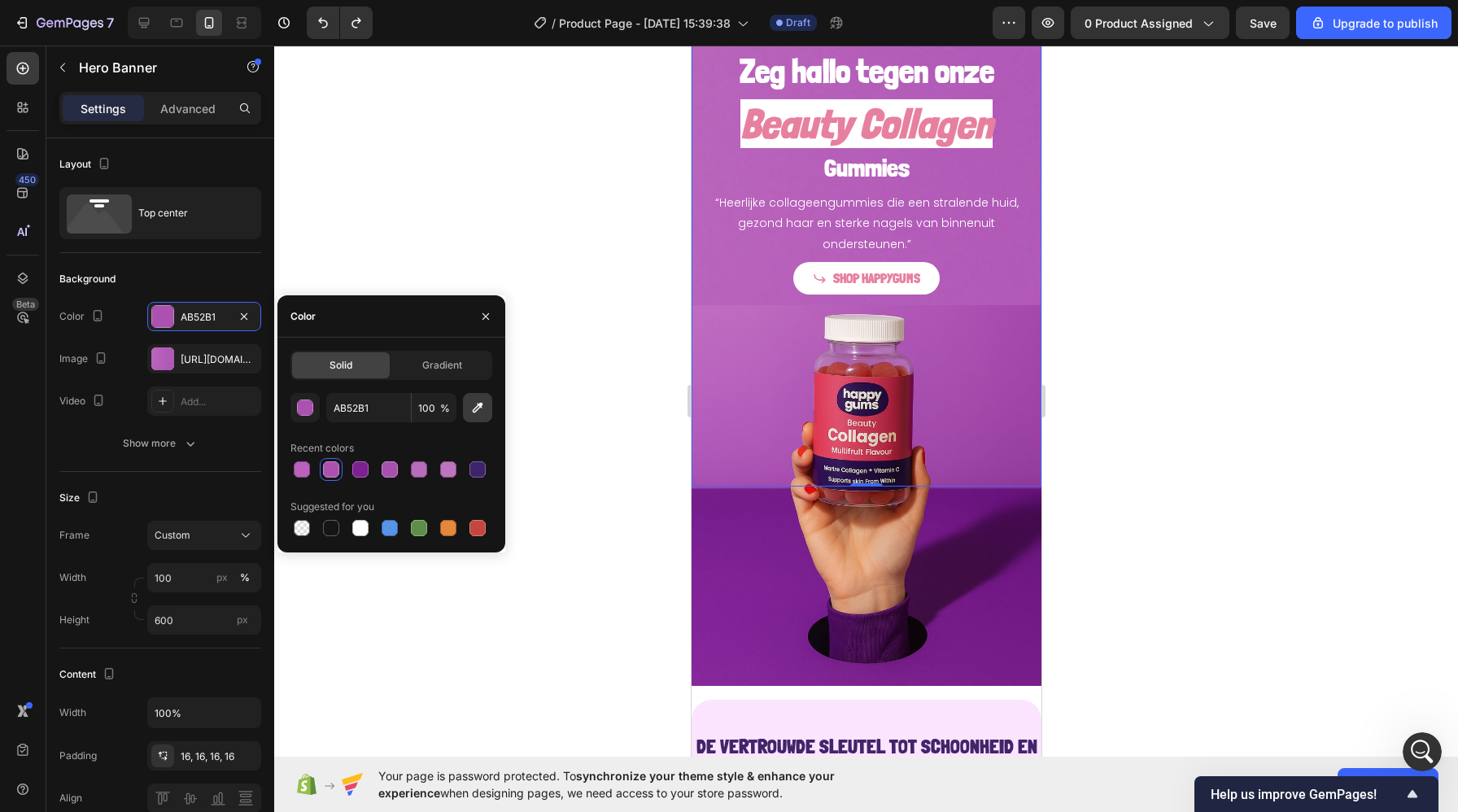
click at [478, 410] on icon "button" at bounding box center [477, 408] width 16 height 16
click at [483, 410] on icon "button" at bounding box center [477, 408] width 16 height 16
click at [474, 412] on icon "button" at bounding box center [477, 408] width 16 height 16
type input "B45EBB"
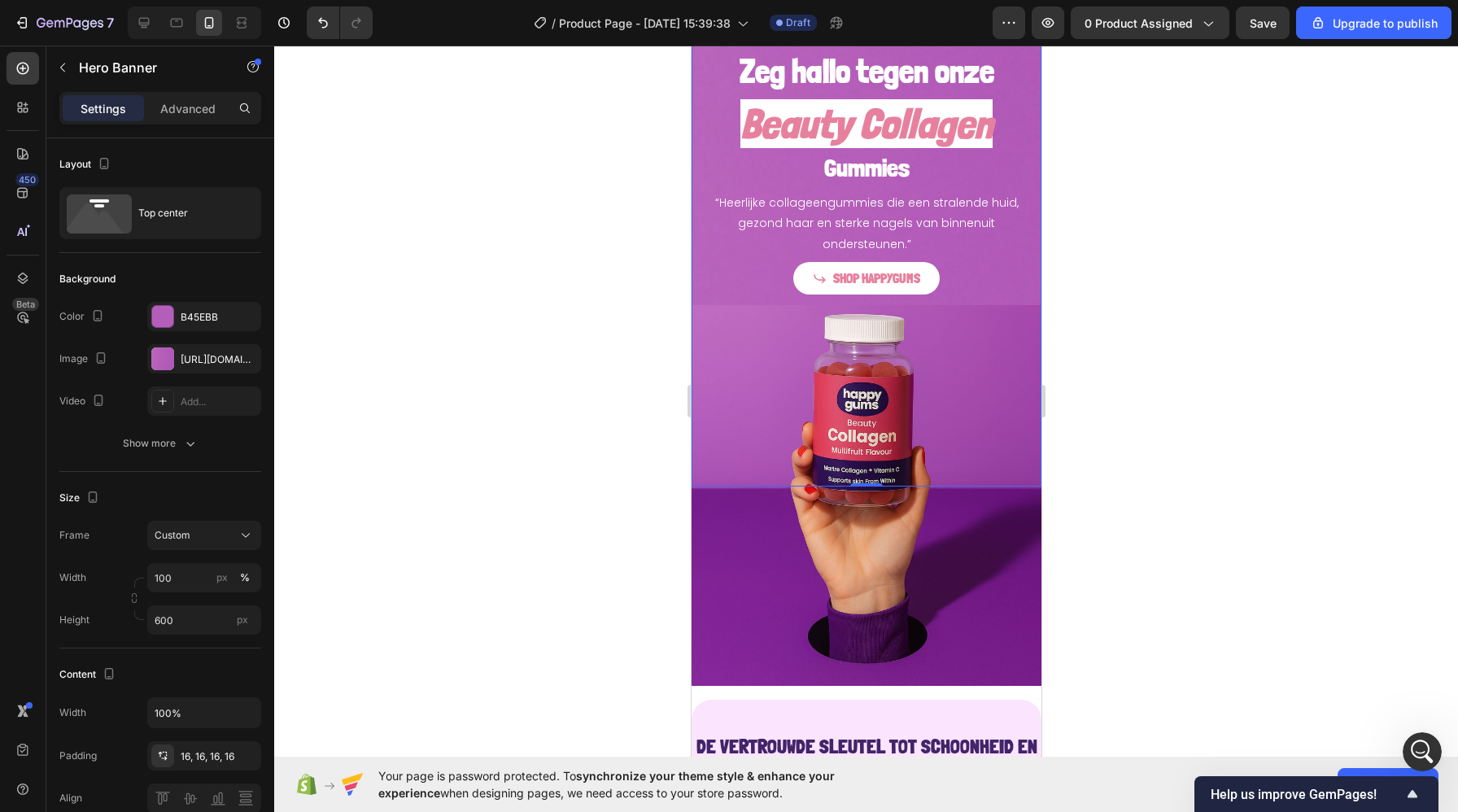
click at [634, 239] on div at bounding box center [866, 428] width 1183 height 767
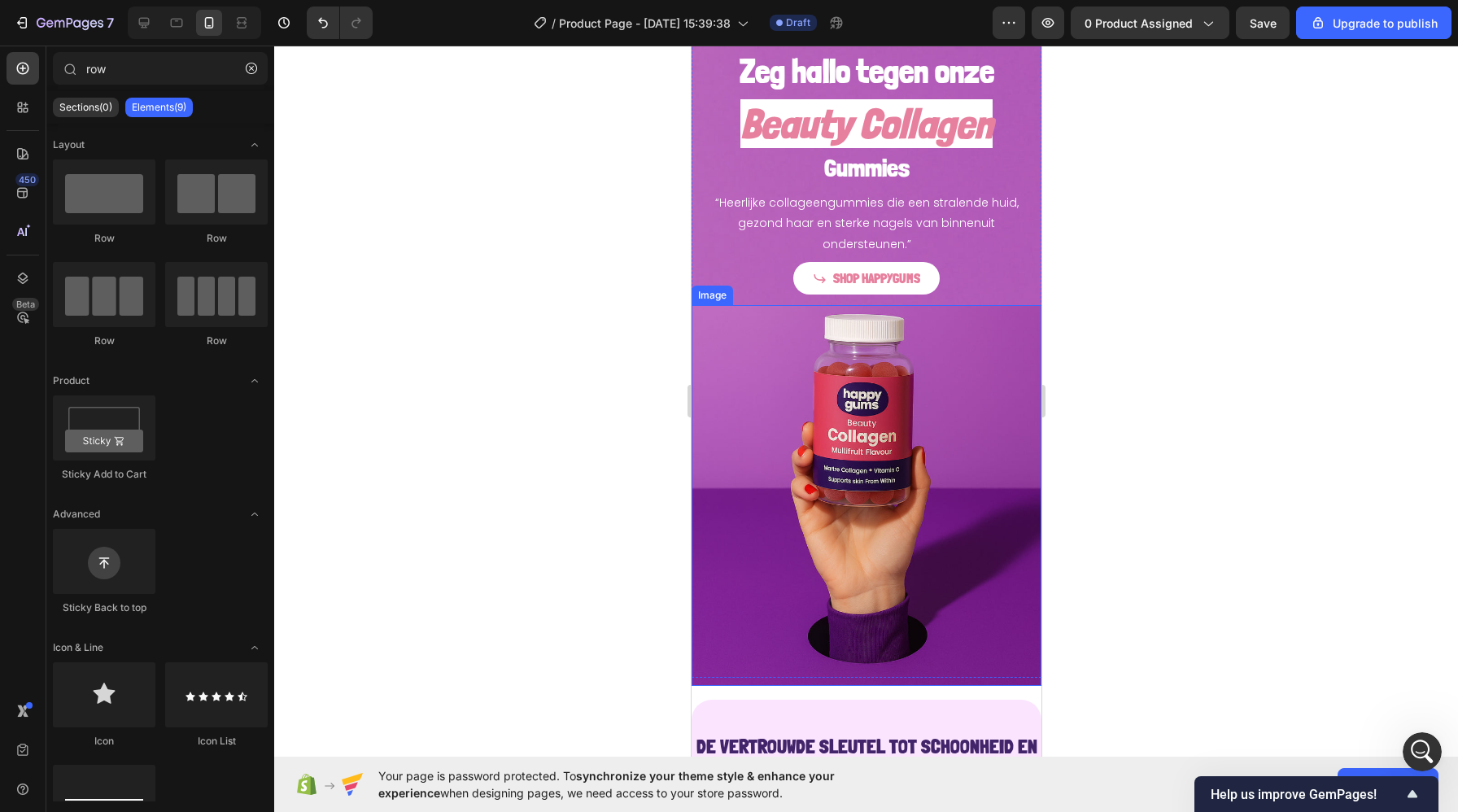
click at [747, 389] on img at bounding box center [865, 495] width 350 height 381
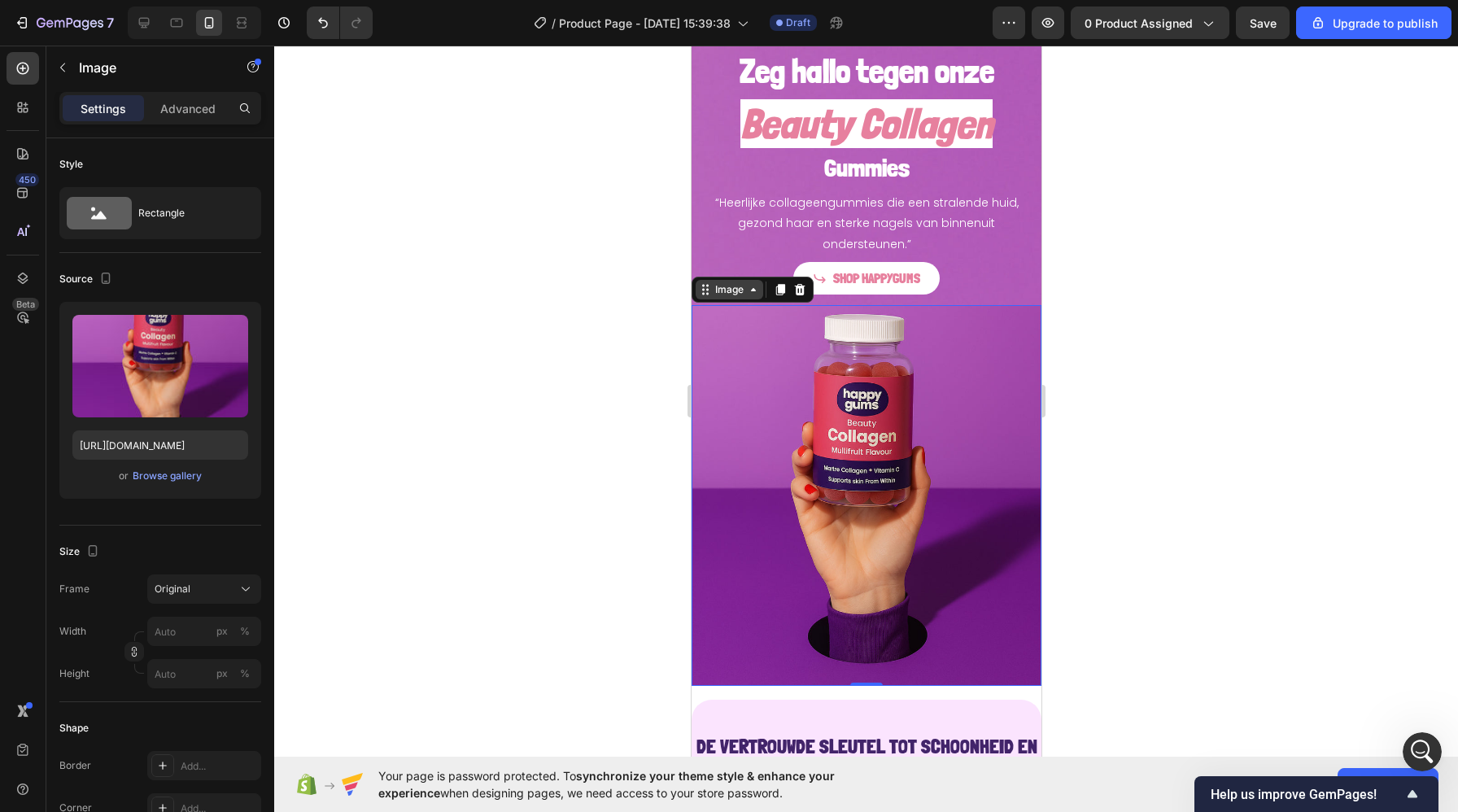
click at [734, 293] on div "Image" at bounding box center [728, 290] width 35 height 14
click at [729, 339] on img at bounding box center [865, 495] width 350 height 381
click at [696, 221] on div "Zeg hallo tegen onze Heading Beauty Collagen Heading Gummies Heading “Heerlijke…" at bounding box center [865, 153] width 350 height 309
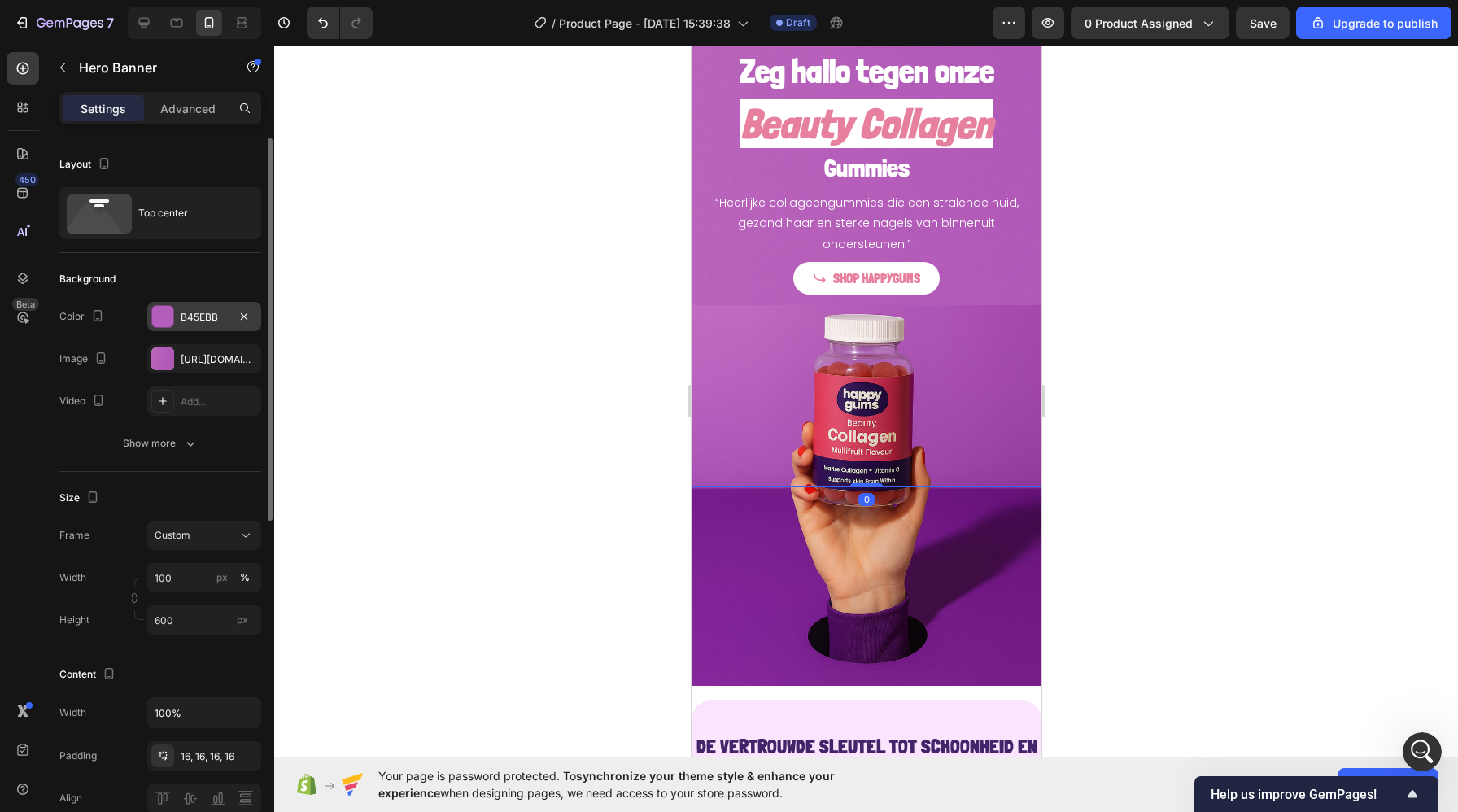
click at [201, 315] on div "B45EBB" at bounding box center [203, 317] width 47 height 14
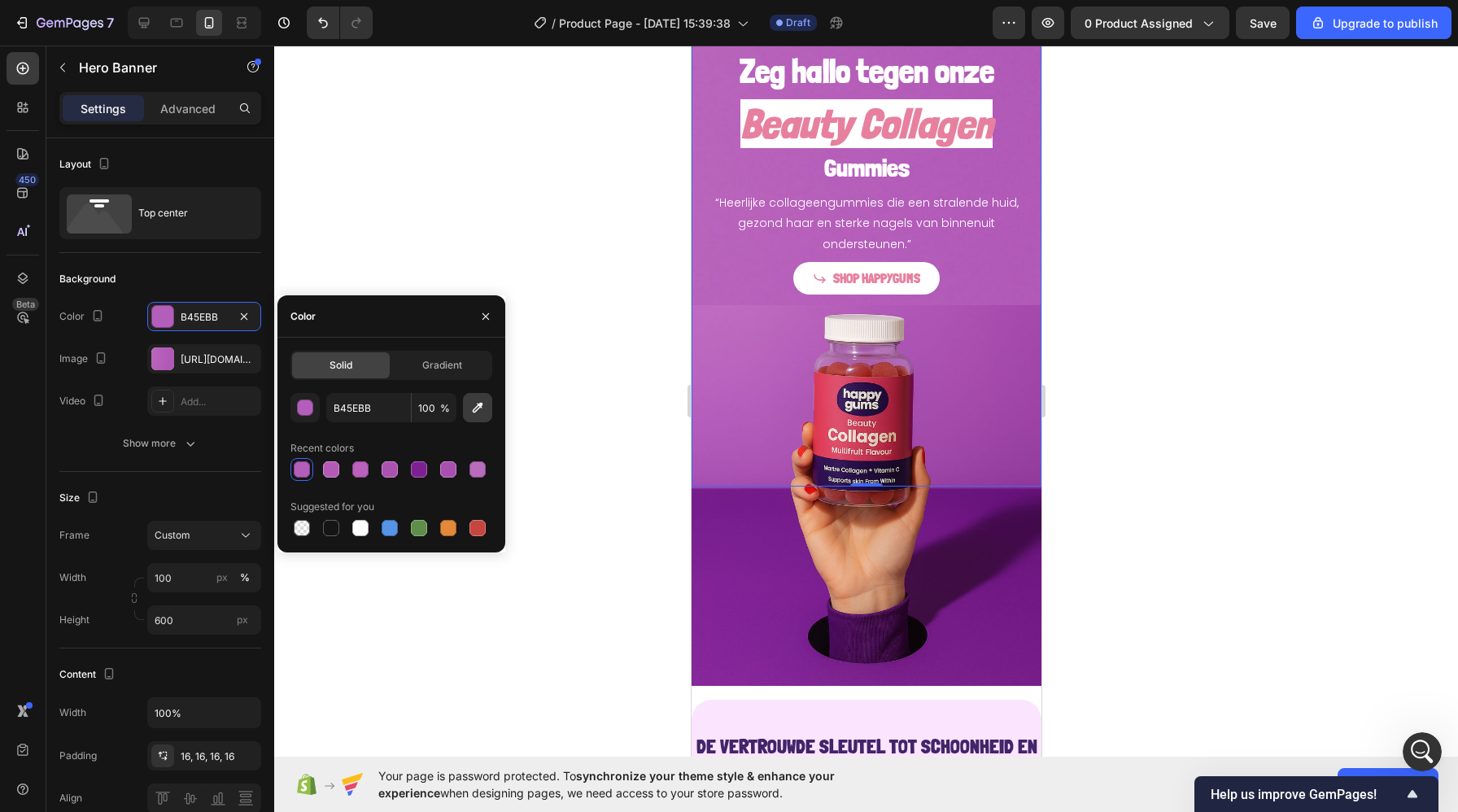
click at [482, 409] on icon "button" at bounding box center [477, 408] width 16 height 16
type input "BA61BC"
click at [371, 404] on input "BA61BC" at bounding box center [368, 407] width 84 height 29
click at [697, 289] on div "Zeg hallo tegen onze Heading Beauty Collagen Heading Gummies Heading “Heerlijke…" at bounding box center [865, 153] width 350 height 309
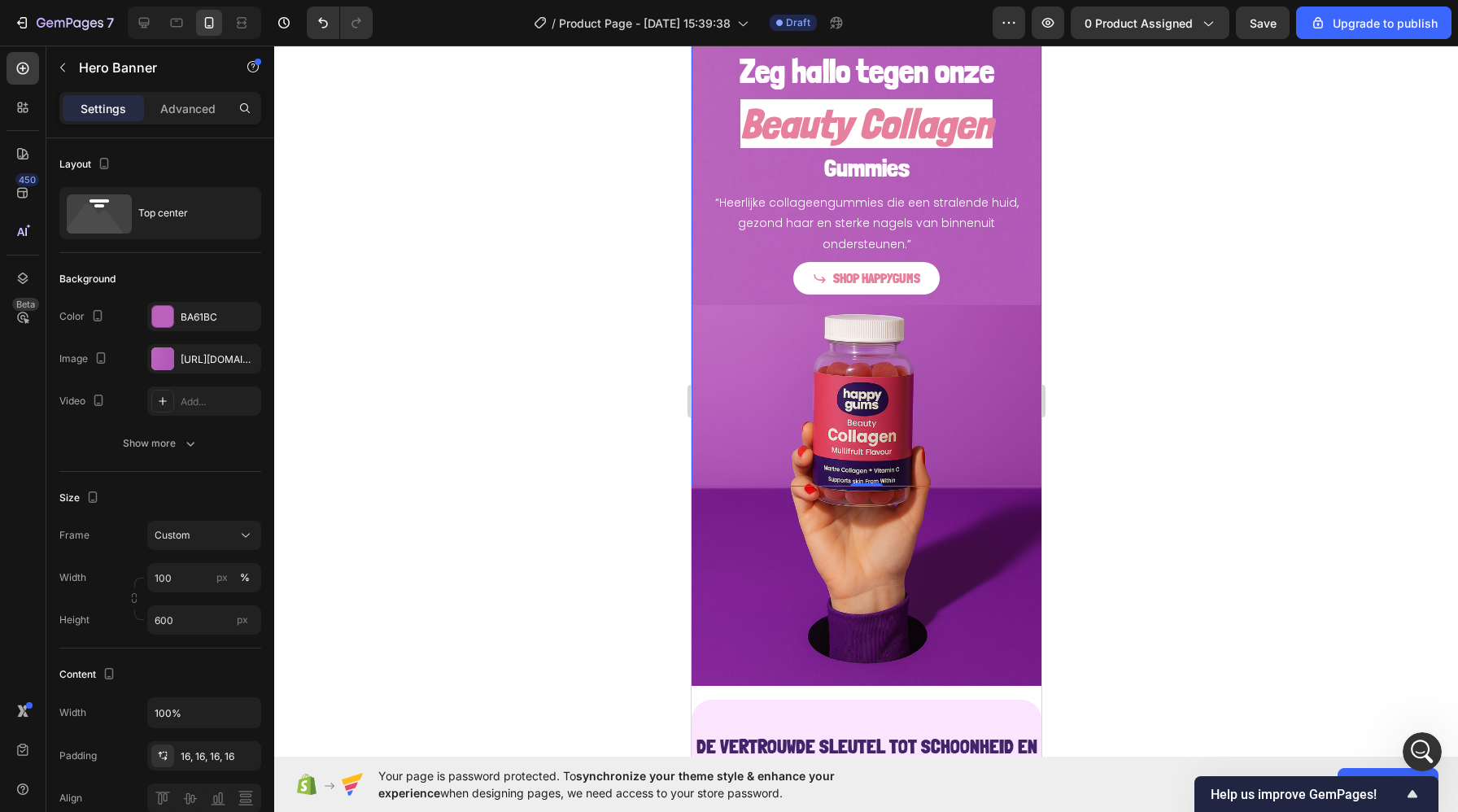
click at [697, 290] on div "Zeg hallo tegen onze Heading Beauty Collagen Heading Gummies Heading “Heerlijke…" at bounding box center [865, 153] width 350 height 309
click at [697, 267] on div "Zeg hallo tegen onze Heading Beauty Collagen Heading Gummies Heading “Heerlijke…" at bounding box center [865, 153] width 350 height 309
click at [188, 315] on div "BA61BC" at bounding box center [203, 317] width 47 height 14
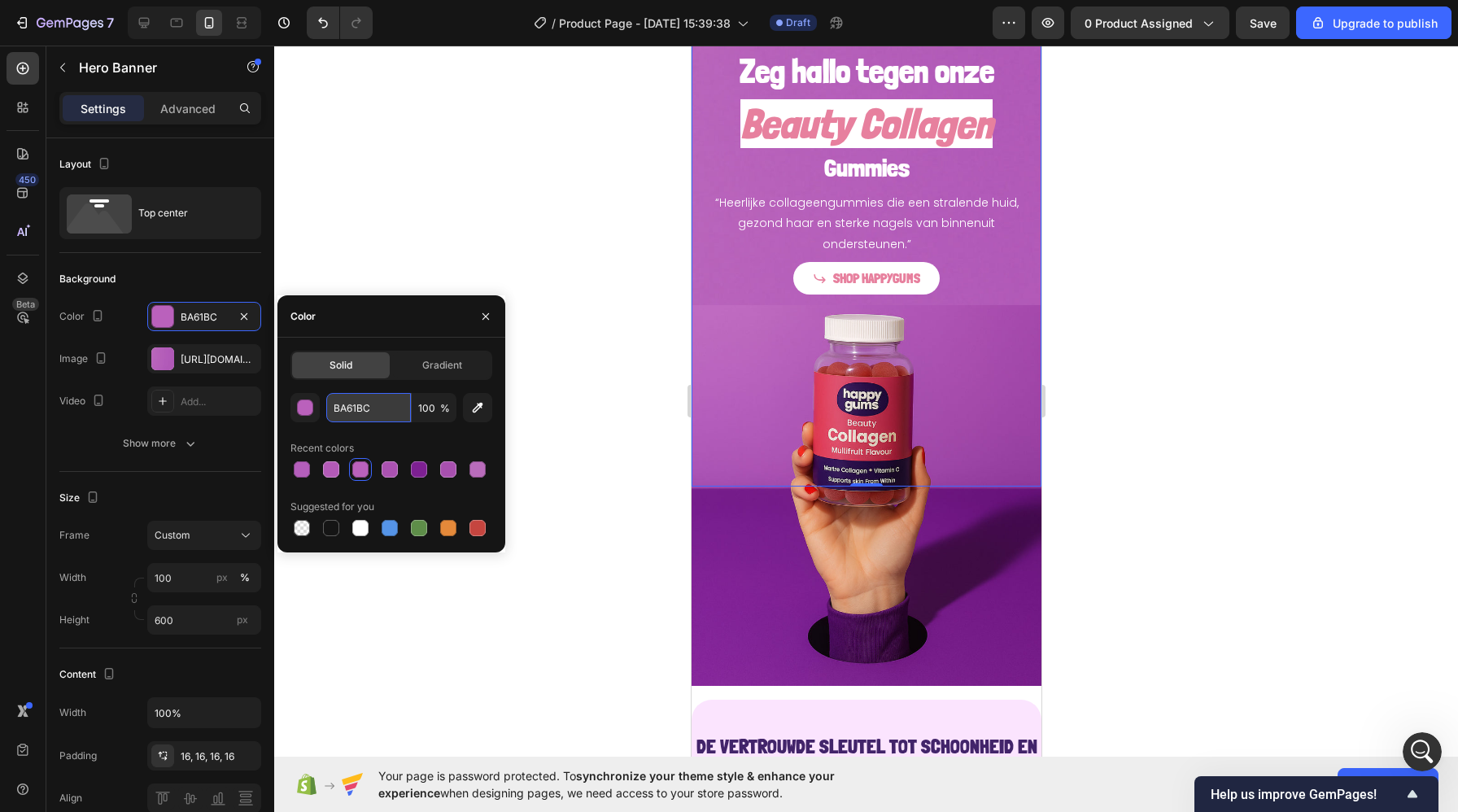
click at [365, 403] on input "BA61BC" at bounding box center [368, 407] width 84 height 29
click at [428, 409] on input "100" at bounding box center [434, 407] width 44 height 29
type input "8"
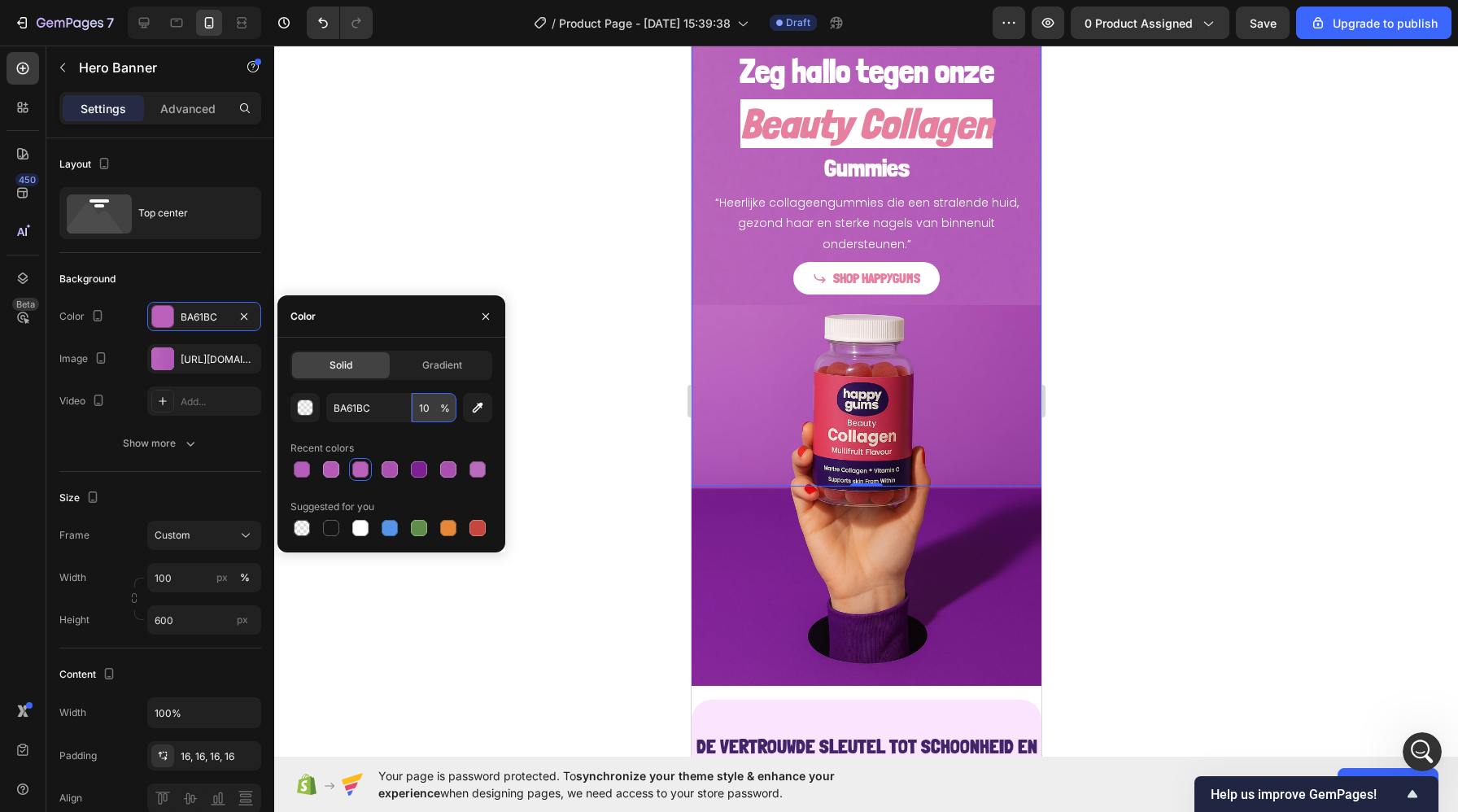
type input "100"
click at [588, 372] on div at bounding box center [866, 428] width 1183 height 767
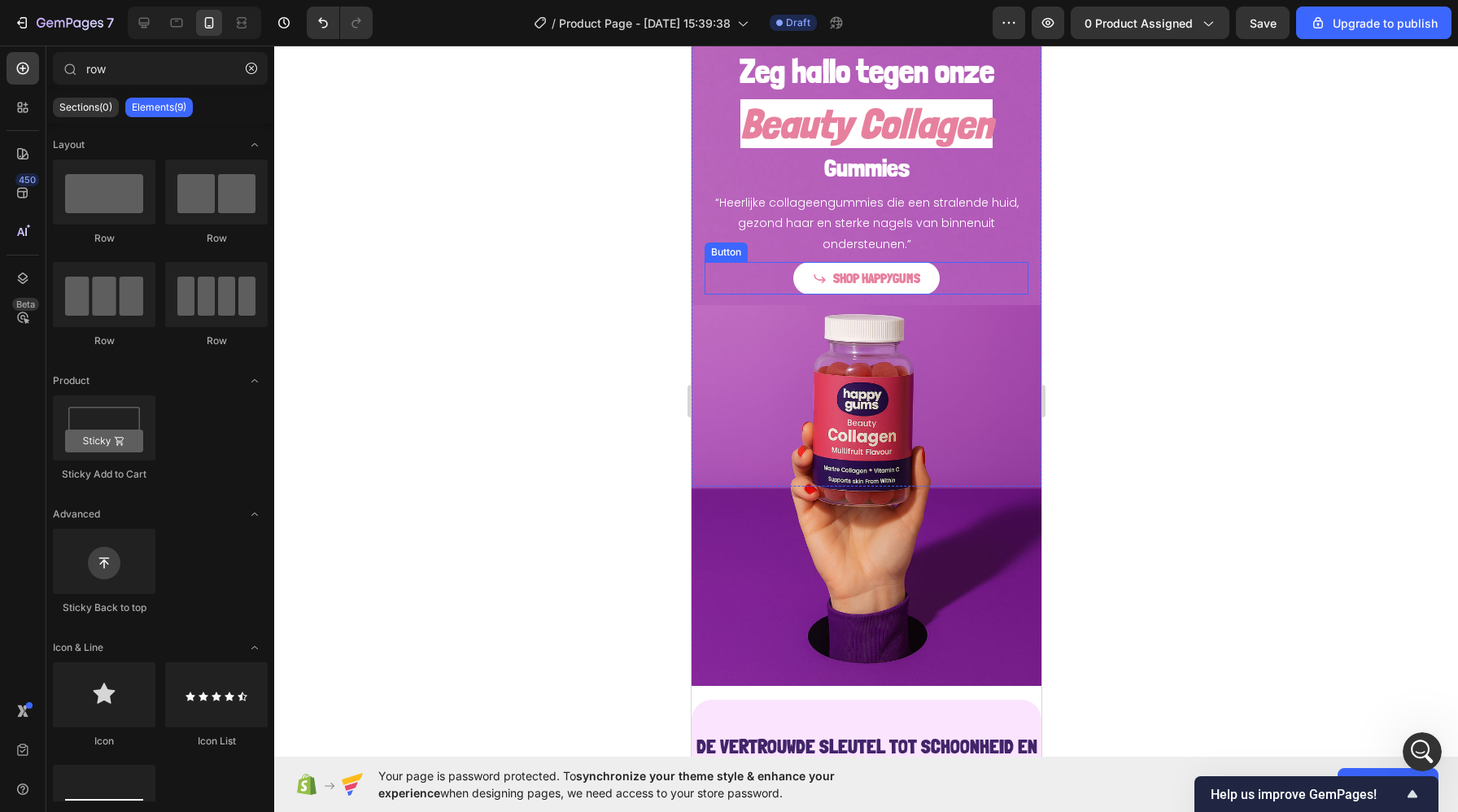
click at [716, 279] on div "SHOP HAPPYGUMS Button" at bounding box center [865, 279] width 323 height 34
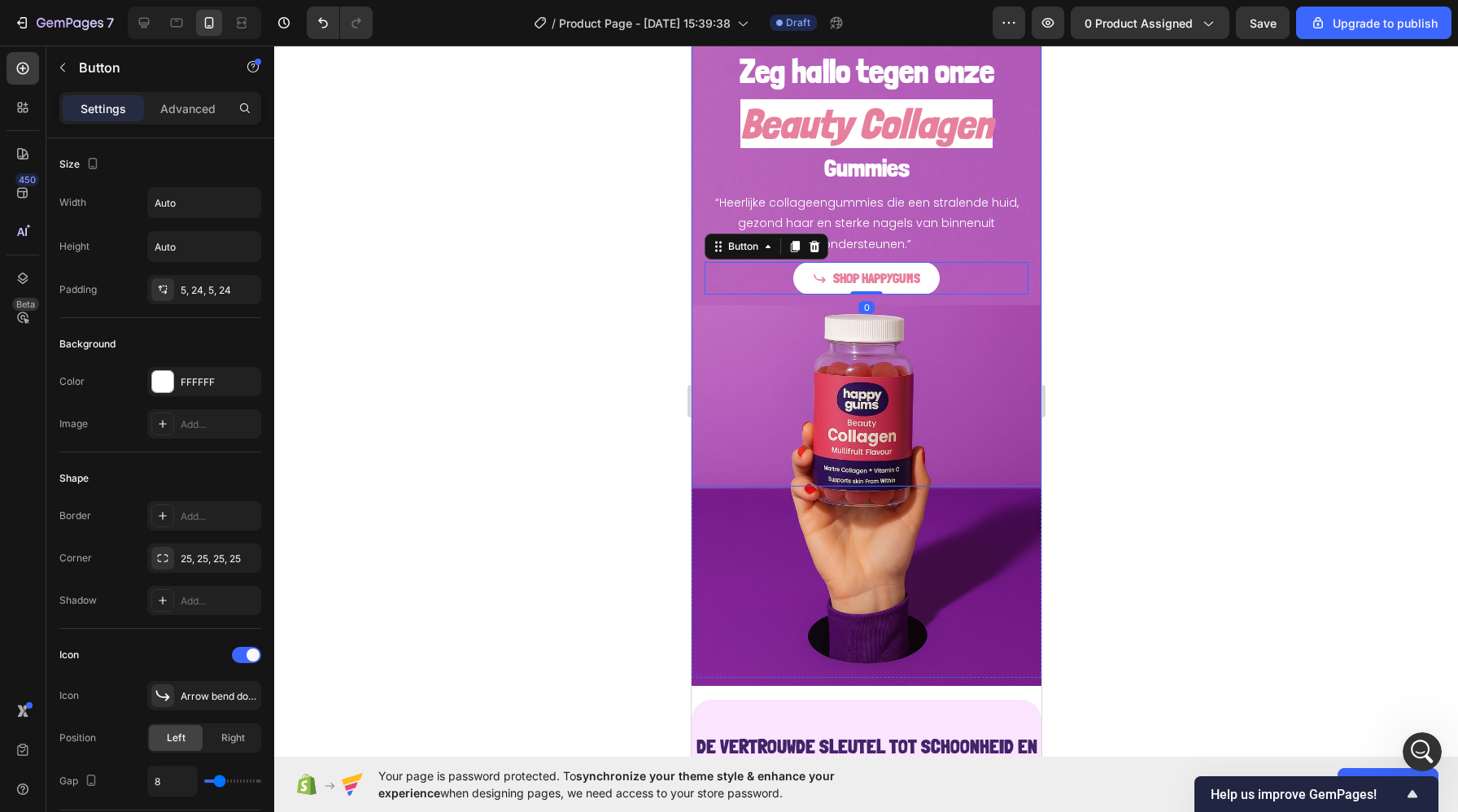
click at [697, 287] on div "Zeg hallo tegen onze Heading Beauty Collagen Heading Gummies Heading “Heerlijke…" at bounding box center [865, 153] width 350 height 309
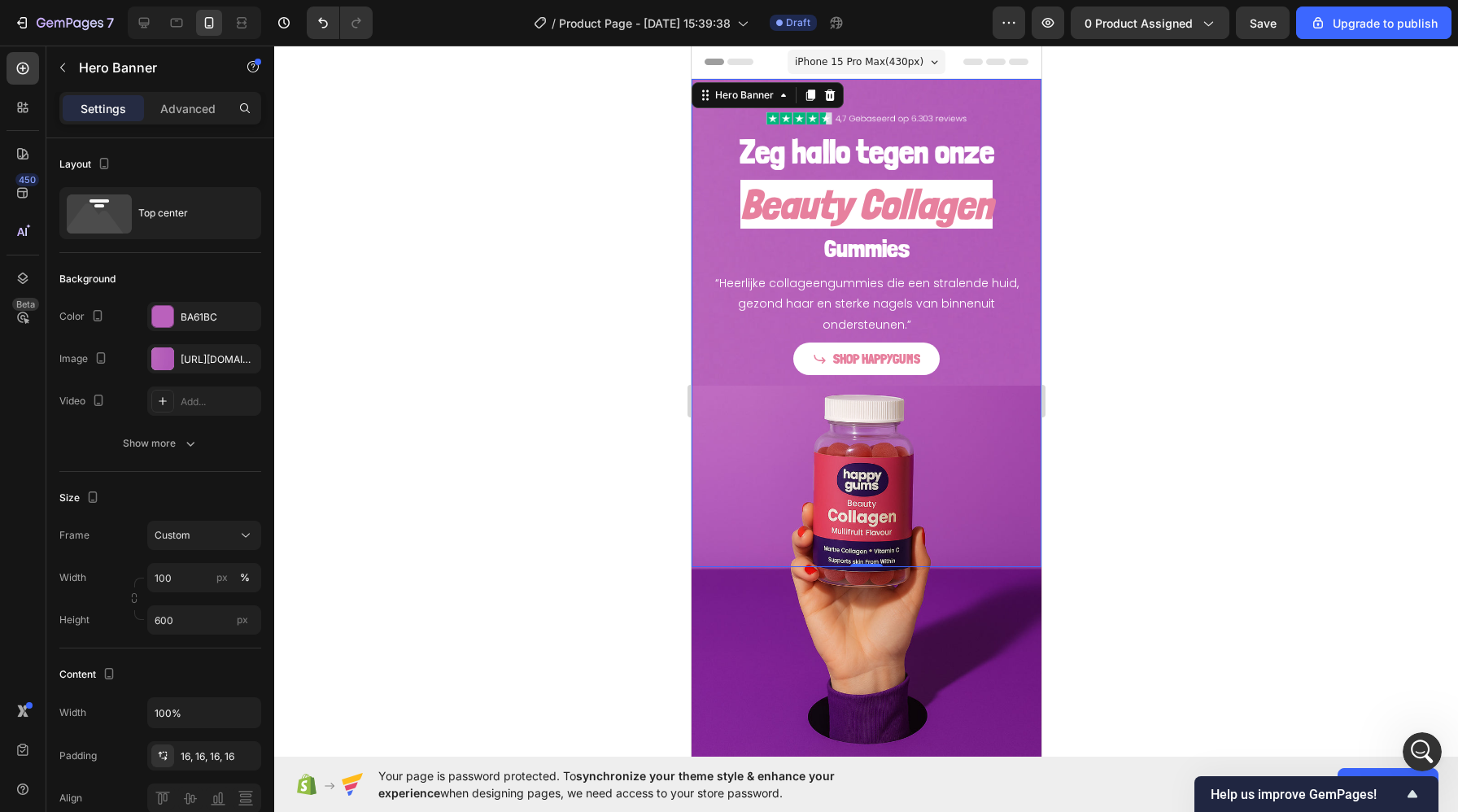
click at [1160, 327] on div at bounding box center [866, 428] width 1183 height 767
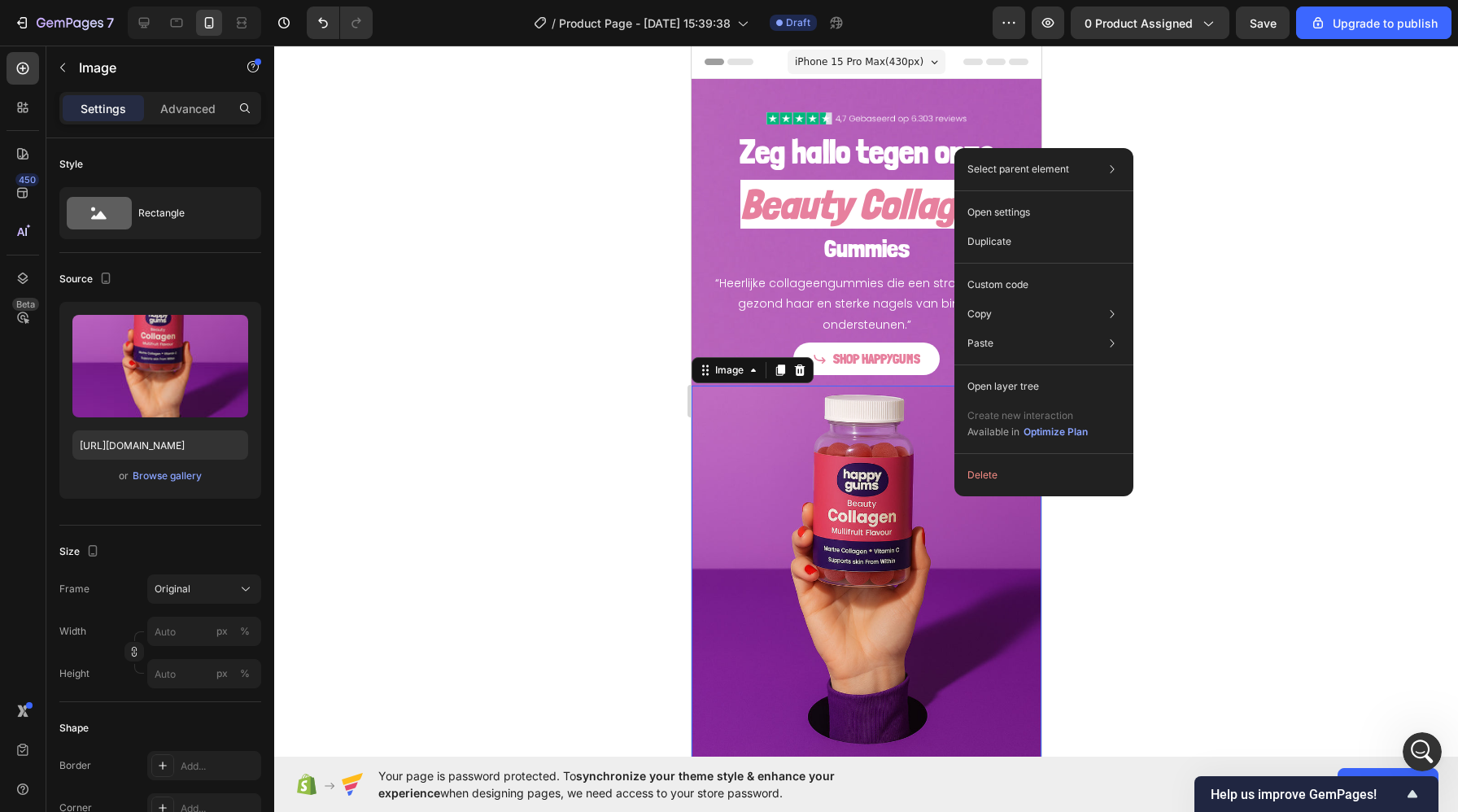
click at [939, 527] on img at bounding box center [865, 576] width 350 height 381
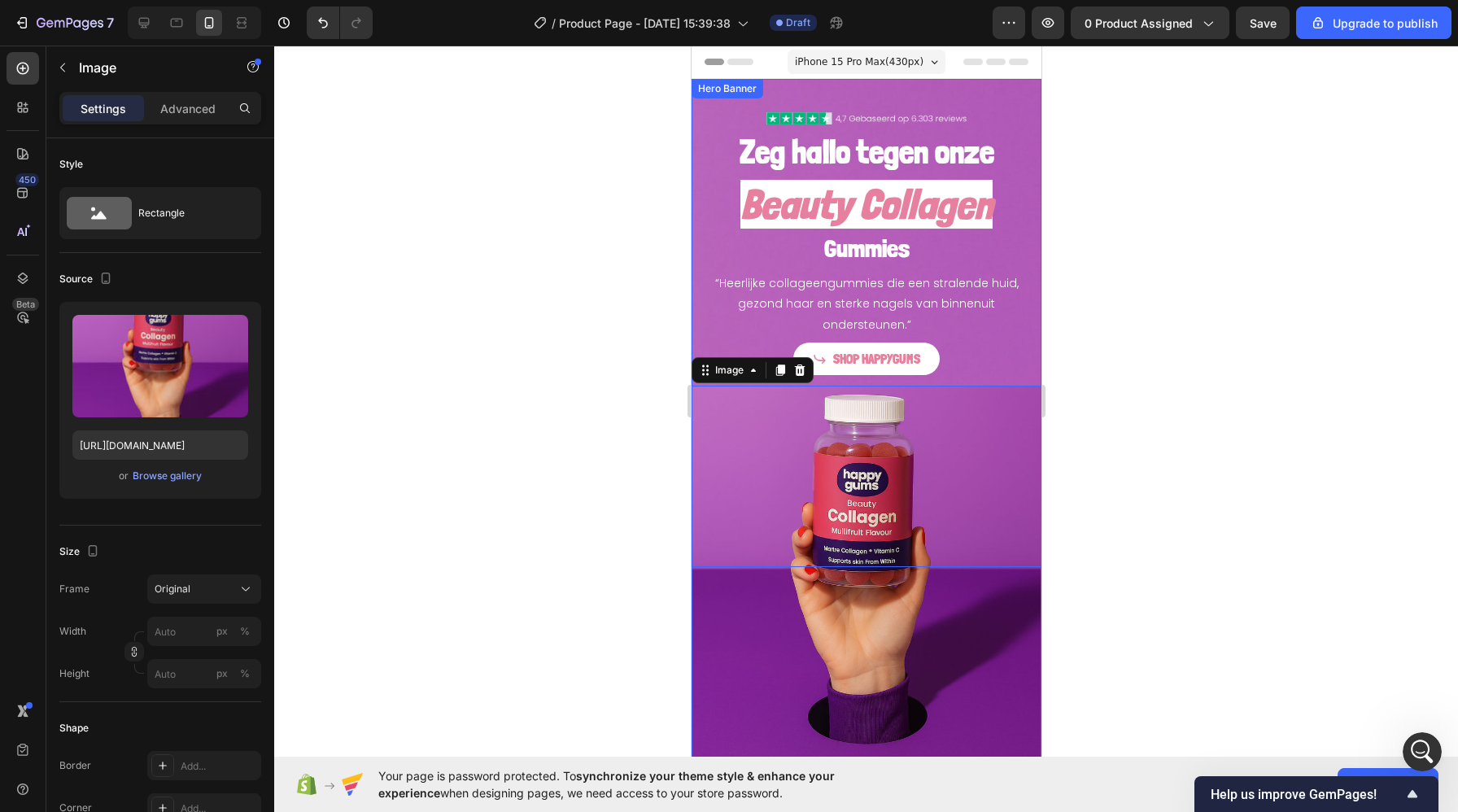
click at [693, 334] on div "Zeg hallo tegen onze Heading Beauty Collagen Heading Gummies Heading “Heerlijke…" at bounding box center [865, 234] width 350 height 309
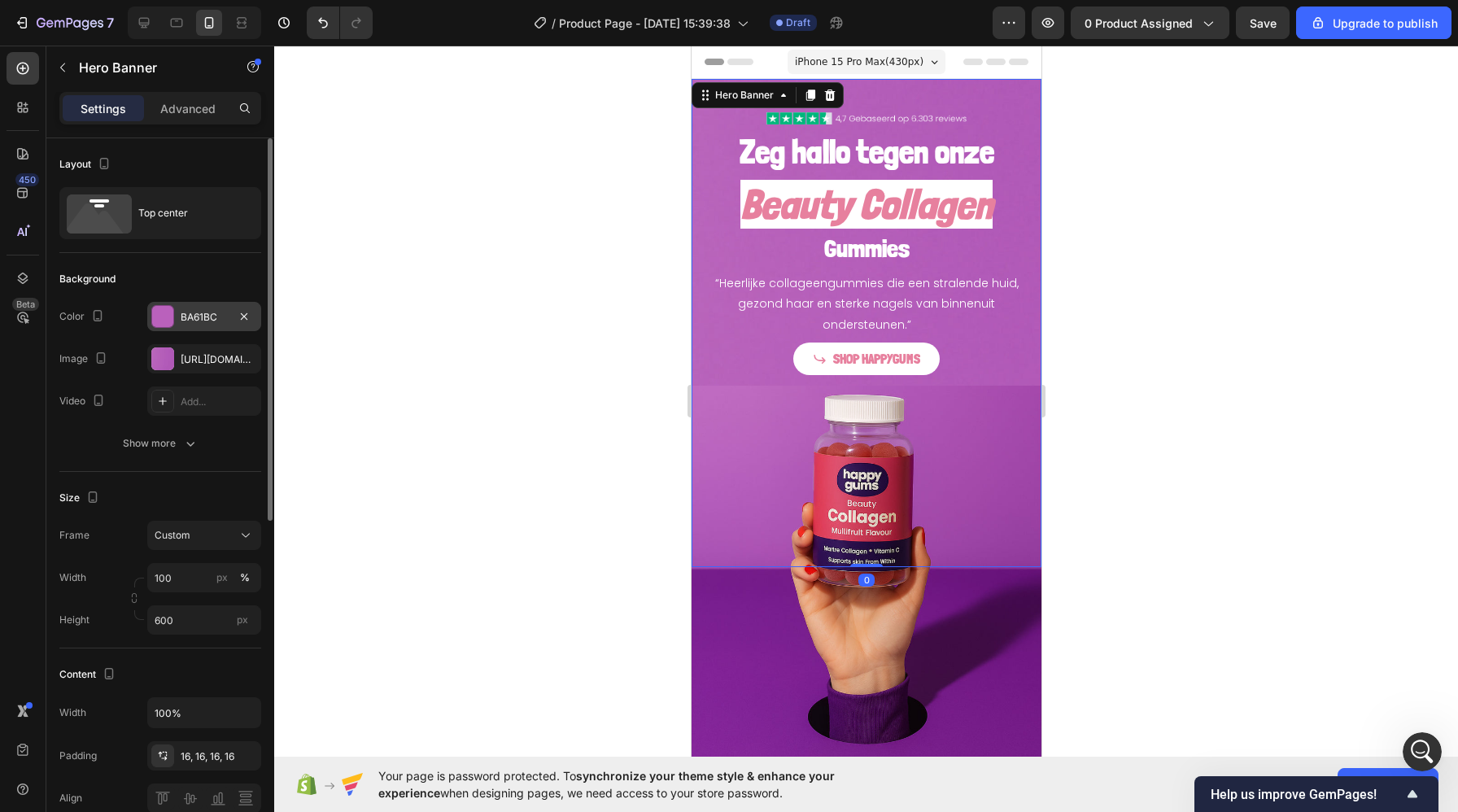
click at [193, 317] on div "BA61BC" at bounding box center [203, 317] width 47 height 14
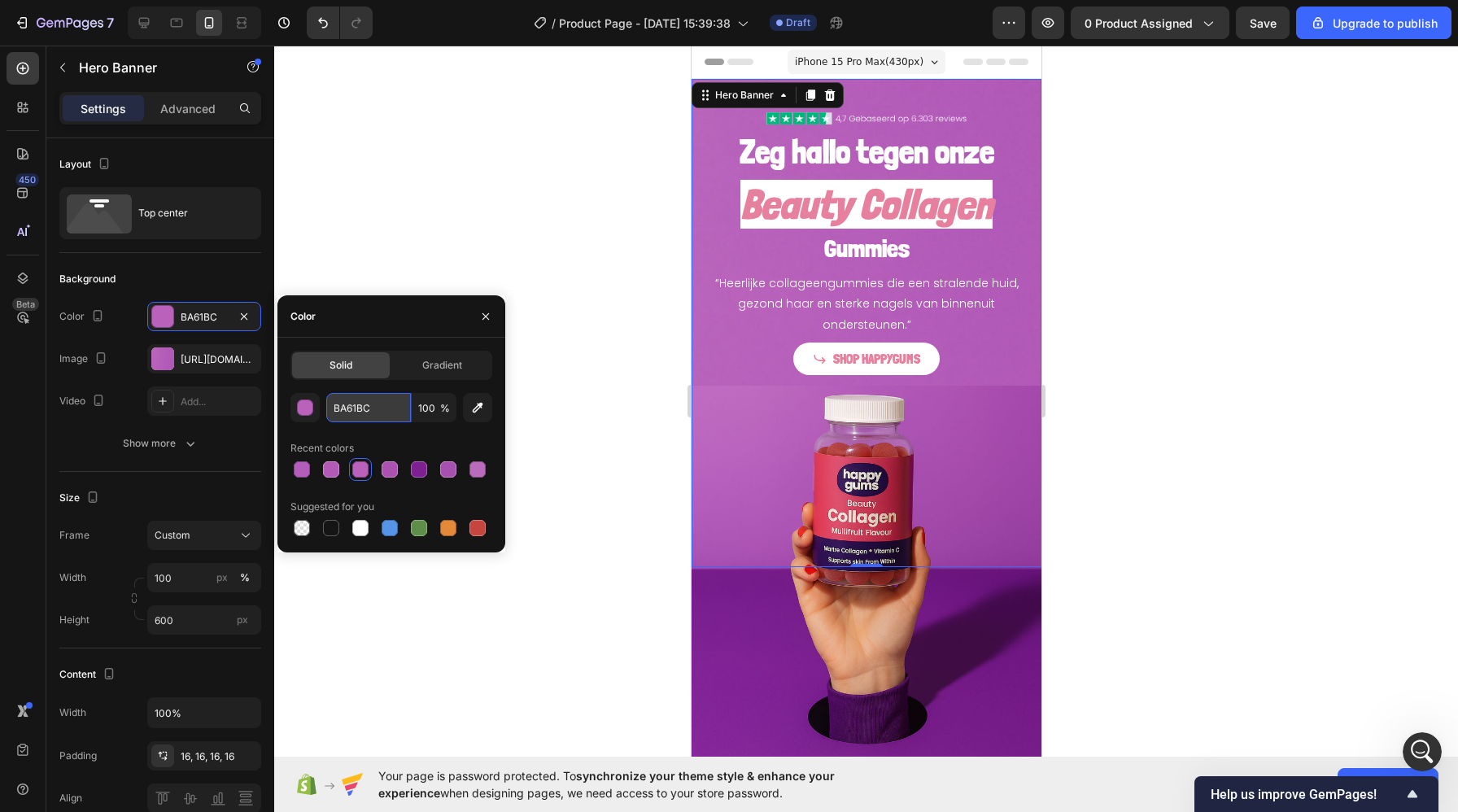
click at [362, 405] on input "BA61BC" at bounding box center [368, 407] width 84 height 29
paste input "AD68B7"
type input "AD68B7"
click at [663, 592] on div at bounding box center [866, 428] width 1183 height 767
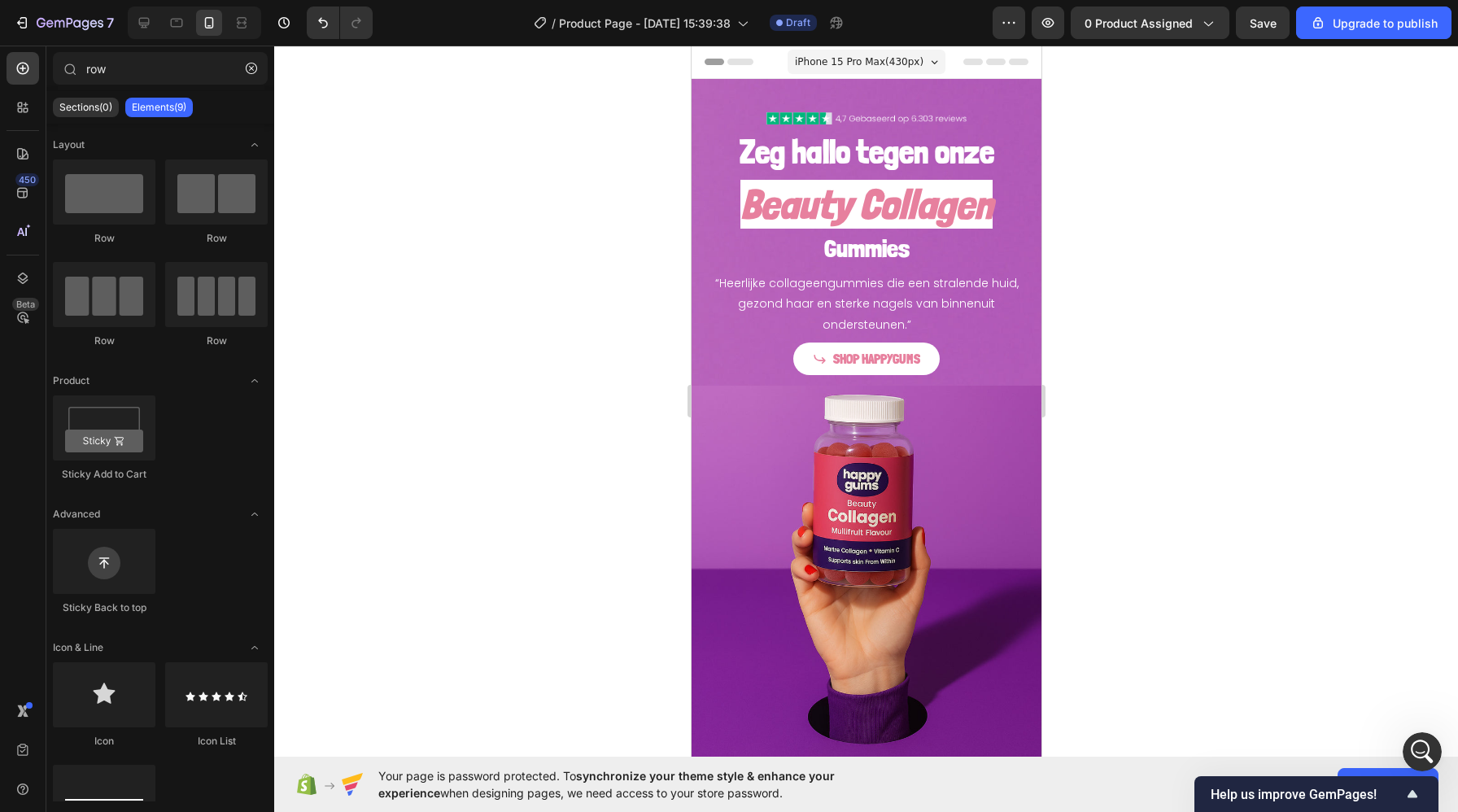
click at [663, 592] on div at bounding box center [866, 428] width 1183 height 767
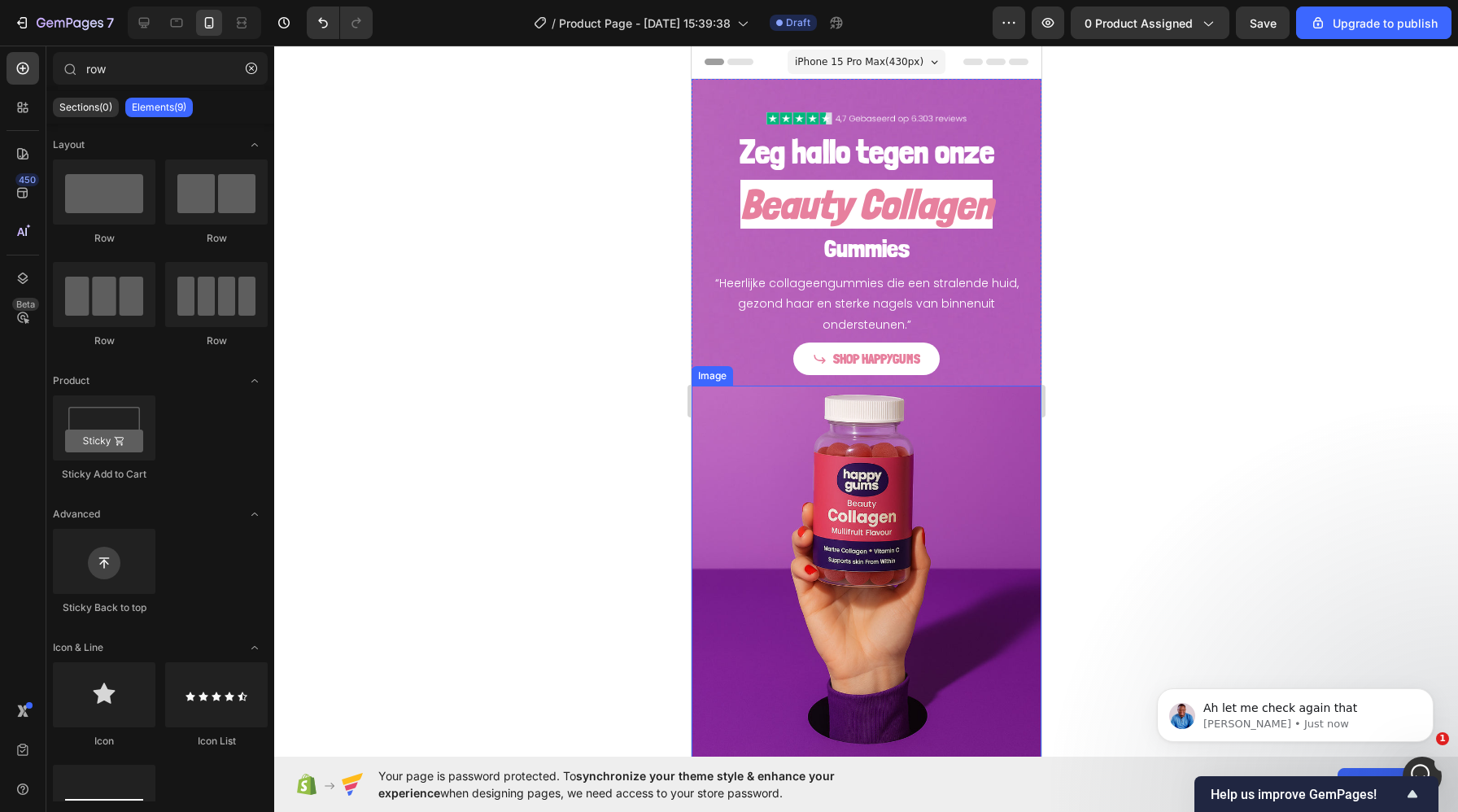
click at [767, 466] on img at bounding box center [865, 576] width 350 height 381
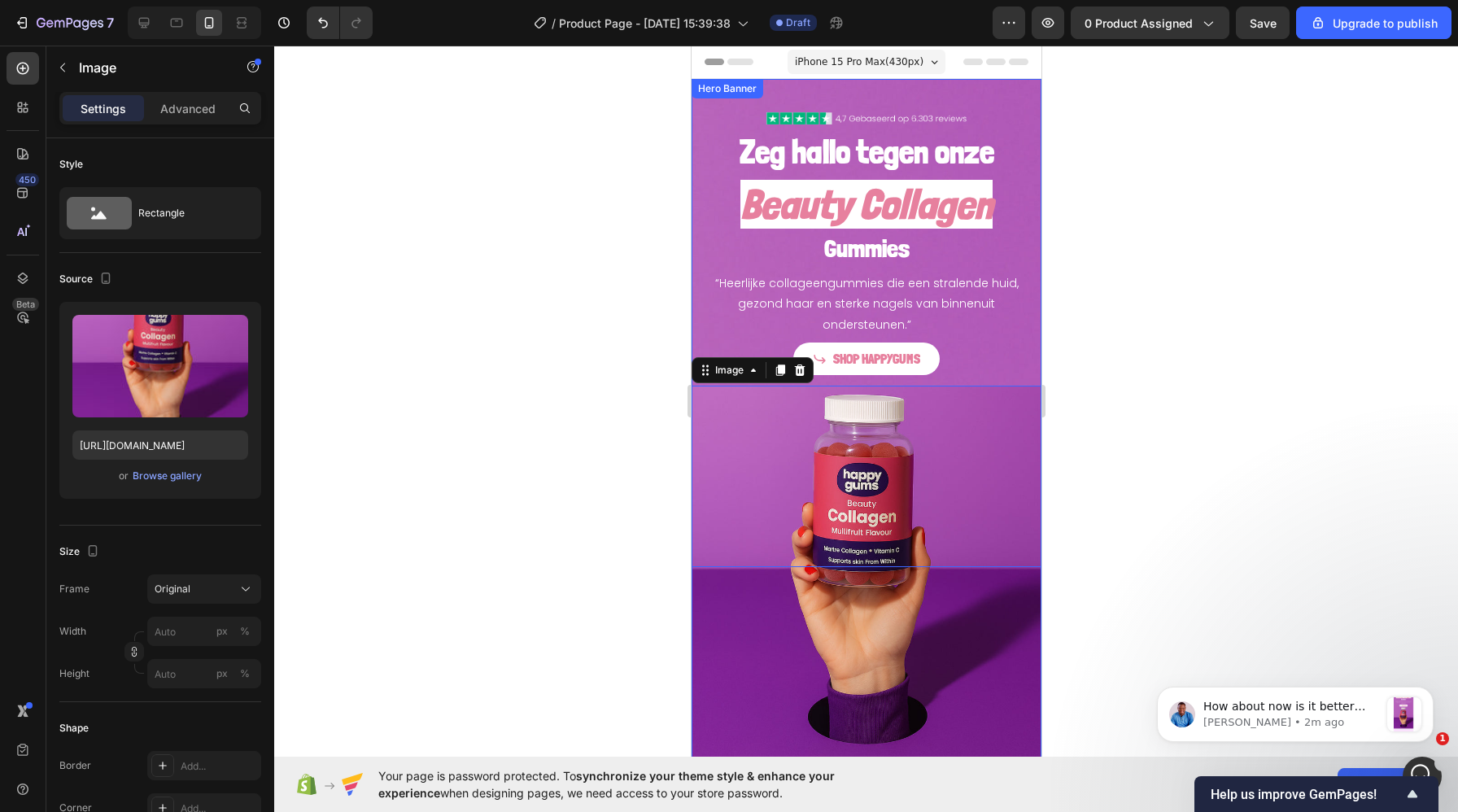
click at [697, 341] on div "Zeg hallo tegen onze Heading Beauty Collagen Heading Gummies Heading “Heerlijke…" at bounding box center [865, 234] width 350 height 309
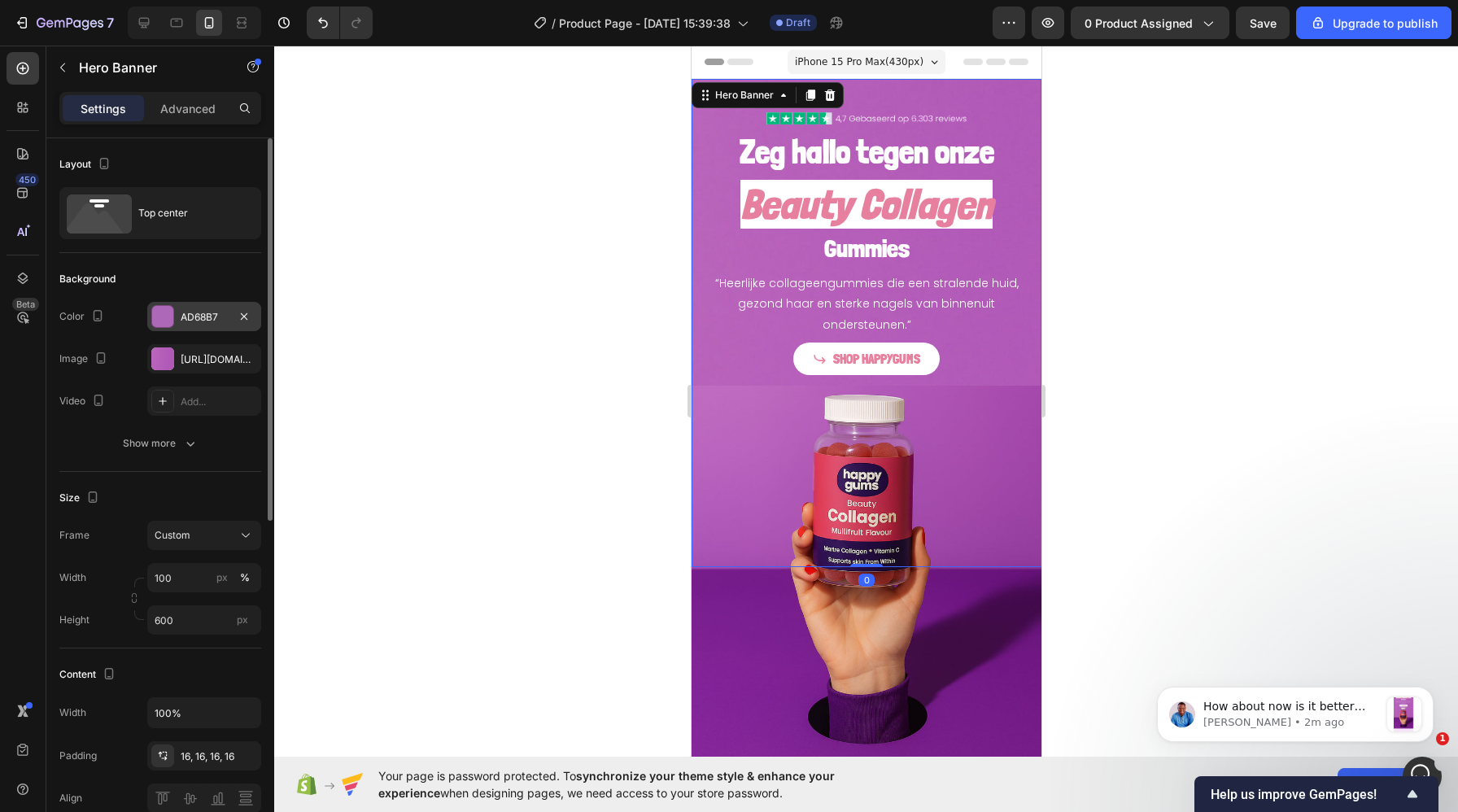
click at [203, 314] on div "AD68B7" at bounding box center [203, 317] width 47 height 14
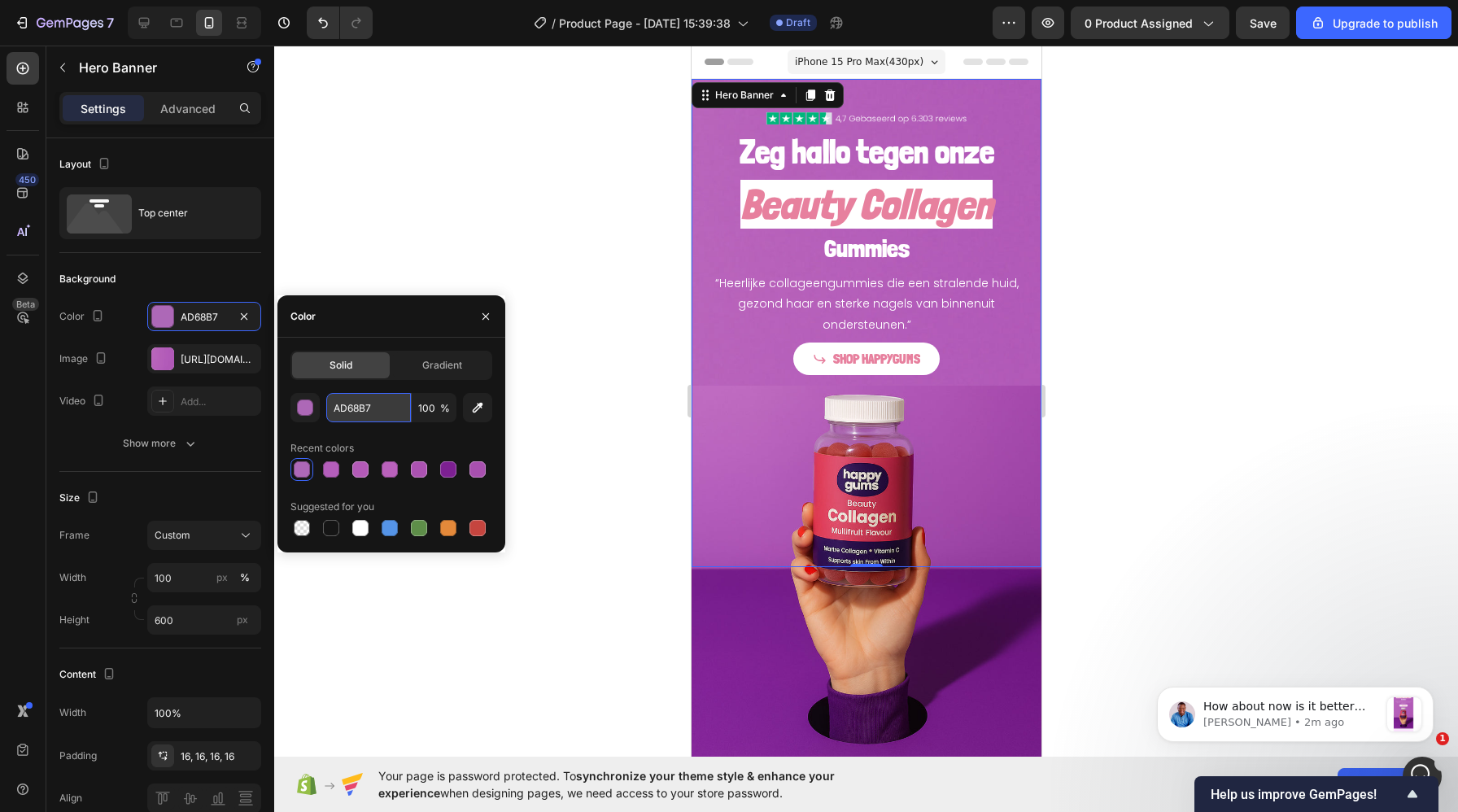
click at [360, 409] on input "AD68B7" at bounding box center [368, 407] width 84 height 29
click at [921, 676] on img at bounding box center [865, 576] width 350 height 381
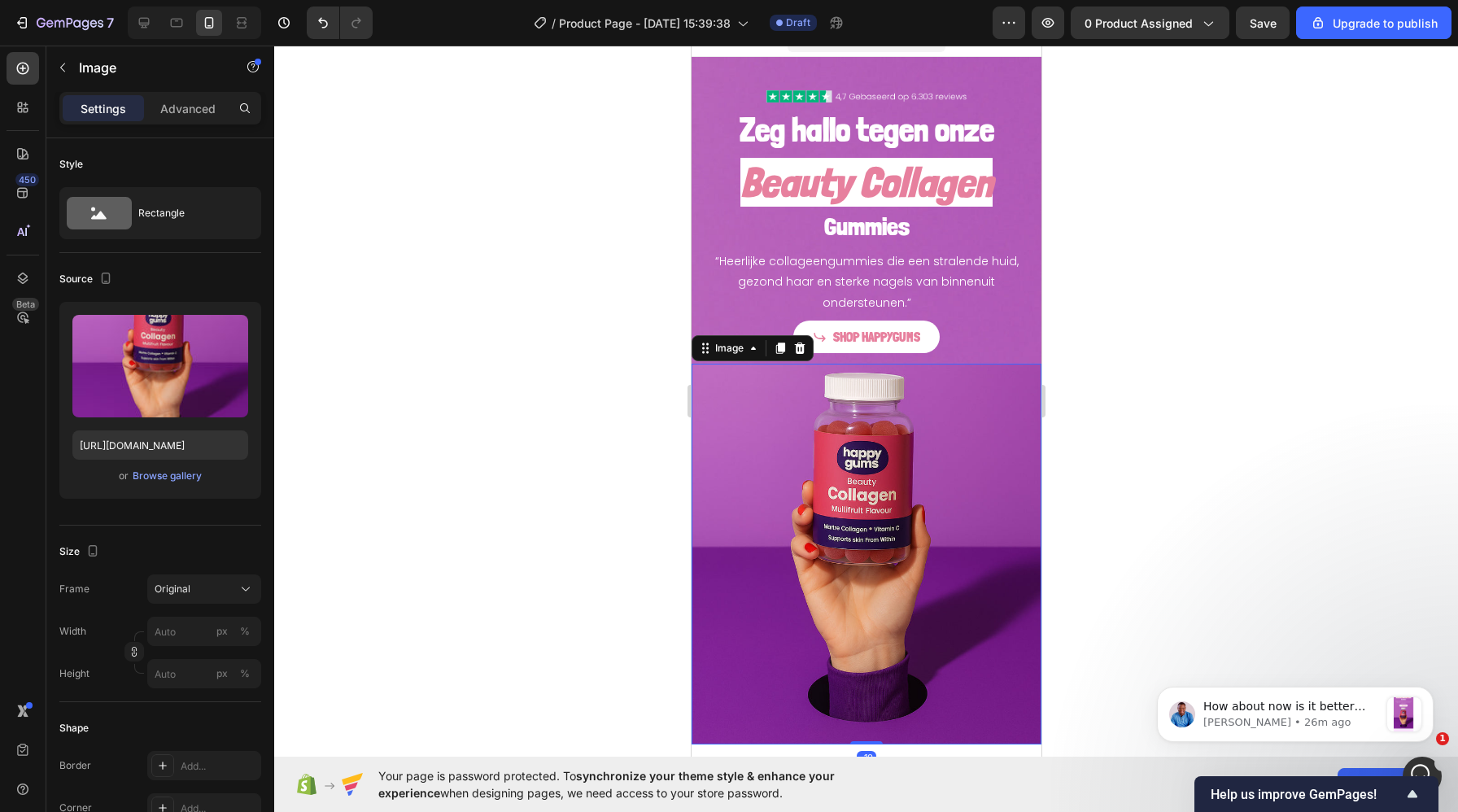
scroll to position [92, 0]
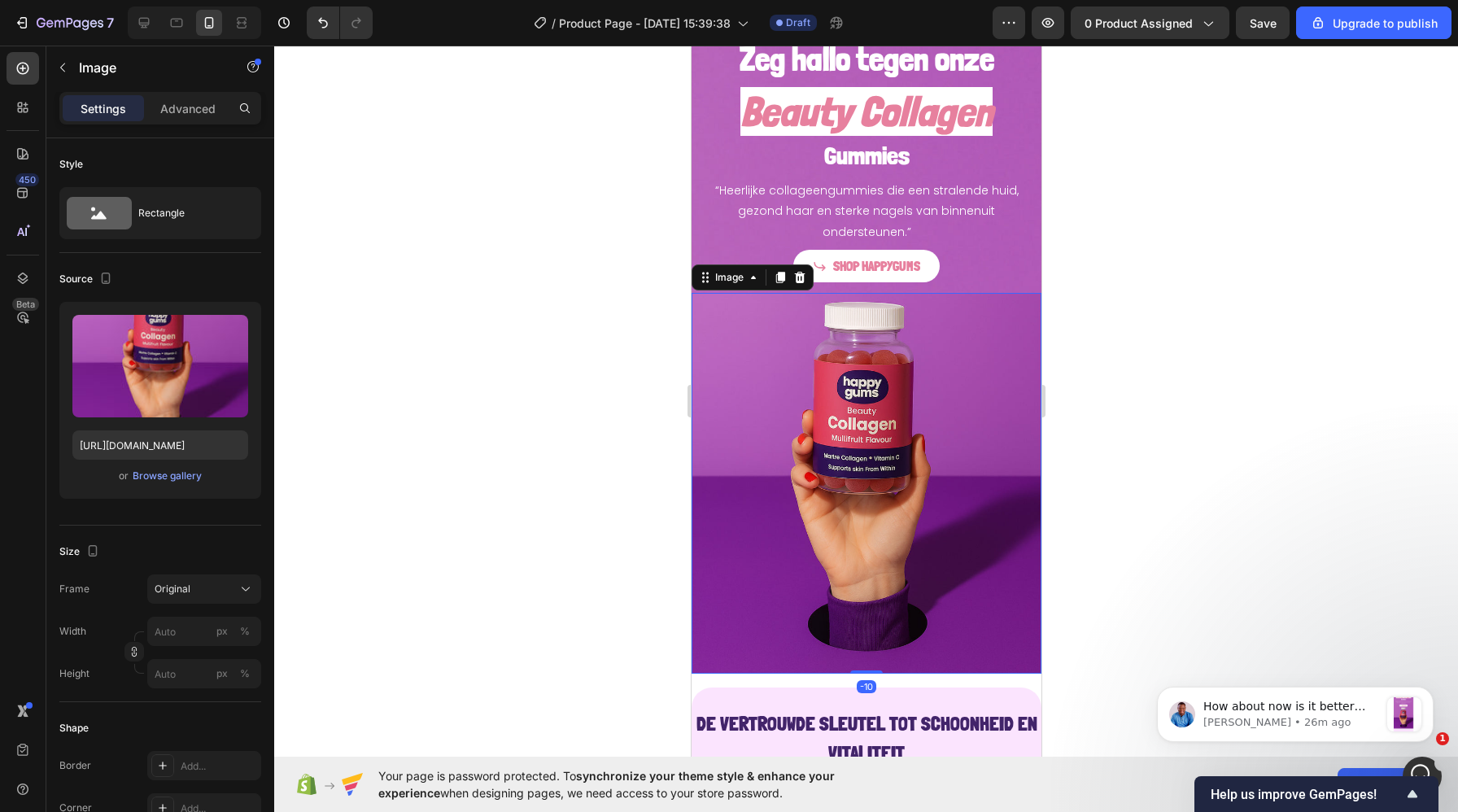
click at [857, 537] on img at bounding box center [865, 483] width 350 height 381
click at [825, 447] on img at bounding box center [865, 483] width 350 height 381
click at [742, 360] on img at bounding box center [865, 483] width 350 height 381
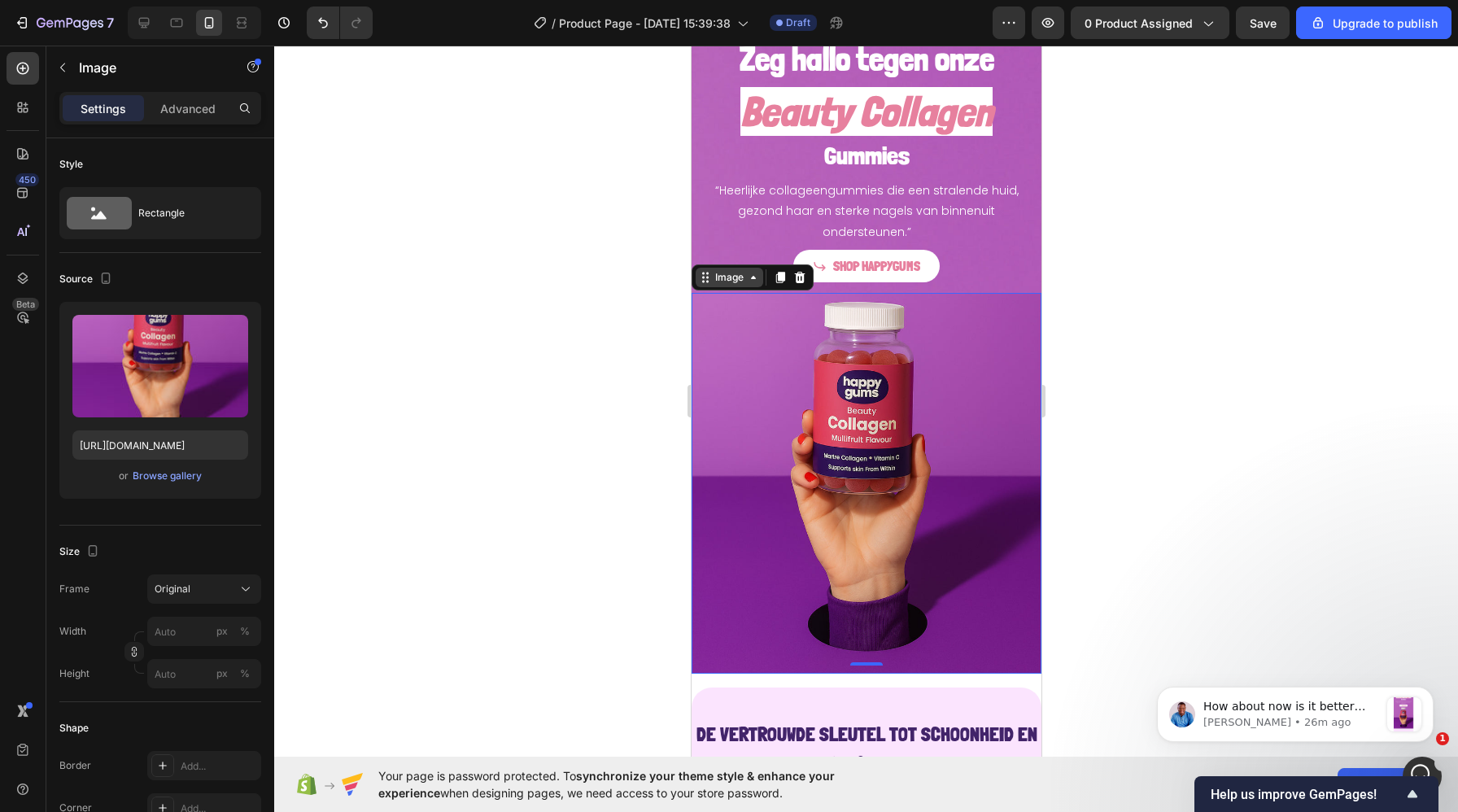
click at [728, 279] on div "Image" at bounding box center [728, 277] width 35 height 14
click at [643, 323] on div at bounding box center [866, 428] width 1183 height 767
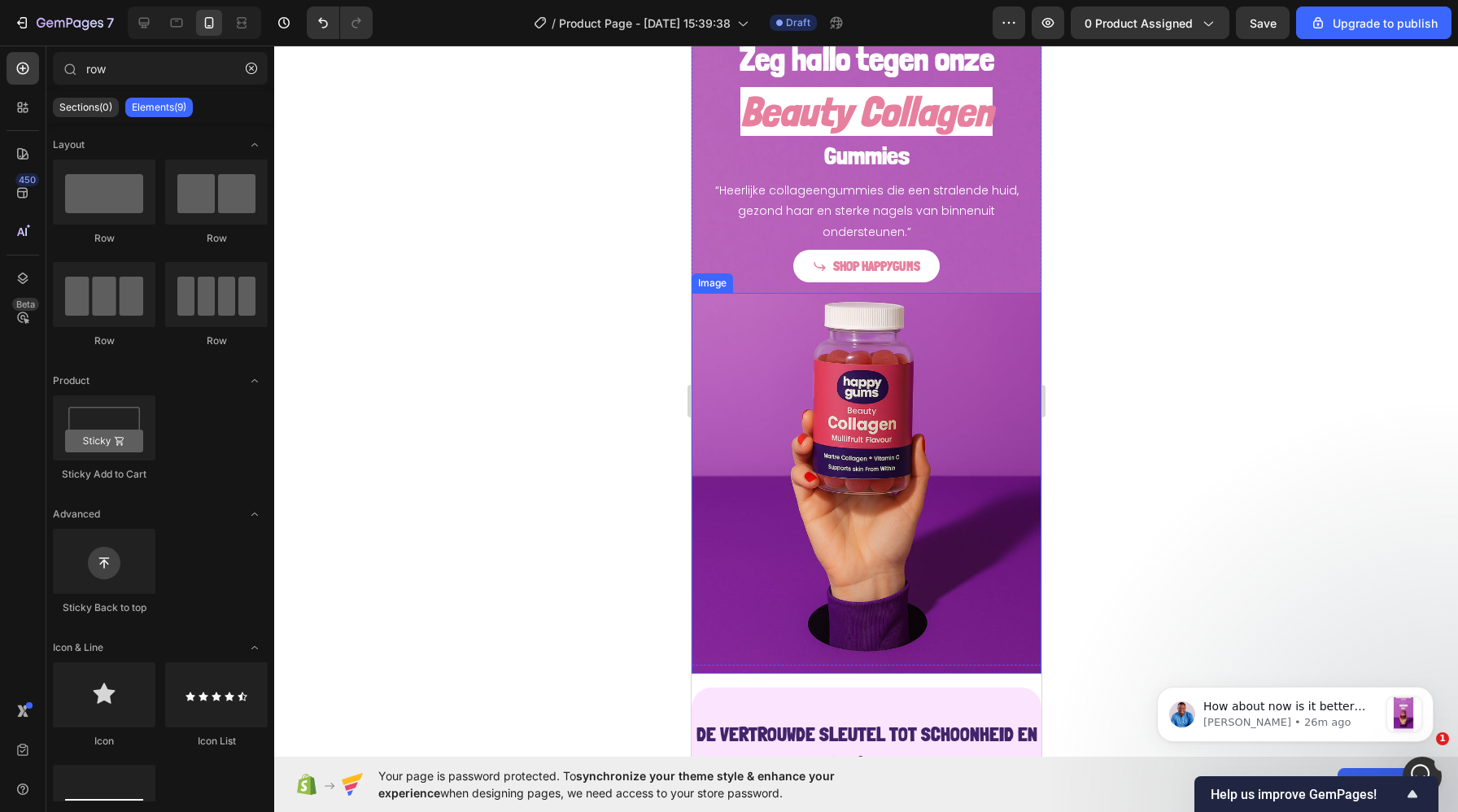
click at [751, 304] on img at bounding box center [865, 483] width 350 height 381
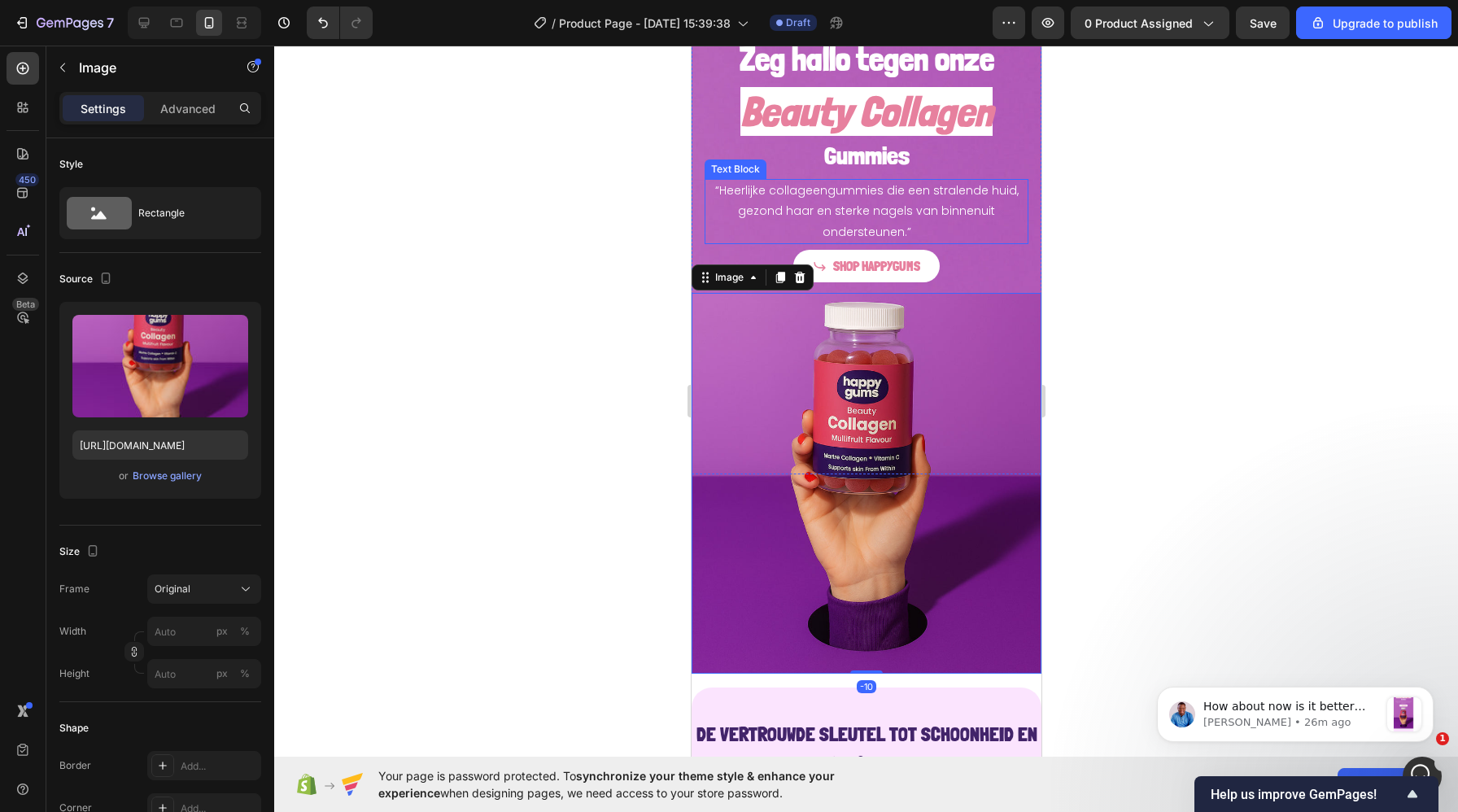
click at [725, 227] on p "“Heerlijke collageengummies die een stralende huid, gezond haar en sterke nagel…" at bounding box center [865, 211] width 321 height 62
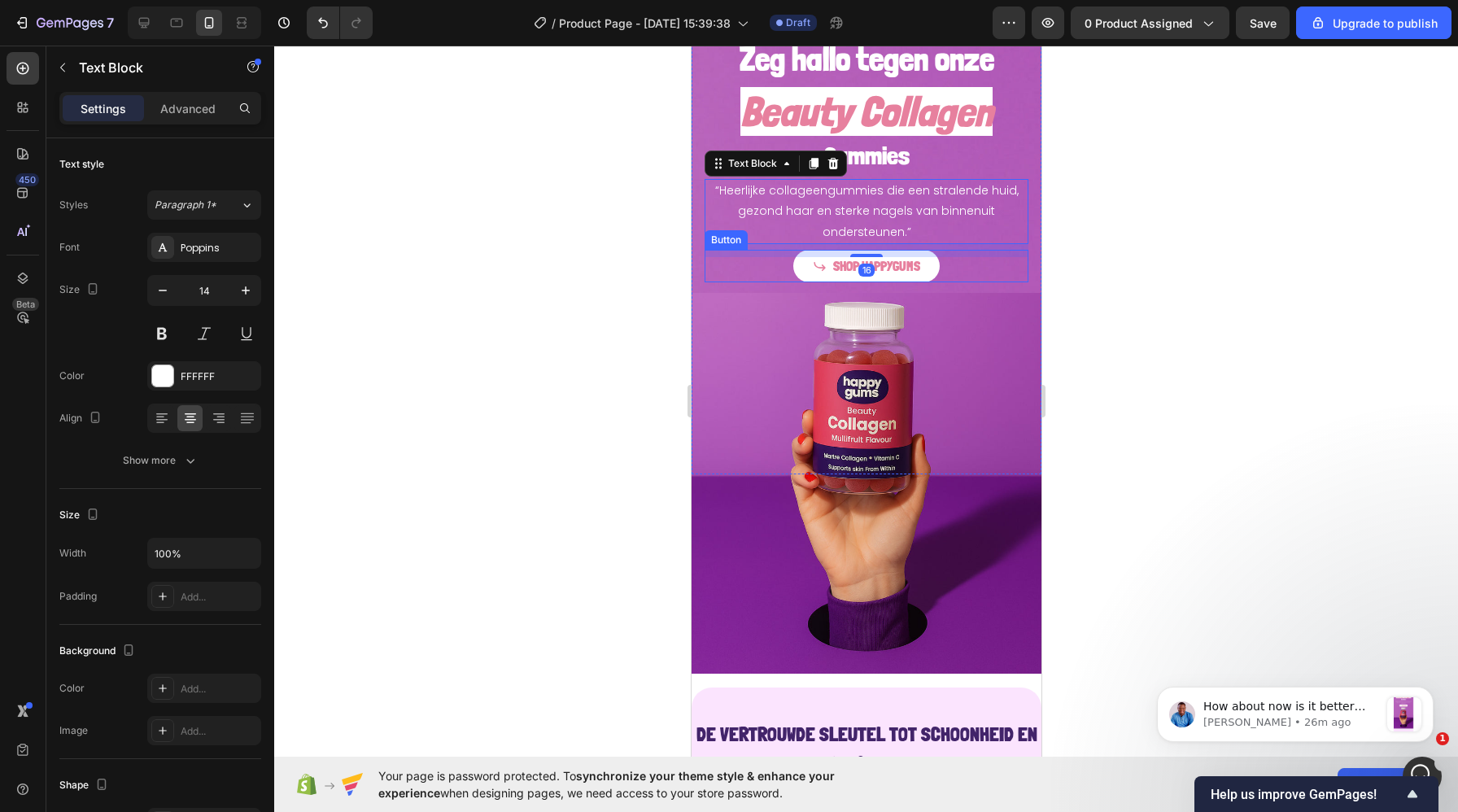
click at [730, 275] on div "SHOP HAPPYGUMS Button" at bounding box center [865, 267] width 323 height 34
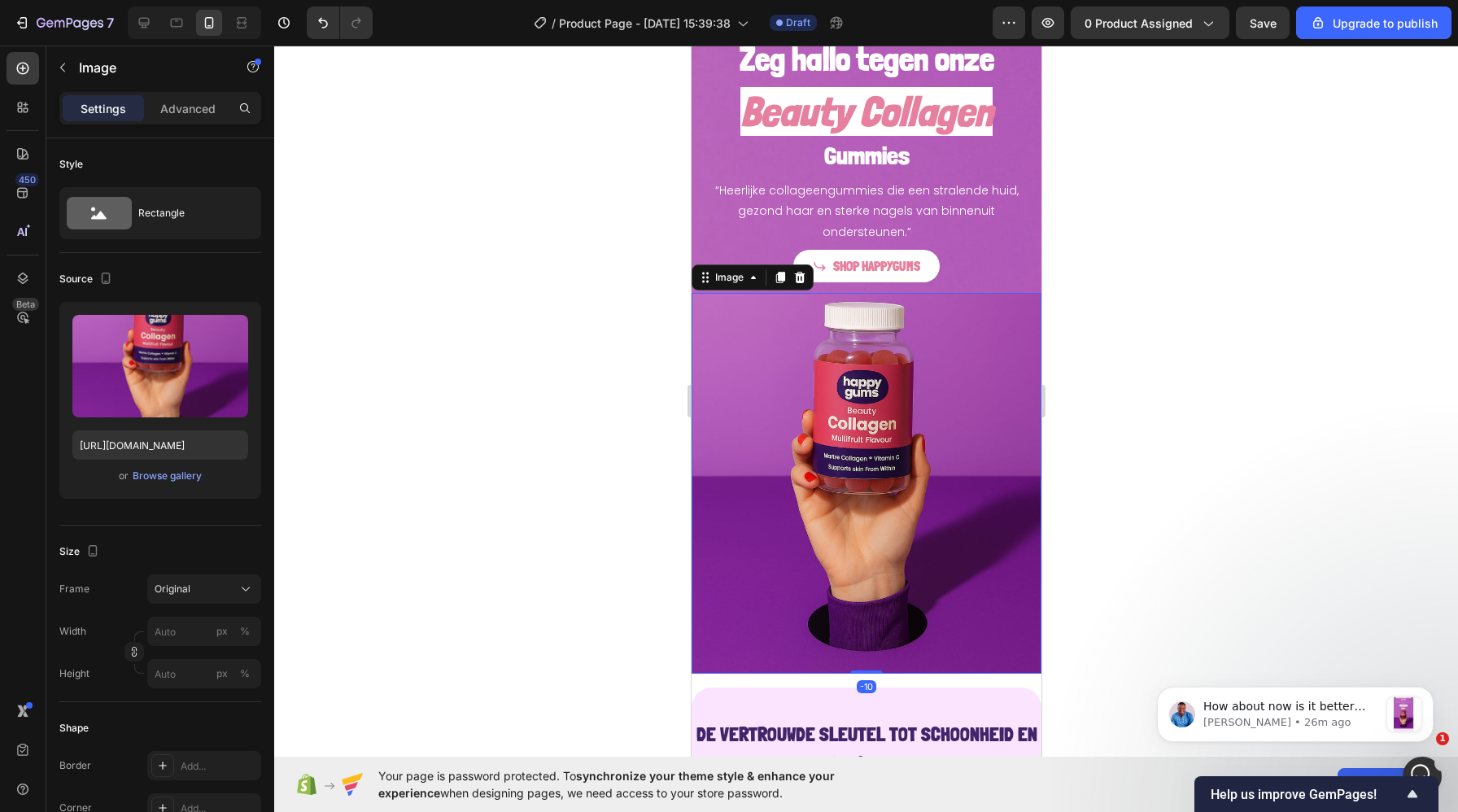
click at [730, 295] on img at bounding box center [865, 483] width 350 height 381
click at [721, 275] on div "Image" at bounding box center [728, 277] width 35 height 14
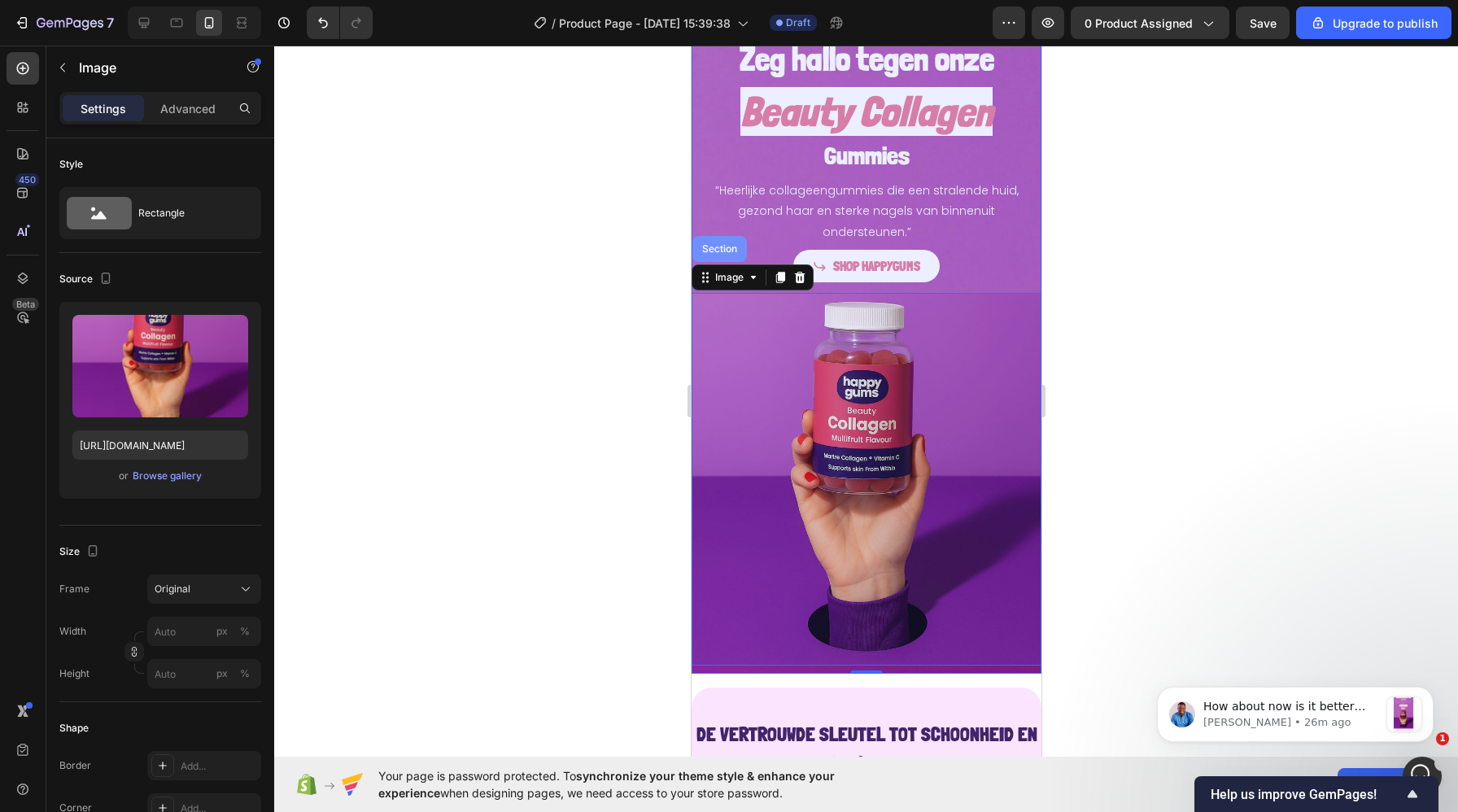
click at [713, 244] on div "Section" at bounding box center [719, 249] width 42 height 10
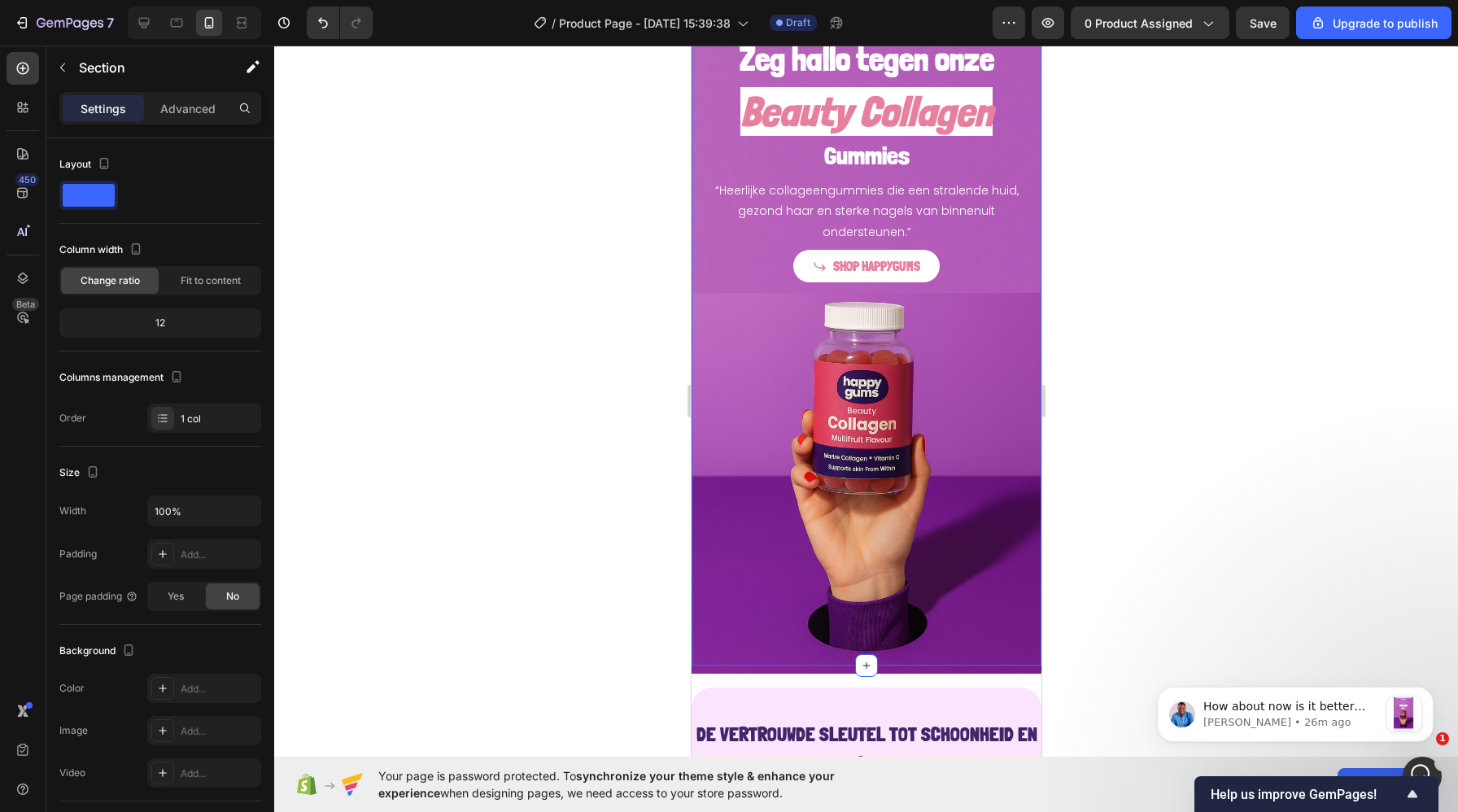
click at [1195, 387] on div at bounding box center [866, 428] width 1183 height 767
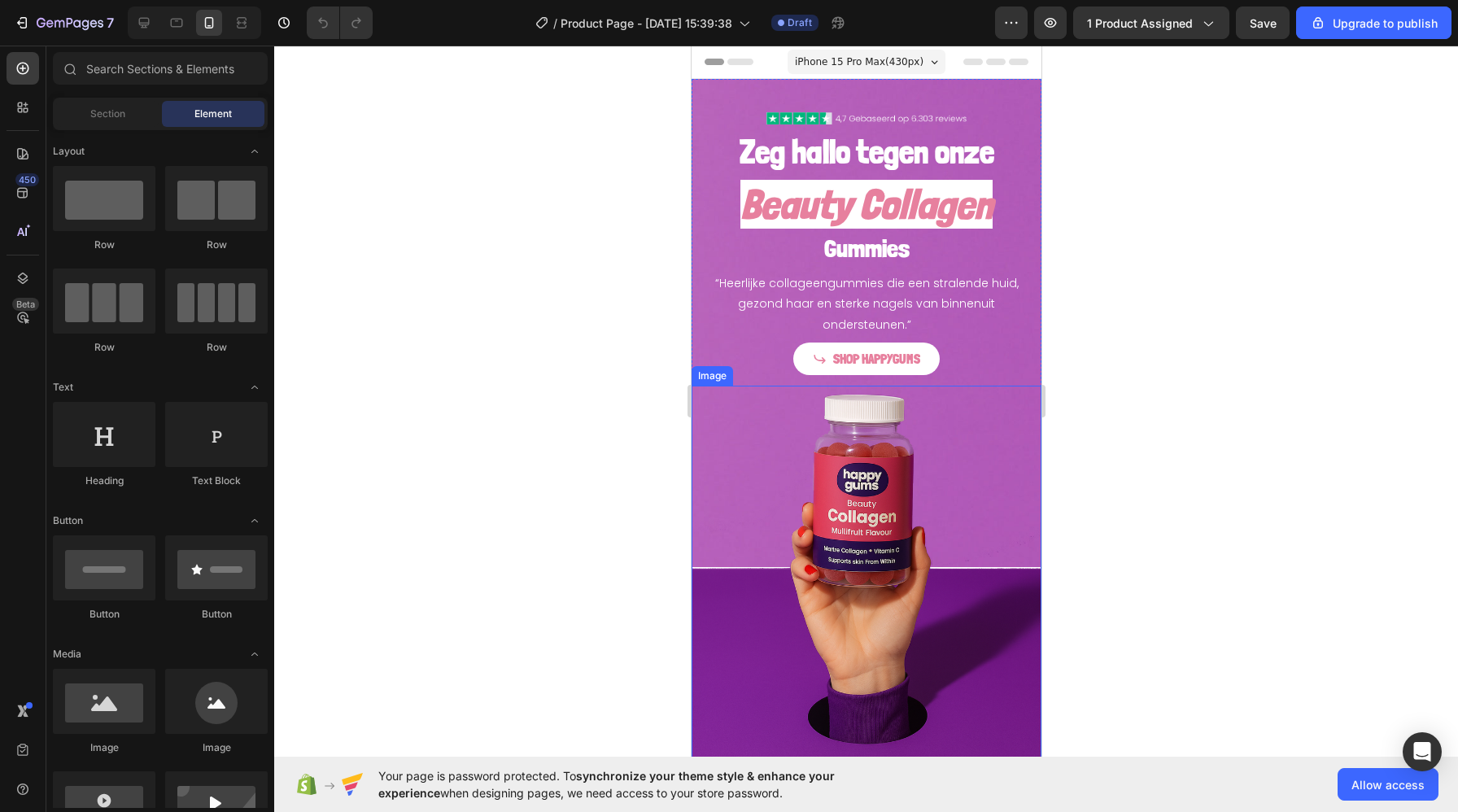
scroll to position [145, 0]
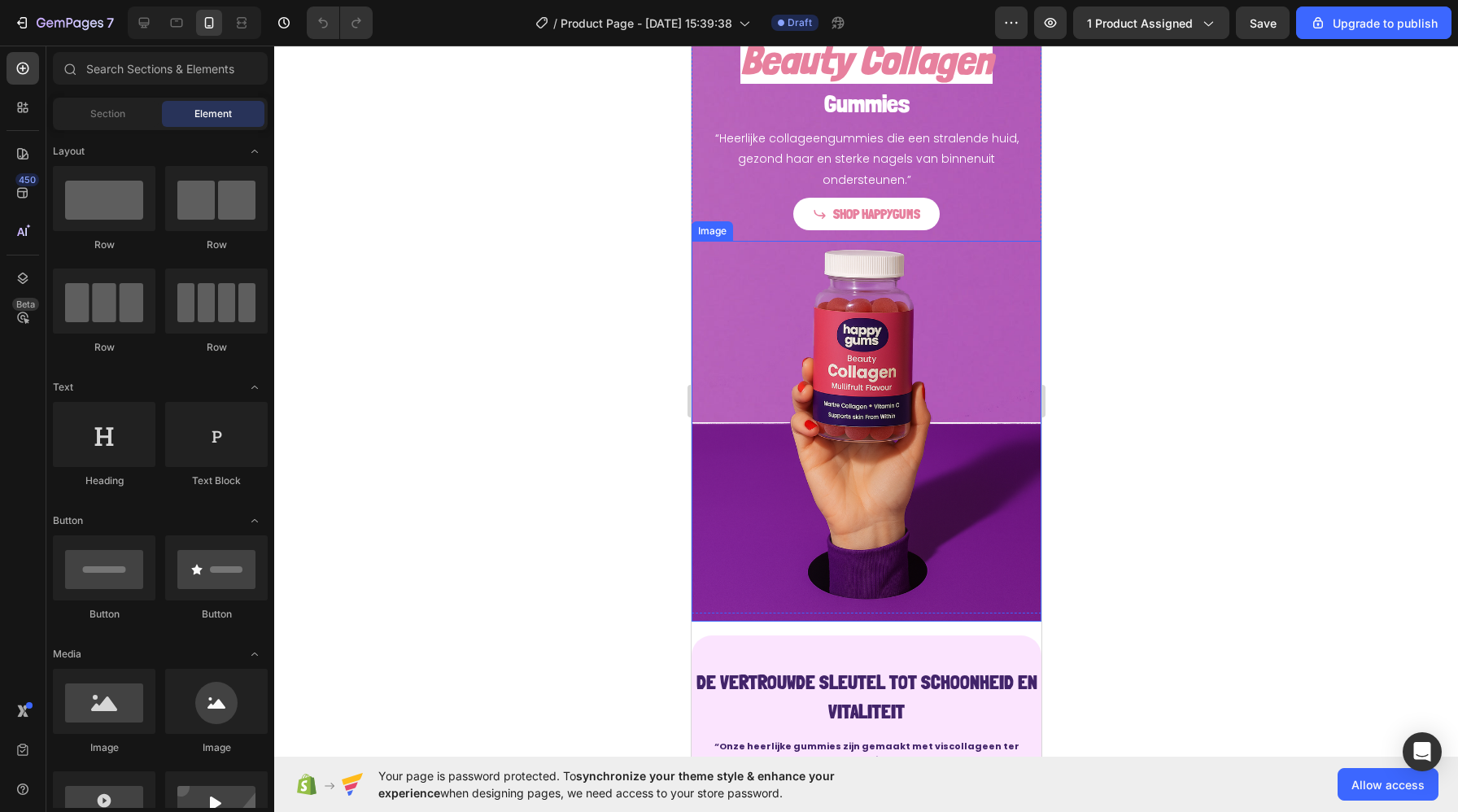
click at [769, 464] on img at bounding box center [865, 431] width 350 height 381
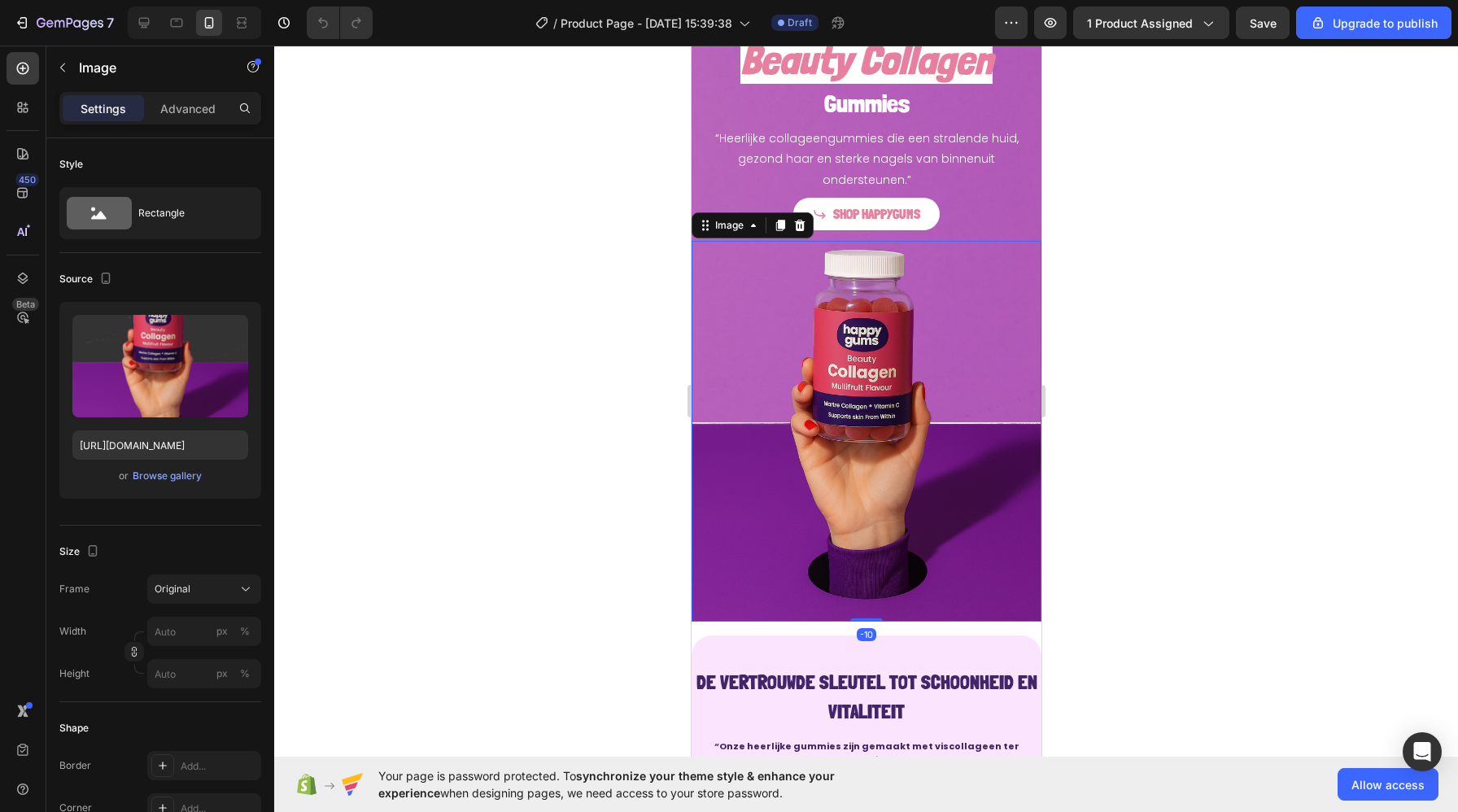
click at [749, 370] on img at bounding box center [865, 431] width 350 height 381
click at [737, 471] on img at bounding box center [865, 431] width 350 height 381
click at [739, 371] on img at bounding box center [865, 431] width 350 height 381
click at [718, 219] on div "Image" at bounding box center [728, 225] width 35 height 14
click at [726, 419] on img at bounding box center [865, 431] width 350 height 381
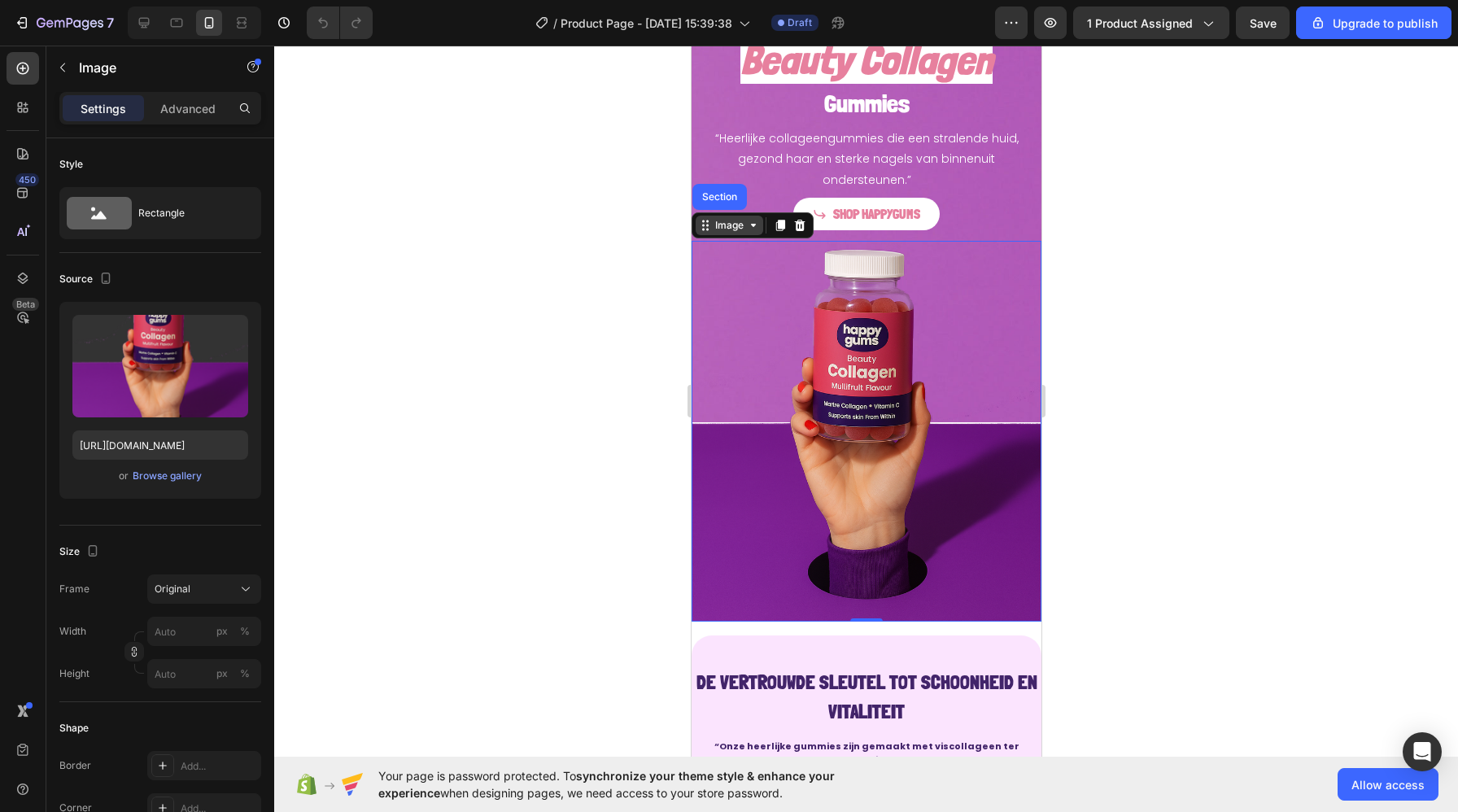
click at [723, 227] on div "Image" at bounding box center [728, 225] width 35 height 14
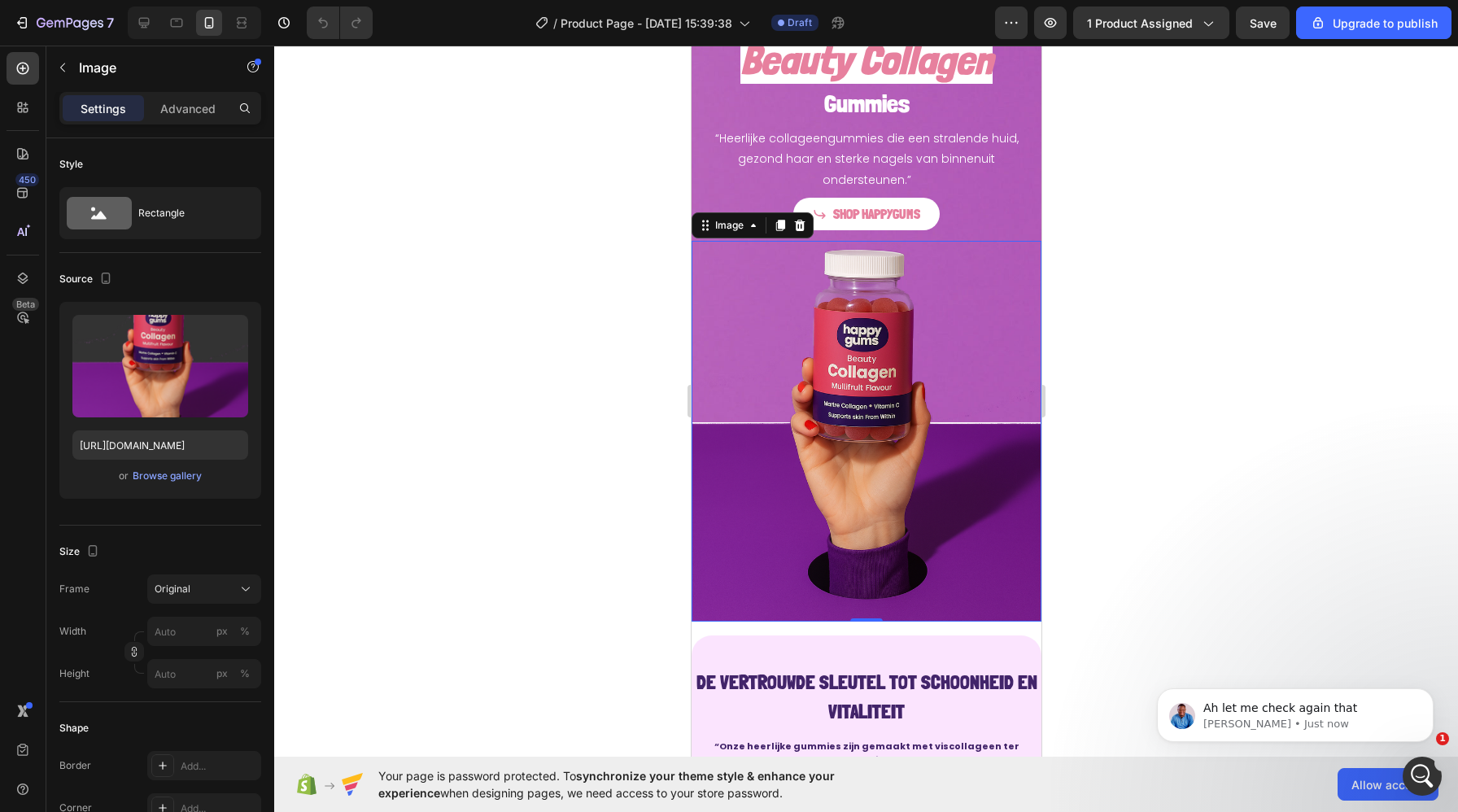
scroll to position [0, 0]
click at [745, 291] on img at bounding box center [865, 431] width 350 height 381
click at [735, 302] on img at bounding box center [865, 431] width 350 height 381
click at [697, 195] on div "Zeg hallo tegen onze Heading Beauty Collagen Heading Gummies Heading “Heerlijke…" at bounding box center [865, 89] width 350 height 309
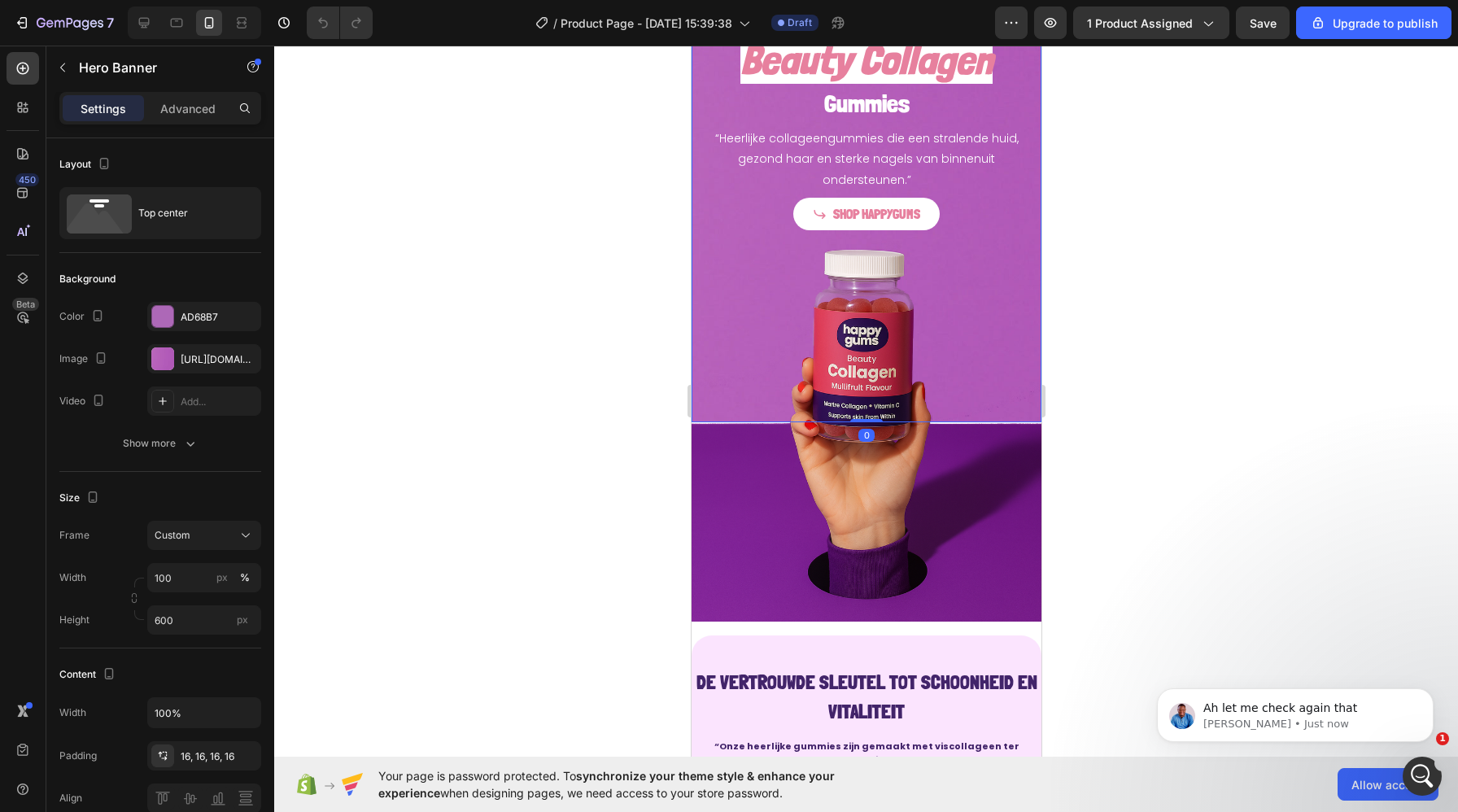
click at [697, 196] on div "Zeg hallo tegen onze Heading Beauty Collagen Heading Gummies Heading “Heerlijke…" at bounding box center [865, 89] width 350 height 309
click at [198, 312] on div "AD68B7" at bounding box center [203, 317] width 47 height 14
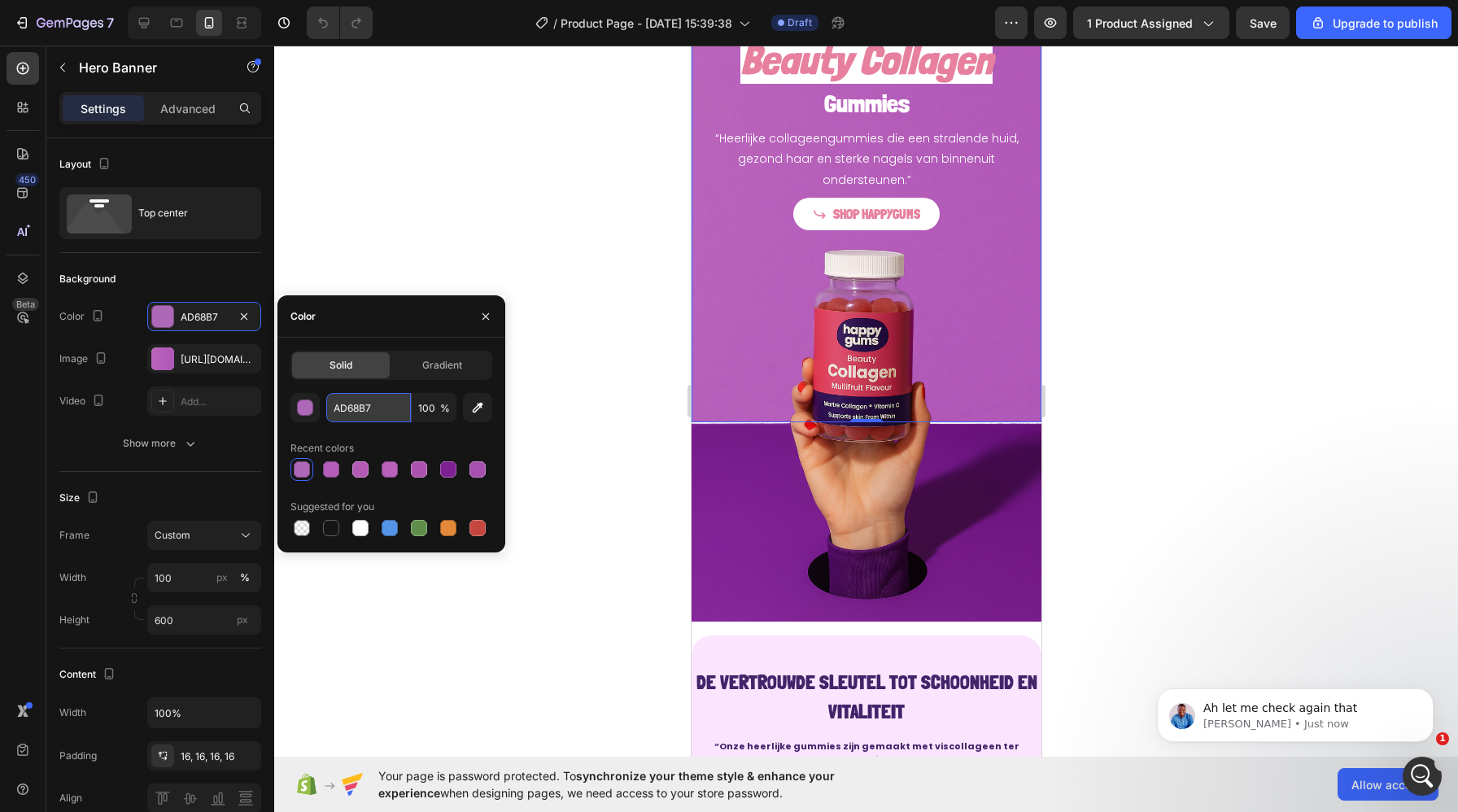
click at [365, 410] on input "AD68B7" at bounding box center [368, 407] width 84 height 29
click at [716, 365] on img at bounding box center [865, 431] width 350 height 381
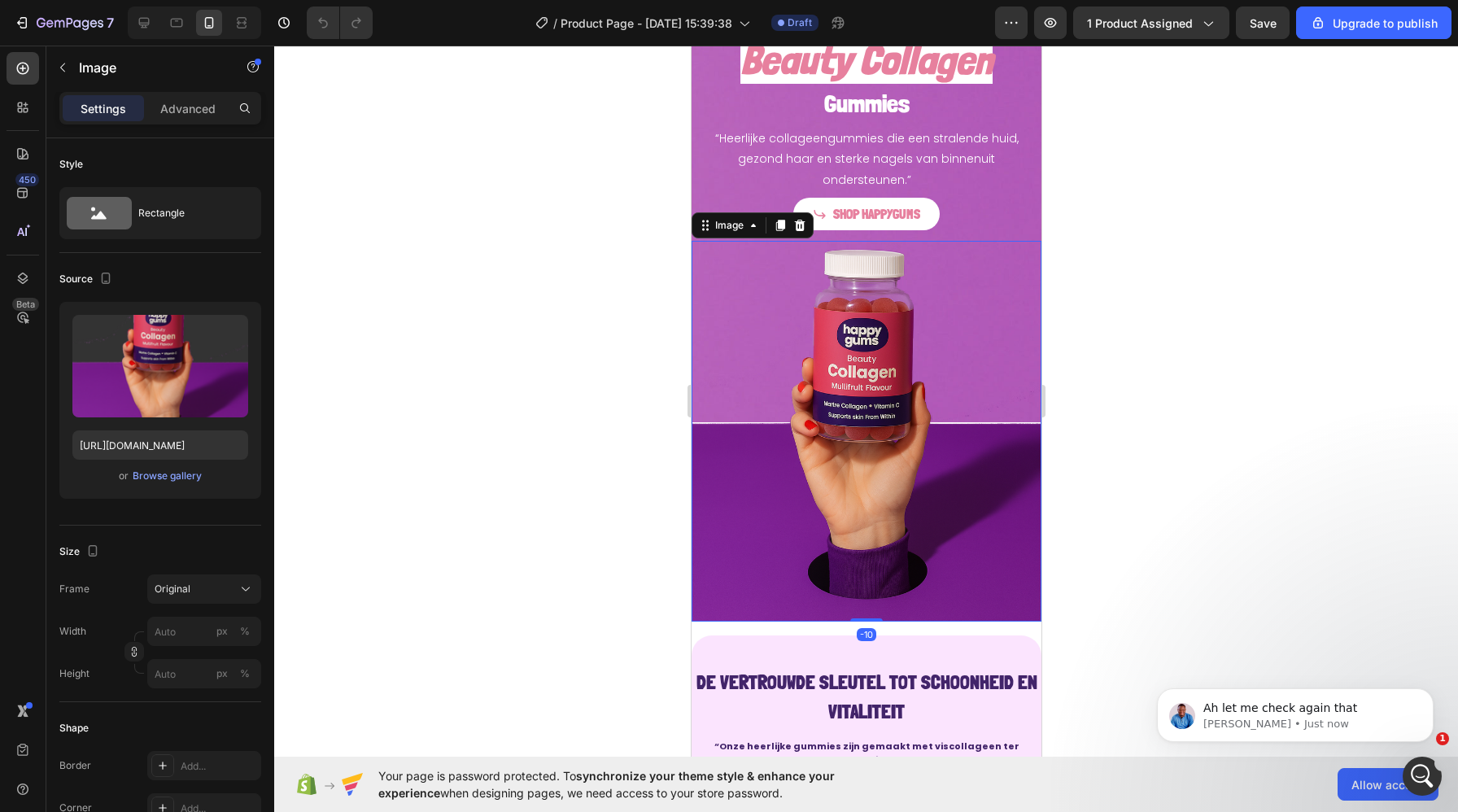
click at [716, 365] on img at bounding box center [865, 431] width 350 height 381
click at [722, 229] on div "Image" at bounding box center [728, 225] width 35 height 14
click at [741, 325] on img at bounding box center [865, 431] width 350 height 381
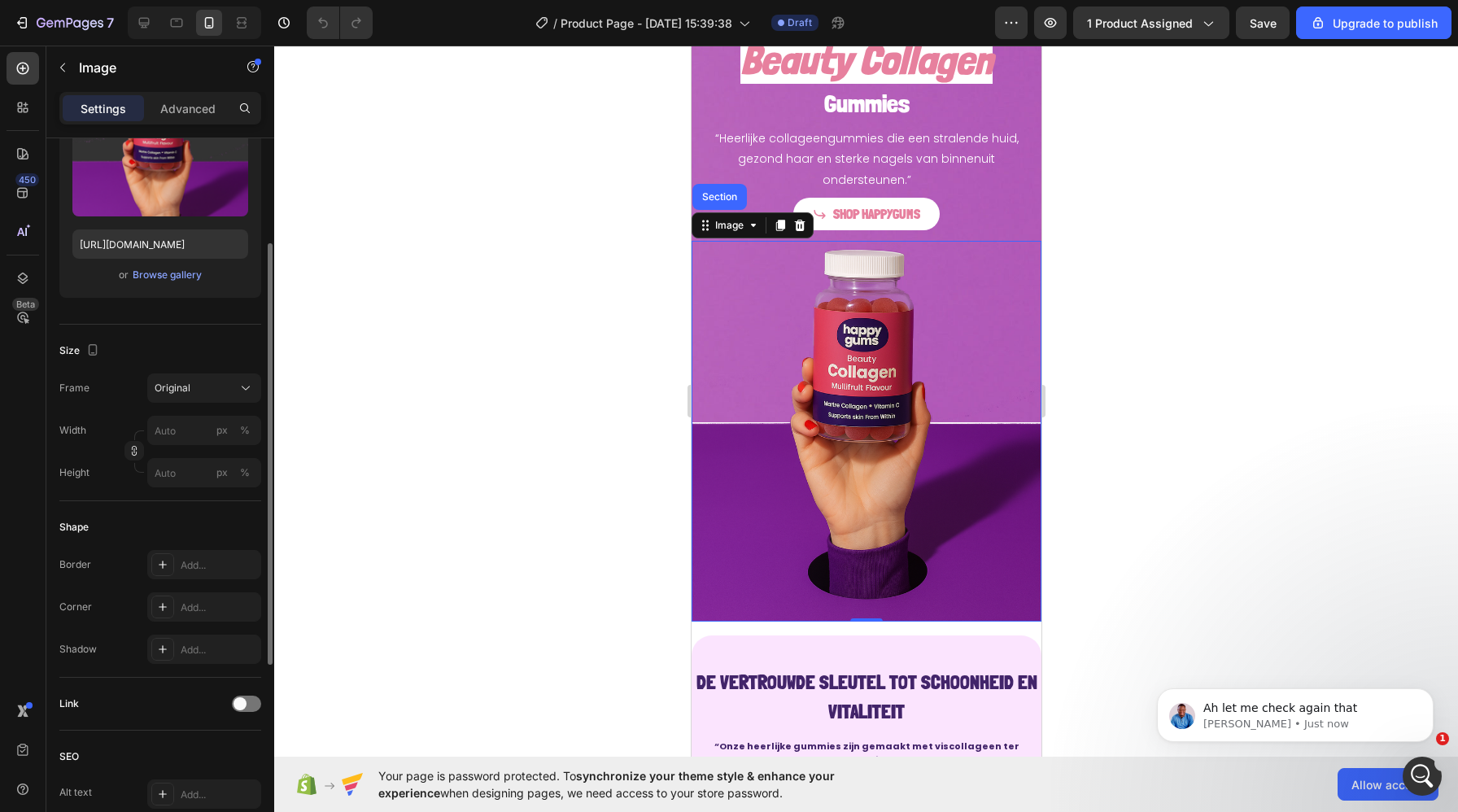
scroll to position [204, 0]
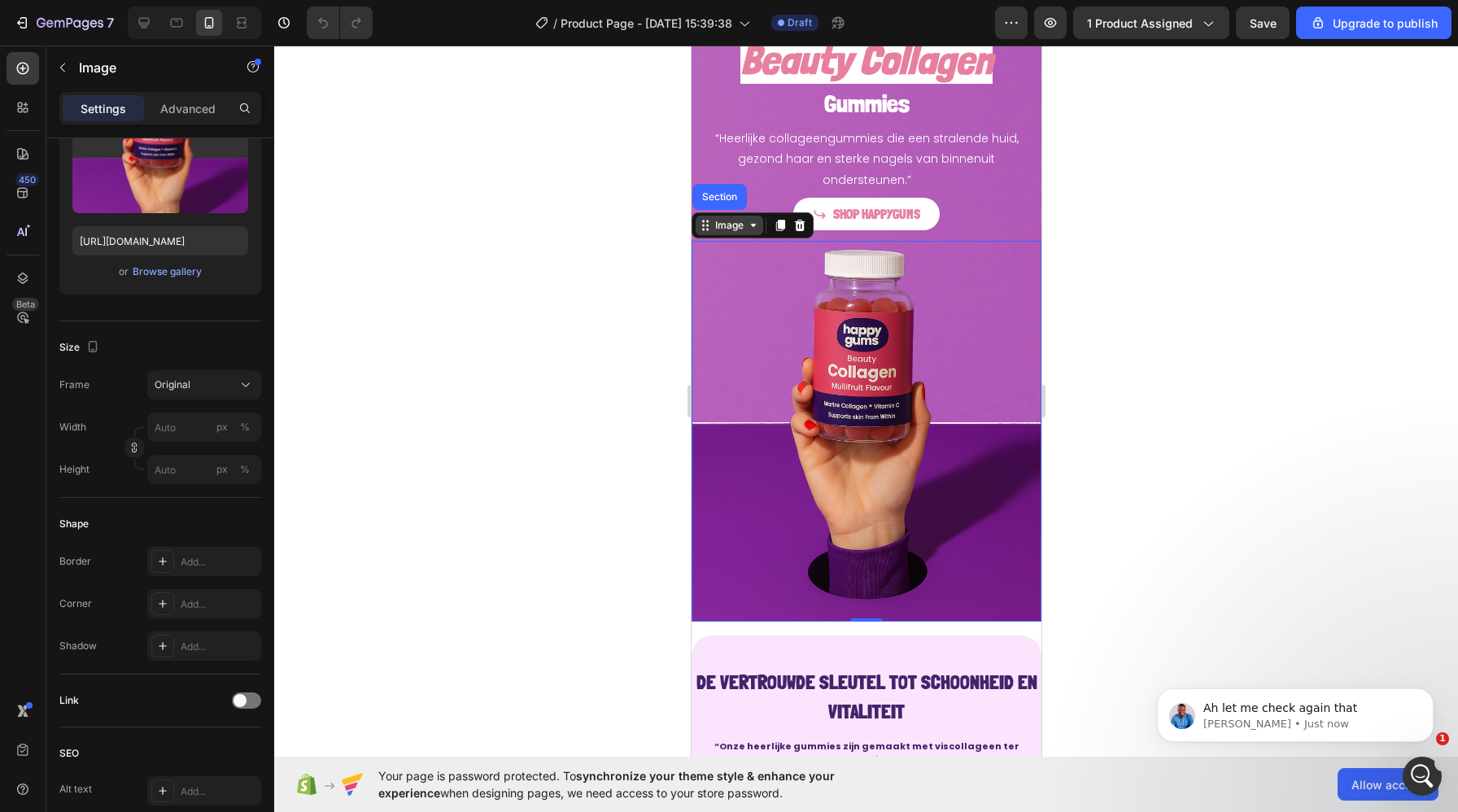
click at [724, 227] on div "Image" at bounding box center [728, 225] width 35 height 14
click at [100, 72] on p "Image" at bounding box center [148, 68] width 139 height 20
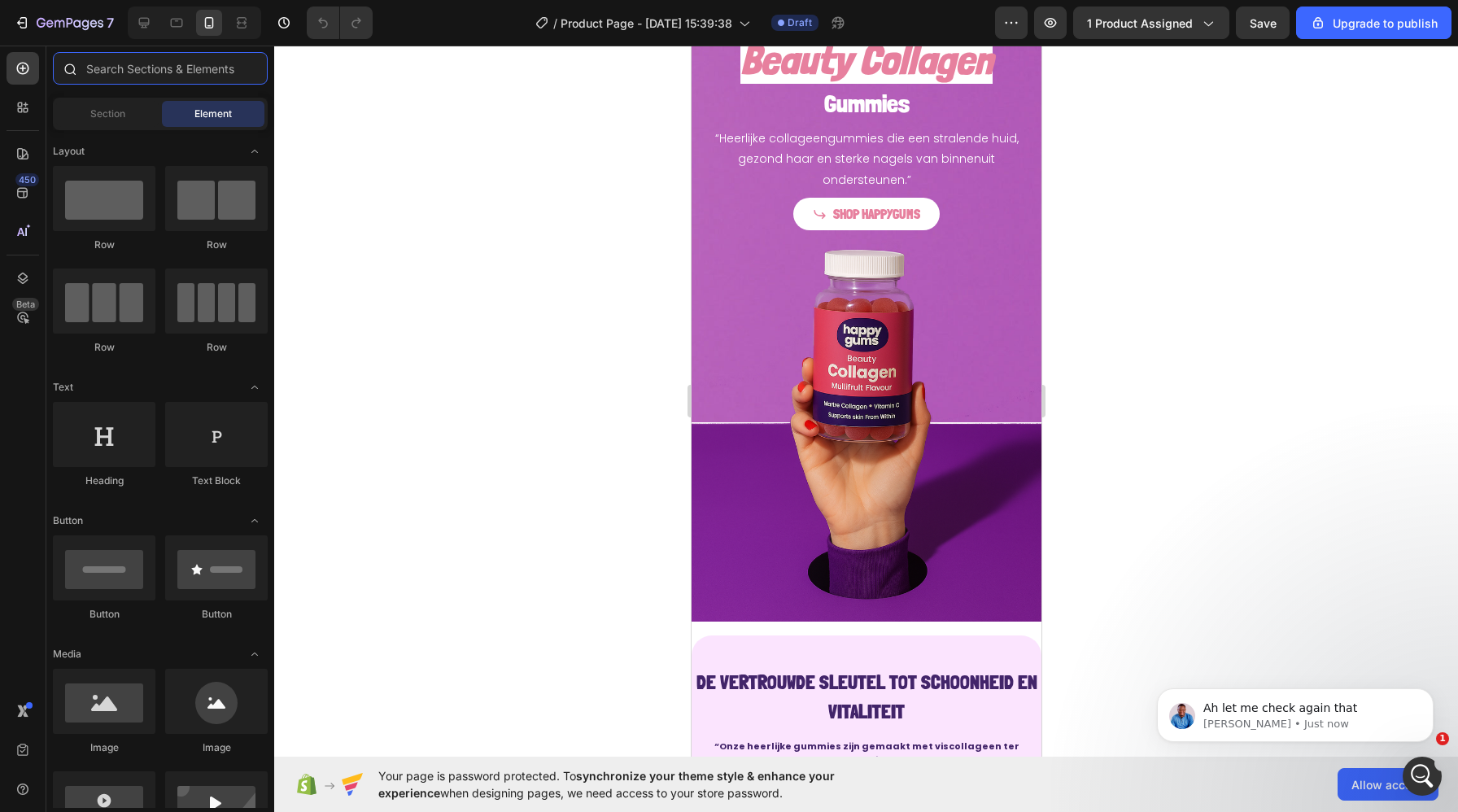
click at [117, 68] on input "text" at bounding box center [161, 68] width 215 height 33
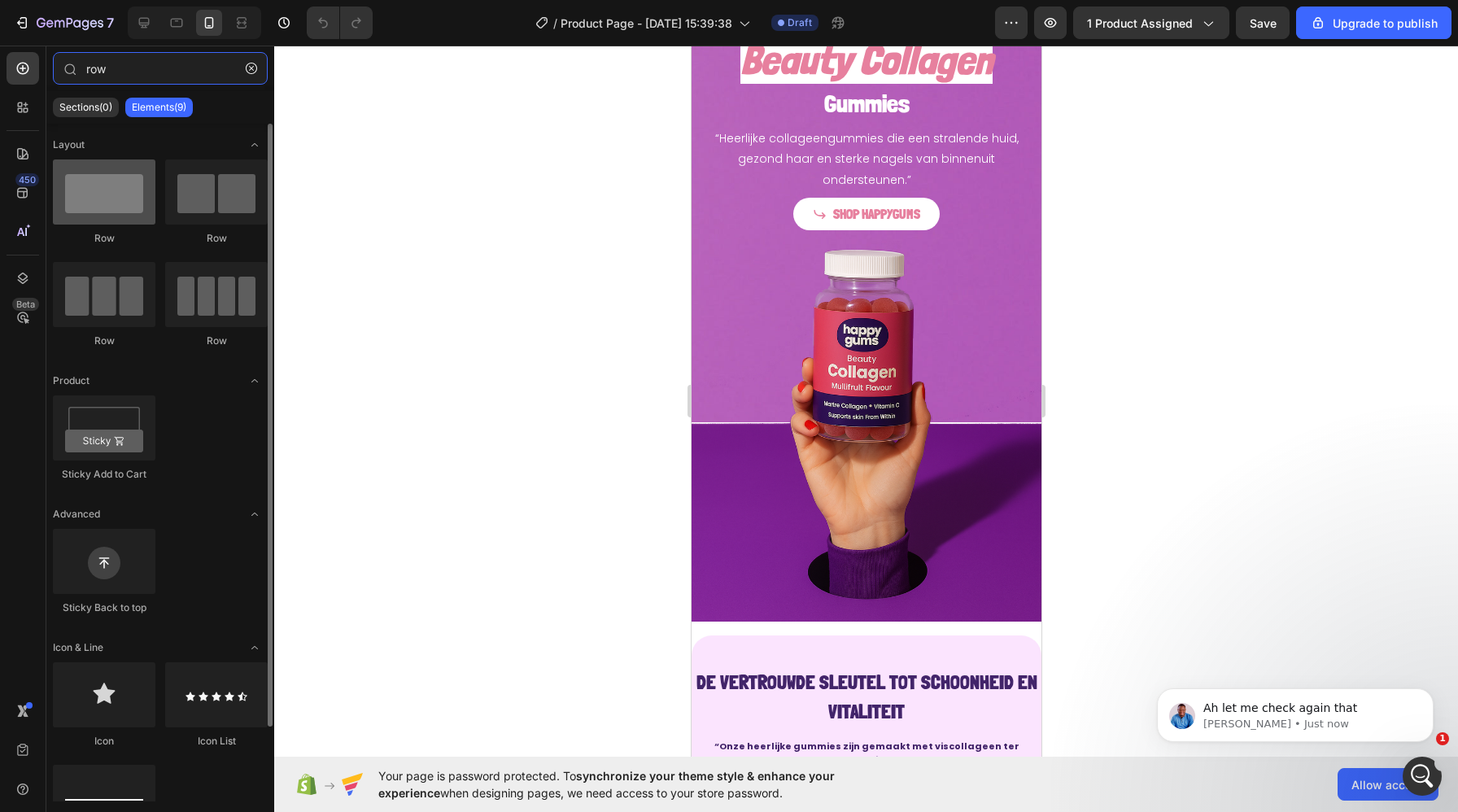
type input "row"
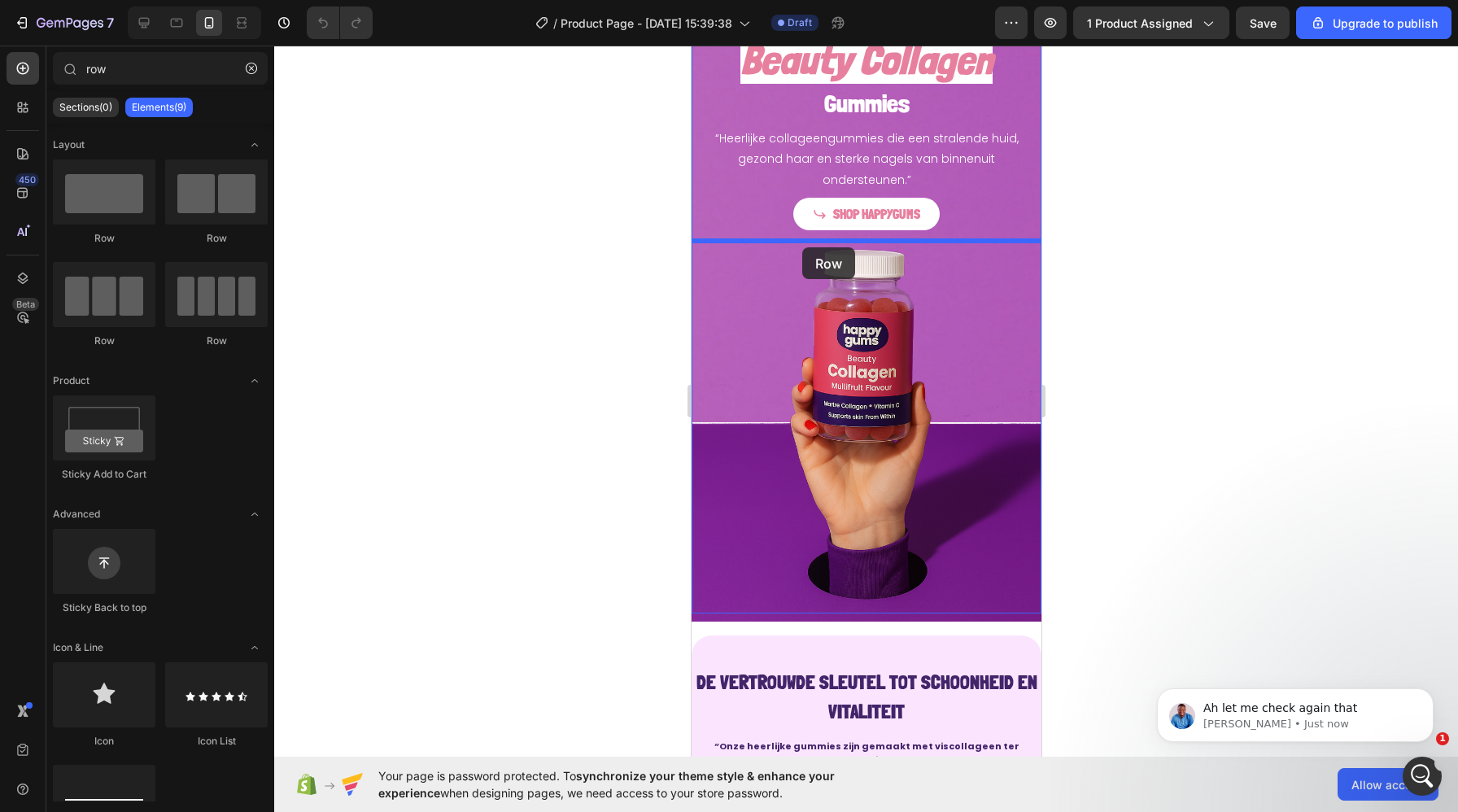
drag, startPoint x: 799, startPoint y: 235, endPoint x: 801, endPoint y: 247, distance: 12.2
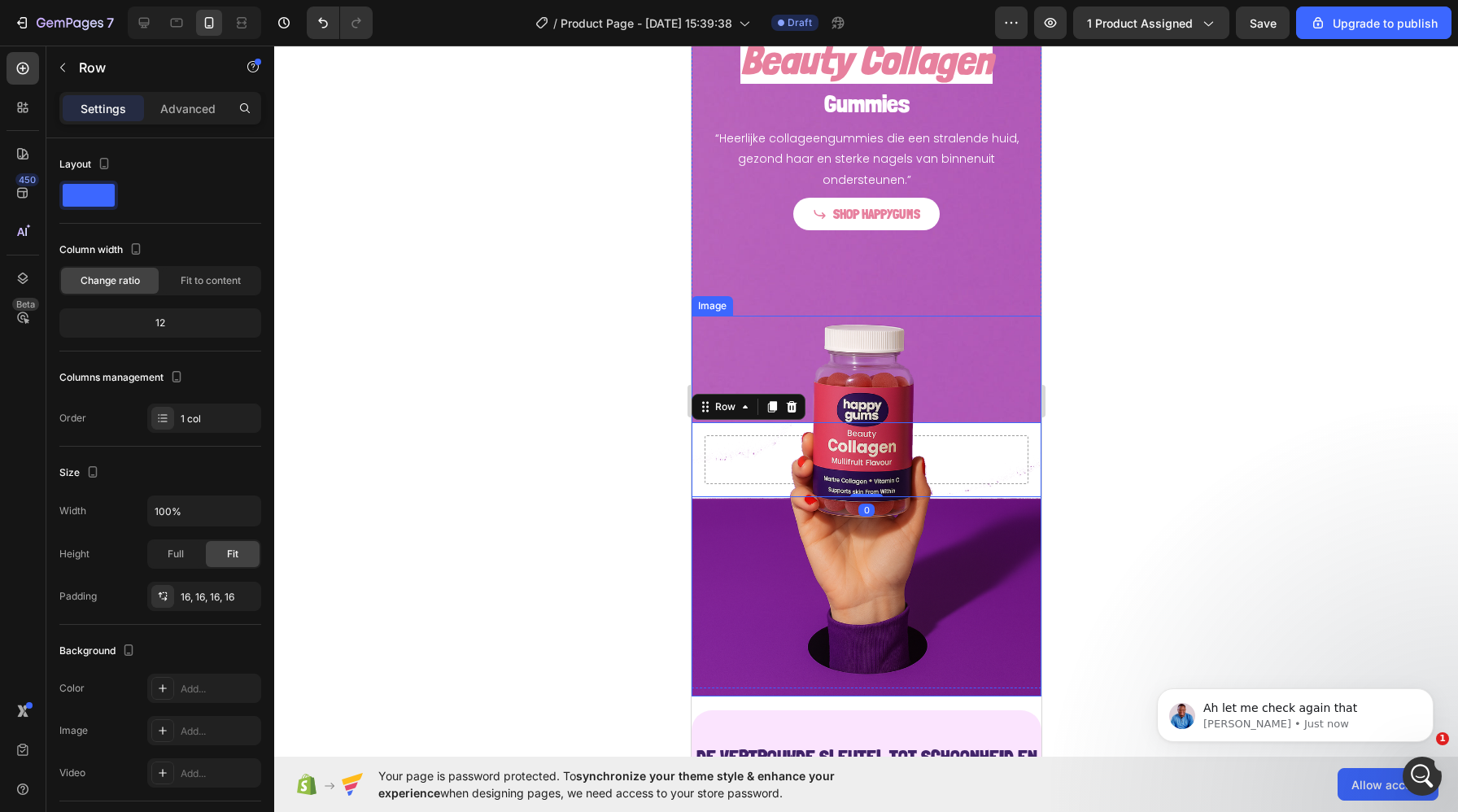
click at [745, 463] on img at bounding box center [865, 506] width 350 height 381
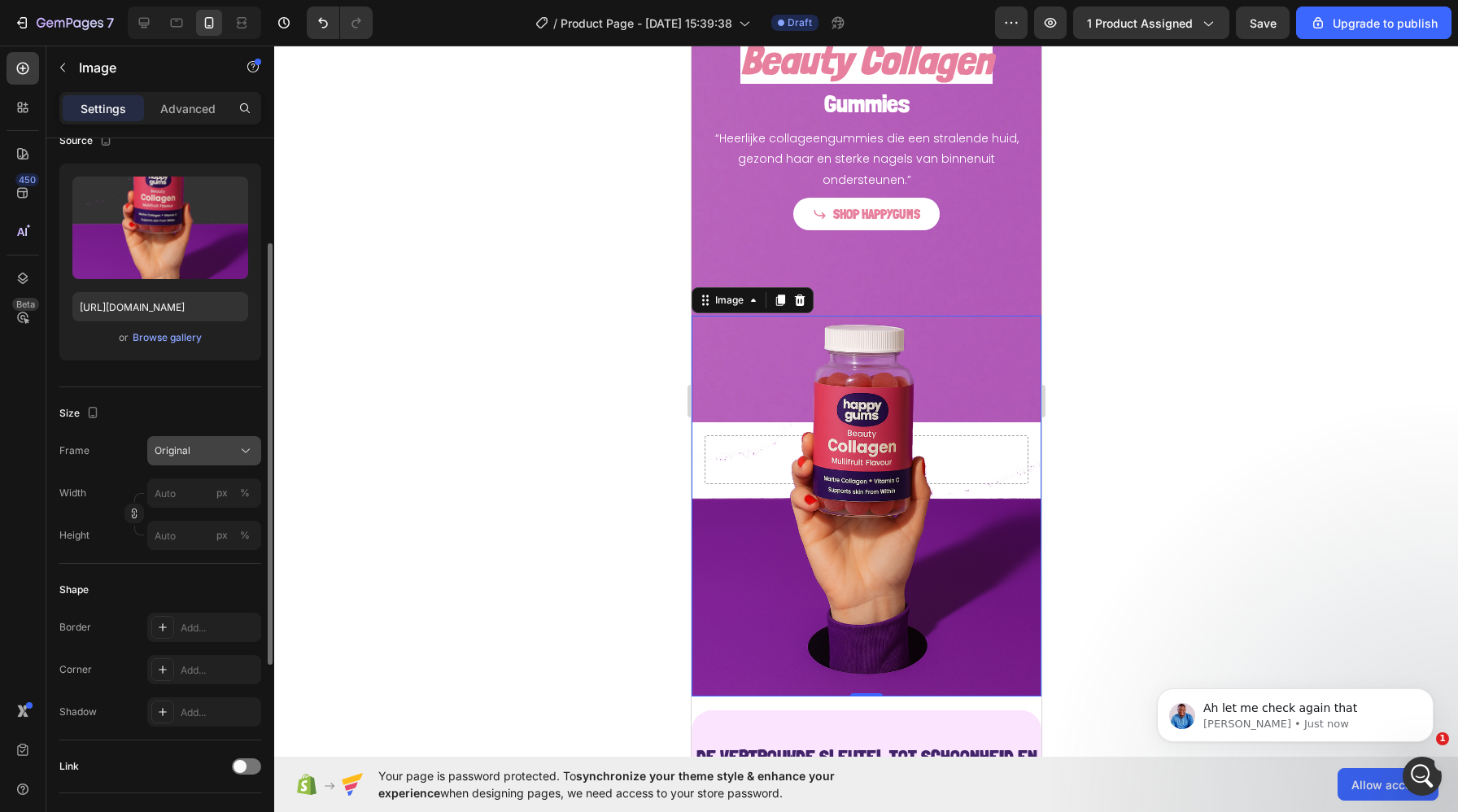
scroll to position [287, 0]
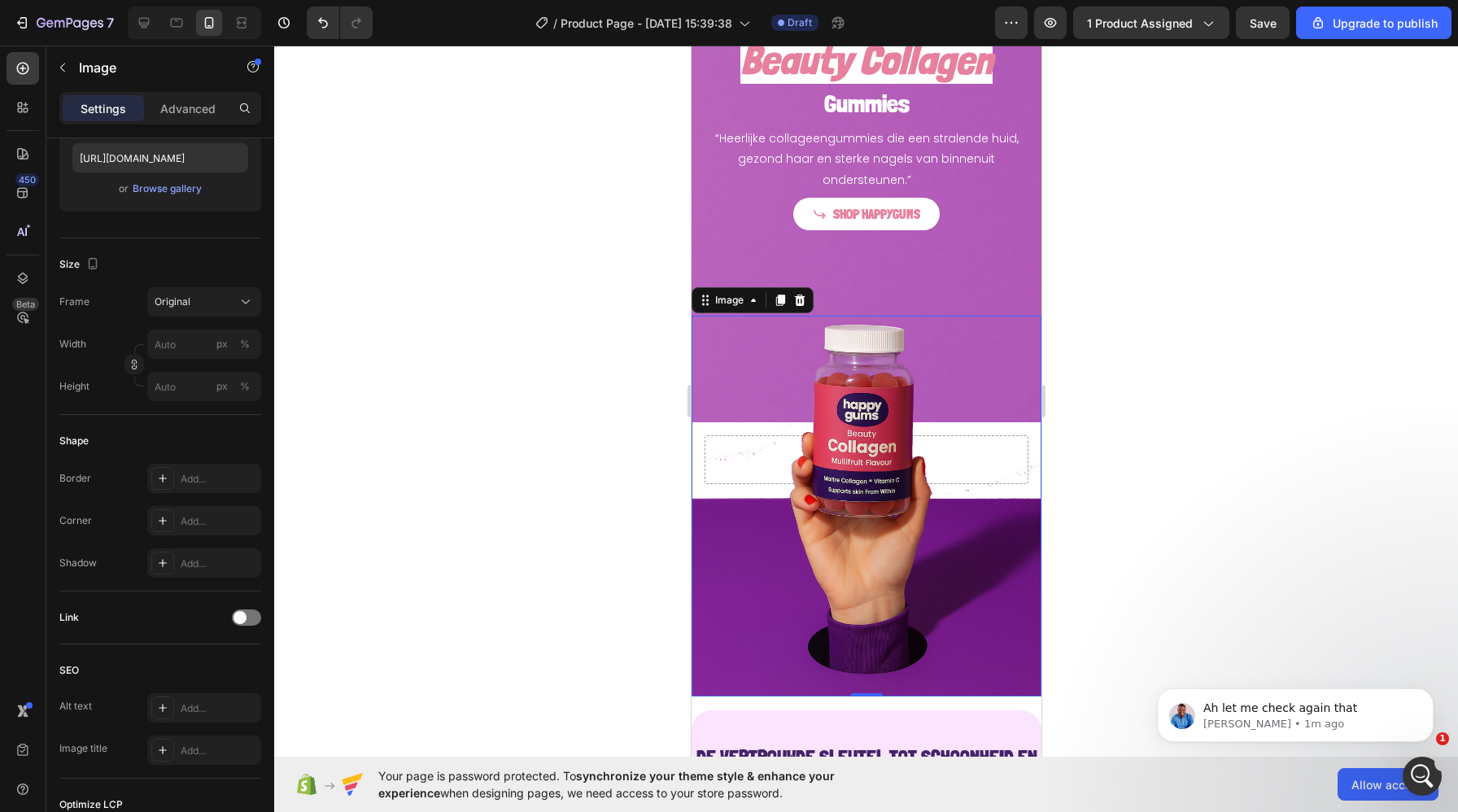
click at [747, 457] on img at bounding box center [865, 506] width 350 height 381
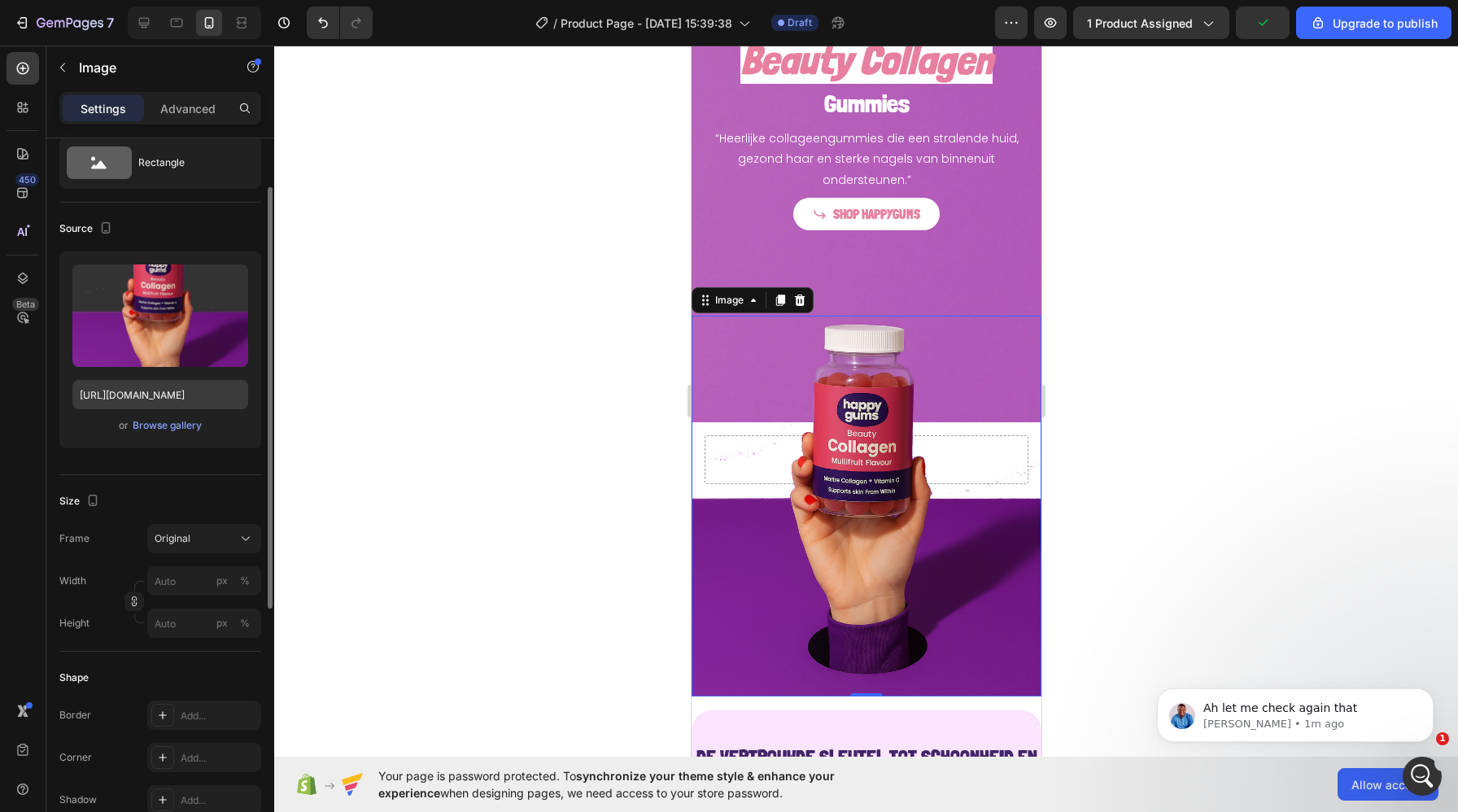
scroll to position [138, 0]
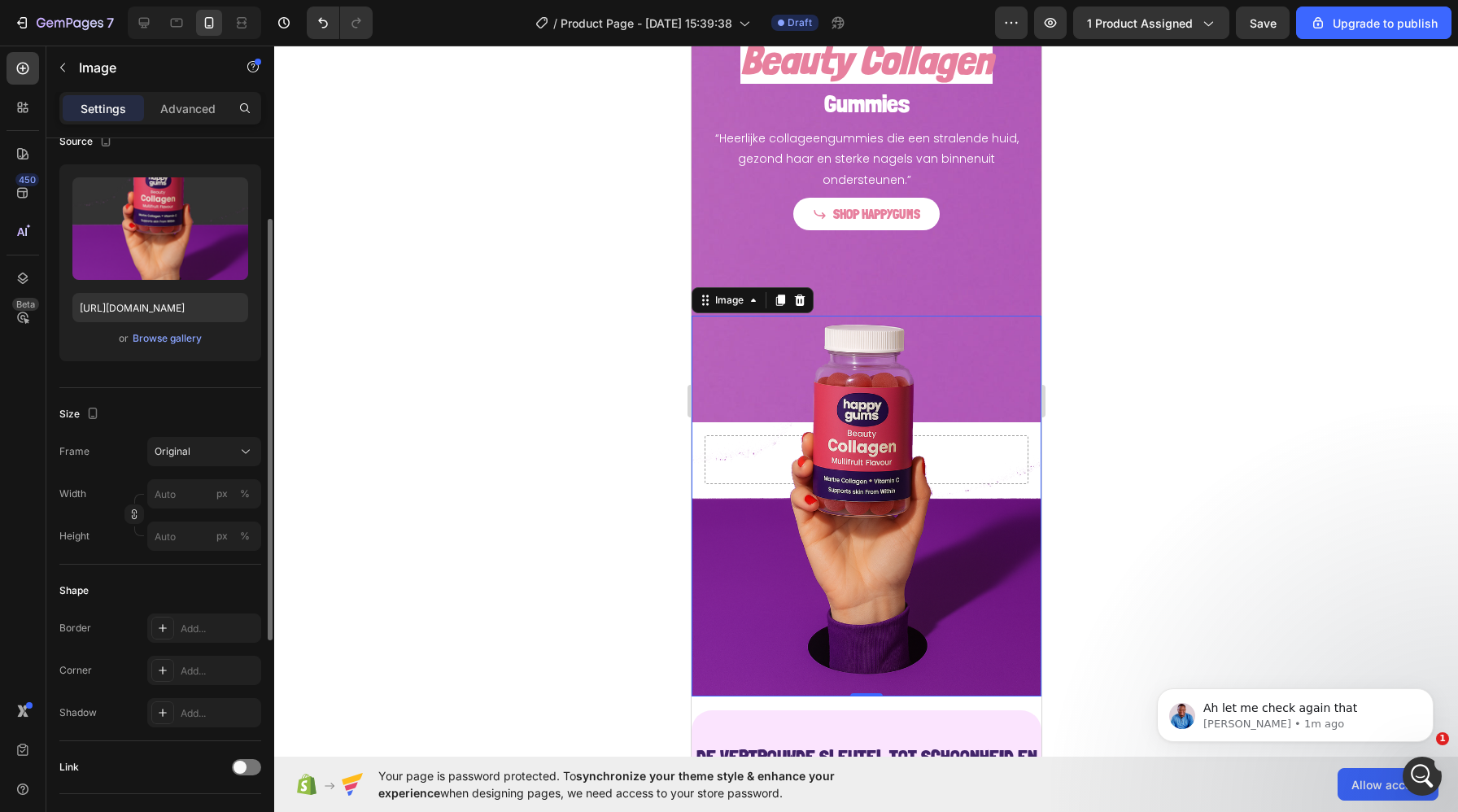
click at [697, 437] on img at bounding box center [865, 506] width 350 height 381
click at [740, 437] on img at bounding box center [865, 506] width 350 height 381
click at [1086, 430] on div at bounding box center [866, 428] width 1183 height 767
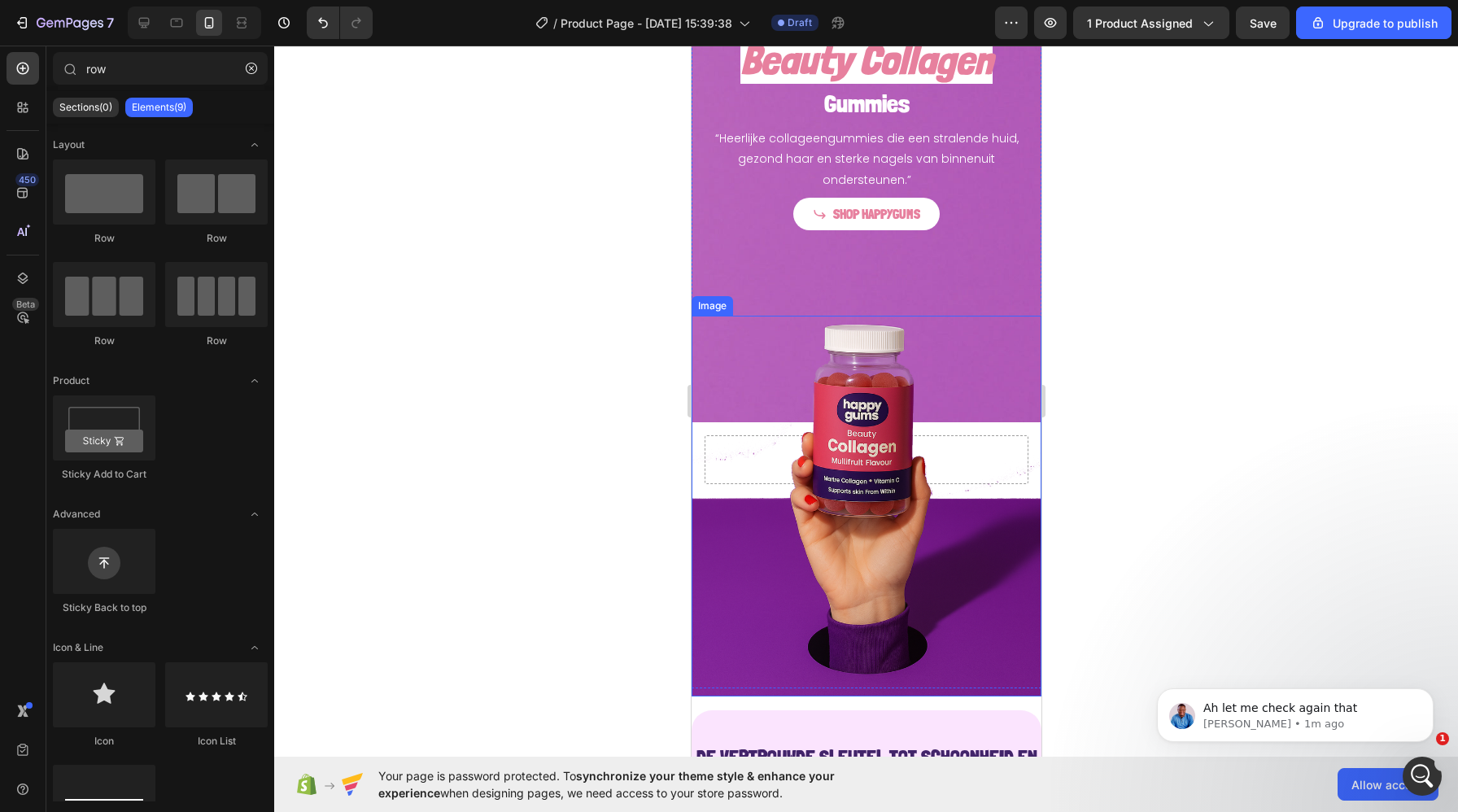
click at [1022, 453] on img at bounding box center [865, 506] width 350 height 381
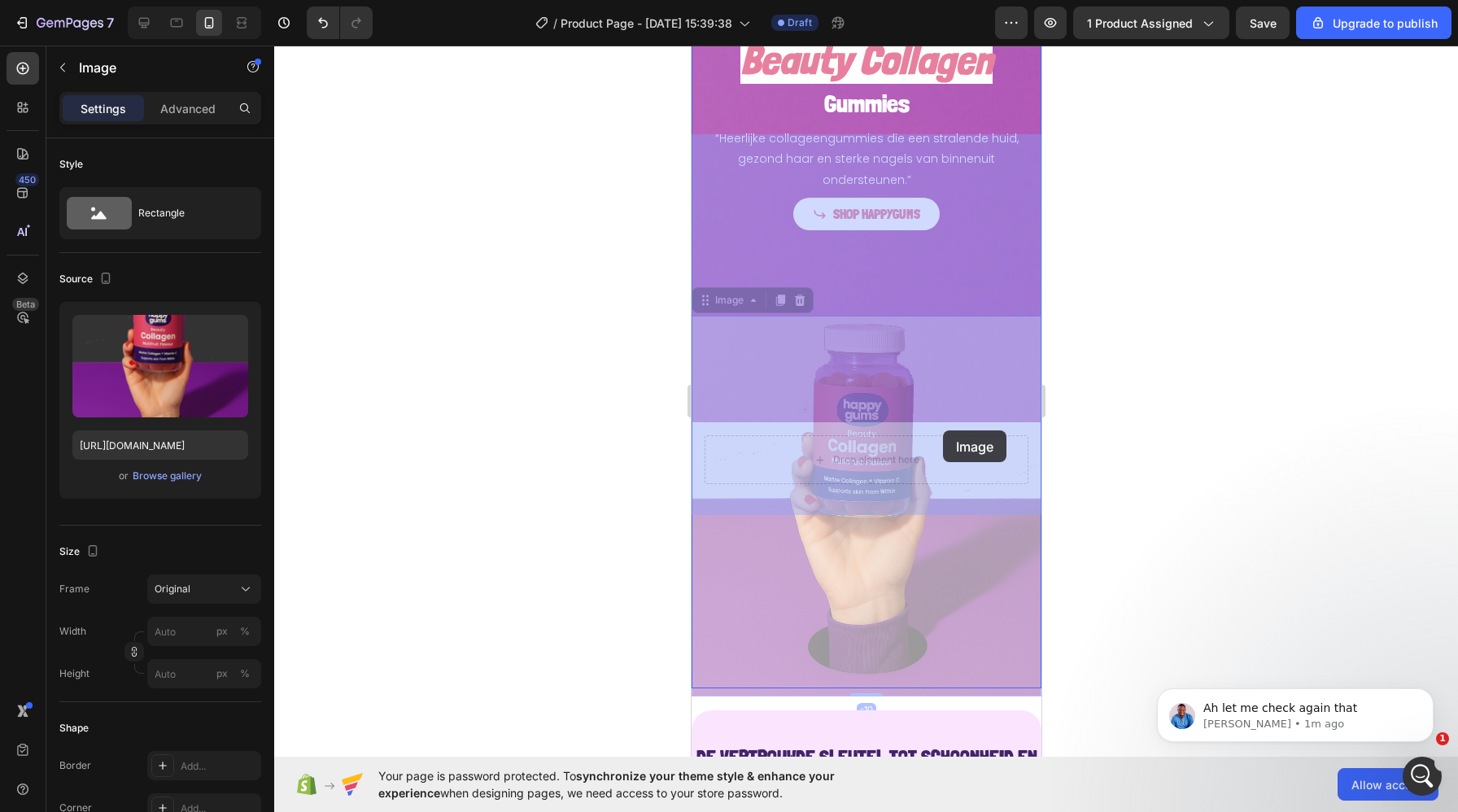
drag, startPoint x: 974, startPoint y: 458, endPoint x: 942, endPoint y: 444, distance: 34.9
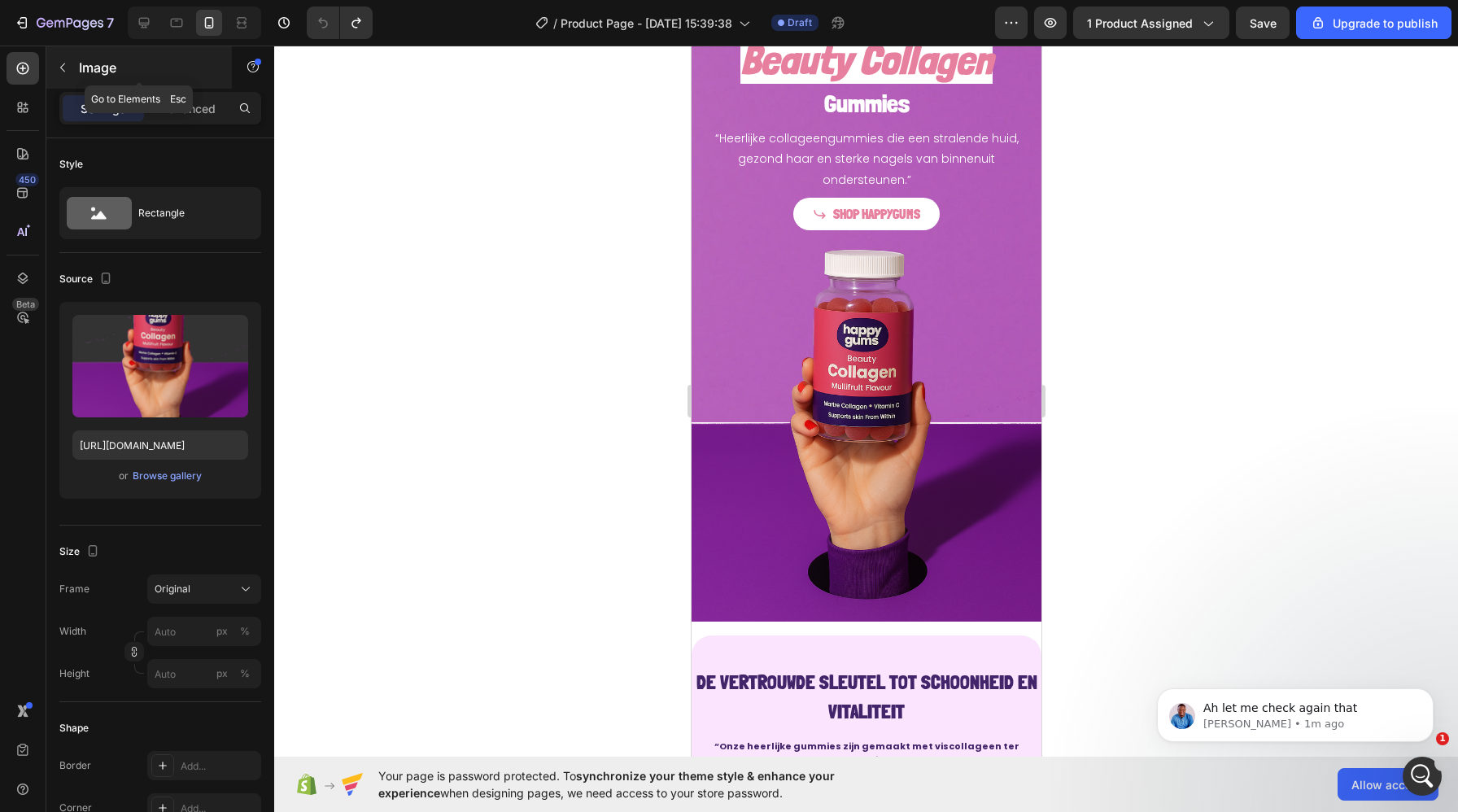
click at [121, 79] on div "Image" at bounding box center [139, 68] width 186 height 43
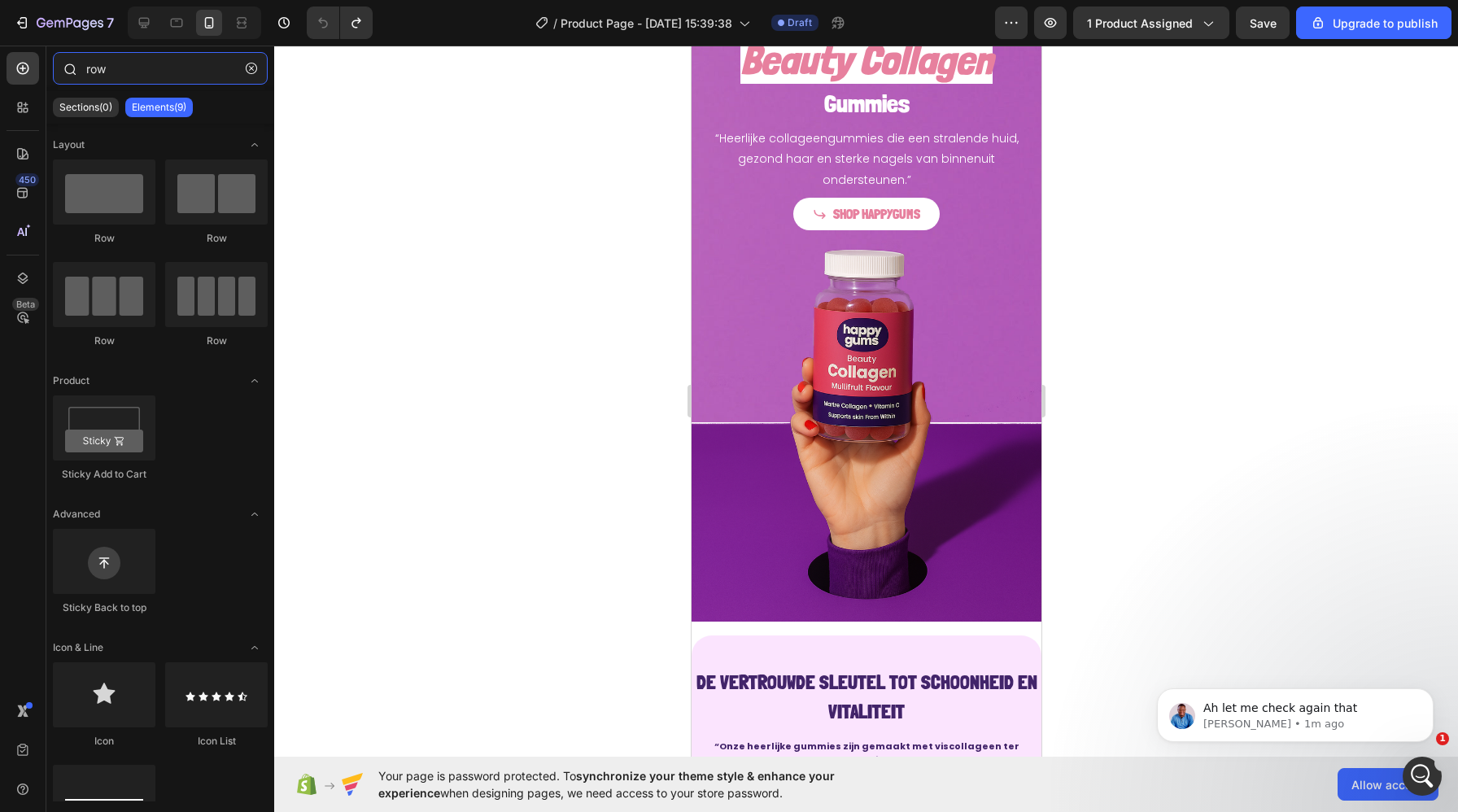
click at [138, 82] on input "row" at bounding box center [161, 68] width 215 height 33
drag, startPoint x: 801, startPoint y: 250, endPoint x: 816, endPoint y: 256, distance: 16.2
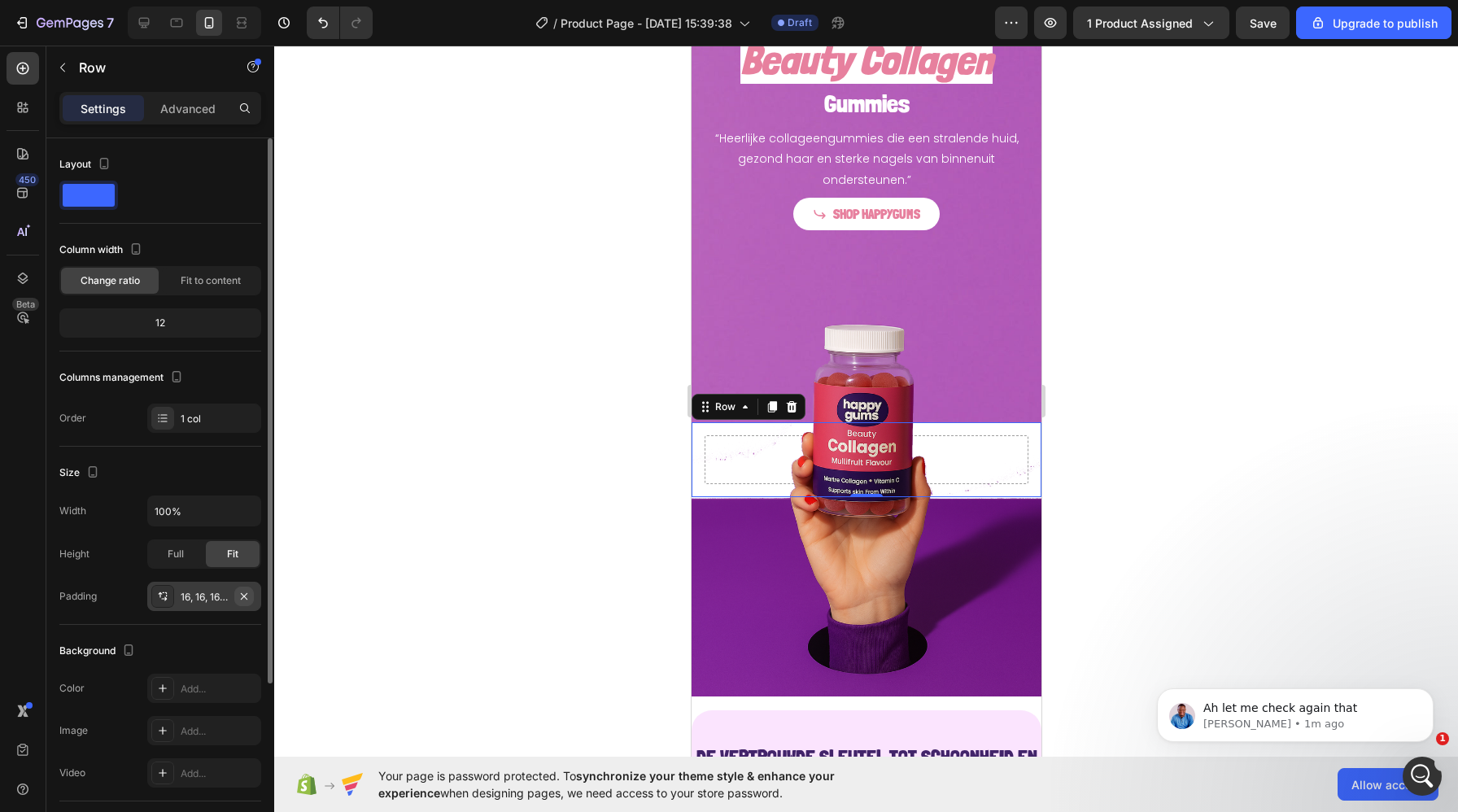
click at [243, 597] on icon "button" at bounding box center [243, 596] width 13 height 13
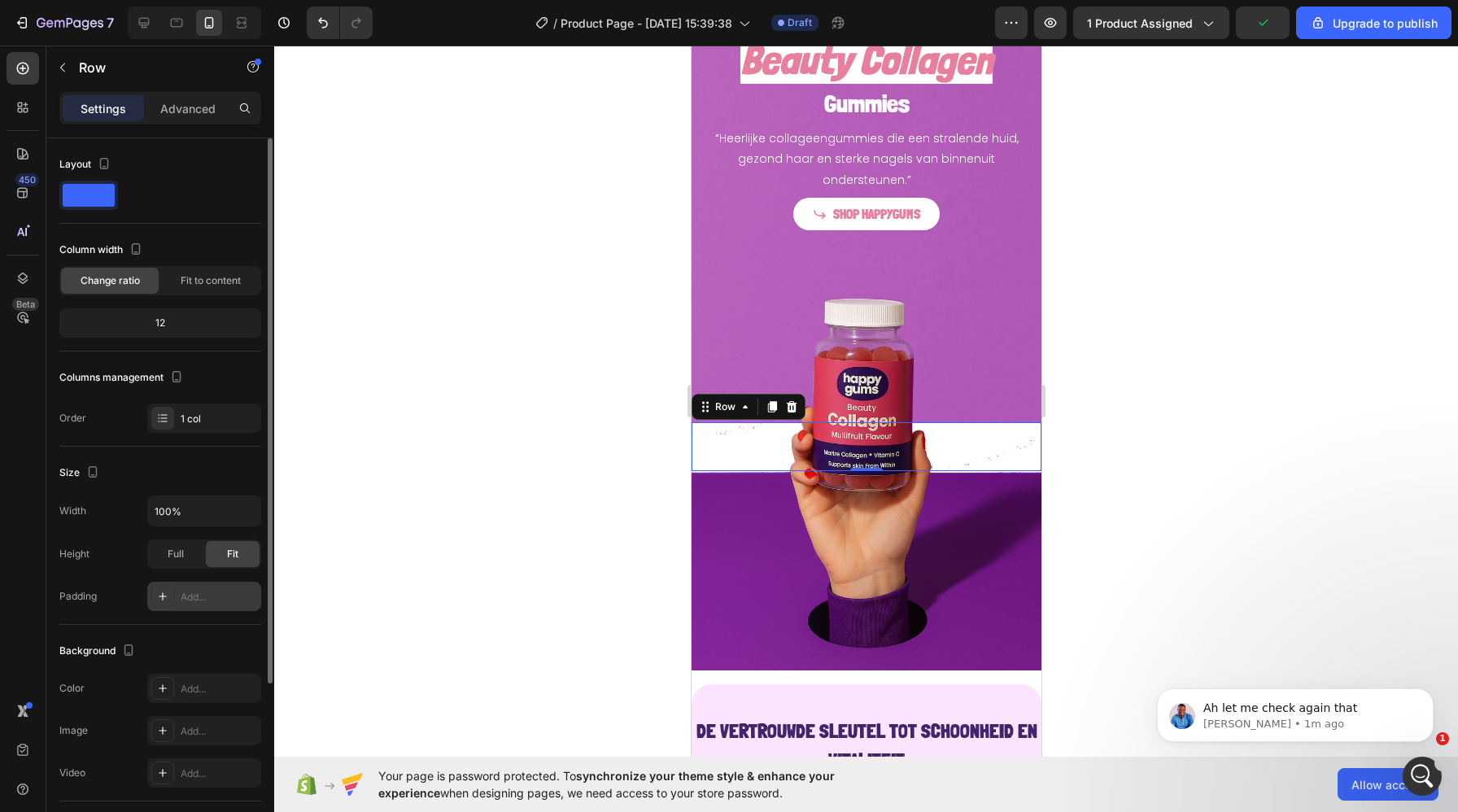
click at [709, 577] on img at bounding box center [865, 480] width 350 height 381
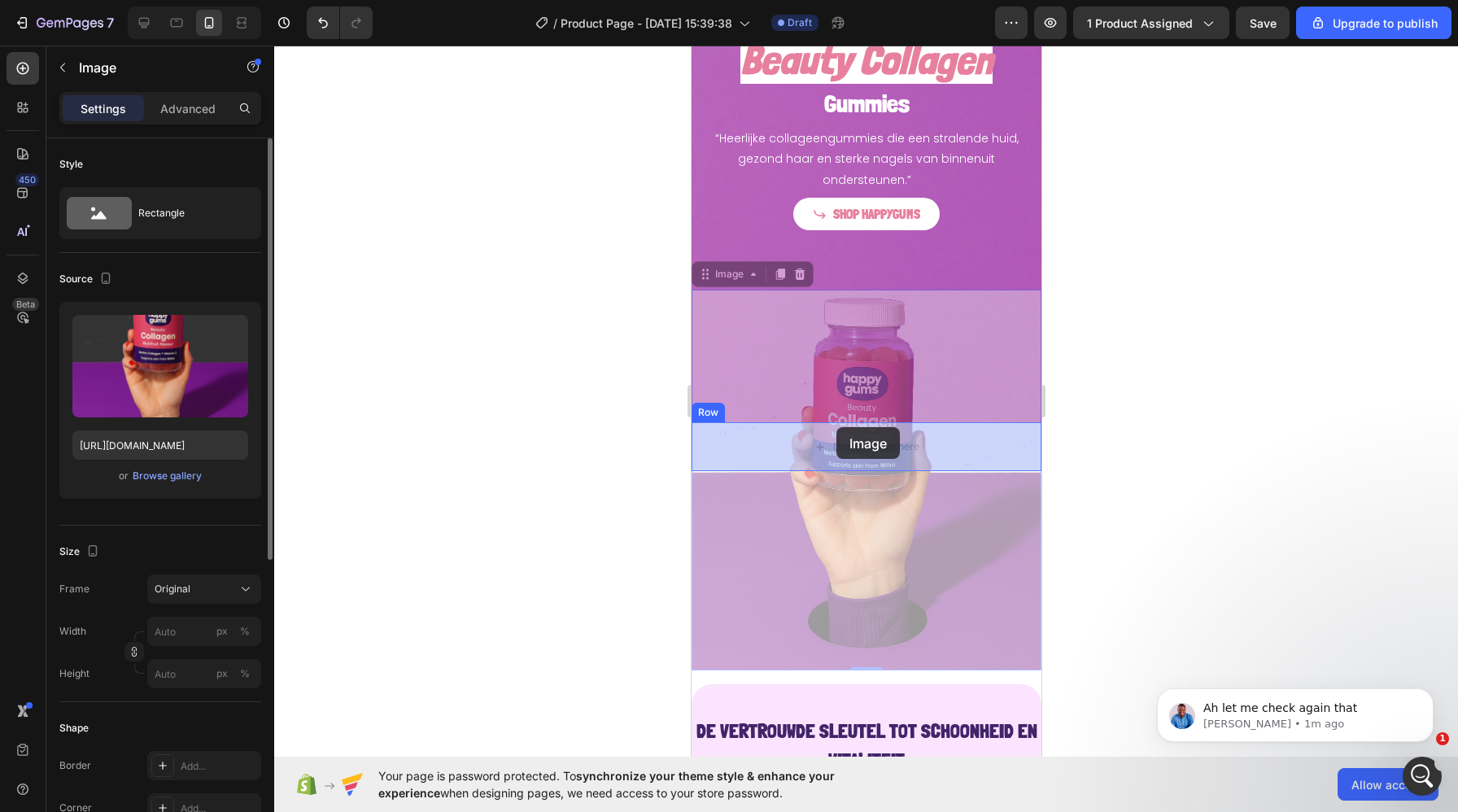
drag, startPoint x: 880, startPoint y: 506, endPoint x: 835, endPoint y: 427, distance: 90.9
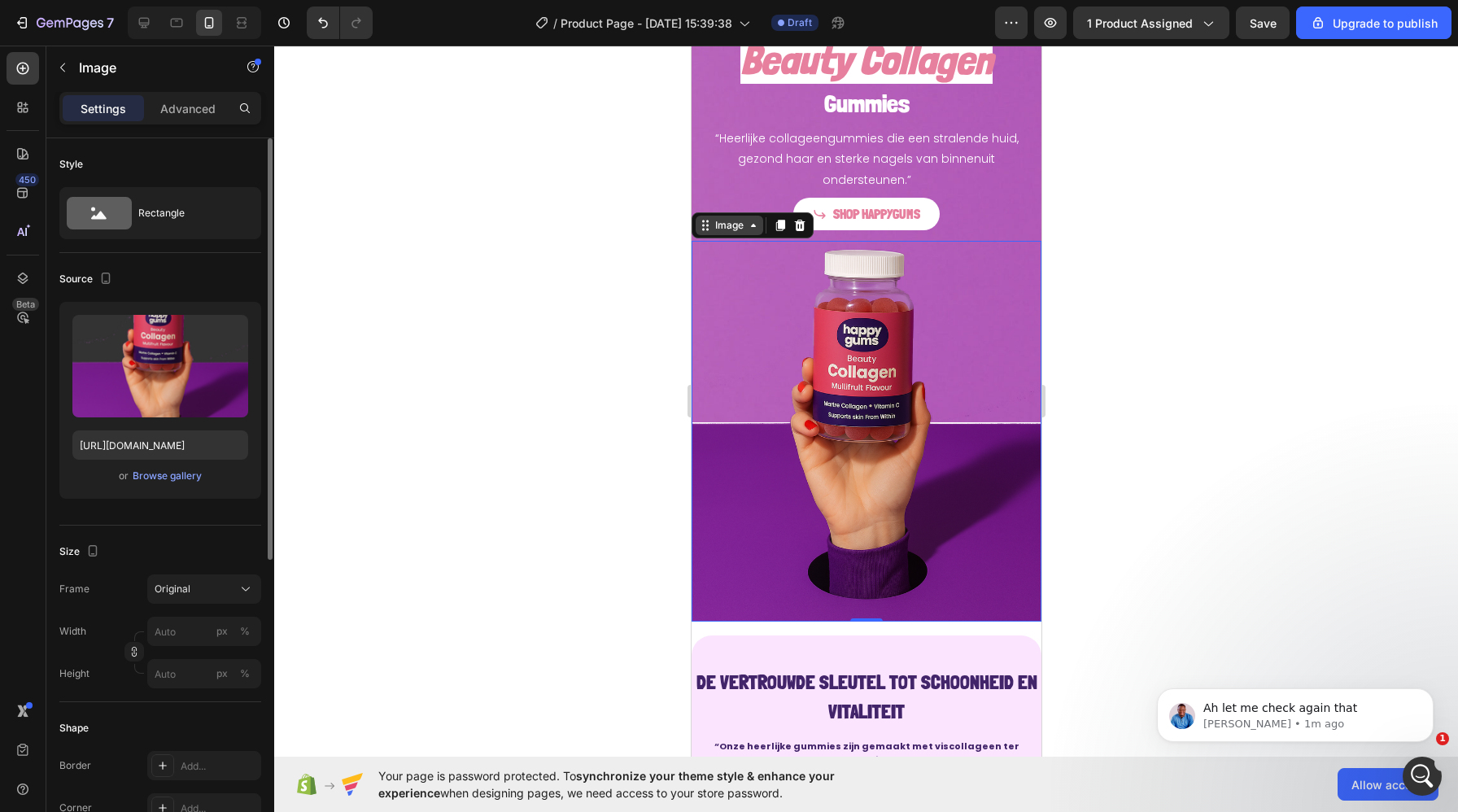
click at [725, 223] on div "Image" at bounding box center [728, 225] width 35 height 14
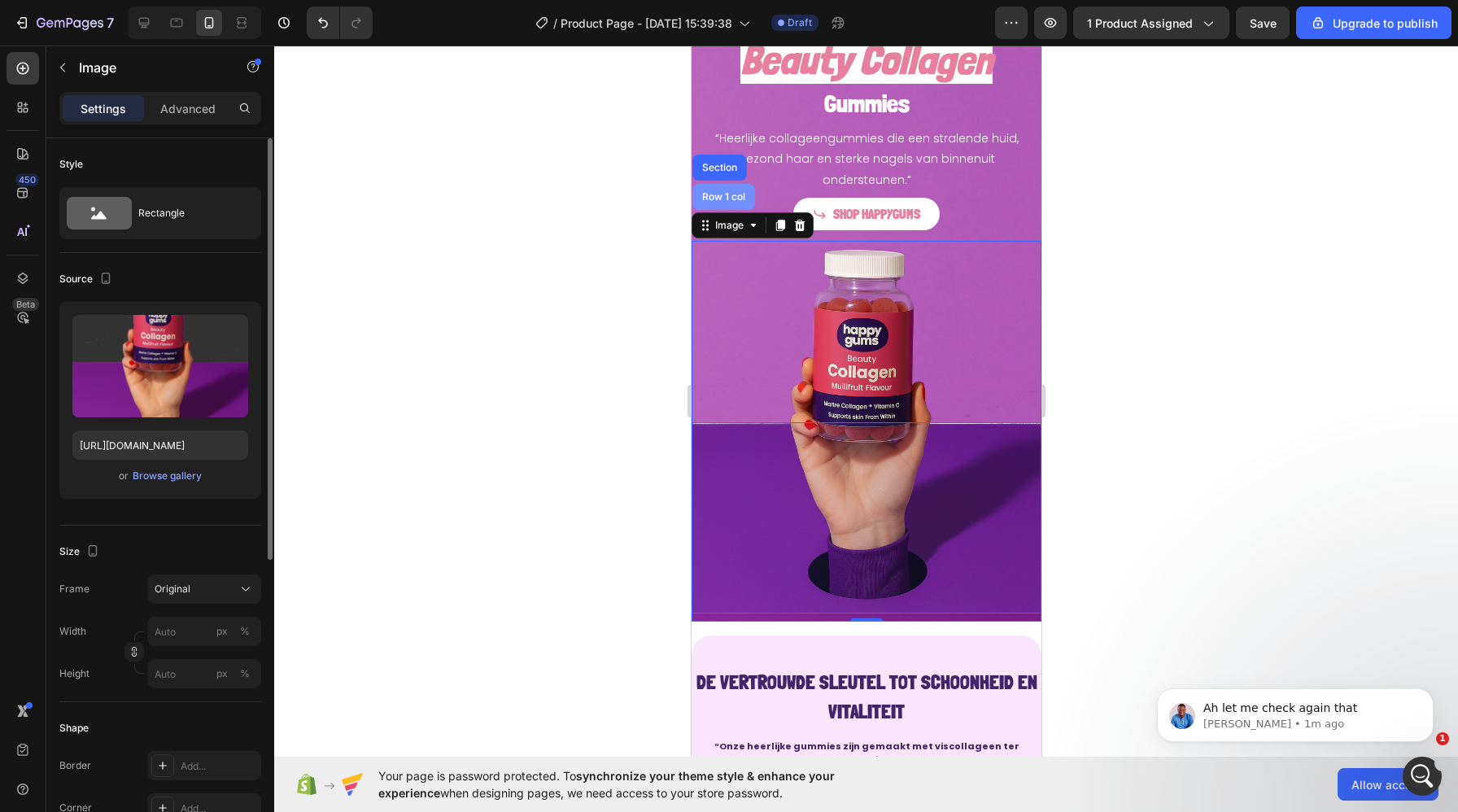
click at [717, 198] on div "Row 1 col" at bounding box center [723, 196] width 50 height 10
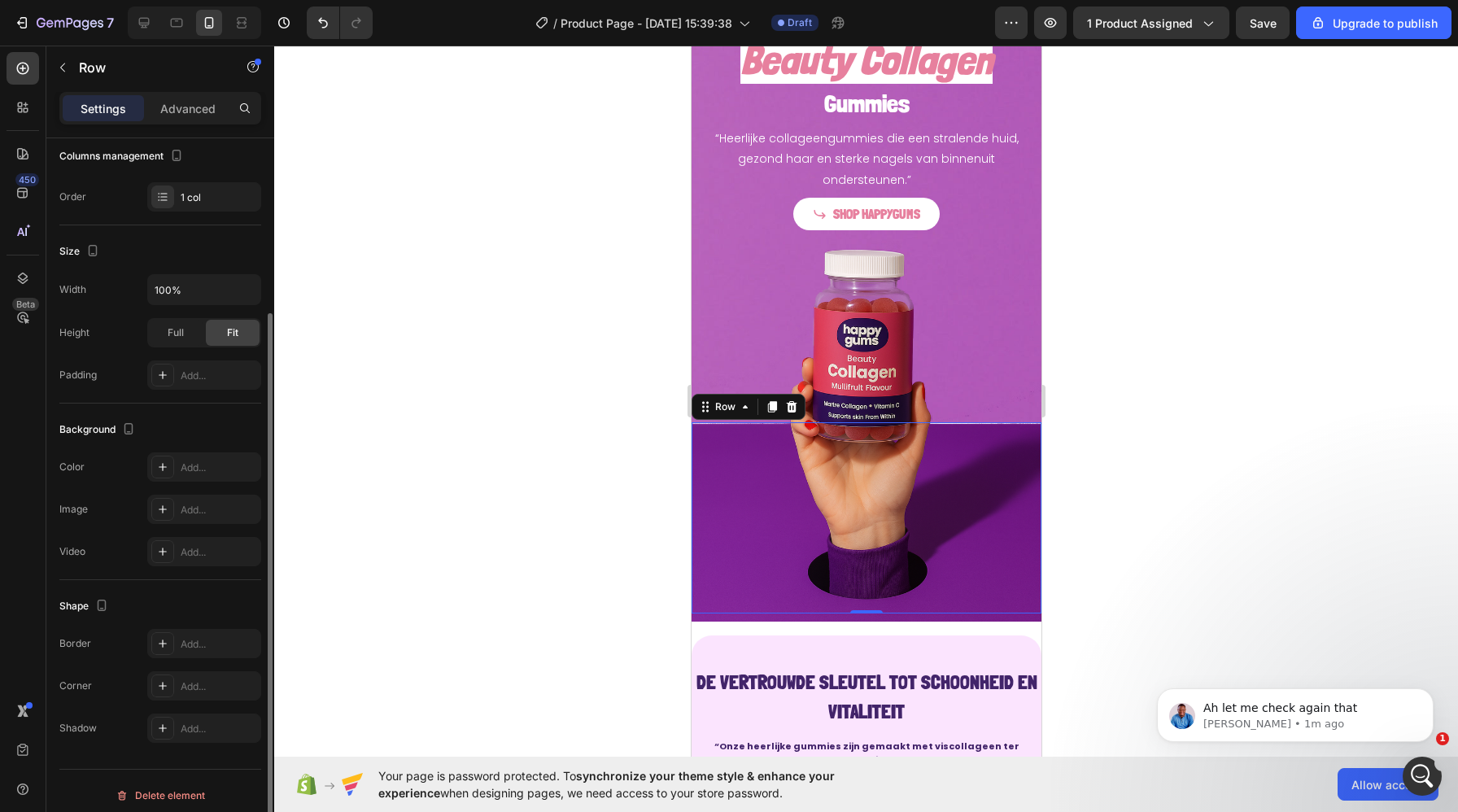
scroll to position [227, 0]
click at [190, 462] on div "Add..." at bounding box center [219, 461] width 76 height 14
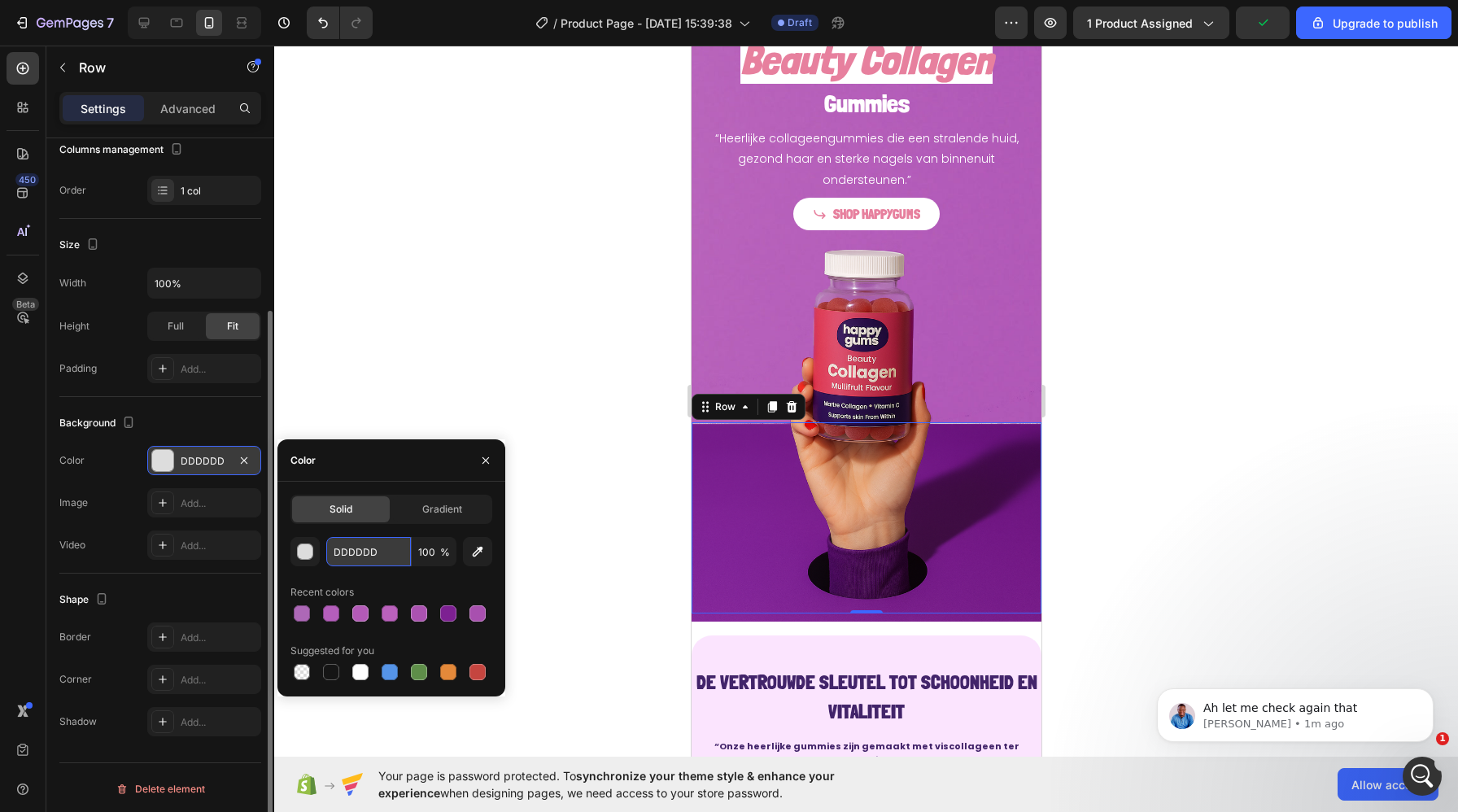
click at [372, 543] on input "DDDDDD" at bounding box center [368, 551] width 84 height 29
paste input "AD68B7"
type input "AD68B7"
click at [572, 531] on div at bounding box center [866, 428] width 1183 height 767
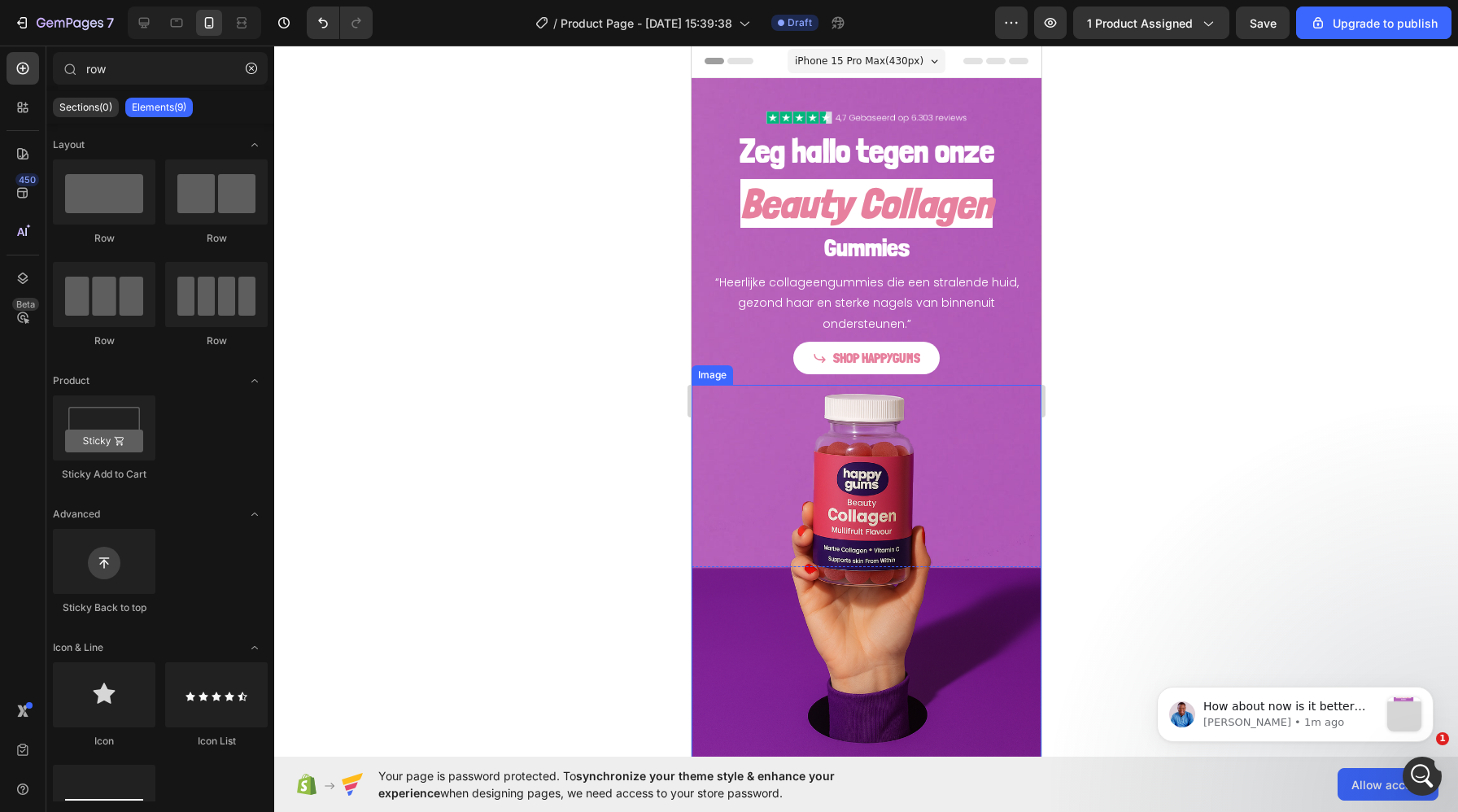
scroll to position [0, 0]
click at [698, 338] on div "Zeg hallo tegen onze Heading Beauty Collagen Heading Gummies Heading “Heerlijke…" at bounding box center [865, 234] width 350 height 309
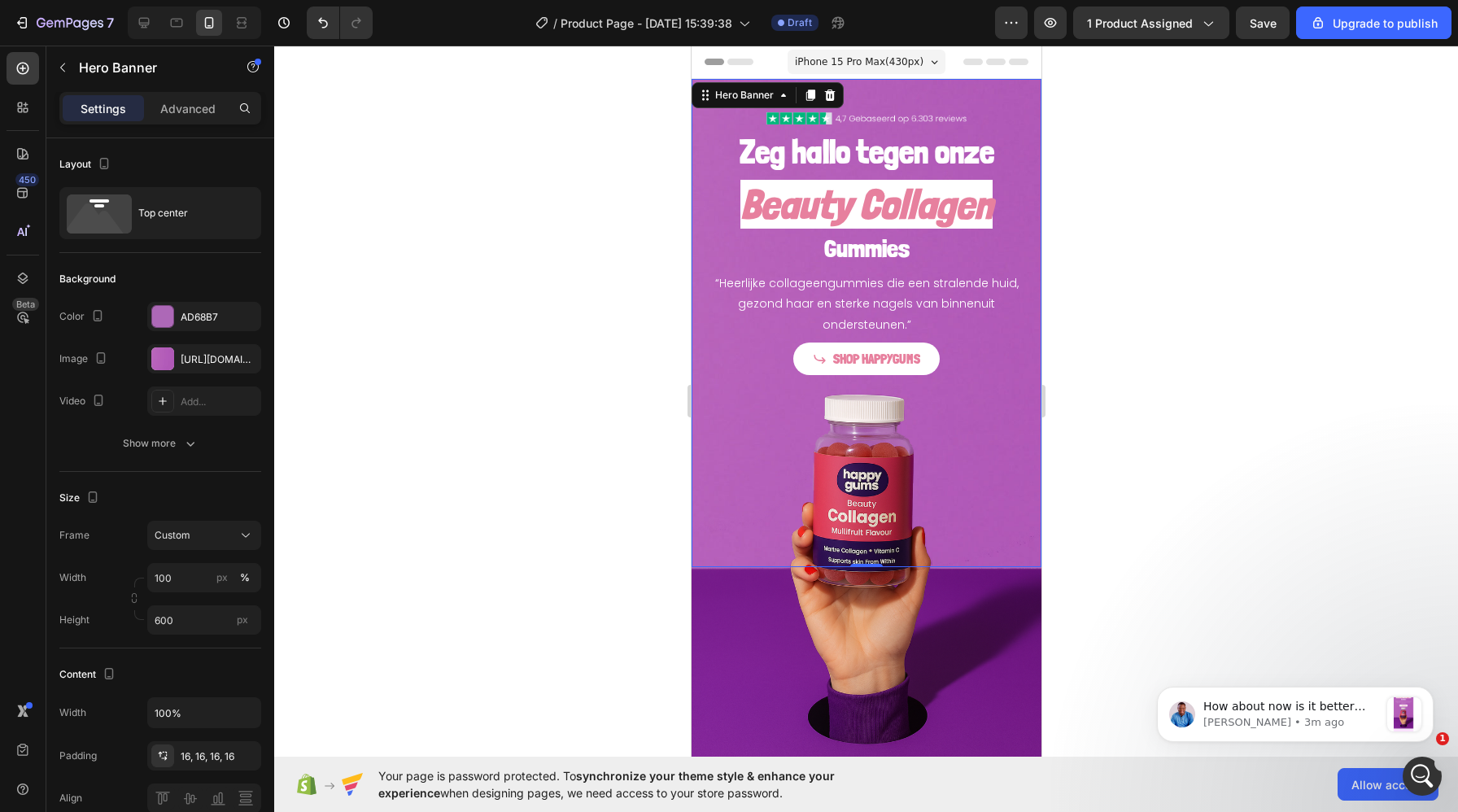
click at [608, 545] on div at bounding box center [866, 428] width 1183 height 767
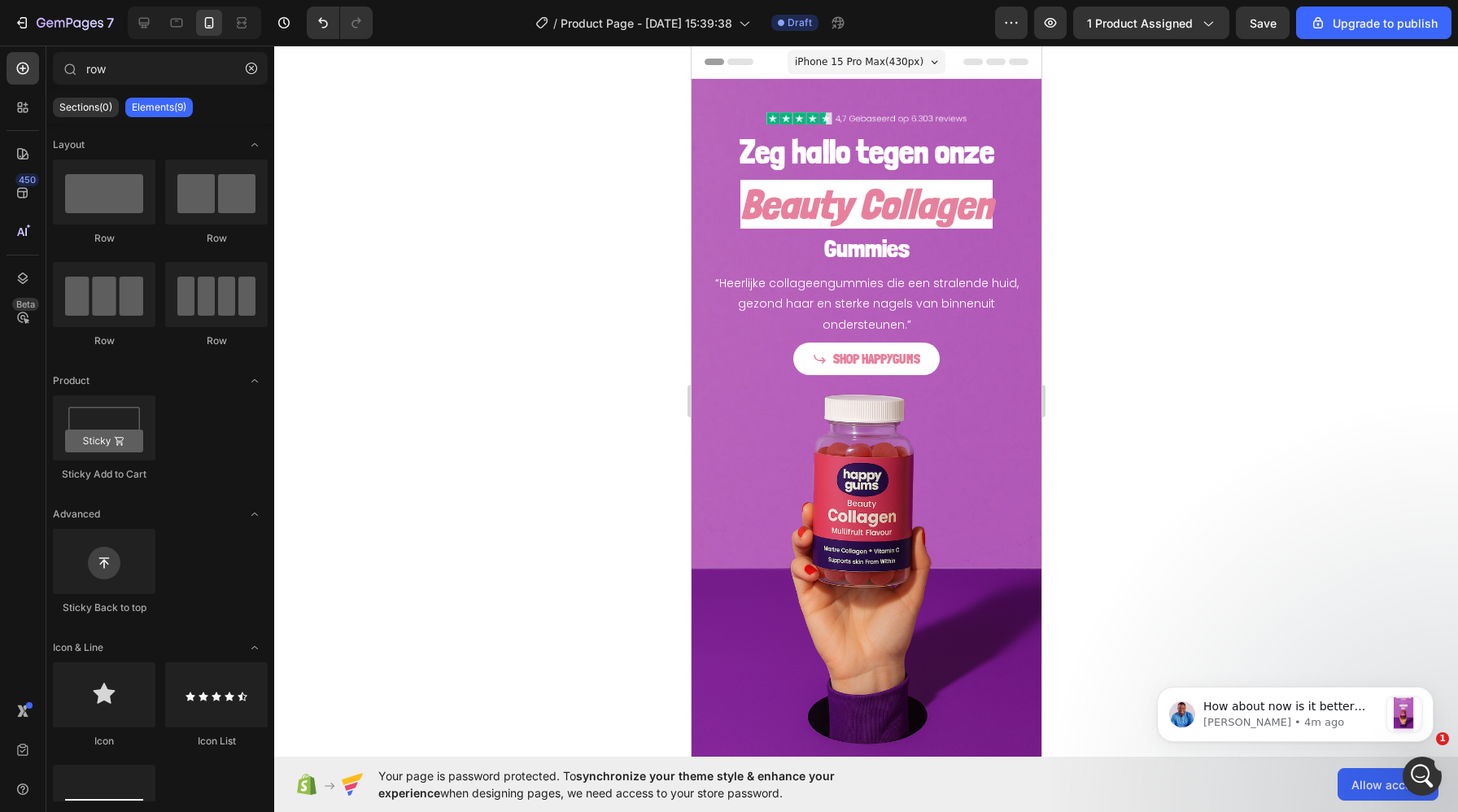
click at [1181, 264] on div at bounding box center [866, 428] width 1183 height 767
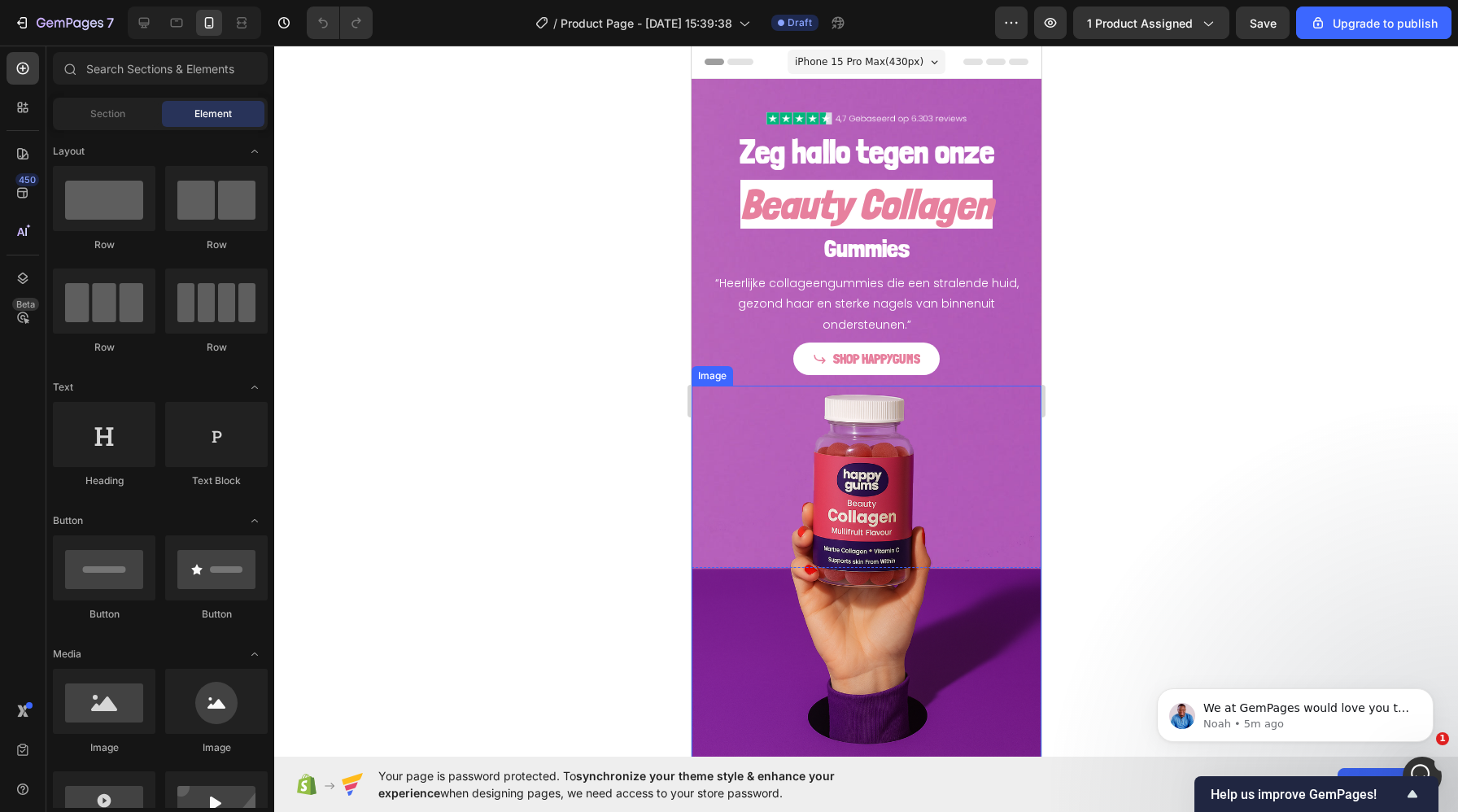
scroll to position [92, 0]
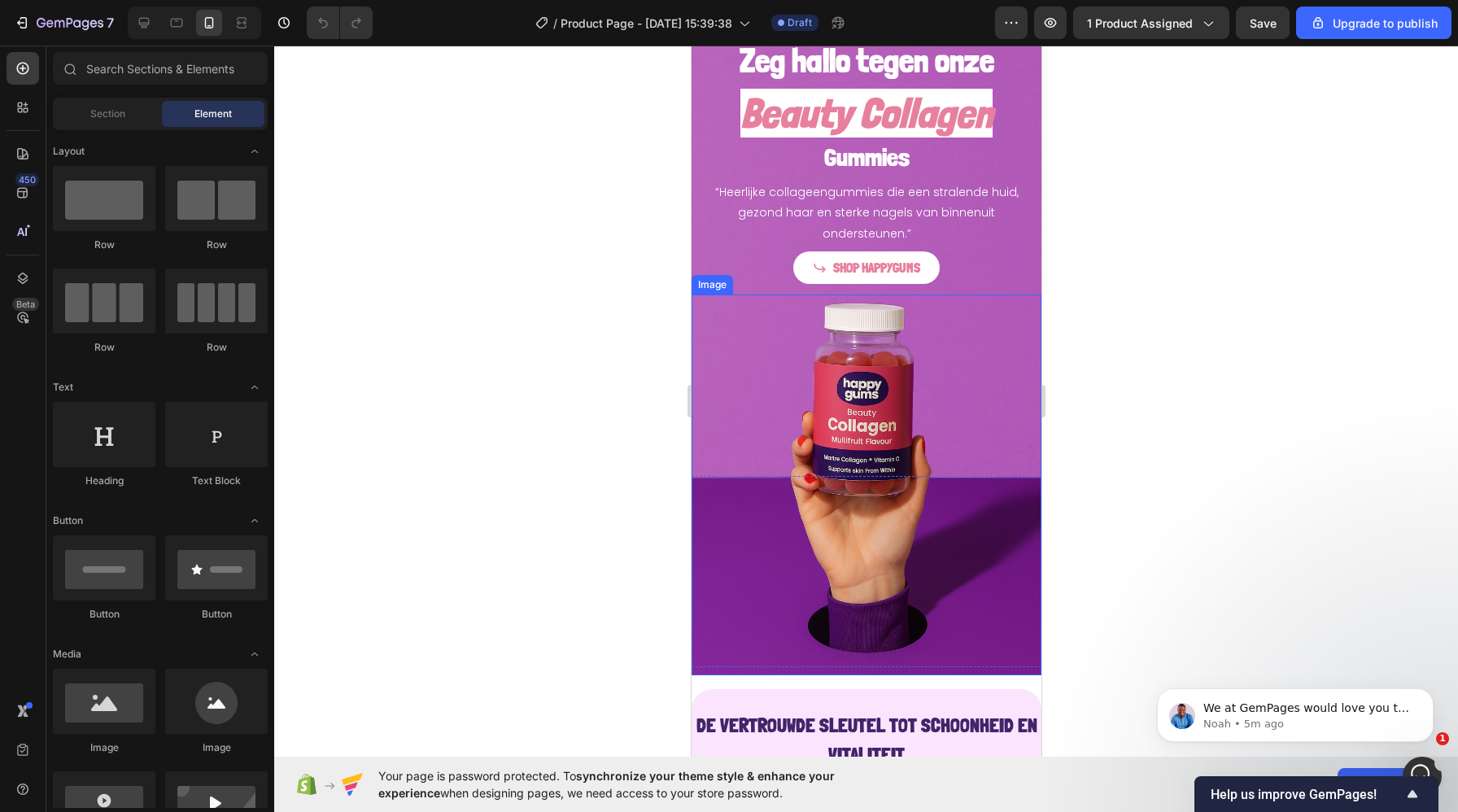
click at [895, 598] on img at bounding box center [865, 484] width 350 height 381
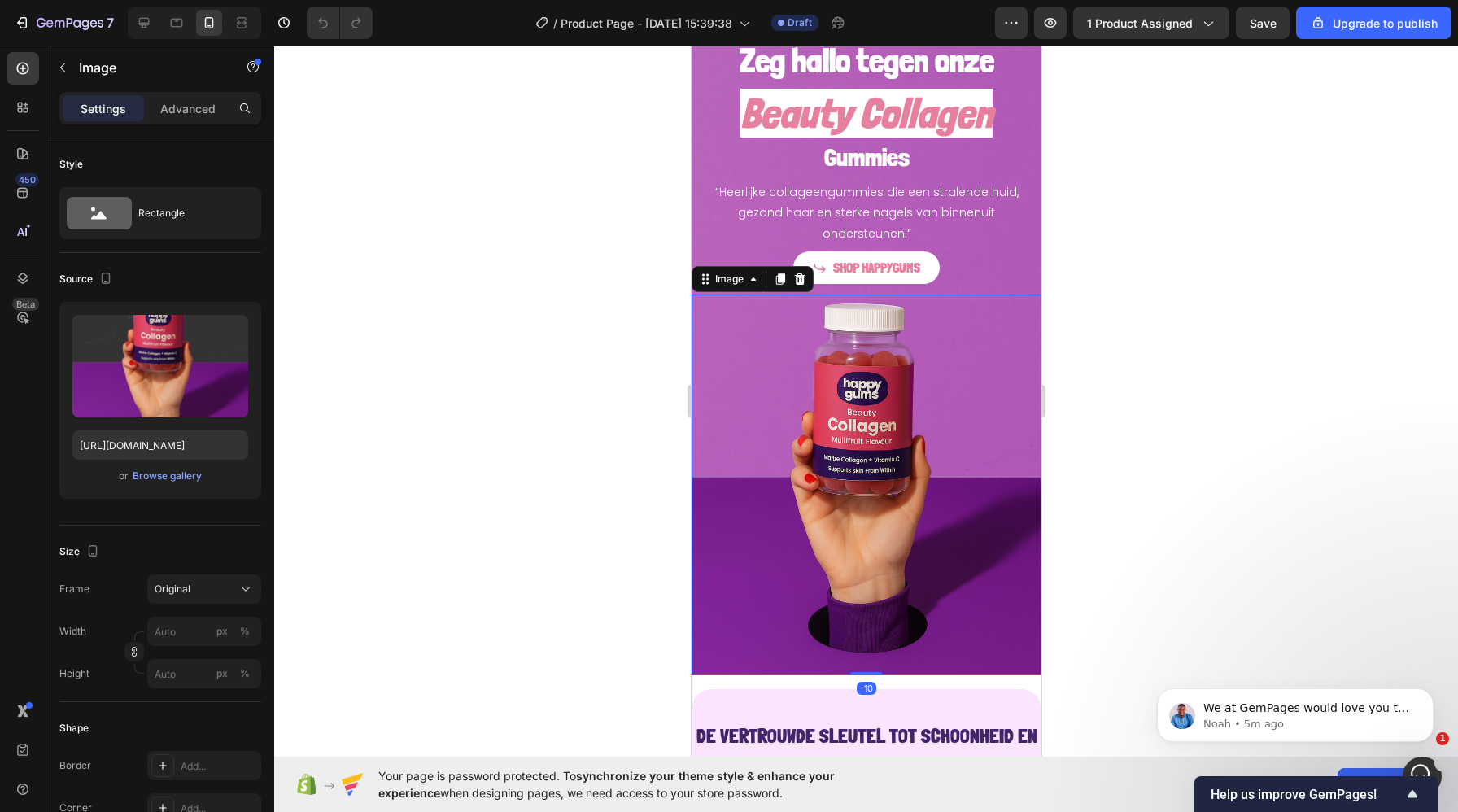
click at [761, 427] on img at bounding box center [865, 484] width 350 height 381
click at [758, 414] on img at bounding box center [865, 484] width 350 height 381
click at [625, 498] on div at bounding box center [866, 428] width 1183 height 767
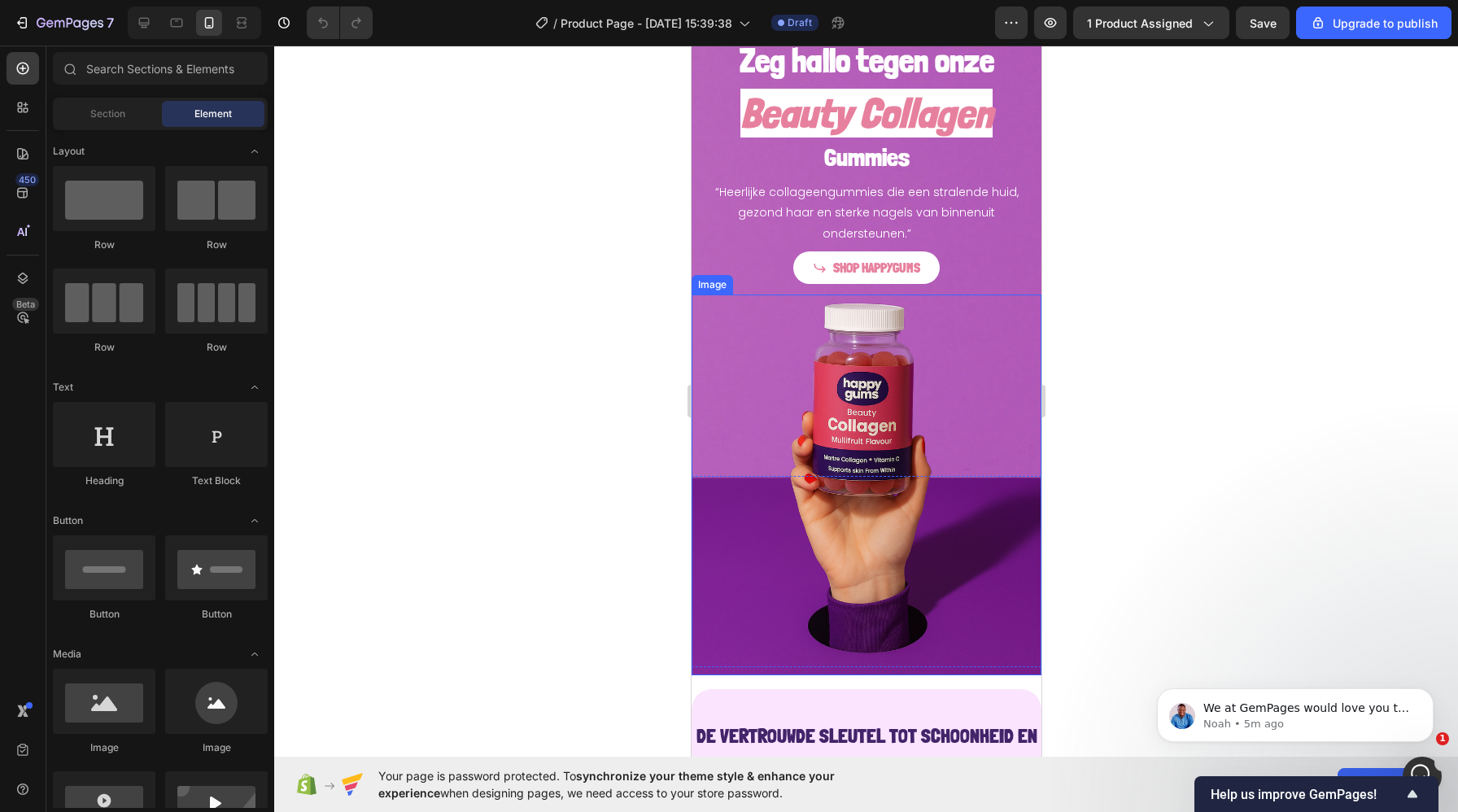
click at [726, 450] on img at bounding box center [865, 484] width 350 height 381
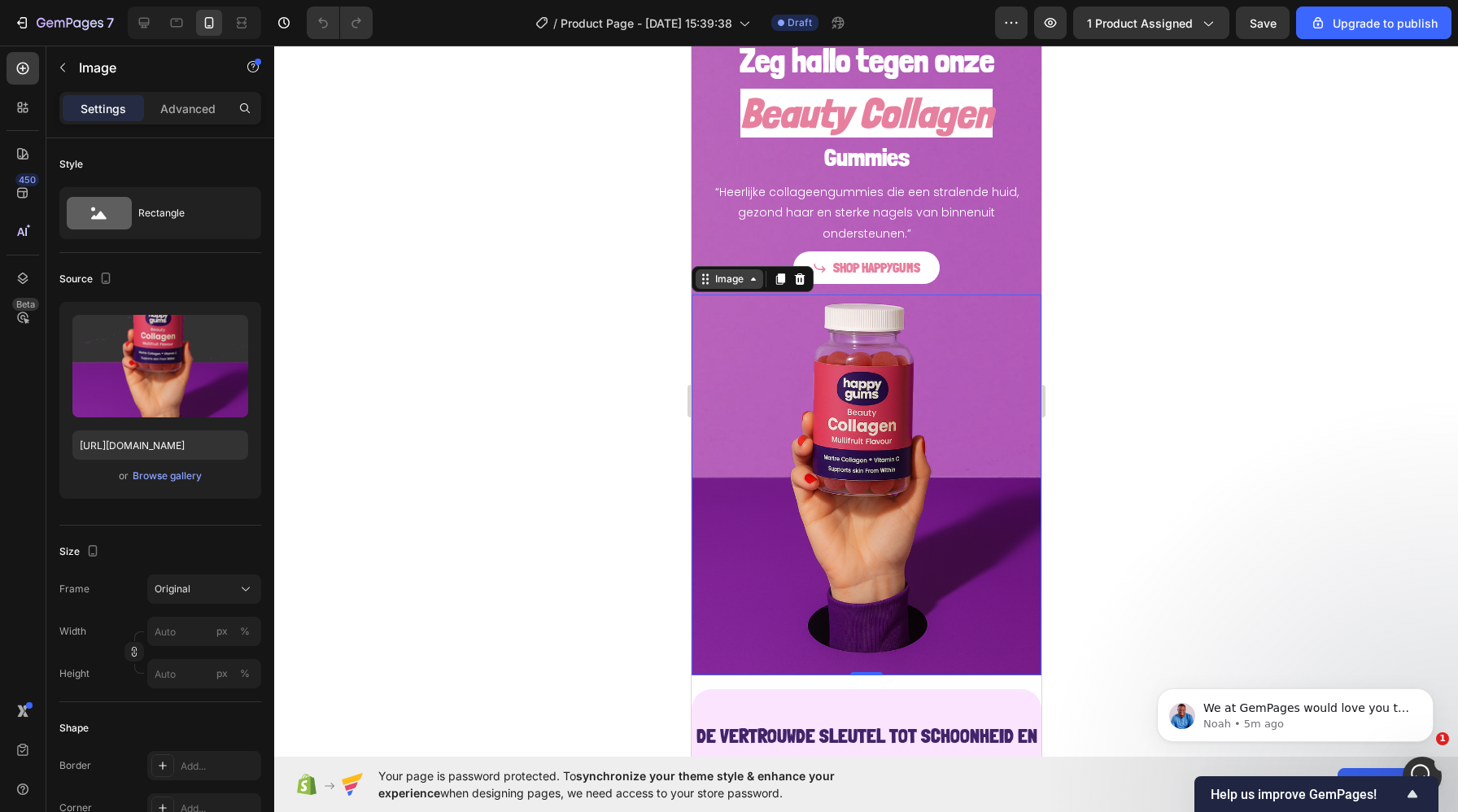
click at [706, 278] on icon at bounding box center [706, 279] width 3 height 3
click at [21, 277] on icon at bounding box center [22, 278] width 16 height 16
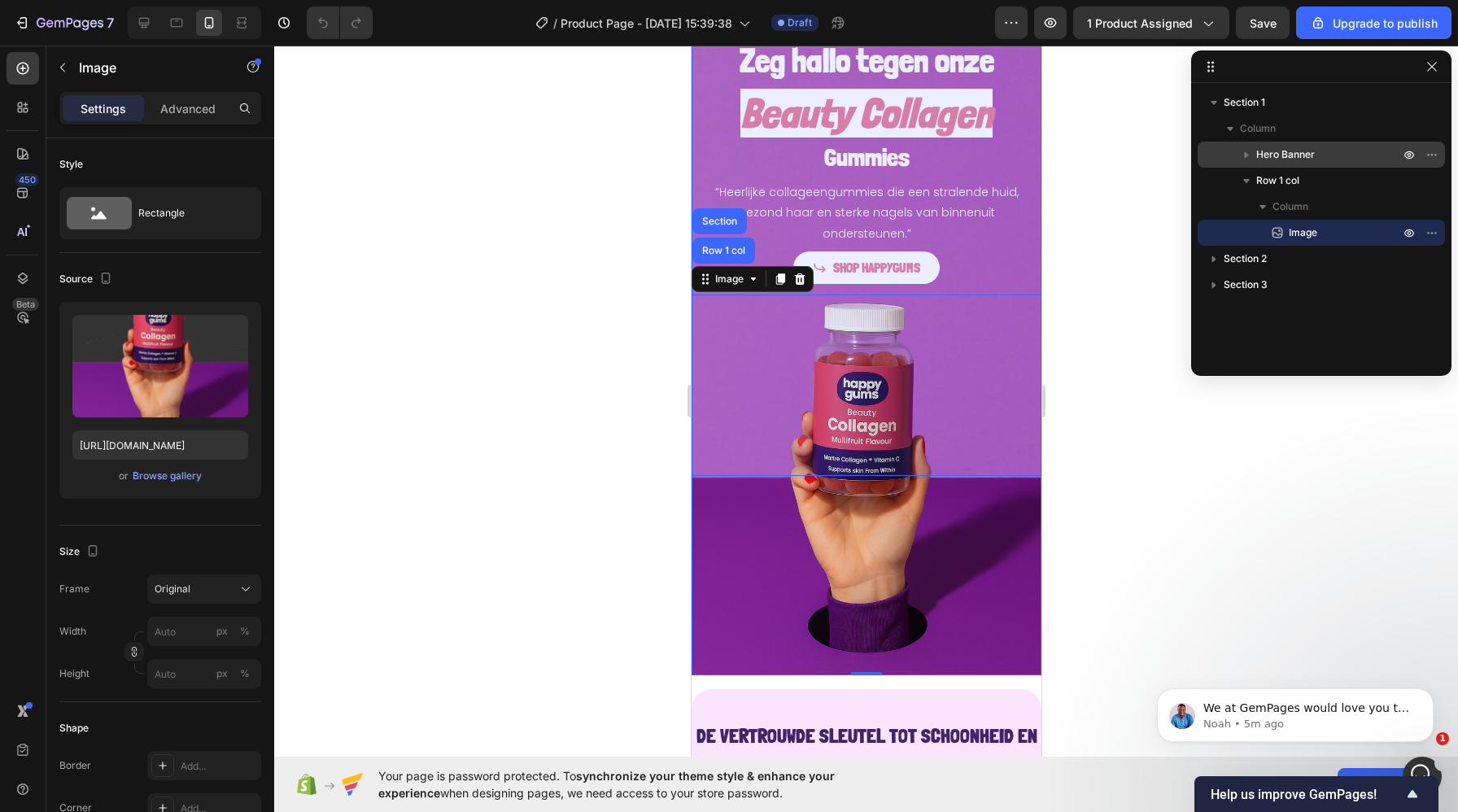
click at [1295, 155] on span "Hero Banner" at bounding box center [1286, 155] width 59 height 16
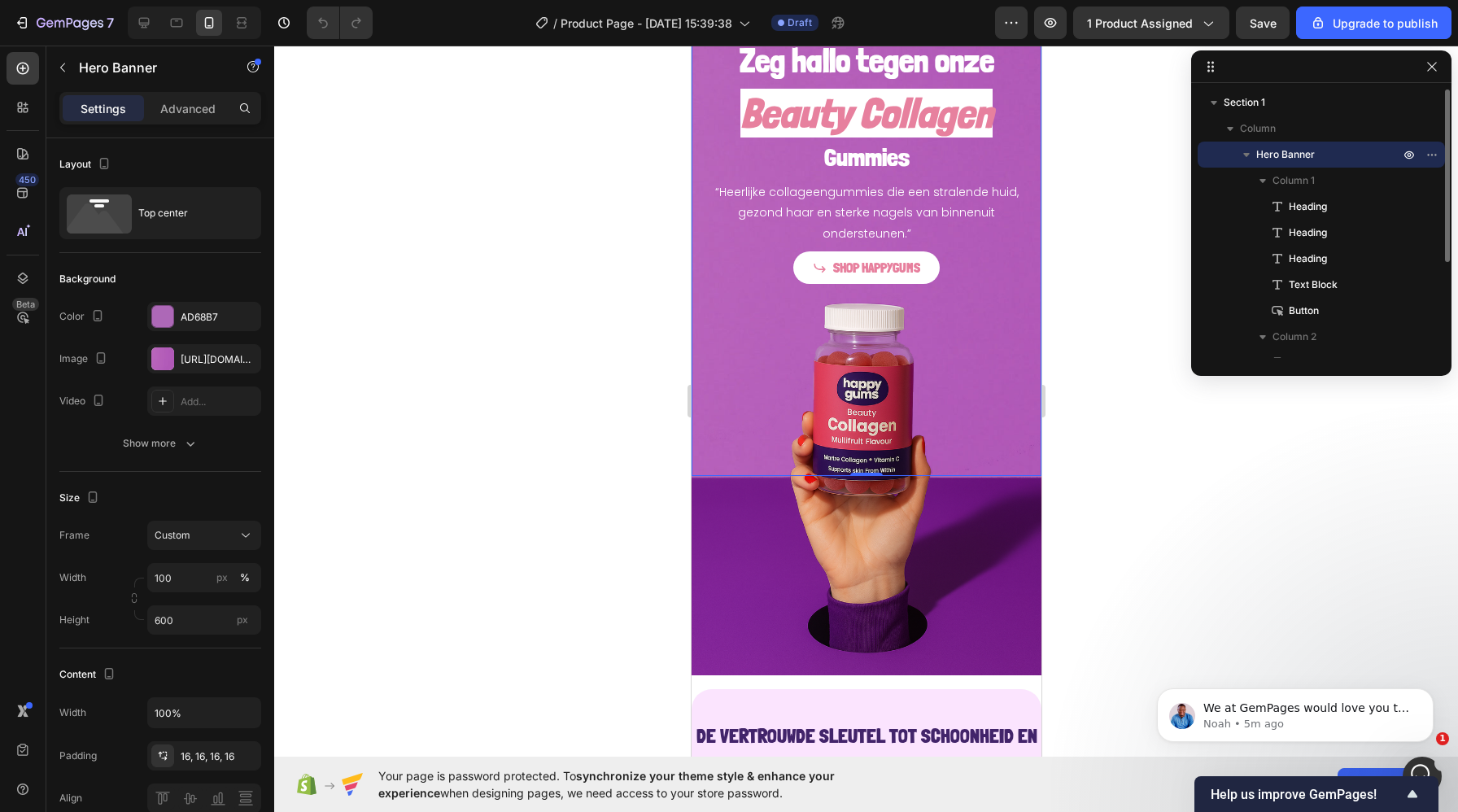
click at [1295, 155] on span "Hero Banner" at bounding box center [1286, 155] width 59 height 16
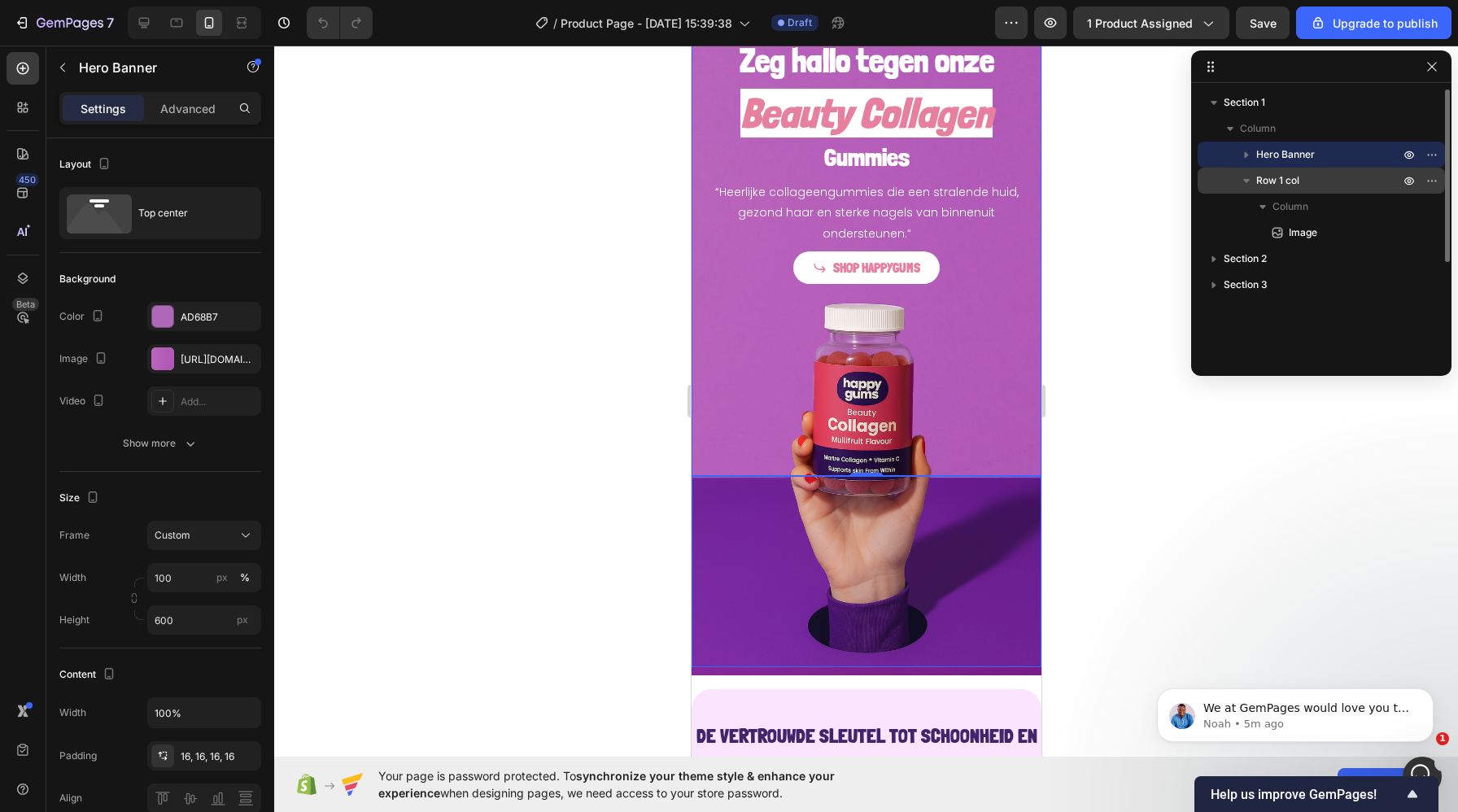
click at [1291, 176] on span "Row 1 col" at bounding box center [1278, 180] width 44 height 16
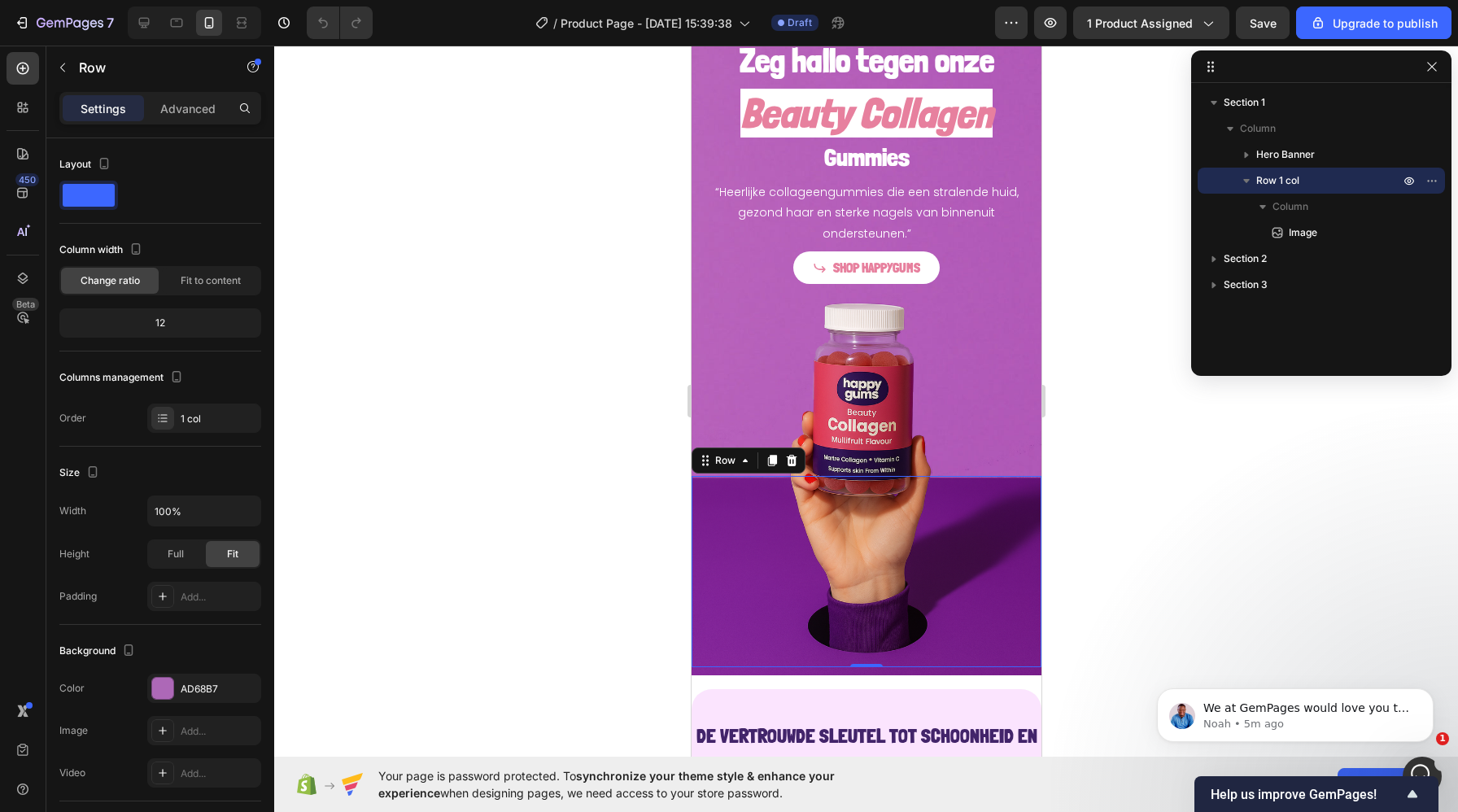
click at [512, 410] on div at bounding box center [866, 428] width 1183 height 767
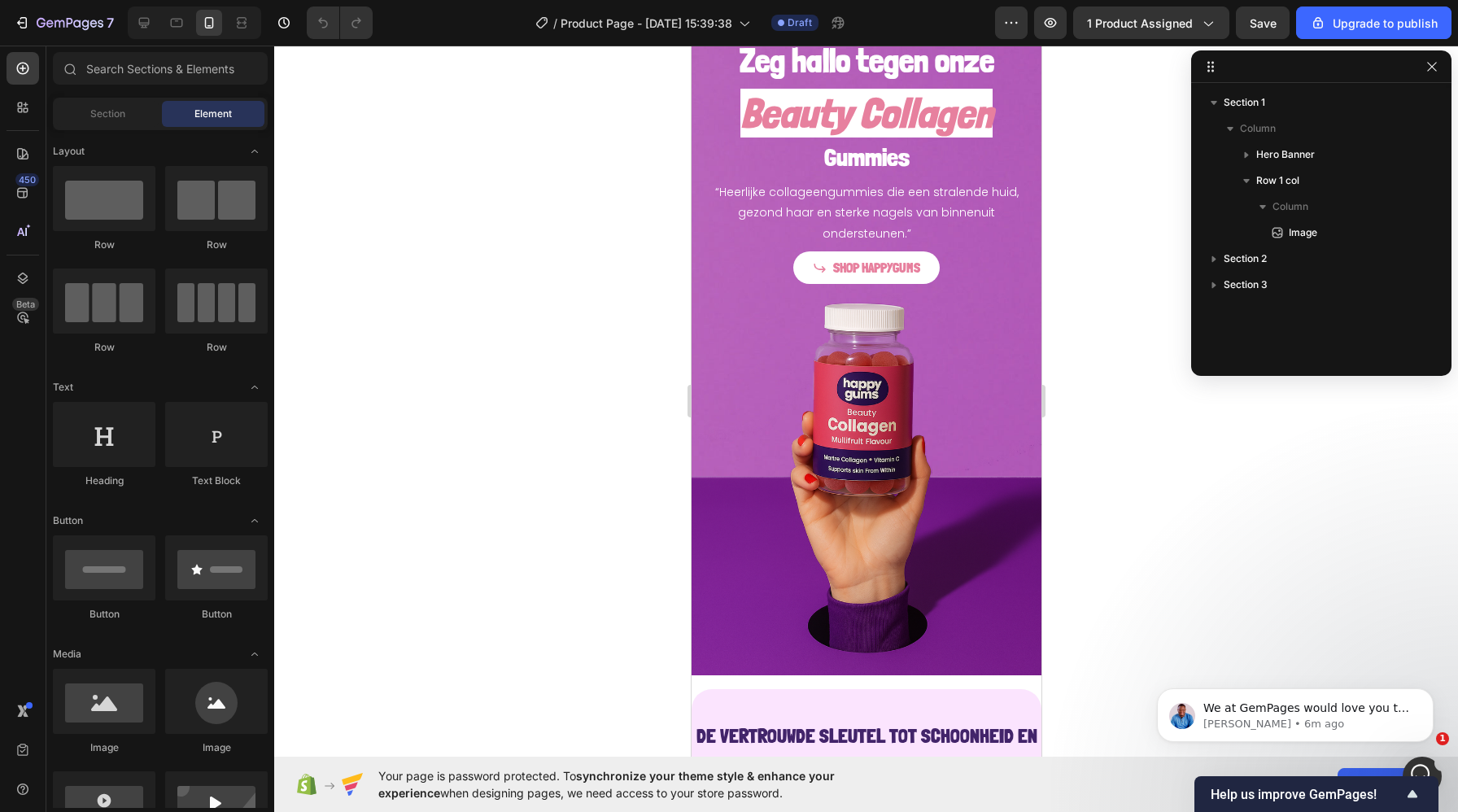
click at [456, 440] on div at bounding box center [866, 428] width 1183 height 767
click at [526, 367] on div at bounding box center [866, 428] width 1183 height 767
click at [737, 365] on img at bounding box center [865, 484] width 350 height 381
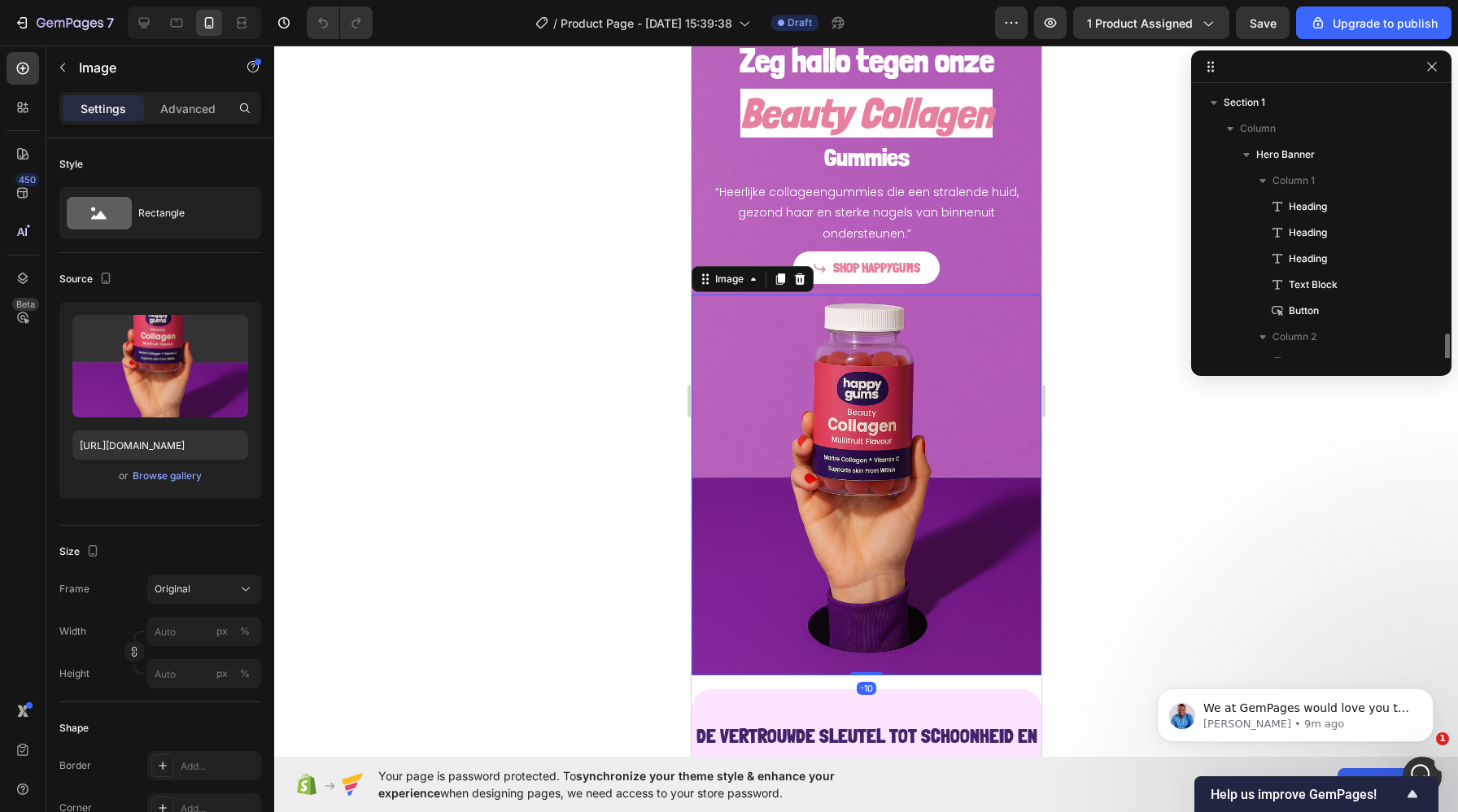
scroll to position [148, 0]
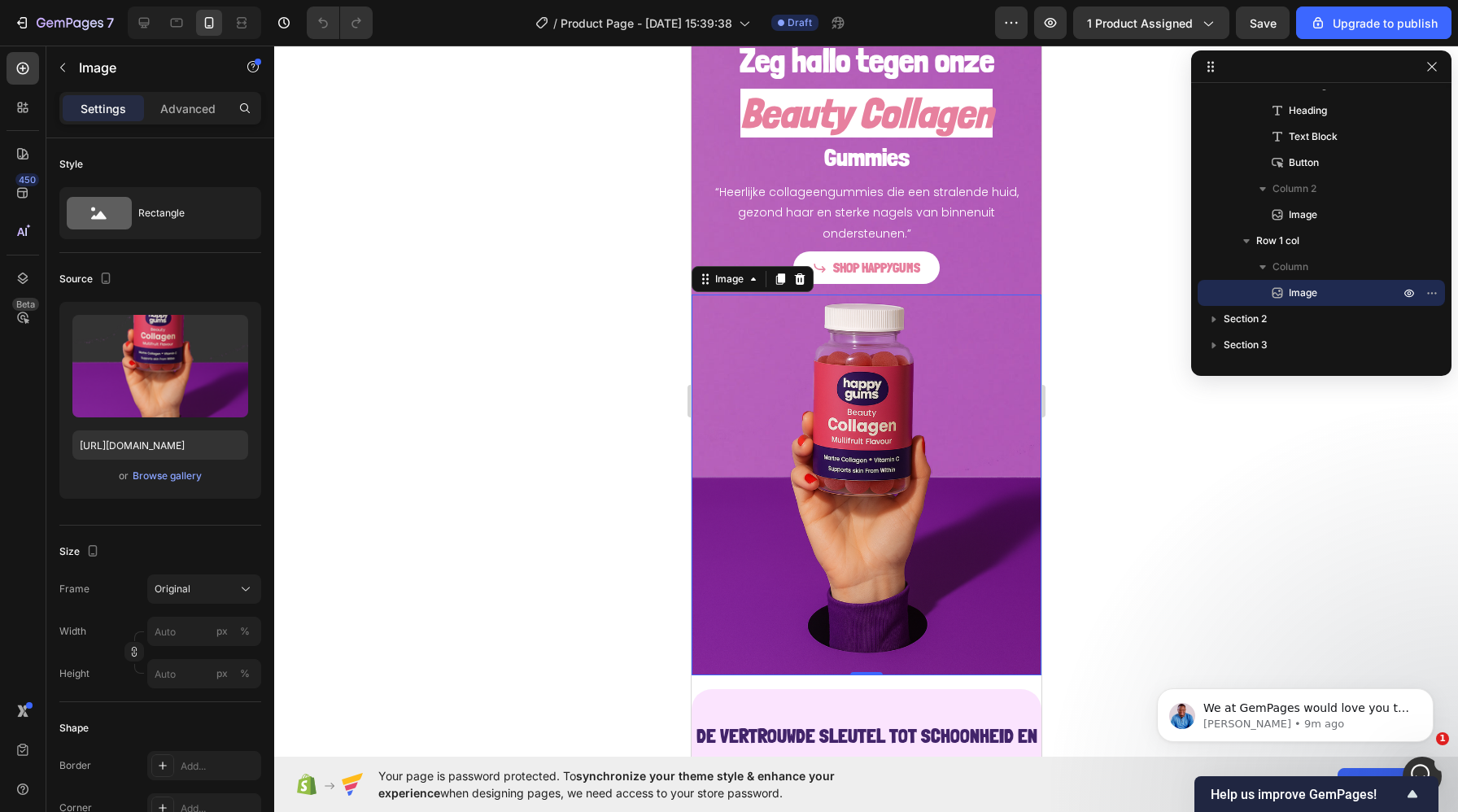
click at [594, 264] on div at bounding box center [866, 428] width 1183 height 767
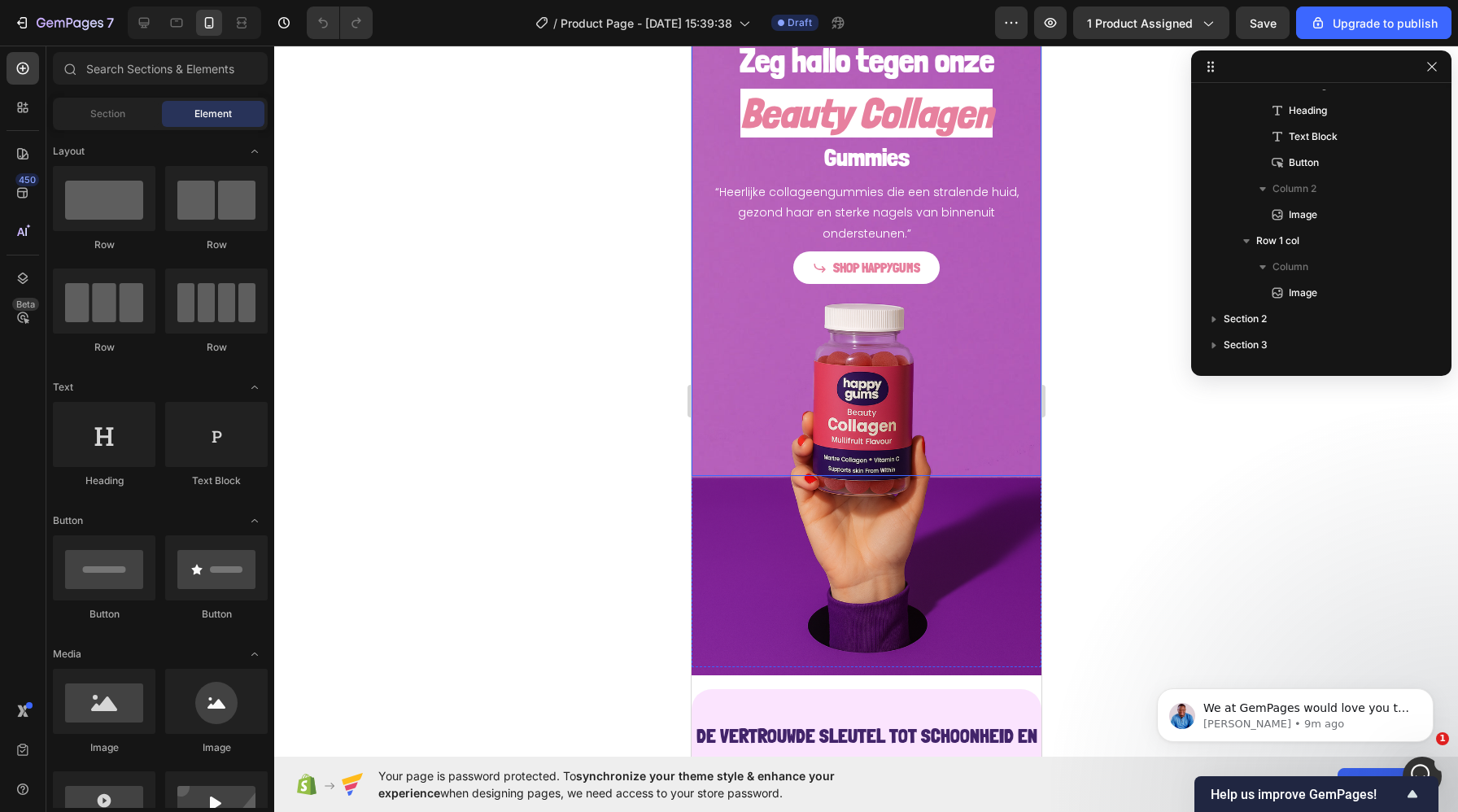
click at [701, 222] on div "Zeg hallo tegen onze Heading Beauty Collagen Heading Gummies Heading “Heerlijke…" at bounding box center [865, 142] width 350 height 309
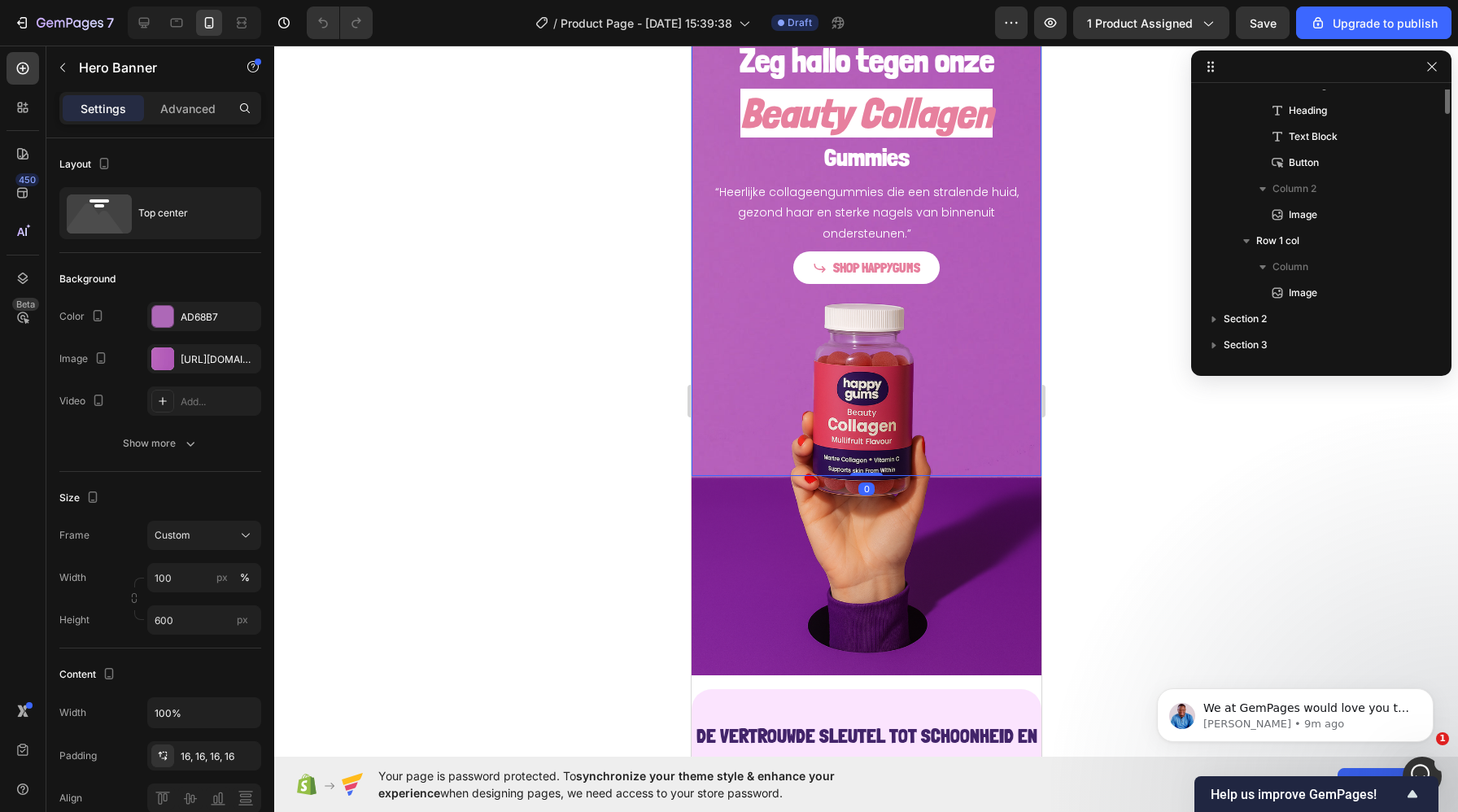
scroll to position [0, 0]
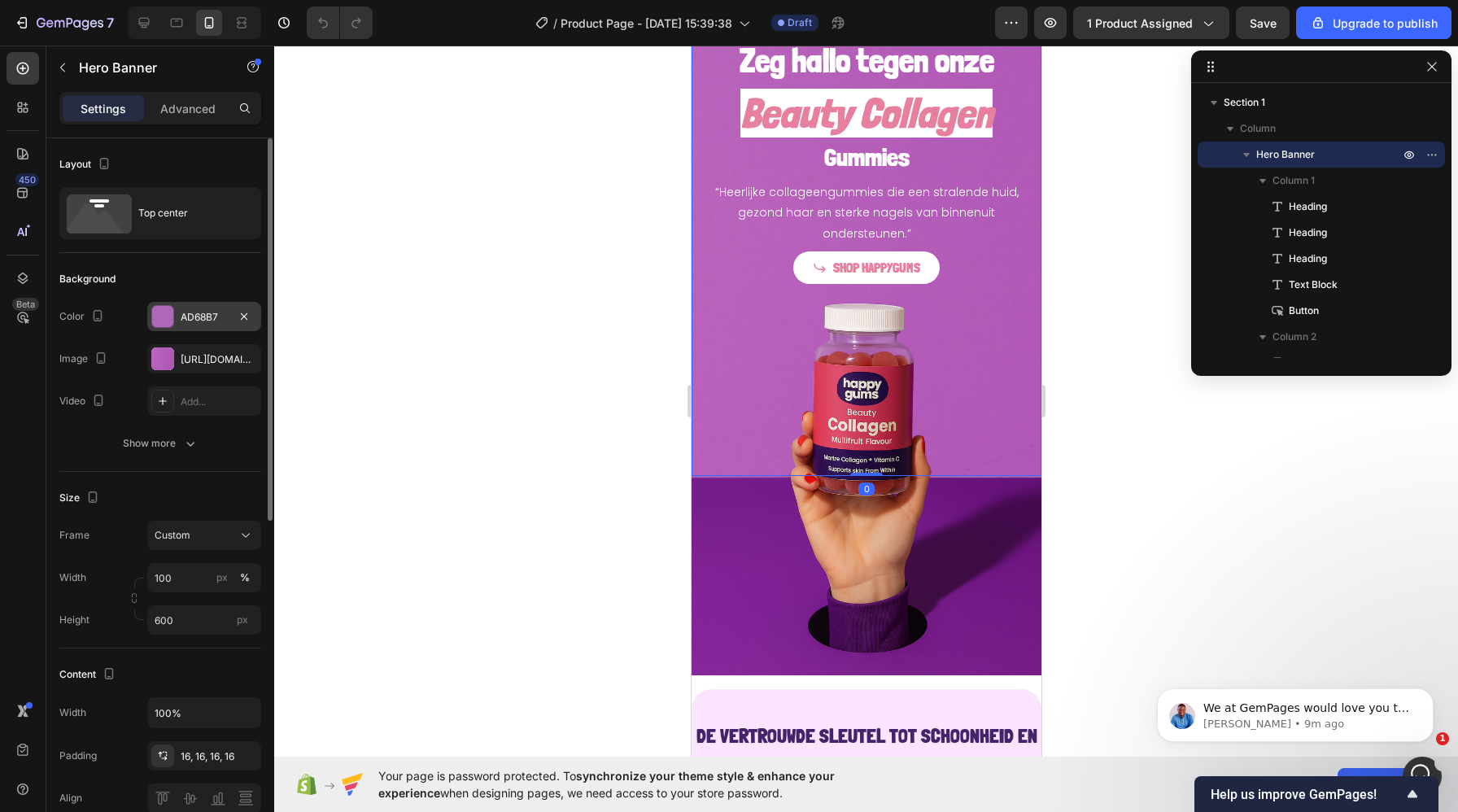
click at [201, 312] on div "AD68B7" at bounding box center [203, 317] width 47 height 14
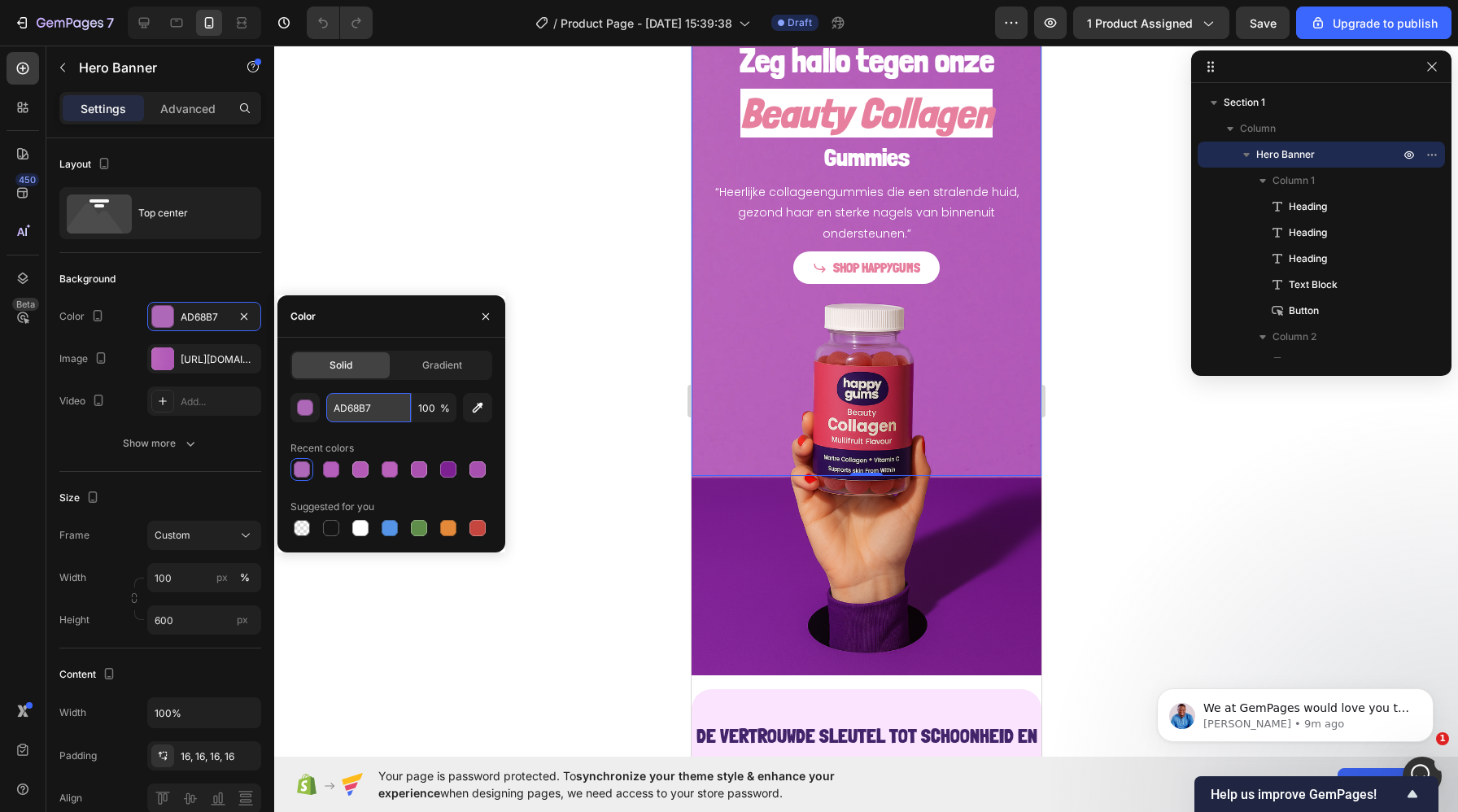
click at [349, 411] on input "AD68B7" at bounding box center [368, 407] width 84 height 29
paste input "#B662B9"
click at [343, 409] on input "#B662B9" at bounding box center [368, 407] width 84 height 29
type input "B662B9"
click at [575, 295] on div at bounding box center [866, 428] width 1183 height 767
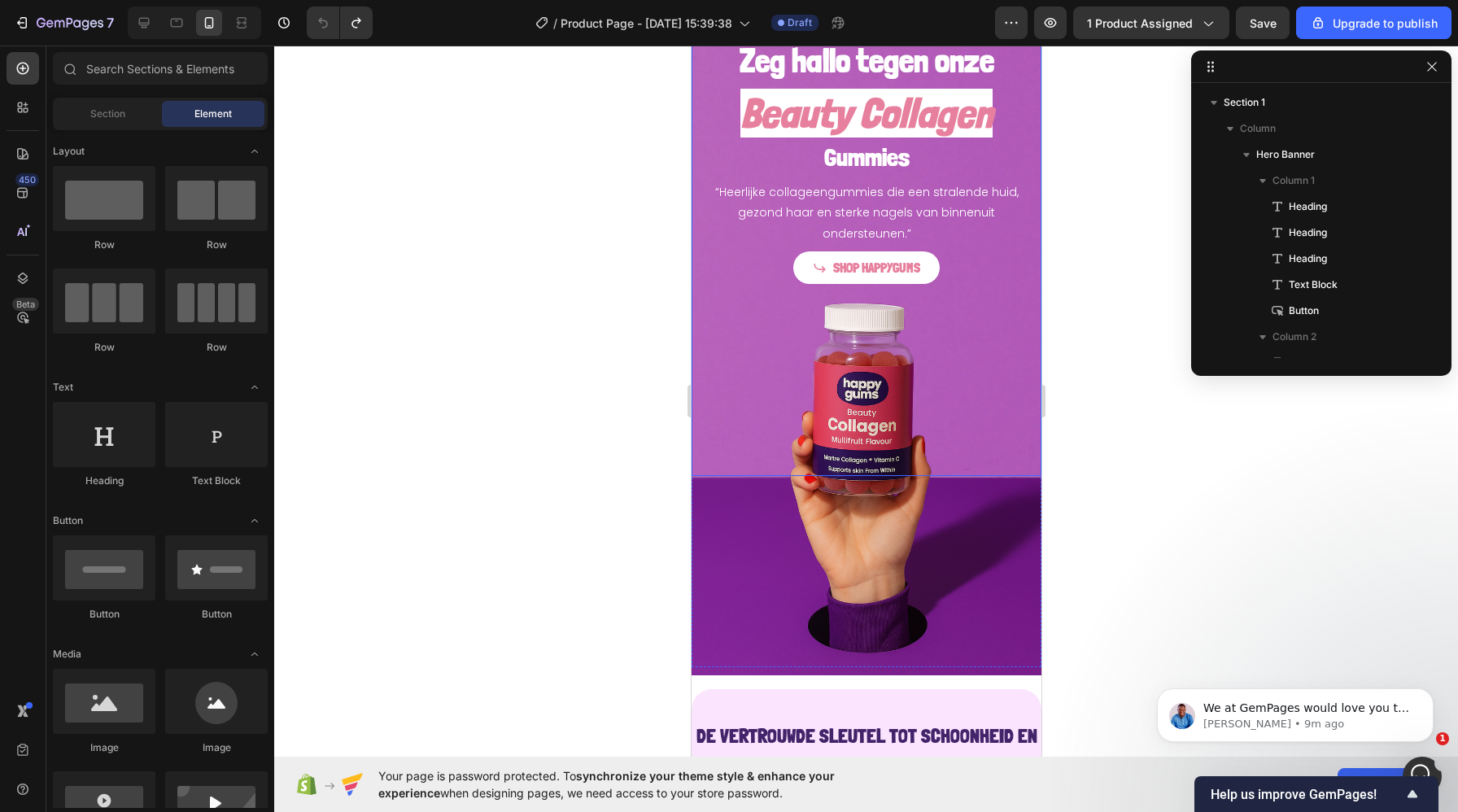
click at [699, 235] on div "Zeg hallo tegen onze Heading Beauty Collagen Heading Gummies Heading “Heerlijke…" at bounding box center [865, 142] width 350 height 309
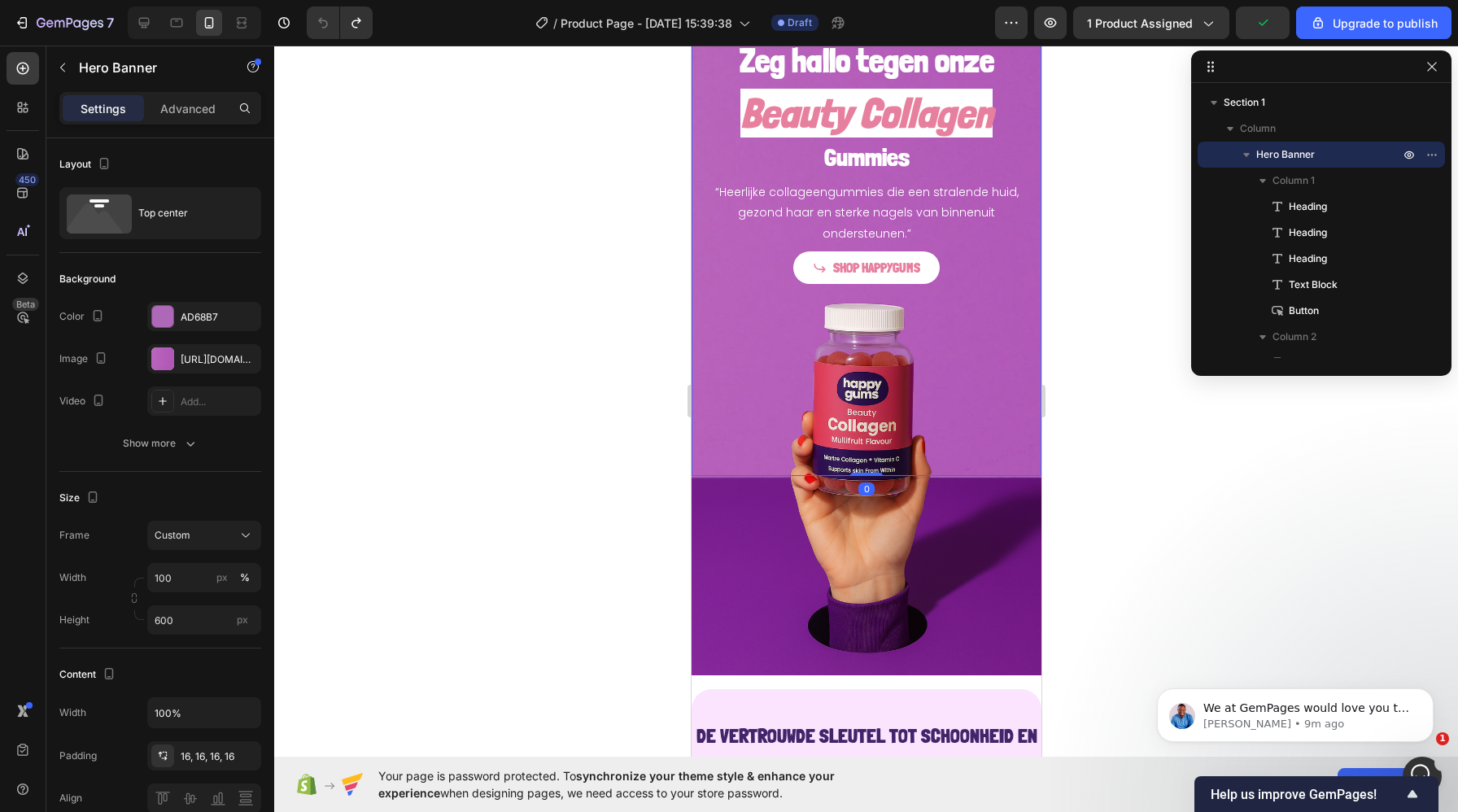
click at [402, 306] on div at bounding box center [866, 428] width 1183 height 767
